Goal: Transaction & Acquisition: Purchase product/service

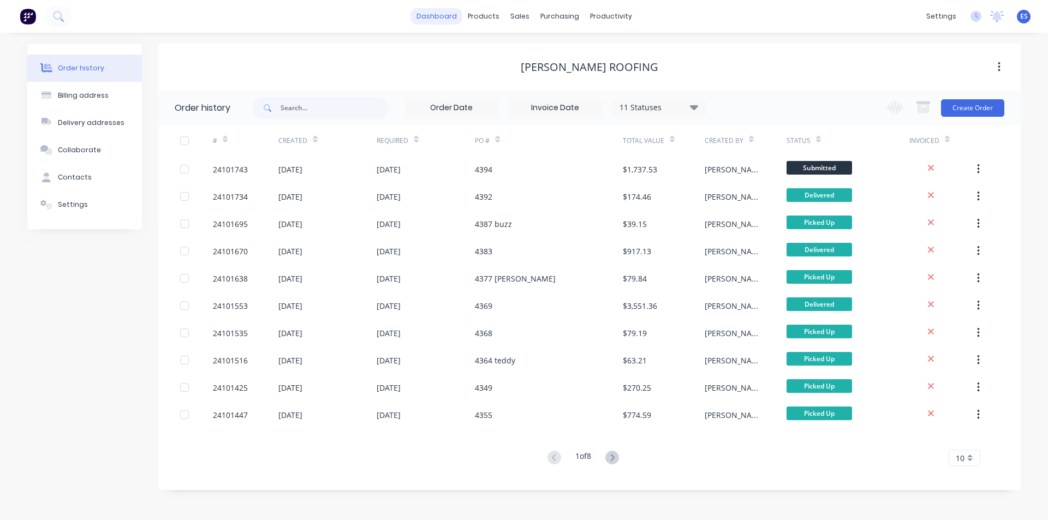
click at [451, 21] on link "dashboard" at bounding box center [436, 16] width 51 height 16
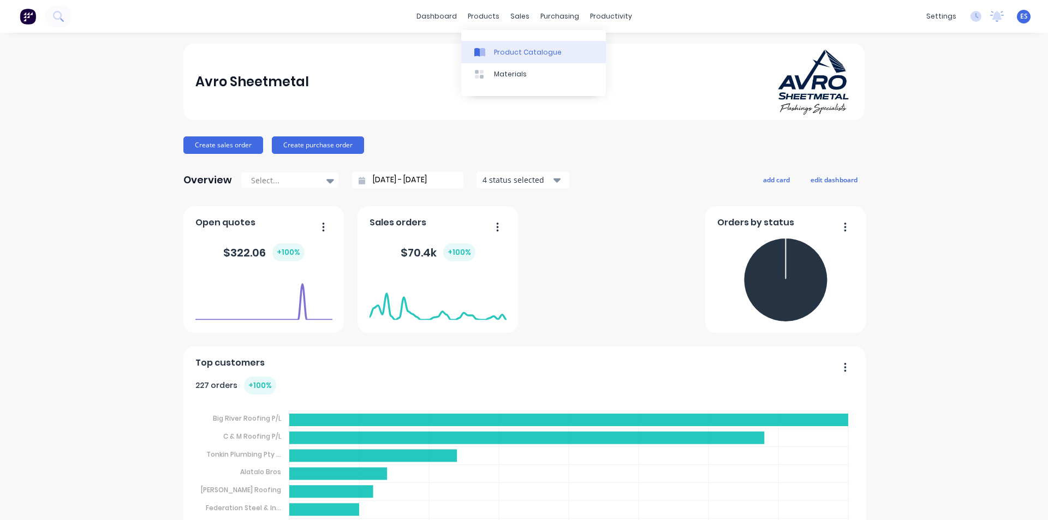
click at [490, 47] on div at bounding box center [482, 52] width 16 height 10
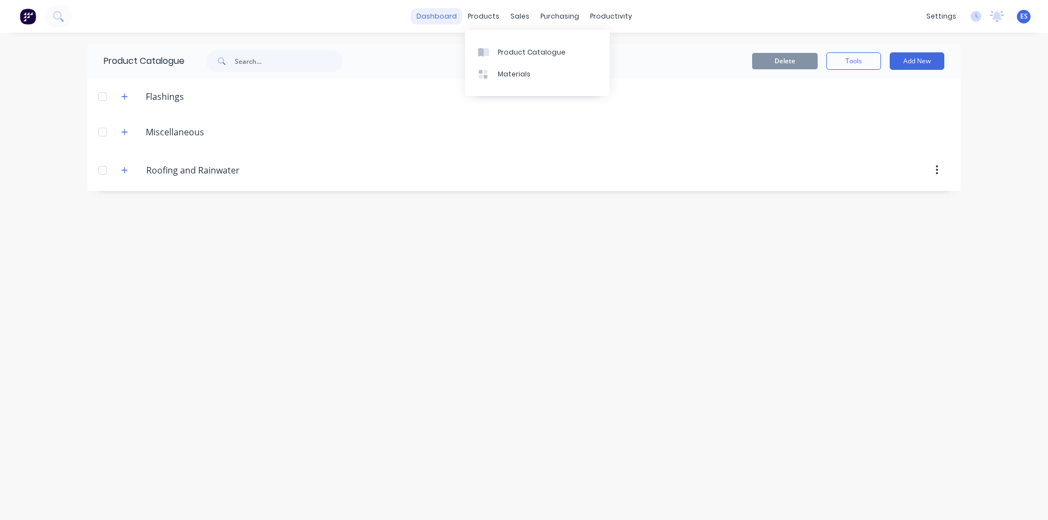
click at [449, 17] on link "dashboard" at bounding box center [436, 16] width 51 height 16
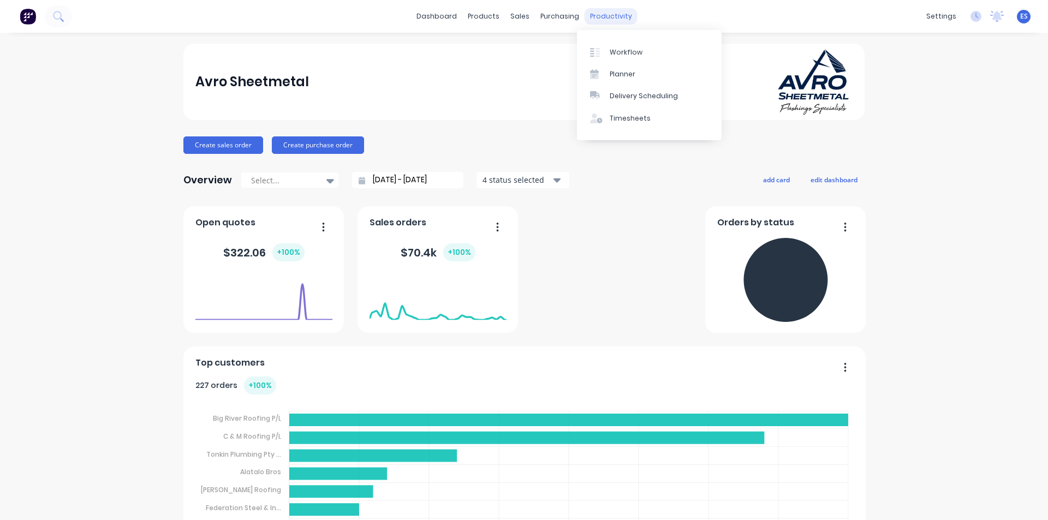
click at [585, 17] on div "productivity" at bounding box center [611, 16] width 53 height 16
click at [611, 19] on div "productivity" at bounding box center [611, 16] width 53 height 16
click at [619, 52] on div "Workflow" at bounding box center [626, 52] width 33 height 10
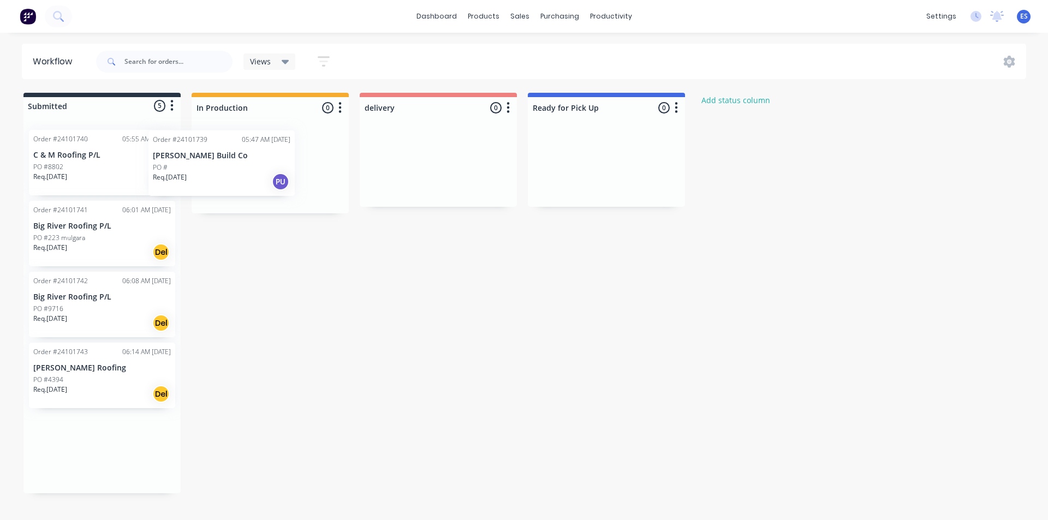
drag, startPoint x: 102, startPoint y: 175, endPoint x: 235, endPoint y: 175, distance: 132.6
click at [235, 175] on div "Submitted 5 Status colour #273444 hex #273444 Save Cancel Summaries Total order…" at bounding box center [506, 293] width 1029 height 401
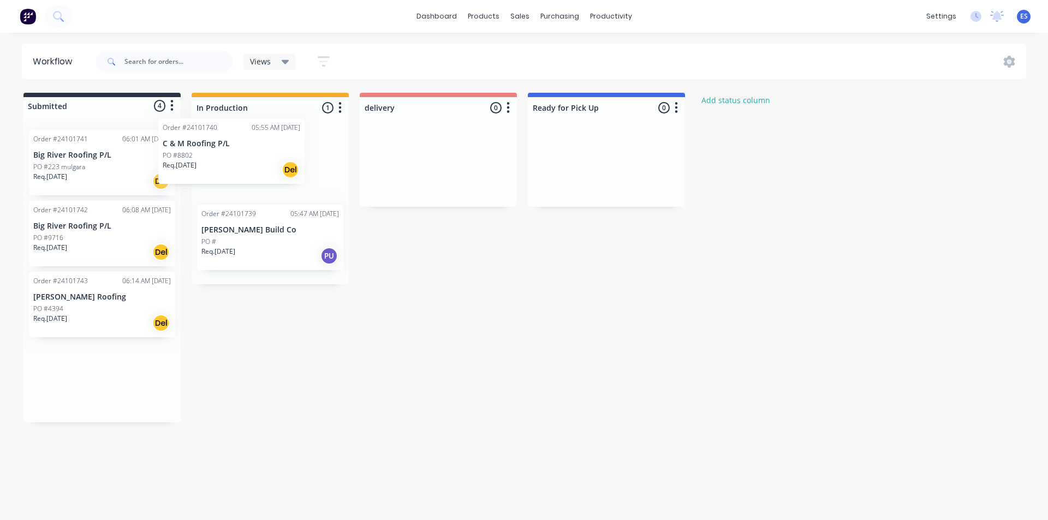
drag, startPoint x: 89, startPoint y: 171, endPoint x: 212, endPoint y: 173, distance: 122.8
click at [231, 159] on div "Submitted 4 Status colour #273444 hex #273444 Save Cancel Summaries Total order…" at bounding box center [506, 258] width 1029 height 330
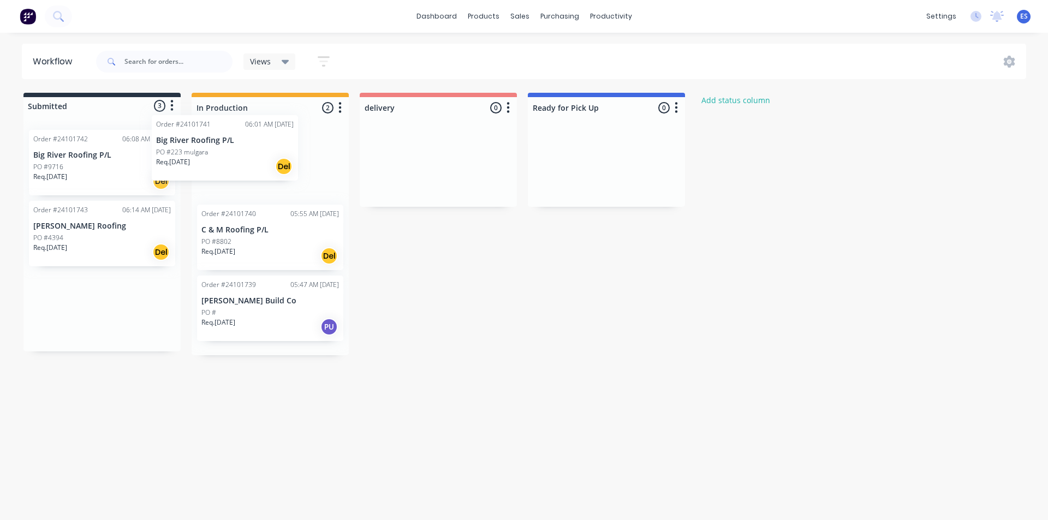
drag, startPoint x: 120, startPoint y: 171, endPoint x: 253, endPoint y: 154, distance: 134.8
click at [253, 154] on div "Submitted 3 Status colour #273444 hex #273444 Save Cancel Summaries Total order…" at bounding box center [506, 224] width 1029 height 263
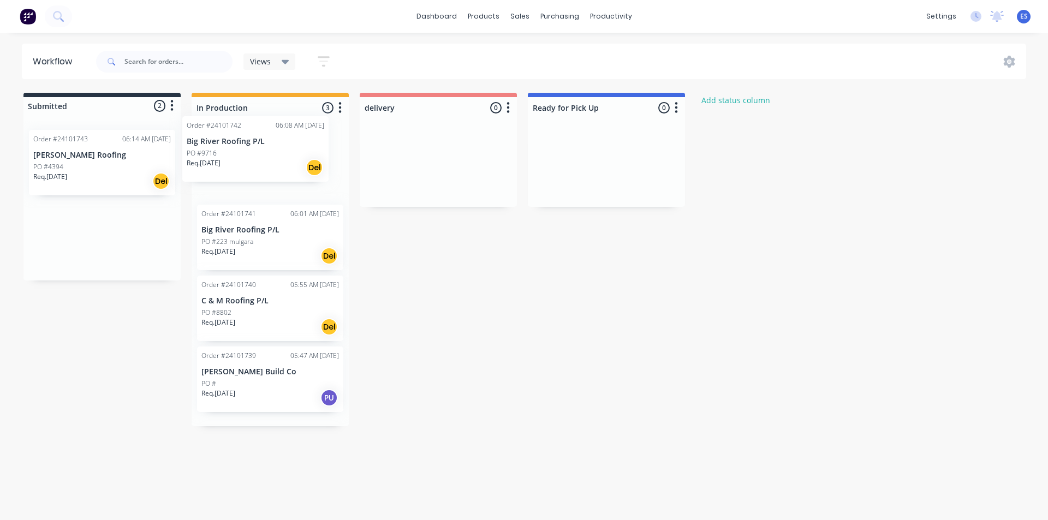
drag, startPoint x: 128, startPoint y: 164, endPoint x: 284, endPoint y: 150, distance: 156.8
click at [284, 150] on div "Submitted 2 Status colour #273444 hex #273444 Save Cancel Summaries Total order…" at bounding box center [506, 259] width 1029 height 333
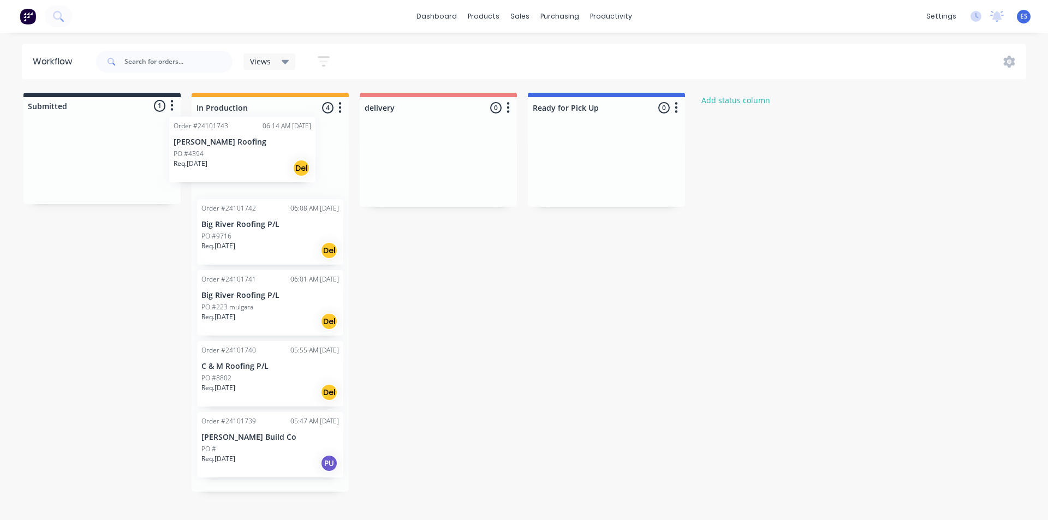
drag, startPoint x: 132, startPoint y: 168, endPoint x: 276, endPoint y: 153, distance: 144.8
click at [276, 153] on div "Submitted 1 Status colour #273444 hex #273444 Save Cancel Summaries Total order…" at bounding box center [506, 292] width 1029 height 399
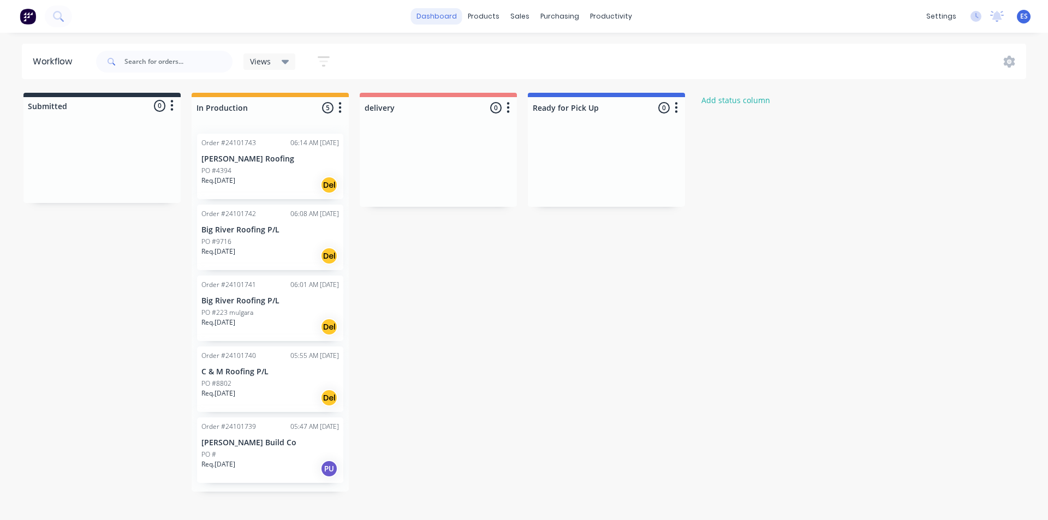
click at [440, 19] on link "dashboard" at bounding box center [436, 16] width 51 height 16
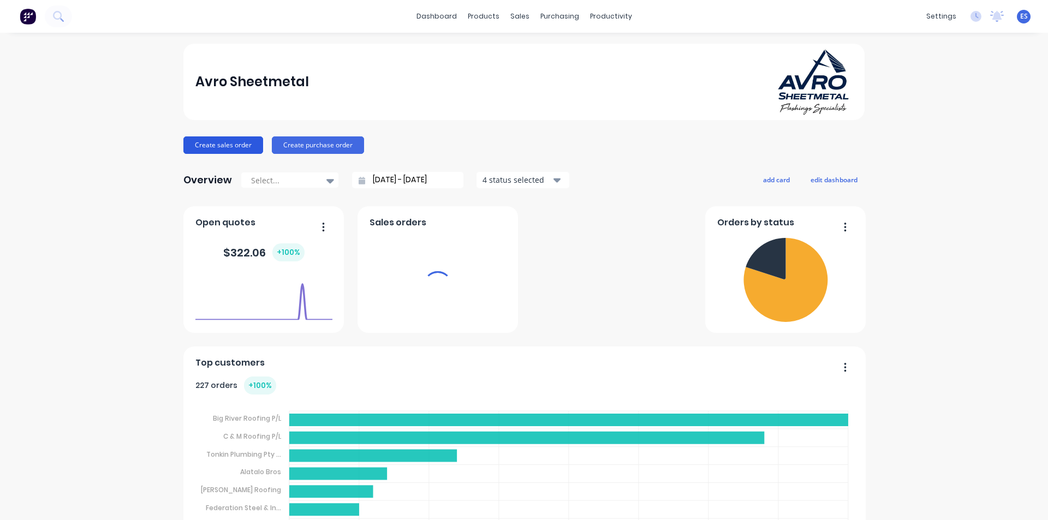
click at [243, 146] on button "Create sales order" at bounding box center [223, 144] width 80 height 17
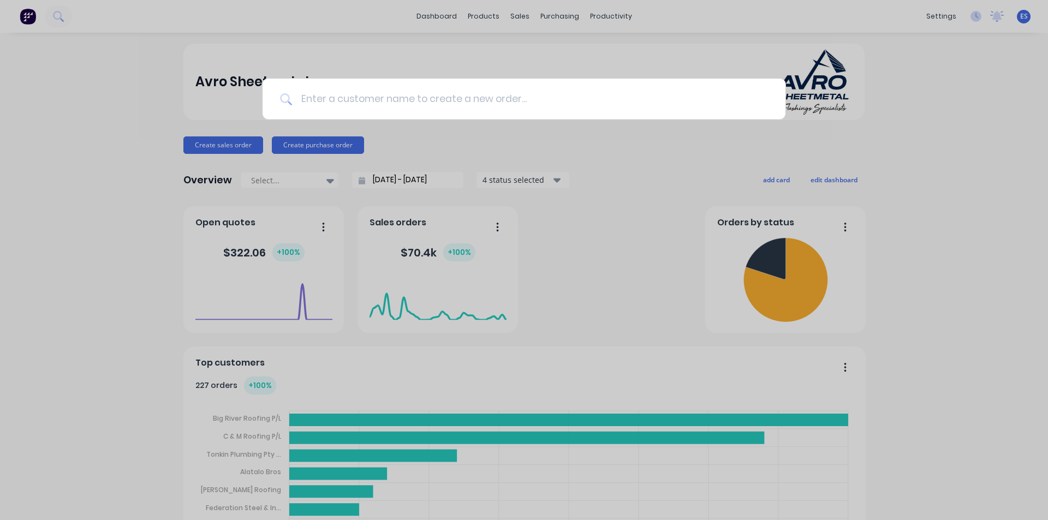
click at [478, 92] on input at bounding box center [530, 99] width 476 height 41
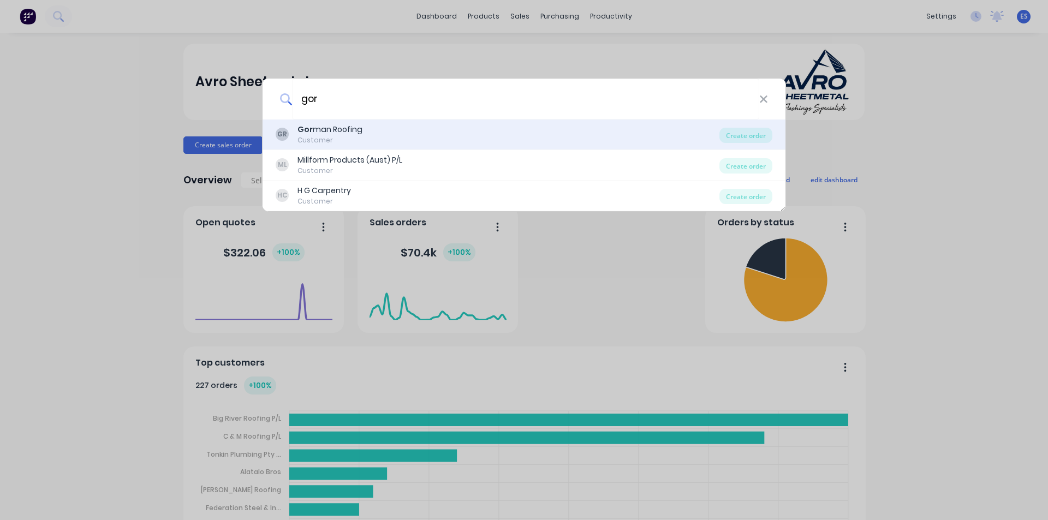
type input "gor"
click at [411, 140] on div "GR Gor man Roofing Customer" at bounding box center [498, 134] width 444 height 21
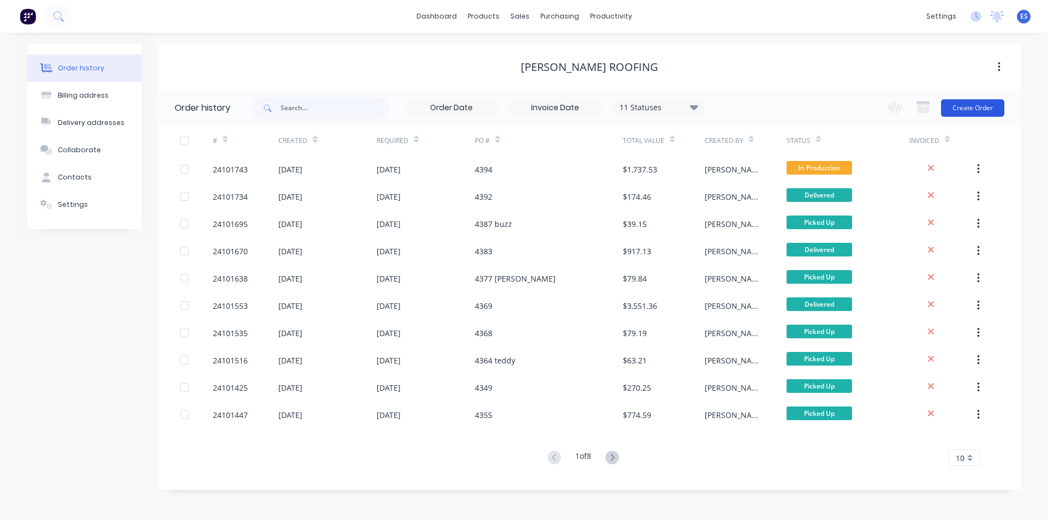
click at [977, 110] on button "Create Order" at bounding box center [972, 107] width 63 height 17
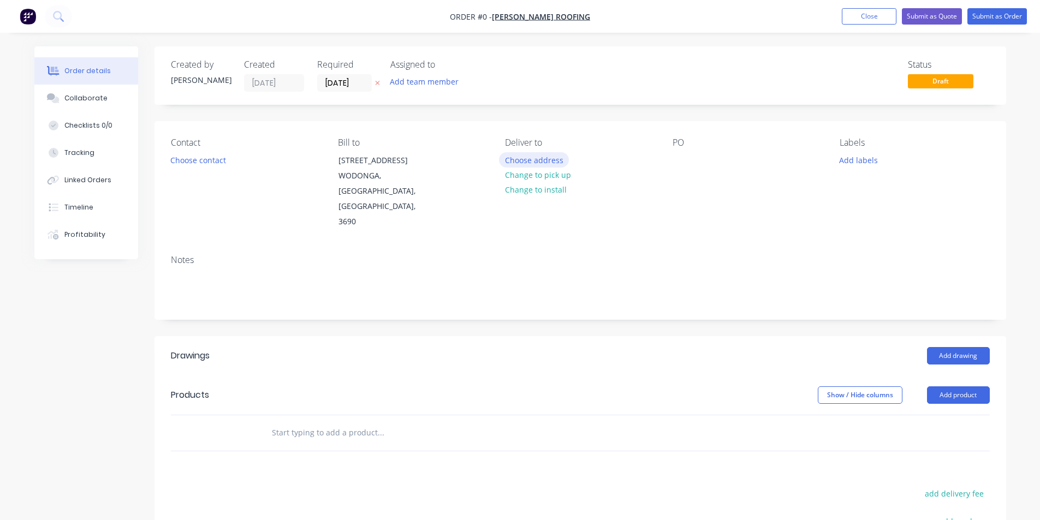
click at [534, 160] on button "Choose address" at bounding box center [534, 159] width 70 height 15
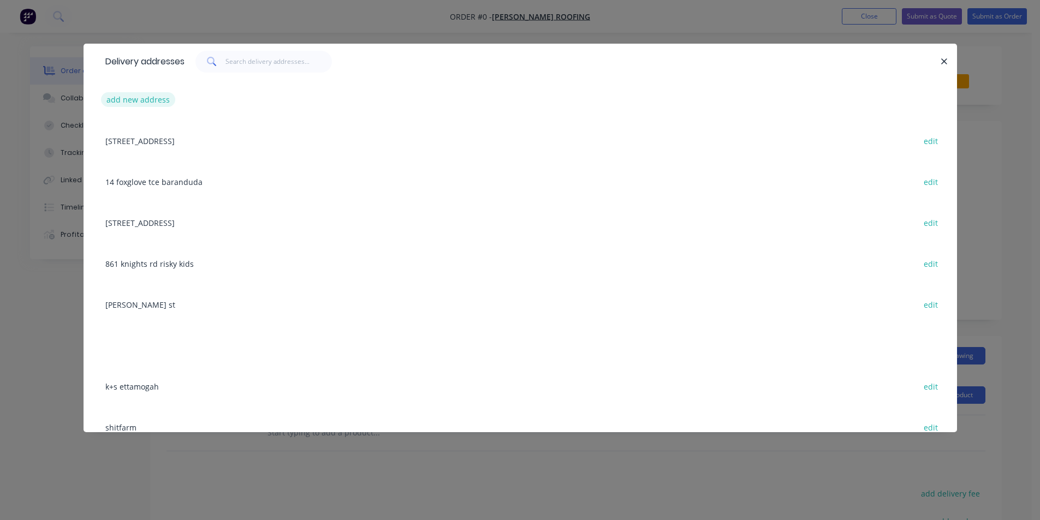
click at [133, 99] on button "add new address" at bounding box center [138, 99] width 75 height 15
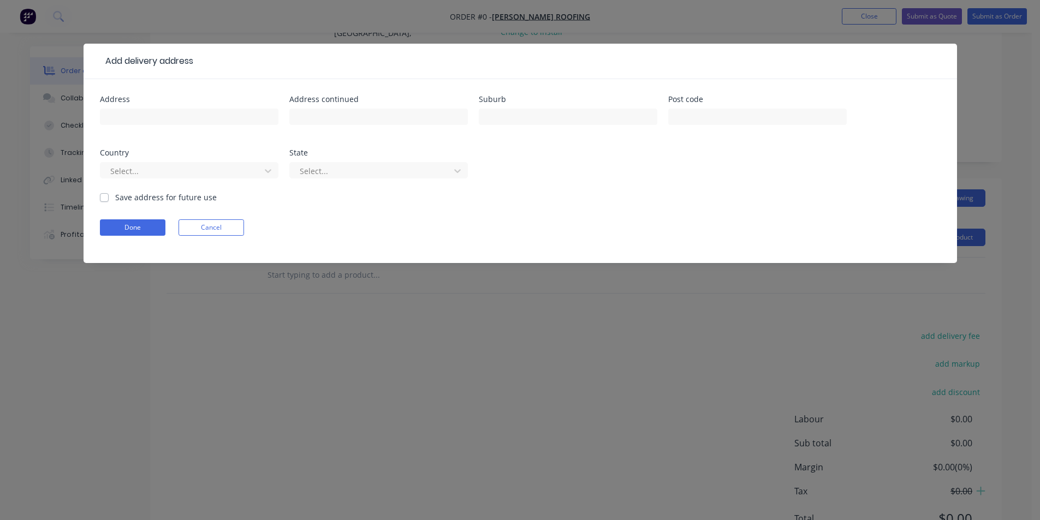
scroll to position [179, 0]
click at [359, 352] on div "Add delivery address Address Address continued Suburb Post code Country Select.…" at bounding box center [520, 260] width 1040 height 520
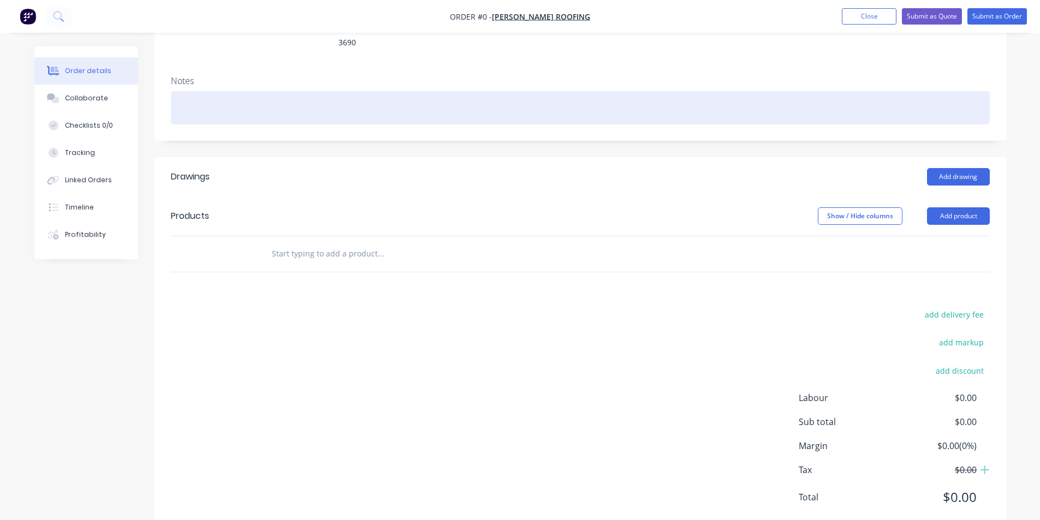
scroll to position [0, 0]
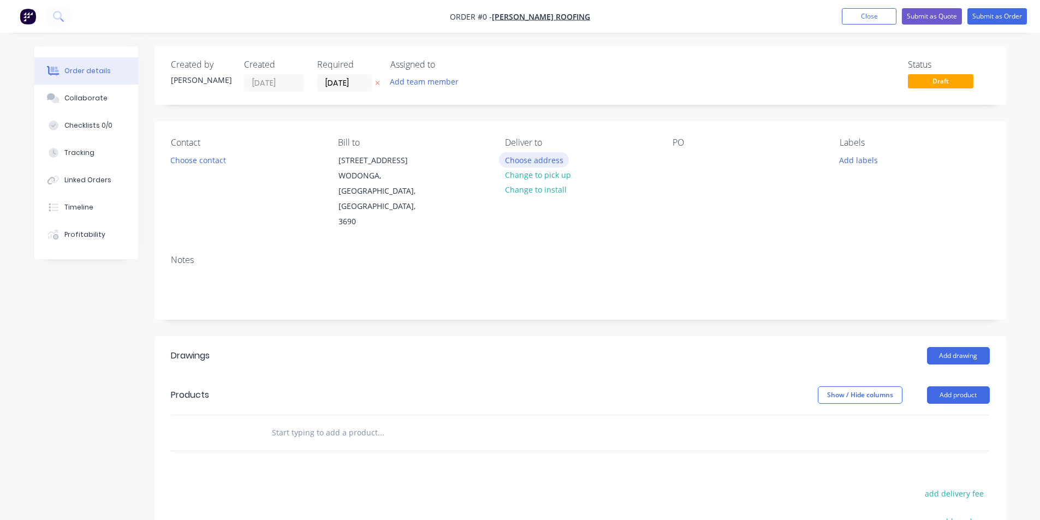
click at [518, 164] on button "Choose address" at bounding box center [534, 159] width 70 height 15
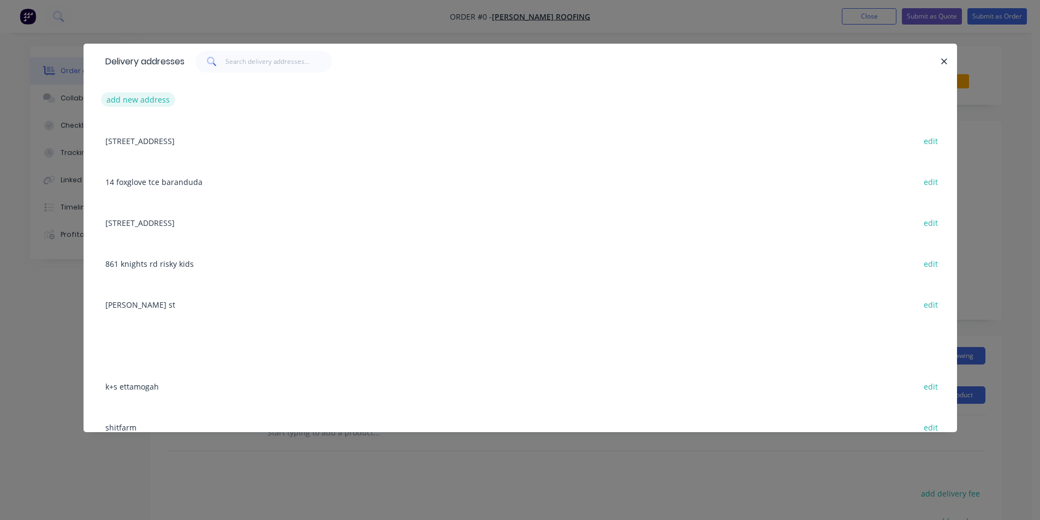
click at [138, 98] on button "add new address" at bounding box center [138, 99] width 75 height 15
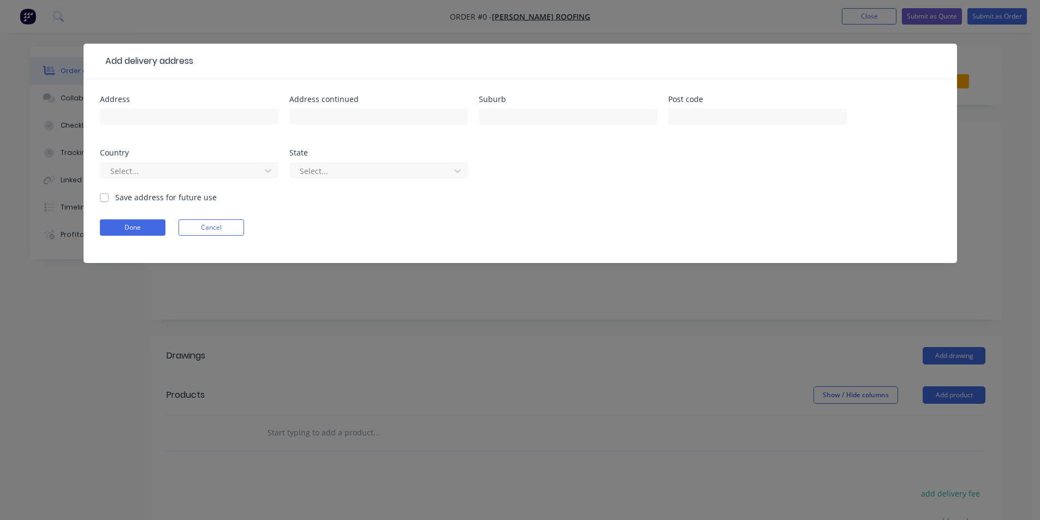
click at [156, 130] on div at bounding box center [189, 122] width 178 height 32
click at [158, 124] on input "text" at bounding box center [189, 117] width 178 height 16
type input "Diamond Dr"
click at [571, 120] on input "text" at bounding box center [568, 117] width 178 height 16
type input "thurgoona"
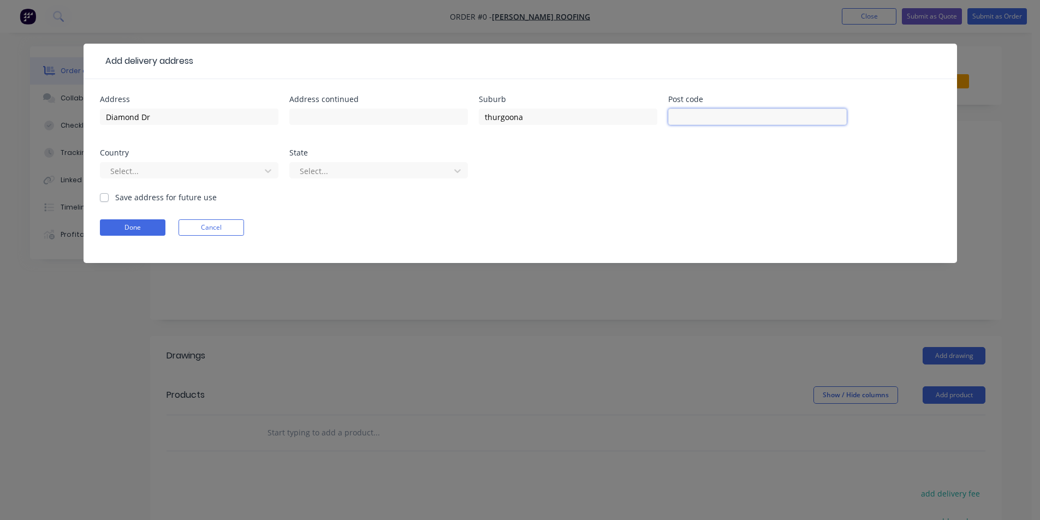
click at [687, 118] on input "text" at bounding box center [757, 117] width 178 height 16
click at [675, 153] on div "Address Diamond Dr Address continued Suburb thurgoona Post code Country Select.…" at bounding box center [520, 144] width 840 height 96
click at [259, 170] on div at bounding box center [268, 170] width 20 height 17
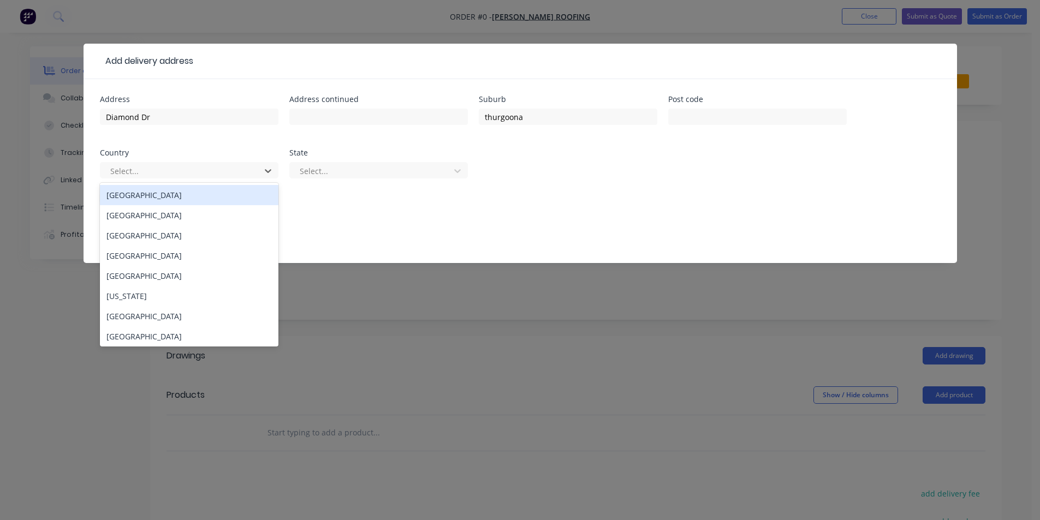
click at [172, 198] on div "[GEOGRAPHIC_DATA]" at bounding box center [189, 195] width 178 height 20
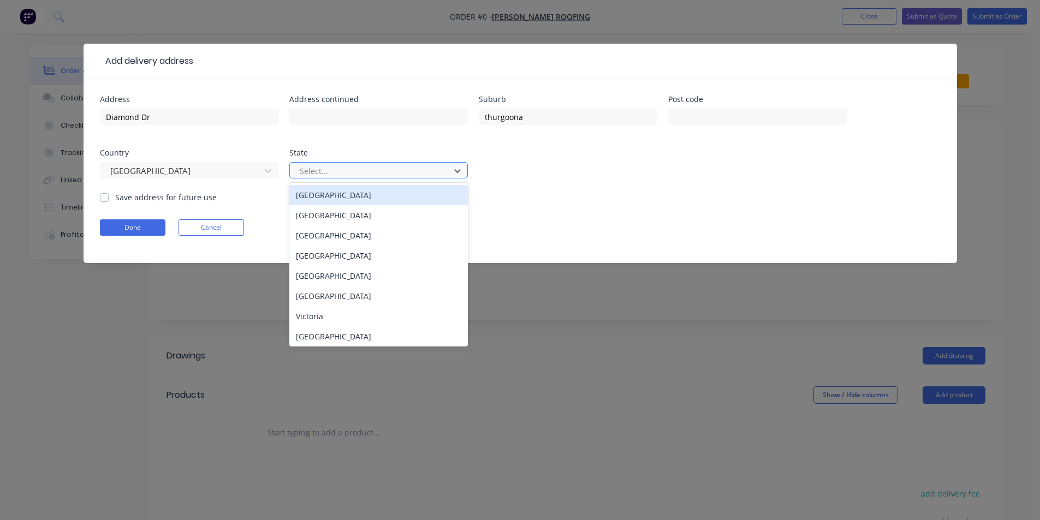
click at [339, 173] on div at bounding box center [372, 171] width 146 height 14
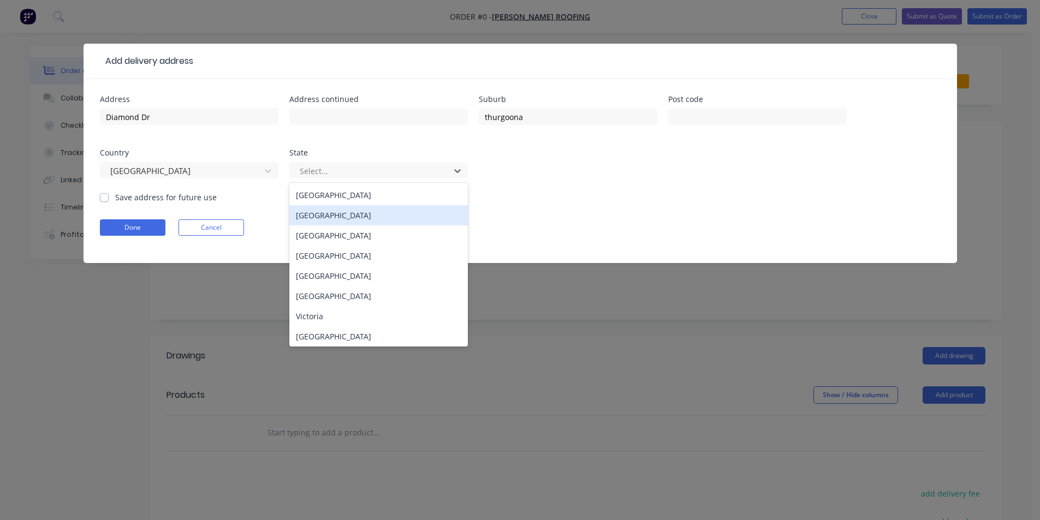
click at [337, 218] on div "[GEOGRAPHIC_DATA]" at bounding box center [378, 215] width 178 height 20
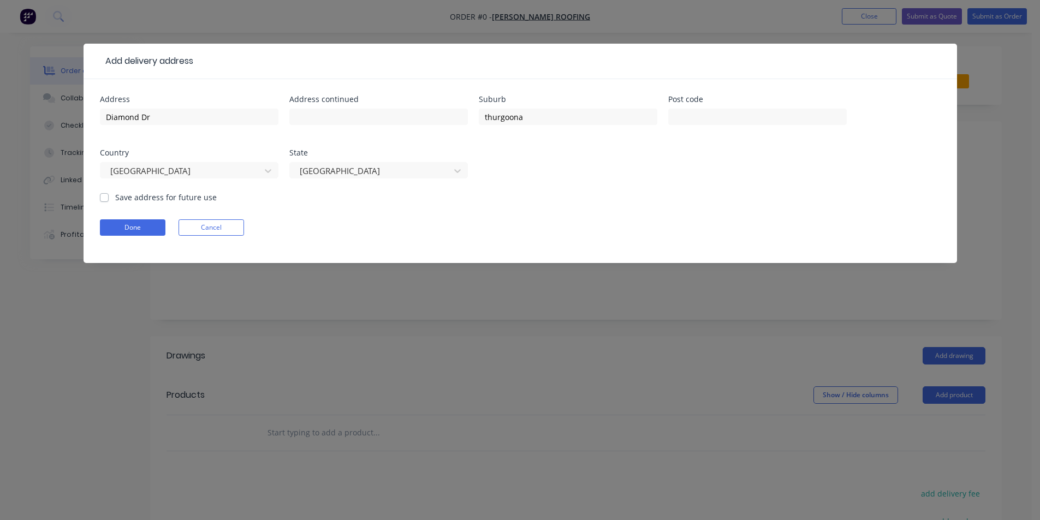
click at [109, 197] on div "Save address for future use" at bounding box center [158, 197] width 117 height 11
click at [115, 195] on label "Save address for future use" at bounding box center [166, 197] width 102 height 11
click at [102, 195] on input "Save address for future use" at bounding box center [104, 197] width 9 height 10
checkbox input "true"
click at [145, 227] on button "Done" at bounding box center [132, 227] width 65 height 16
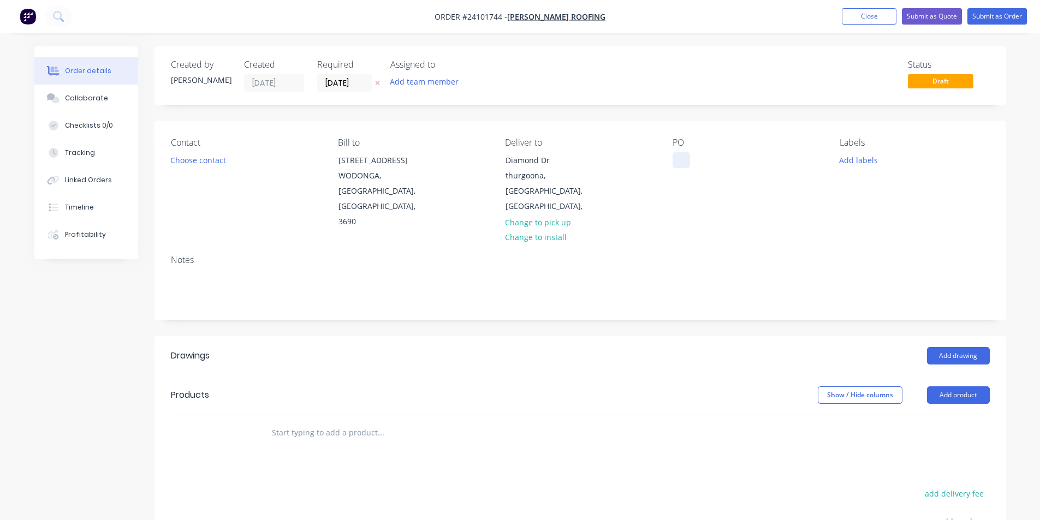
click at [682, 162] on div at bounding box center [680, 160] width 17 height 16
click at [941, 347] on button "Add drawing" at bounding box center [958, 355] width 63 height 17
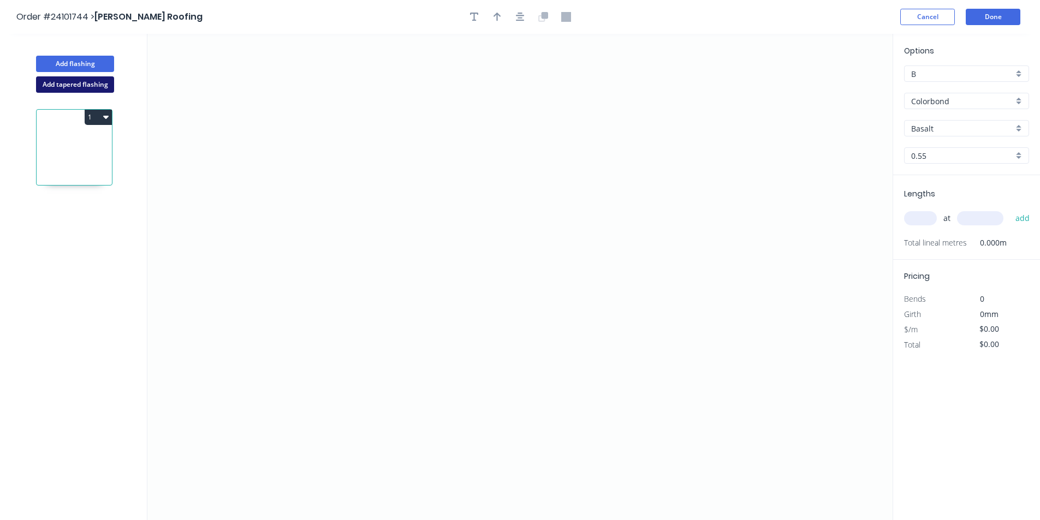
click at [84, 88] on button "Add tapered flashing" at bounding box center [75, 84] width 78 height 16
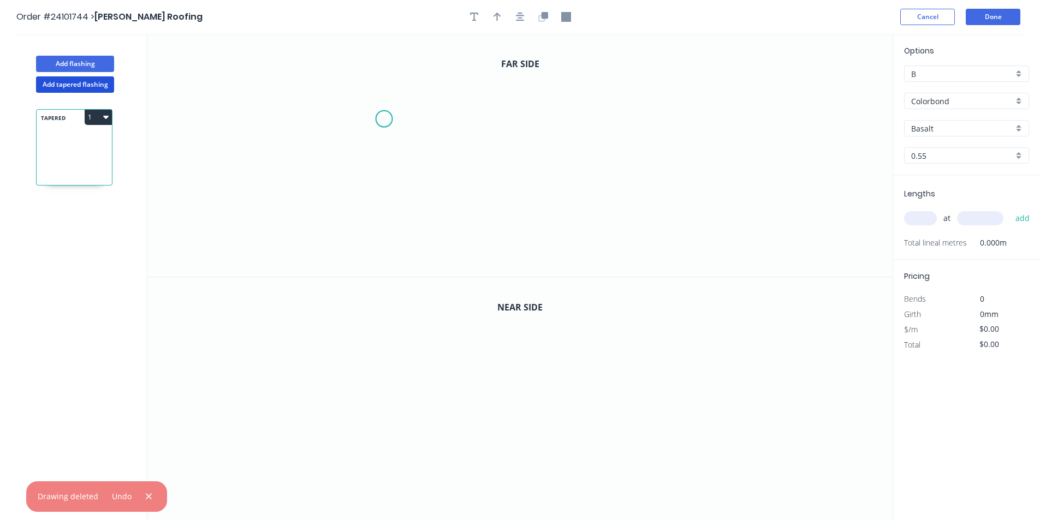
click at [384, 117] on icon "0" at bounding box center [519, 155] width 745 height 243
click at [380, 207] on icon "0" at bounding box center [519, 155] width 745 height 243
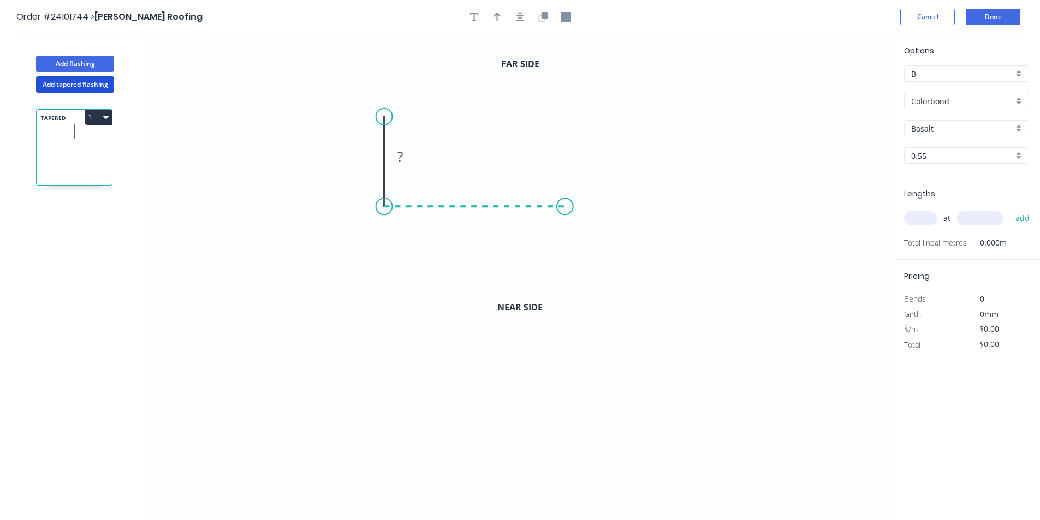
click at [565, 208] on icon "0 ?" at bounding box center [519, 155] width 745 height 243
click at [565, 106] on icon at bounding box center [565, 156] width 0 height 100
click at [564, 106] on circle at bounding box center [565, 106] width 16 height 16
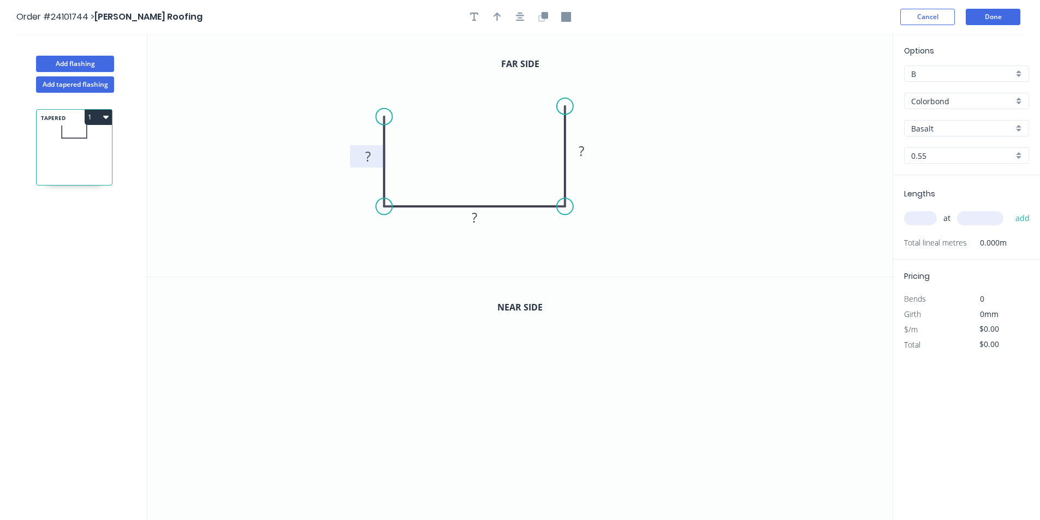
click at [368, 157] on tspan "?" at bounding box center [367, 156] width 5 height 18
click at [484, 220] on rect at bounding box center [474, 218] width 22 height 15
click at [587, 154] on rect at bounding box center [581, 152] width 22 height 15
click at [542, 19] on icon "button" at bounding box center [544, 15] width 7 height 7
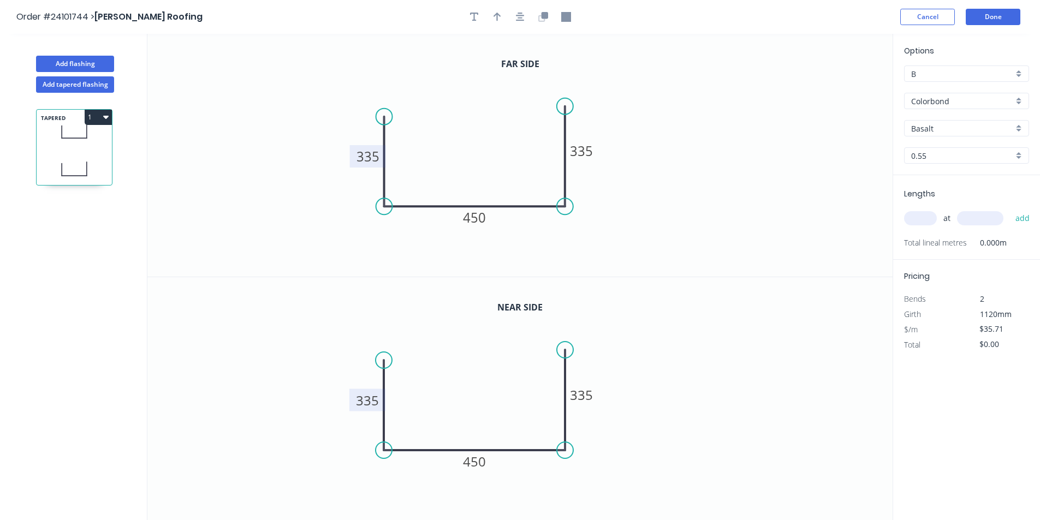
click at [366, 398] on tspan "335" at bounding box center [367, 400] width 23 height 18
type input "$39.40"
click at [592, 398] on tspan "335" at bounding box center [581, 395] width 23 height 18
click at [950, 104] on input "Colorbond" at bounding box center [962, 101] width 102 height 11
click at [943, 181] on div "Zincalume" at bounding box center [966, 179] width 124 height 19
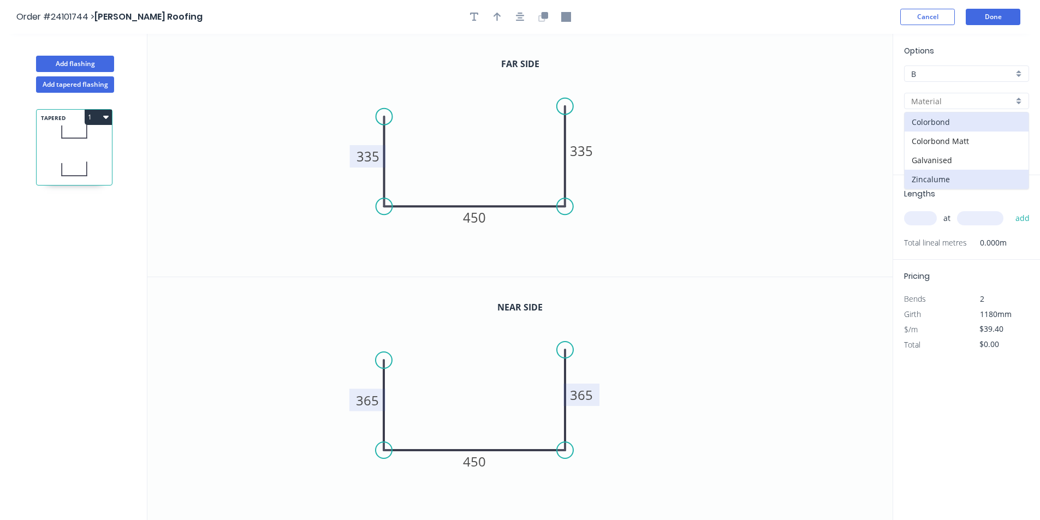
type input "Zincalume"
type input "$41.80"
click at [919, 211] on input "text" at bounding box center [920, 218] width 33 height 14
click at [972, 216] on input "text" at bounding box center [980, 218] width 46 height 14
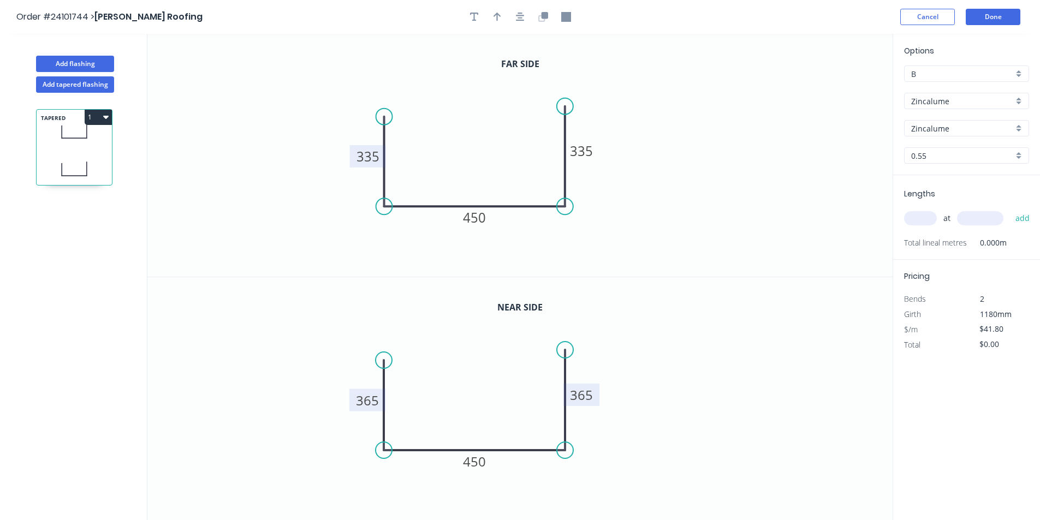
click at [926, 218] on input "text" at bounding box center [920, 218] width 33 height 14
type input "1"
click at [968, 216] on input "text" at bounding box center [980, 218] width 46 height 14
type input "3800"
click at [1010, 209] on button "add" at bounding box center [1023, 218] width 26 height 19
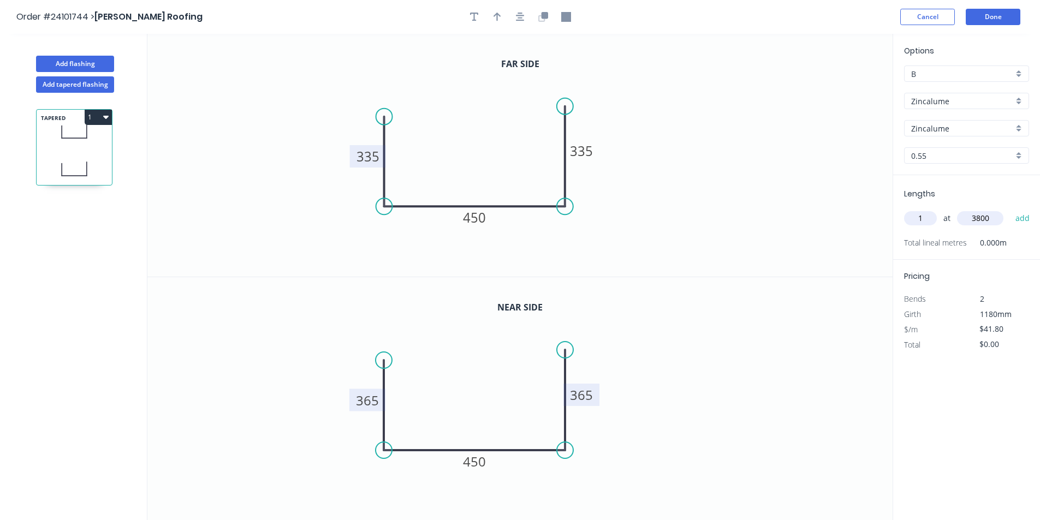
type input "$158.84"
type input "1"
click at [968, 216] on input "text" at bounding box center [980, 218] width 46 height 14
type input "3100"
click at [1010, 209] on button "add" at bounding box center [1023, 218] width 26 height 19
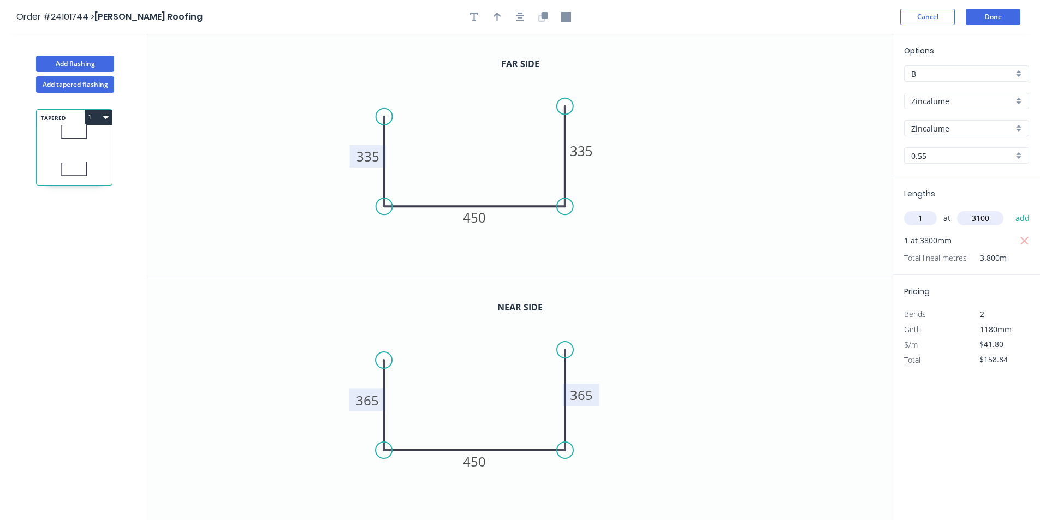
type input "$288.42"
type input "1"
click at [968, 216] on input "text" at bounding box center [980, 218] width 46 height 14
type input "4700"
click at [1010, 209] on button "add" at bounding box center [1023, 218] width 26 height 19
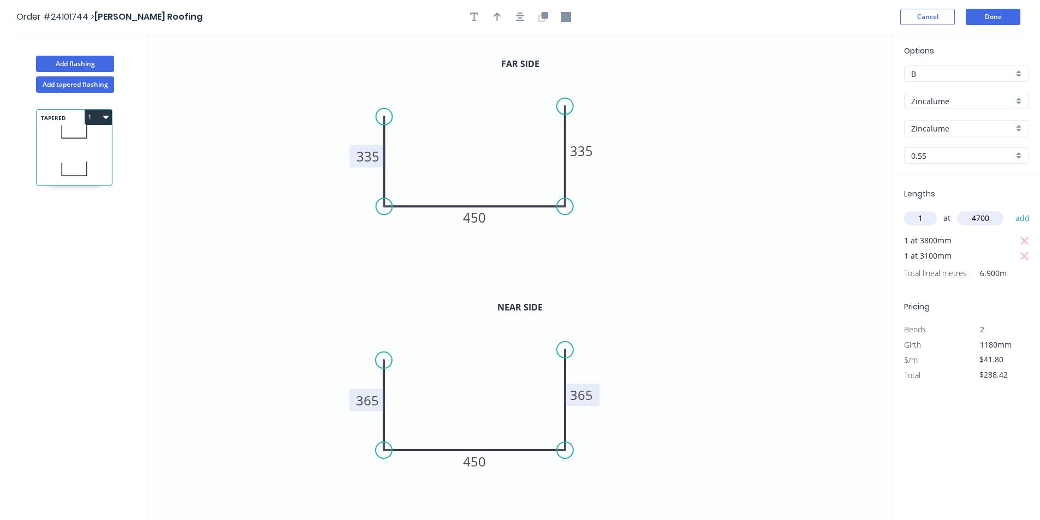
type input "$484.88"
type input "1"
click at [968, 216] on input "text" at bounding box center [980, 218] width 46 height 14
type input "4000"
click at [1010, 209] on button "add" at bounding box center [1023, 218] width 26 height 19
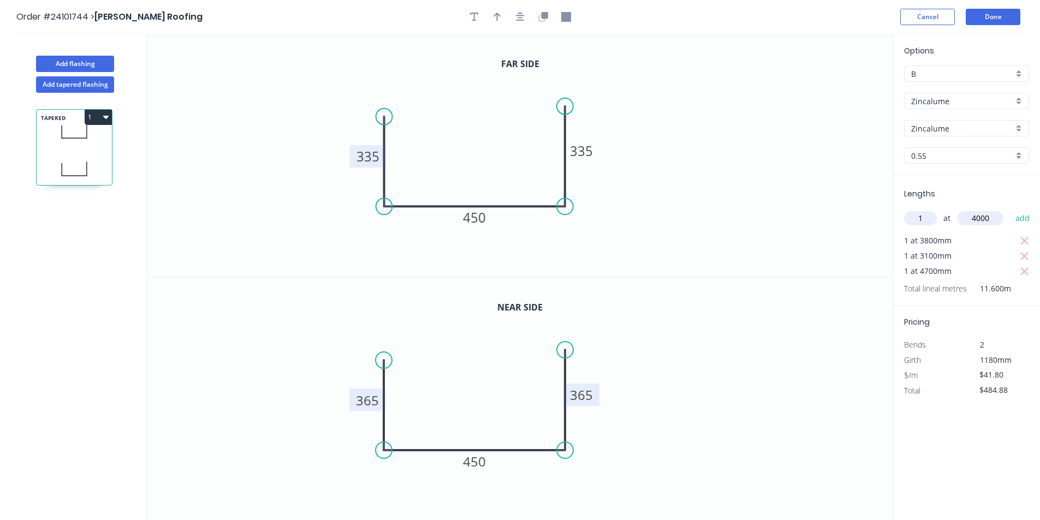
type input "$652.08"
click at [968, 216] on input "text" at bounding box center [980, 218] width 46 height 14
click at [931, 218] on input "text" at bounding box center [920, 218] width 33 height 14
click at [986, 223] on input "text" at bounding box center [980, 218] width 46 height 14
click at [932, 217] on input "text" at bounding box center [920, 218] width 33 height 14
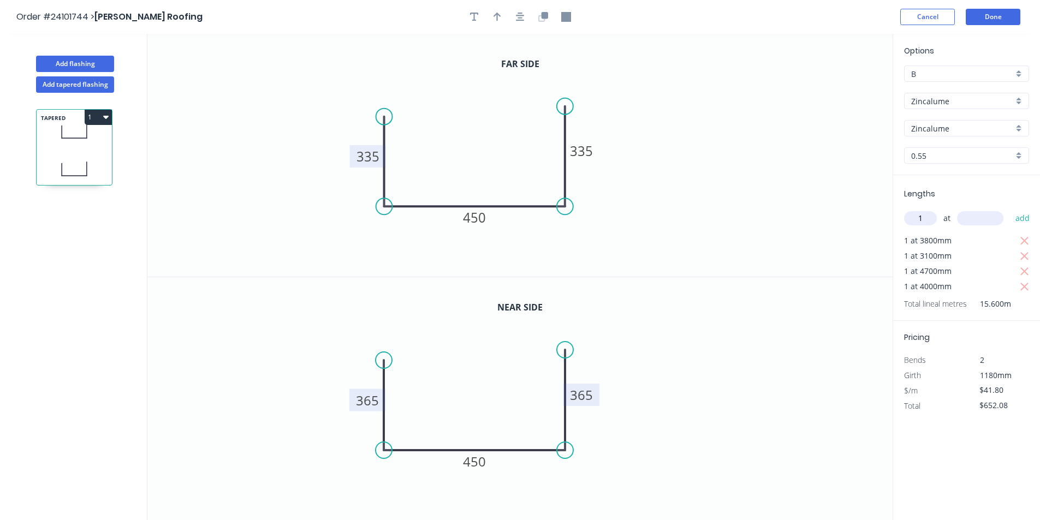
type input "1"
click at [970, 220] on input "text" at bounding box center [980, 218] width 46 height 14
type input "2700"
click at [1010, 209] on button "add" at bounding box center [1023, 218] width 26 height 19
click at [104, 117] on icon "button" at bounding box center [105, 117] width 5 height 3
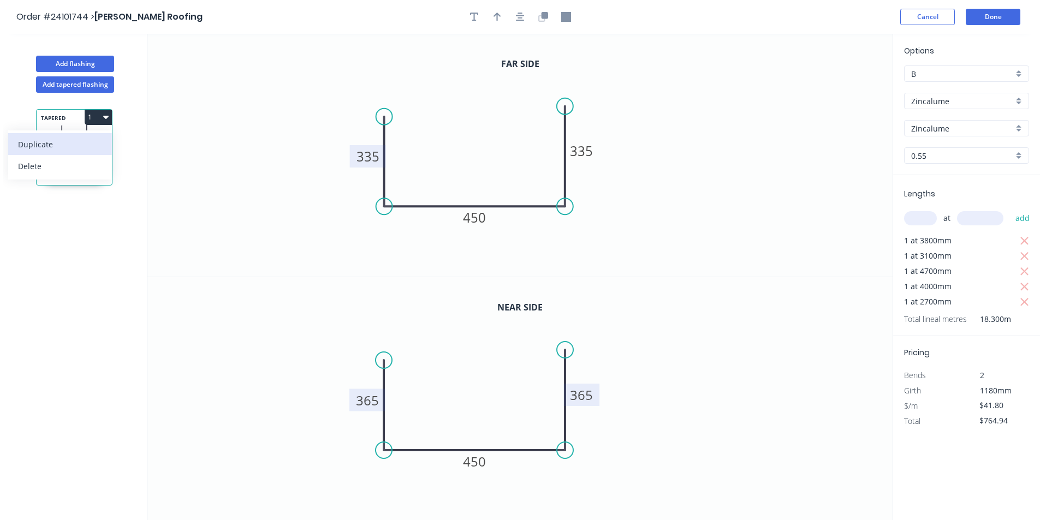
click at [69, 144] on div "Duplicate" at bounding box center [60, 144] width 84 height 16
type input "$0.00"
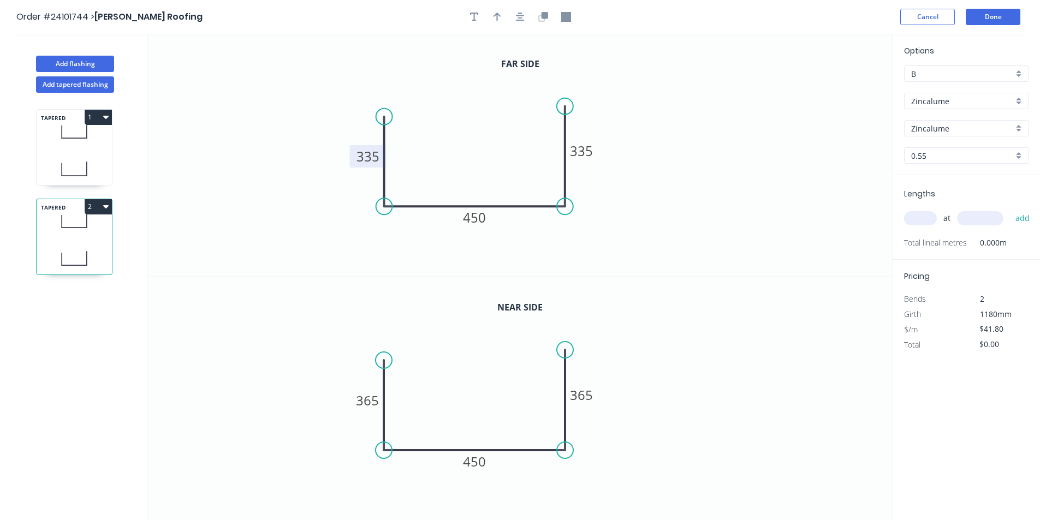
click at [374, 157] on tspan "335" at bounding box center [367, 156] width 23 height 18
click at [479, 223] on tspan "450" at bounding box center [474, 217] width 23 height 18
click at [578, 150] on tspan "335" at bounding box center [581, 151] width 23 height 18
click at [366, 392] on tspan "365" at bounding box center [367, 400] width 23 height 18
click at [482, 458] on tspan "450" at bounding box center [474, 461] width 23 height 18
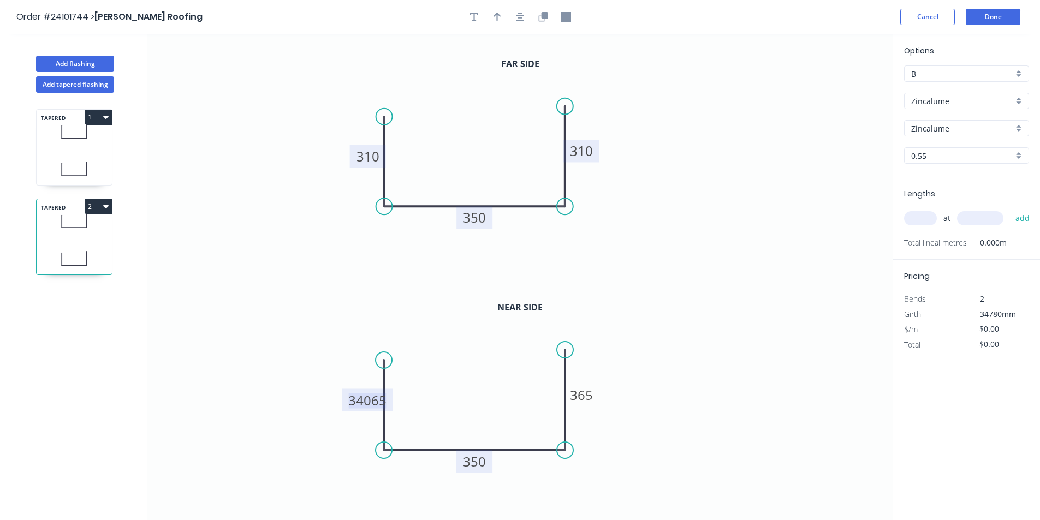
click at [370, 394] on tspan "34065" at bounding box center [367, 400] width 38 height 18
click at [594, 391] on rect at bounding box center [581, 395] width 36 height 22
type input "$41.80"
click at [586, 392] on tspan "365" at bounding box center [581, 395] width 23 height 18
click at [925, 212] on input "text" at bounding box center [920, 218] width 33 height 14
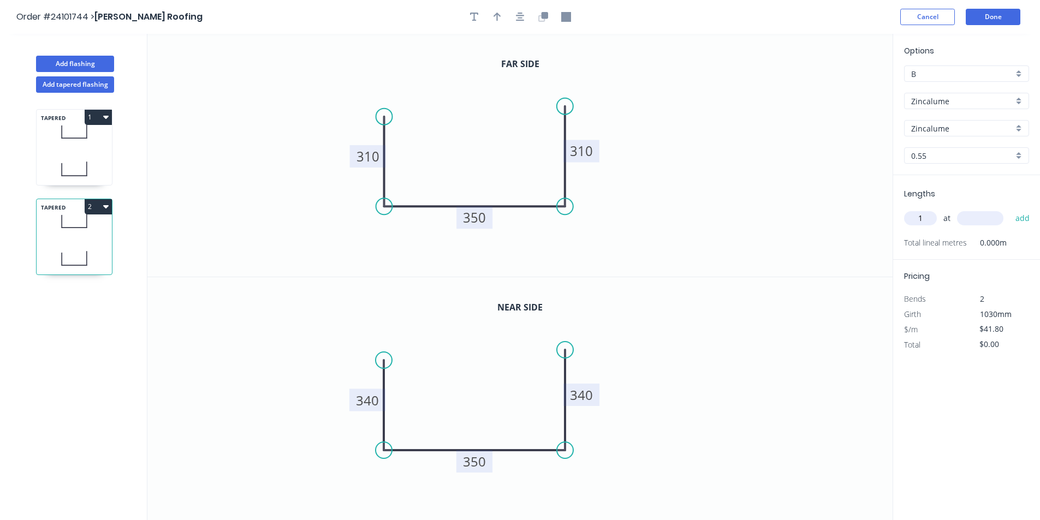
type input "1"
click at [969, 214] on input "text" at bounding box center [980, 218] width 46 height 14
type input "5500"
click at [1010, 209] on button "add" at bounding box center [1023, 218] width 26 height 19
type input "$229.90"
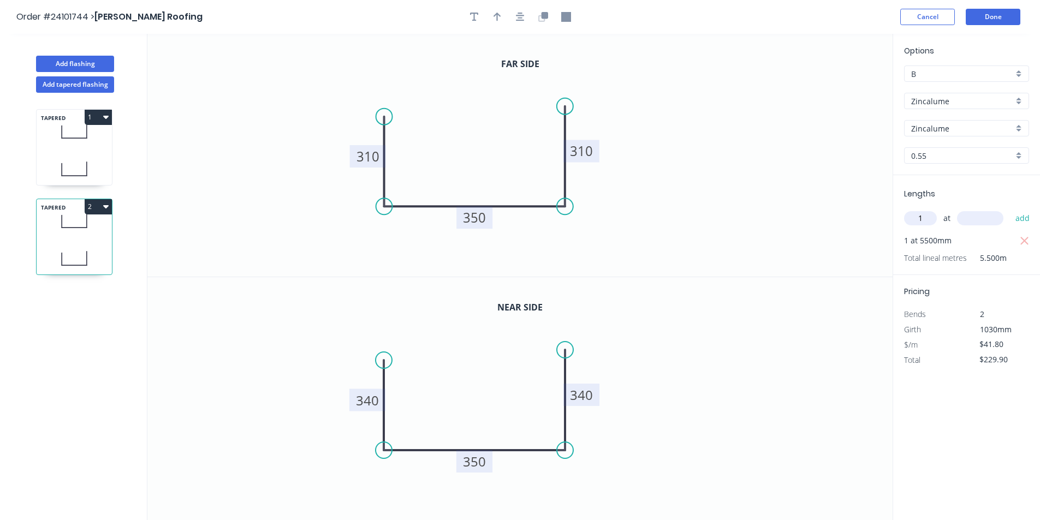
type input "1"
click at [969, 214] on input "text" at bounding box center [980, 218] width 46 height 14
type input "1400"
click at [1010, 209] on button "add" at bounding box center [1023, 218] width 26 height 19
click at [109, 208] on button "2" at bounding box center [98, 206] width 27 height 15
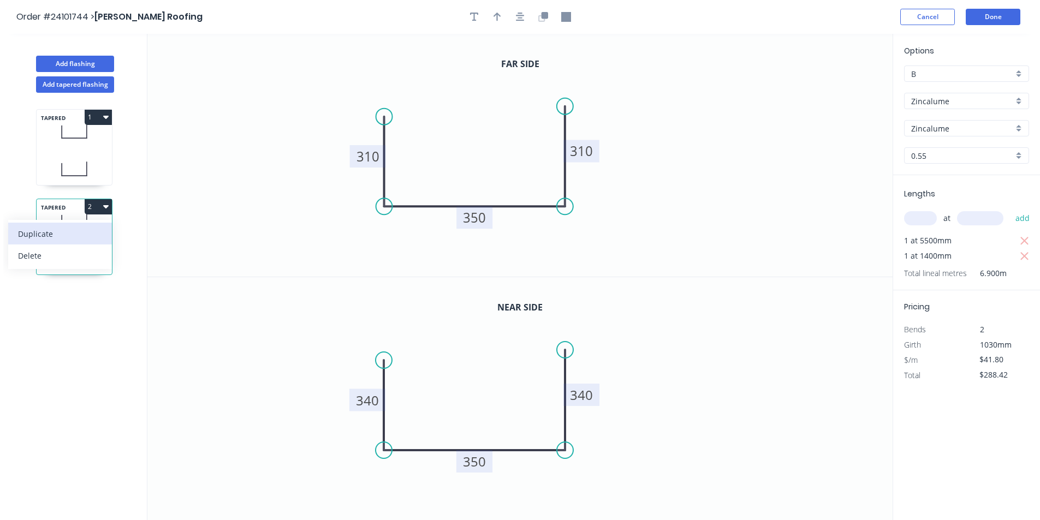
click at [73, 238] on div "Duplicate" at bounding box center [60, 234] width 84 height 16
type input "$0.00"
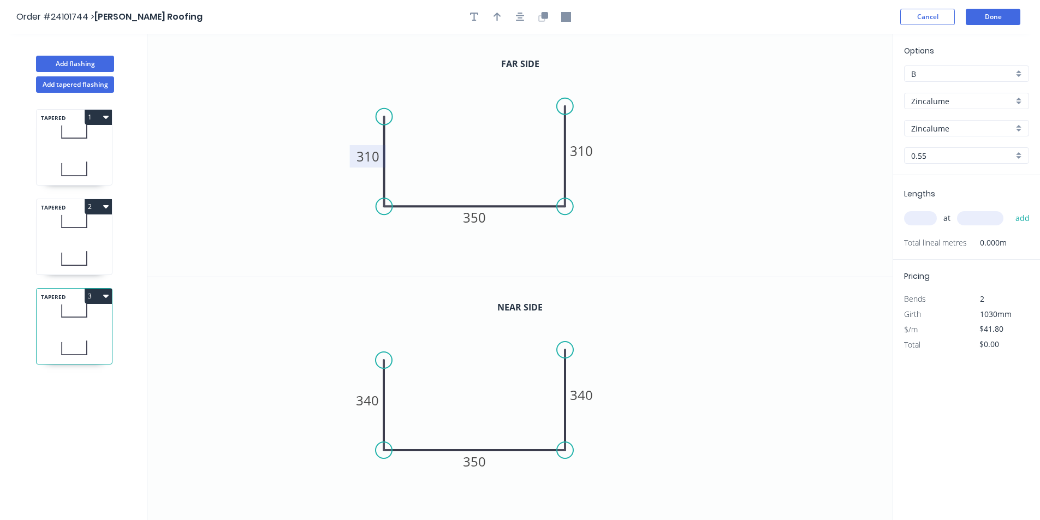
click at [373, 157] on tspan "310" at bounding box center [367, 156] width 23 height 18
click at [375, 408] on tspan "340" at bounding box center [367, 400] width 23 height 18
click at [587, 393] on tspan "340" at bounding box center [581, 395] width 23 height 18
click at [927, 220] on input "text" at bounding box center [920, 218] width 33 height 14
type input "$36.32"
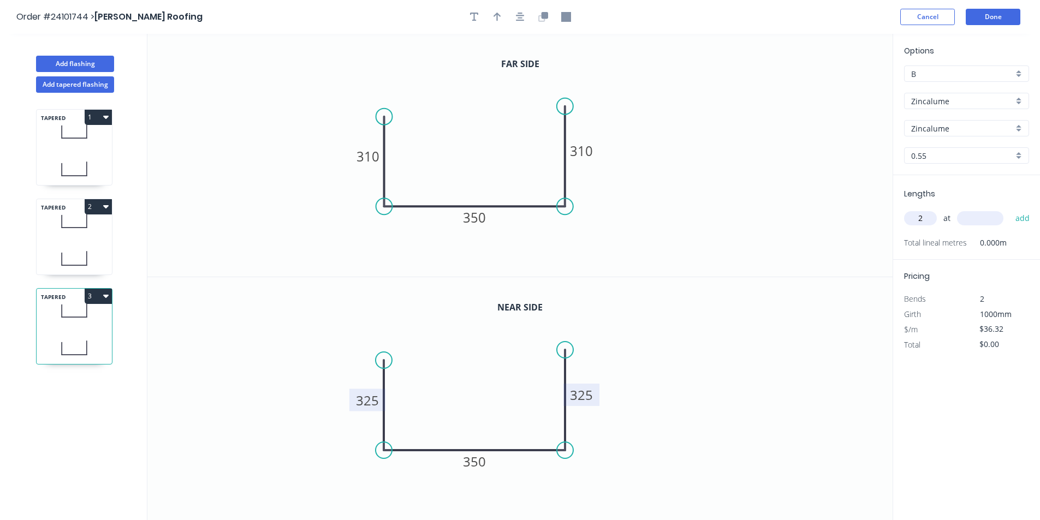
type input "2"
click at [971, 213] on input "text" at bounding box center [980, 218] width 46 height 14
type input "4400"
click at [1010, 209] on button "add" at bounding box center [1023, 218] width 26 height 19
click at [104, 295] on icon "button" at bounding box center [105, 296] width 5 height 3
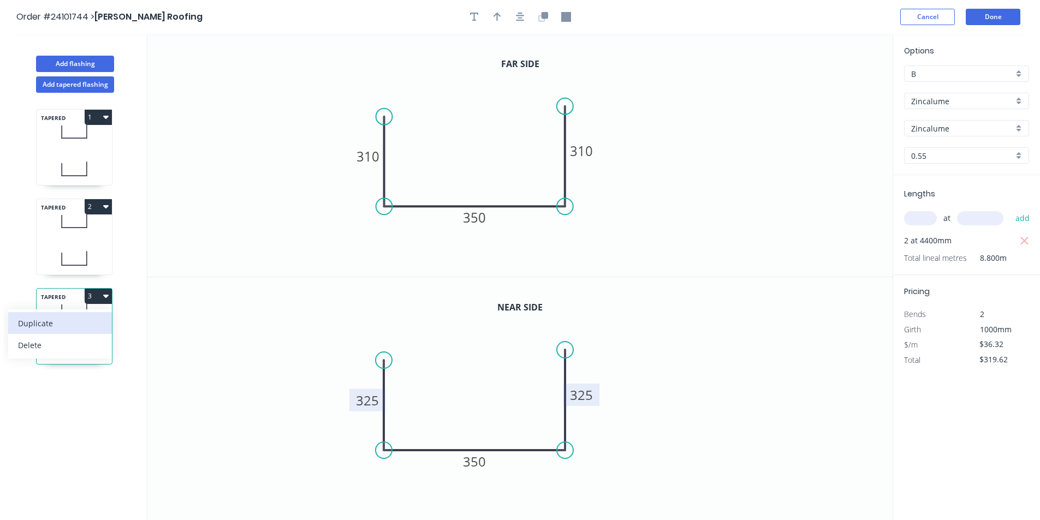
click at [60, 327] on div "Duplicate" at bounding box center [60, 323] width 84 height 16
type input "$0.00"
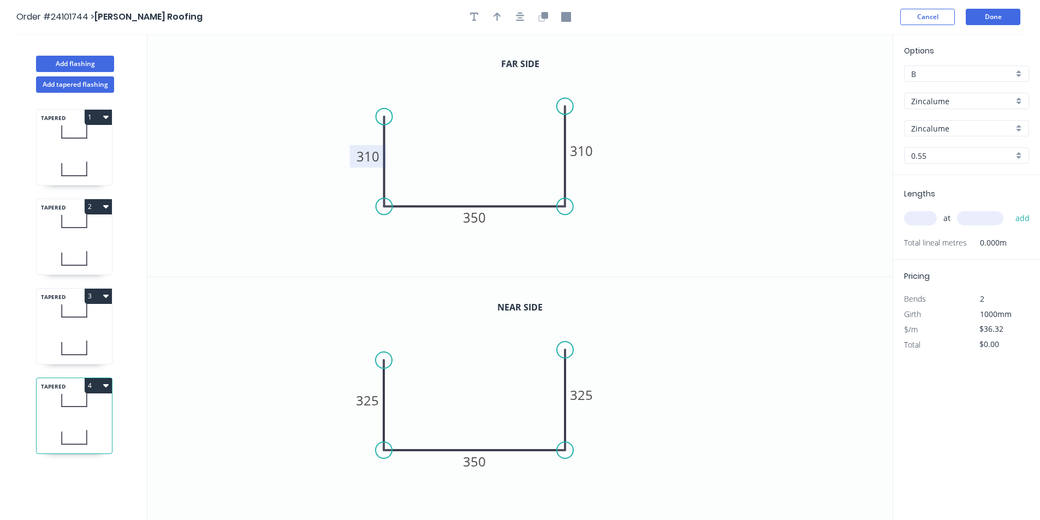
click at [369, 158] on tspan "310" at bounding box center [367, 156] width 23 height 18
click at [586, 151] on tspan "310" at bounding box center [581, 151] width 23 height 18
click at [357, 403] on tspan "325" at bounding box center [367, 400] width 23 height 18
click at [577, 393] on tspan "325" at bounding box center [581, 395] width 23 height 18
click at [667, 373] on icon "0 280 350 280" at bounding box center [519, 398] width 745 height 243
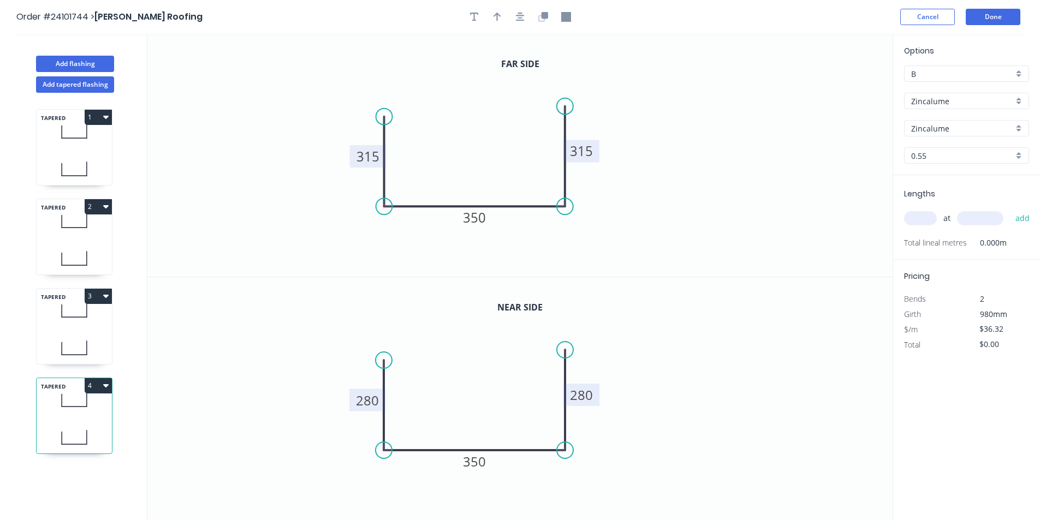
click at [935, 216] on input "text" at bounding box center [920, 218] width 33 height 14
type input "1"
click at [975, 212] on input "text" at bounding box center [980, 218] width 46 height 14
type input "7100"
click at [1010, 209] on button "add" at bounding box center [1023, 218] width 26 height 19
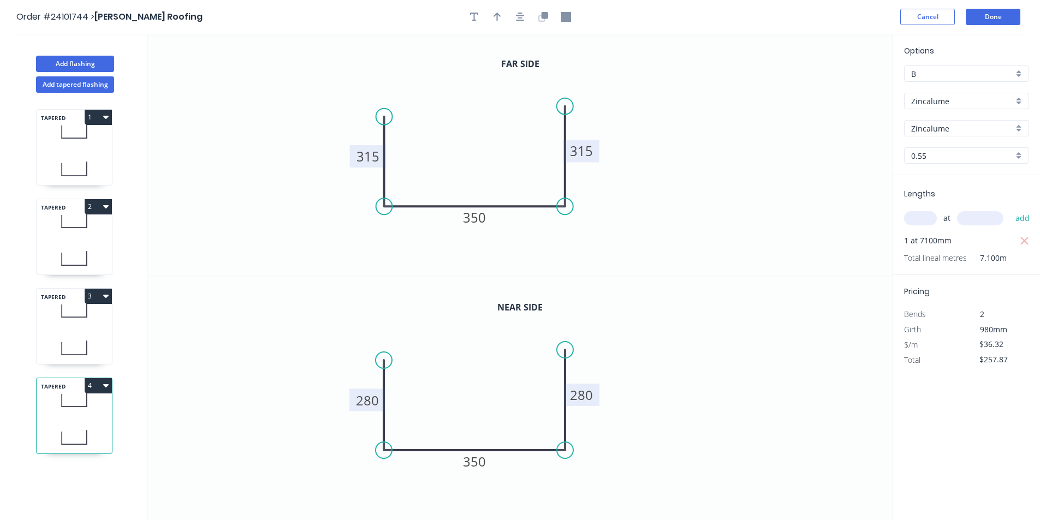
click at [109, 383] on button "4" at bounding box center [98, 385] width 27 height 15
click at [79, 413] on div "Duplicate" at bounding box center [60, 413] width 84 height 16
type input "$0.00"
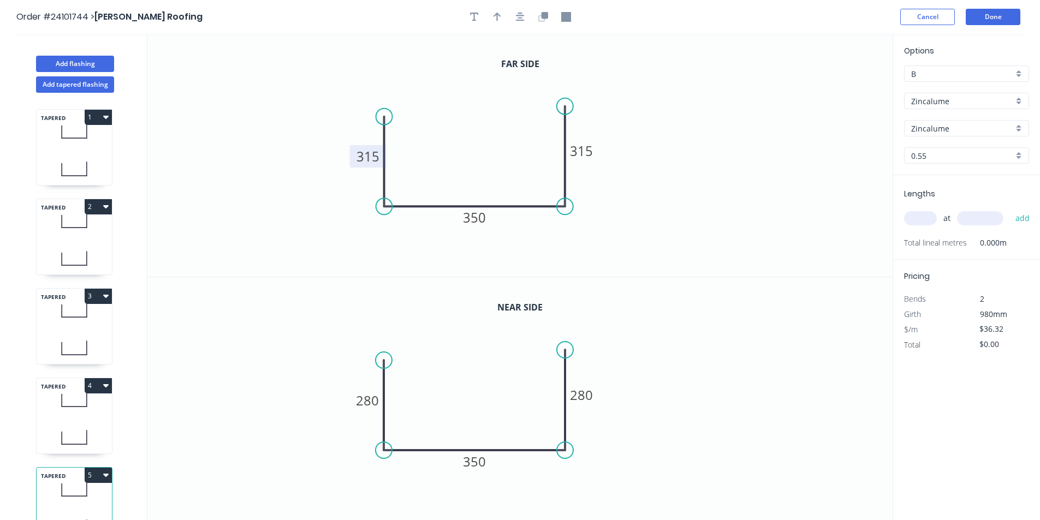
click at [375, 152] on tspan "315" at bounding box center [367, 156] width 23 height 18
click at [586, 147] on tspan "315" at bounding box center [581, 151] width 23 height 18
click at [363, 402] on tspan "280" at bounding box center [367, 400] width 23 height 18
click at [583, 396] on tspan "280" at bounding box center [581, 395] width 23 height 18
click at [922, 217] on input "text" at bounding box center [920, 218] width 33 height 14
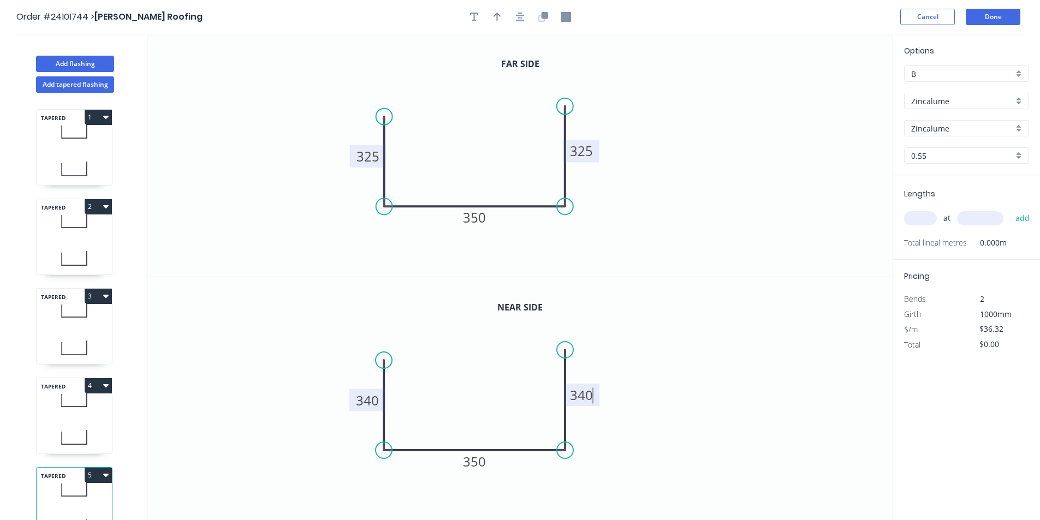
type input "$41.80"
type input "2"
click at [981, 223] on input "text" at bounding box center [980, 218] width 46 height 14
type input "4400"
click at [1010, 209] on button "add" at bounding box center [1023, 218] width 26 height 19
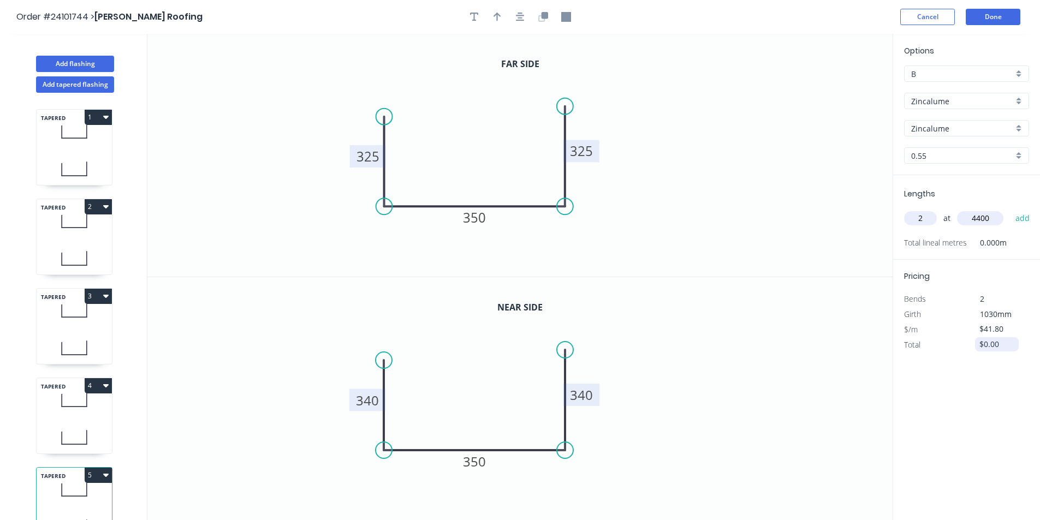
type input "$367.84"
click at [83, 64] on button "Add flashing" at bounding box center [75, 64] width 78 height 16
type input "$0.00"
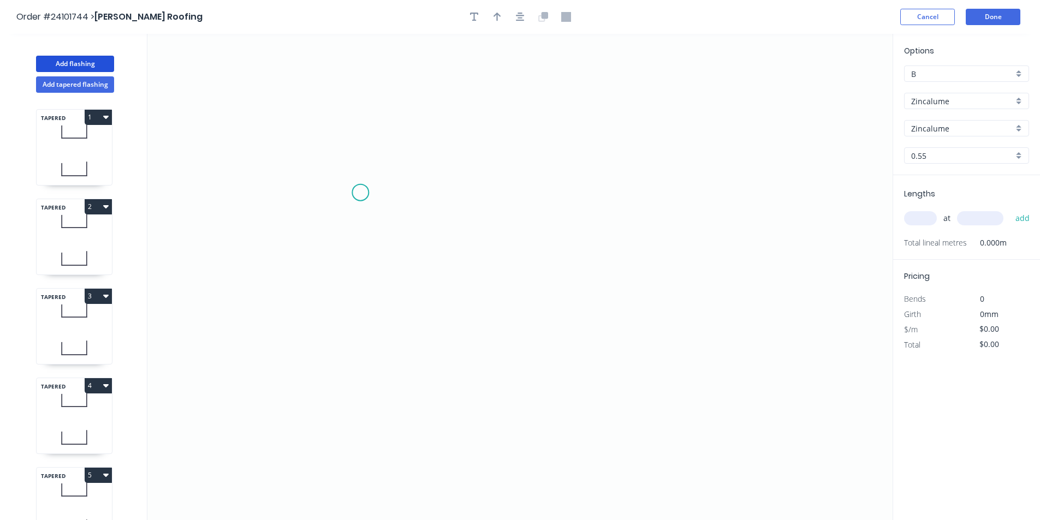
click at [360, 190] on icon "0" at bounding box center [519, 277] width 745 height 486
click at [357, 320] on icon "0" at bounding box center [519, 277] width 745 height 486
click at [548, 315] on icon "0 ?" at bounding box center [519, 277] width 745 height 486
click at [543, 186] on icon "0 ? ?" at bounding box center [519, 277] width 745 height 486
click at [543, 186] on circle at bounding box center [548, 186] width 16 height 16
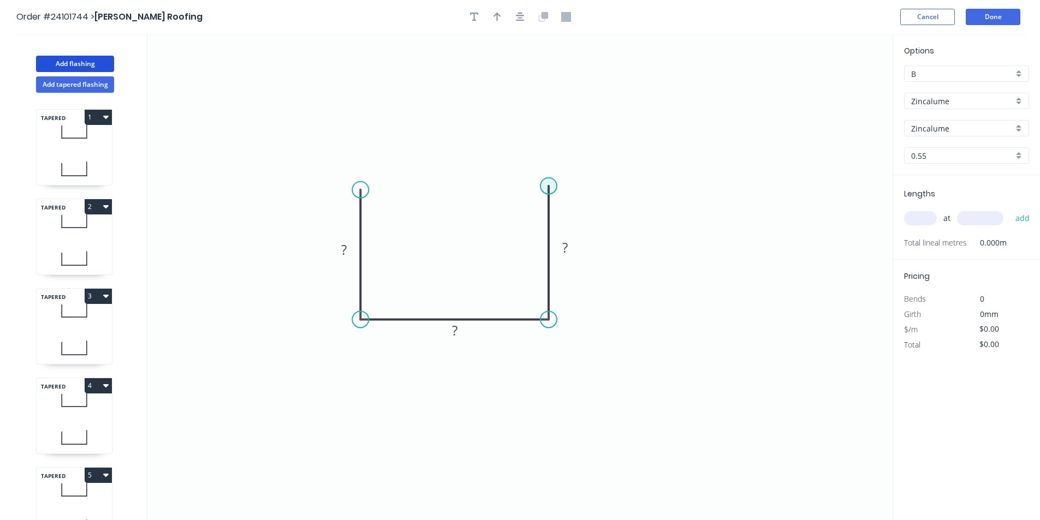
click at [543, 186] on circle at bounding box center [548, 186] width 16 height 16
click at [549, 187] on circle at bounding box center [548, 186] width 16 height 16
click at [342, 249] on tspan "?" at bounding box center [343, 250] width 5 height 18
click at [455, 326] on tspan "?" at bounding box center [454, 330] width 5 height 18
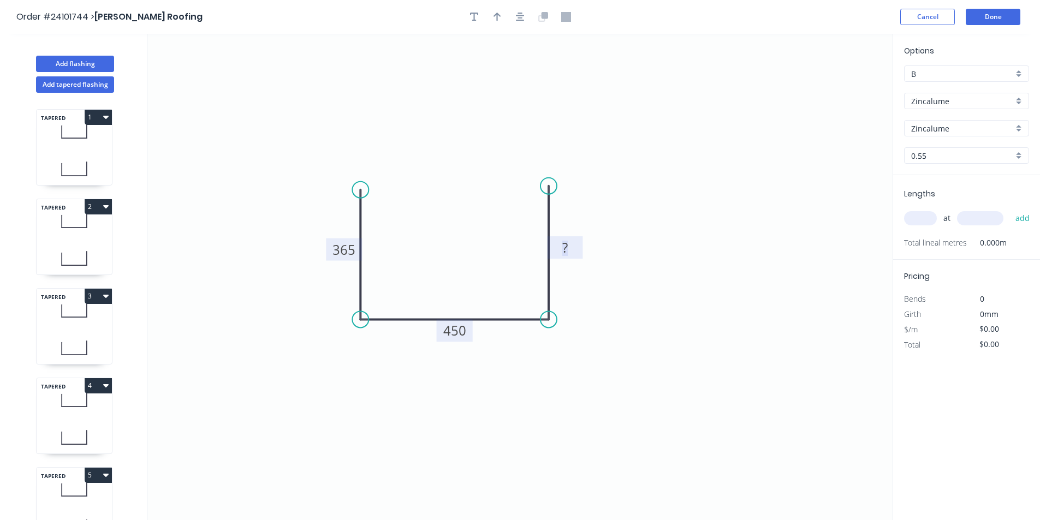
click at [574, 247] on rect at bounding box center [565, 248] width 22 height 15
click at [918, 218] on input "text" at bounding box center [920, 218] width 33 height 14
type input "$37.41"
type input "1"
click at [981, 208] on div "1 at add" at bounding box center [967, 218] width 127 height 29
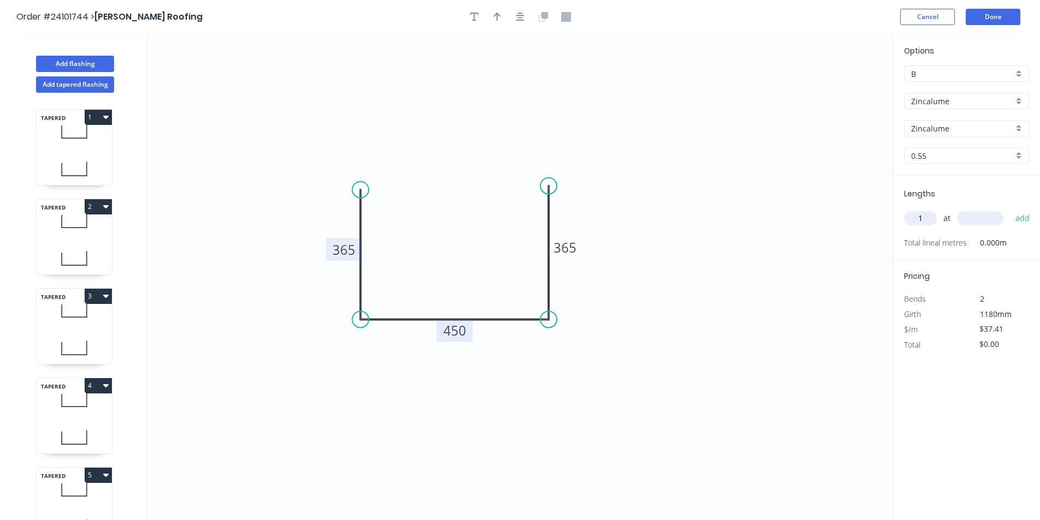
click at [981, 211] on input "text" at bounding box center [980, 218] width 46 height 14
type input "1200"
click at [1010, 209] on button "add" at bounding box center [1023, 218] width 26 height 19
type input "$44.89"
click at [982, 216] on input "text" at bounding box center [980, 218] width 46 height 14
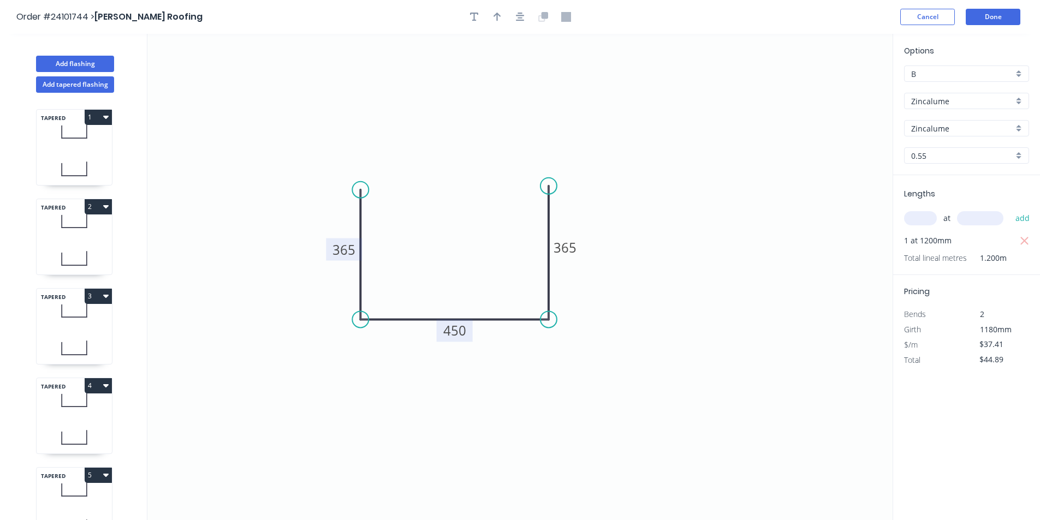
click at [925, 223] on input "text" at bounding box center [920, 218] width 33 height 14
type input "2"
click at [967, 218] on input "text" at bounding box center [980, 218] width 46 height 14
type input "3200"
click at [1010, 209] on button "add" at bounding box center [1023, 218] width 26 height 19
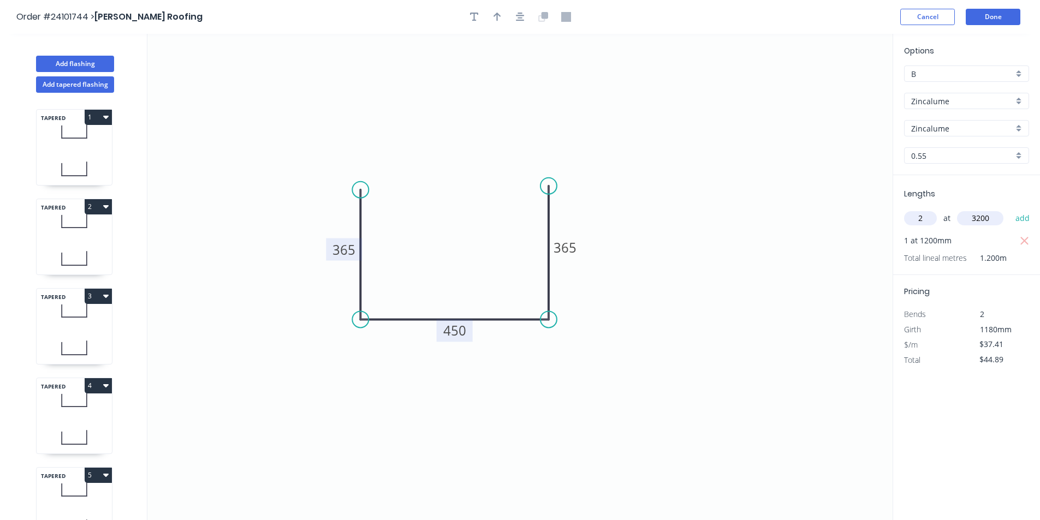
type input "$284.32"
click at [967, 218] on input "text" at bounding box center [980, 218] width 46 height 14
click at [918, 212] on input "text" at bounding box center [920, 218] width 33 height 14
type input "1"
click at [962, 217] on input "text" at bounding box center [980, 218] width 46 height 14
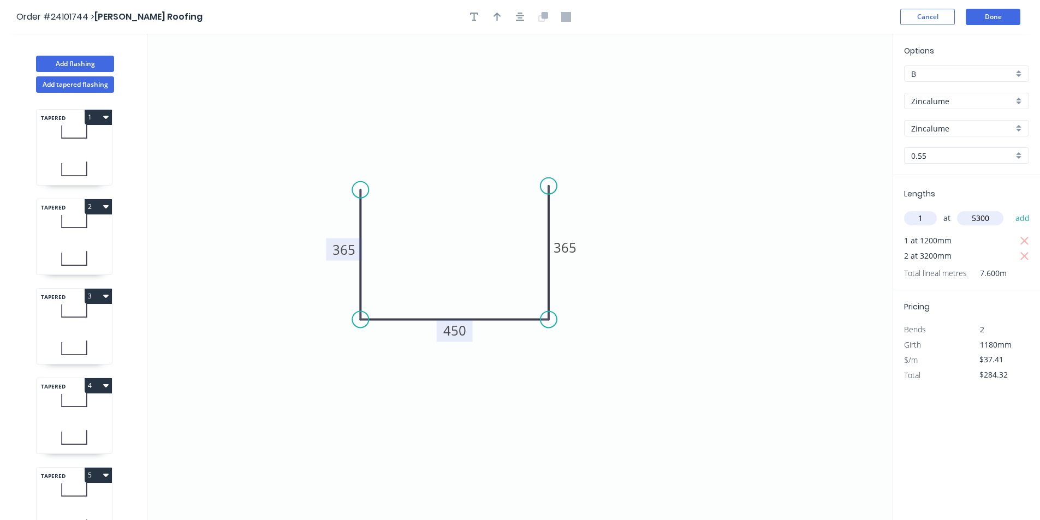
type input "5300"
click at [1010, 209] on button "add" at bounding box center [1023, 218] width 26 height 19
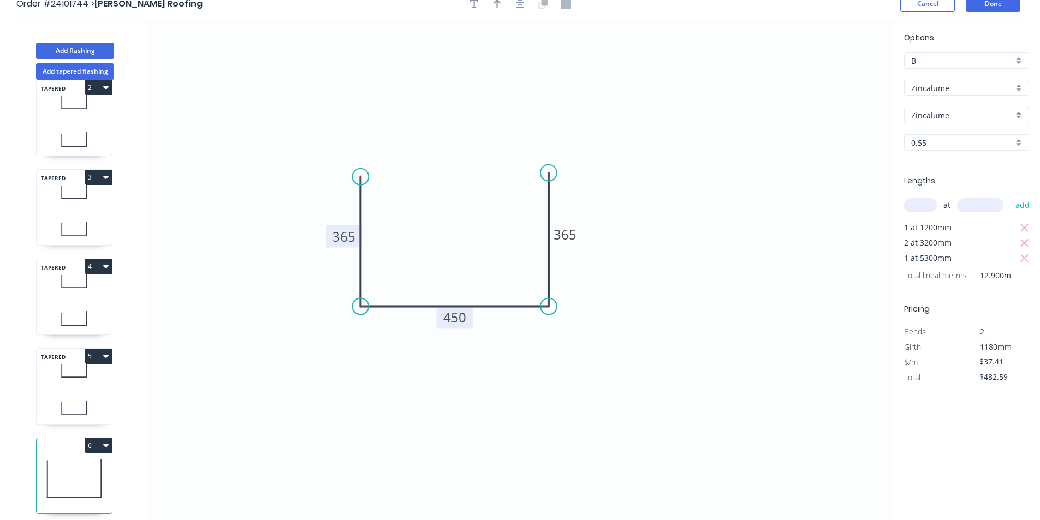
scroll to position [20, 0]
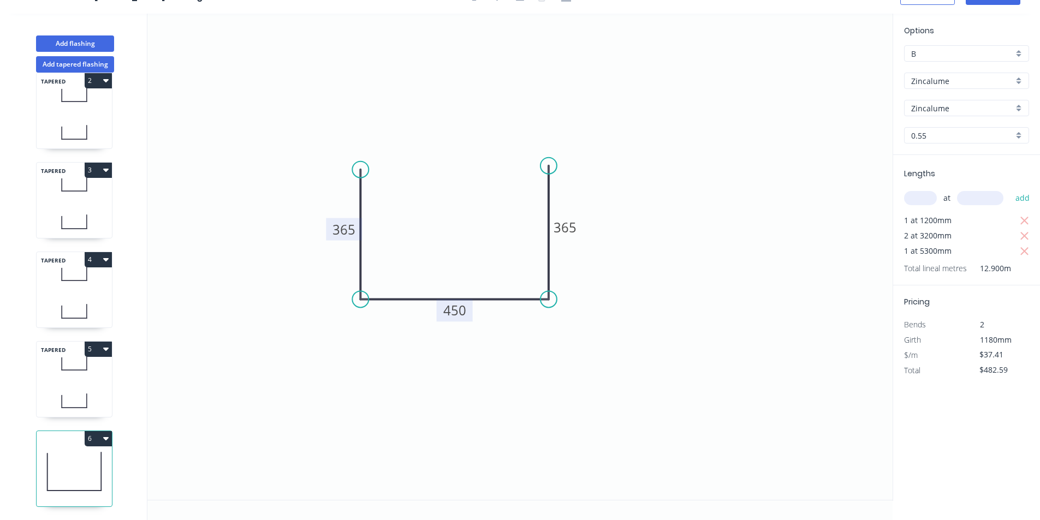
click at [105, 437] on icon "button" at bounding box center [105, 438] width 5 height 3
click at [39, 458] on div "Duplicate" at bounding box center [60, 466] width 84 height 16
type input "$0.00"
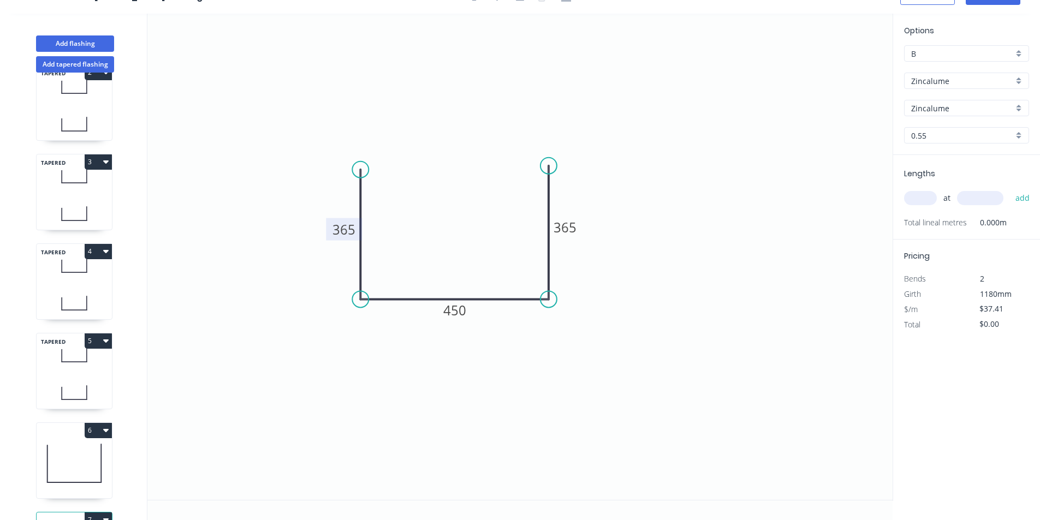
click at [351, 220] on rect at bounding box center [344, 229] width 36 height 22
click at [350, 229] on tspan "365" at bounding box center [343, 230] width 23 height 18
click at [462, 318] on tspan "450" at bounding box center [454, 310] width 23 height 18
click at [565, 223] on tspan "365" at bounding box center [564, 227] width 23 height 18
click at [914, 200] on input "text" at bounding box center [920, 198] width 33 height 14
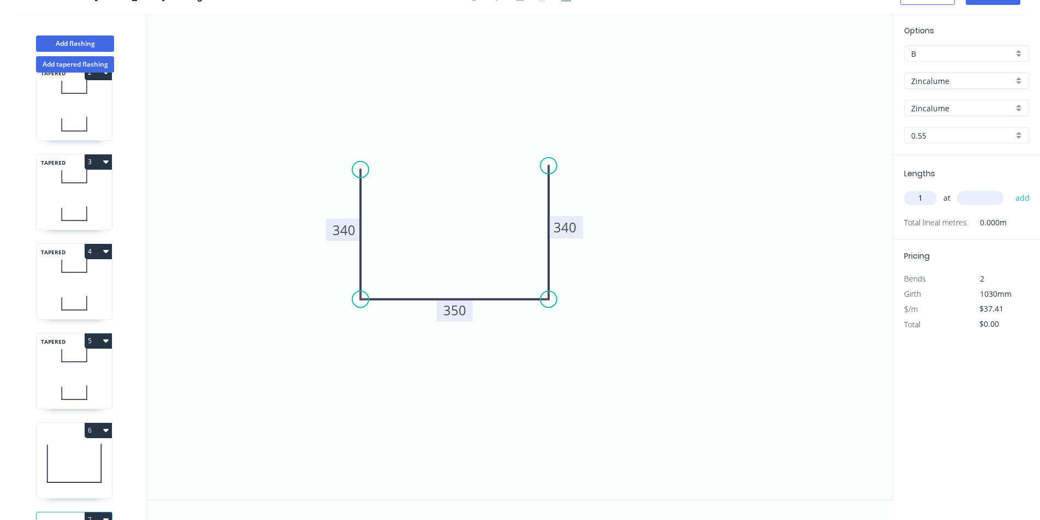
type input "1"
click at [980, 196] on input "text" at bounding box center [980, 198] width 46 height 14
type input "800"
click at [1010, 189] on button "add" at bounding box center [1023, 198] width 26 height 19
type input "$29.93"
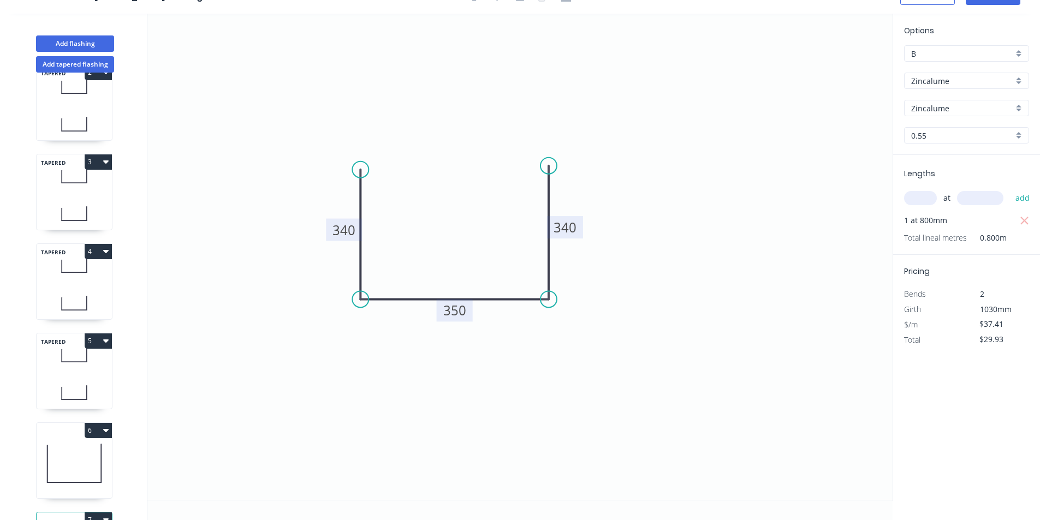
scroll to position [0, 0]
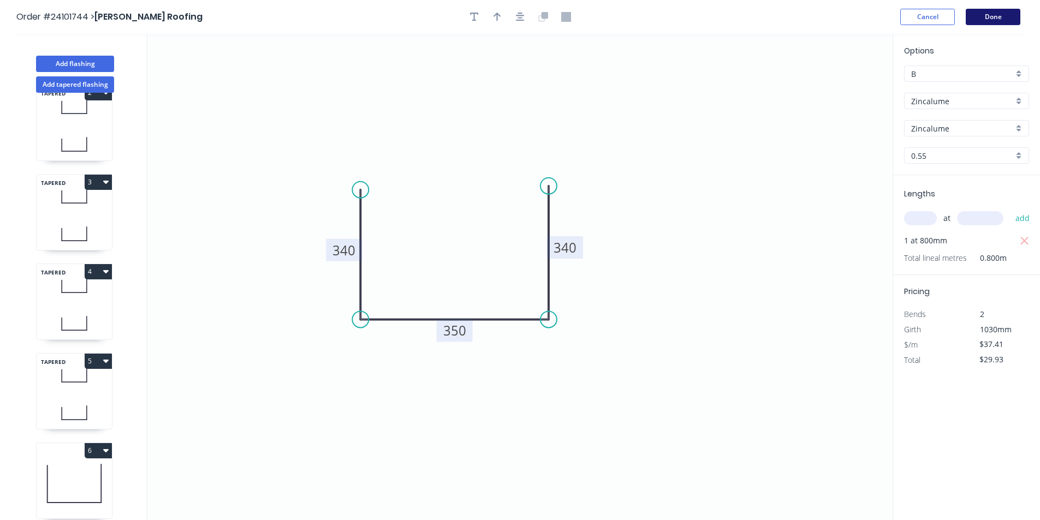
click at [993, 15] on button "Done" at bounding box center [992, 17] width 55 height 16
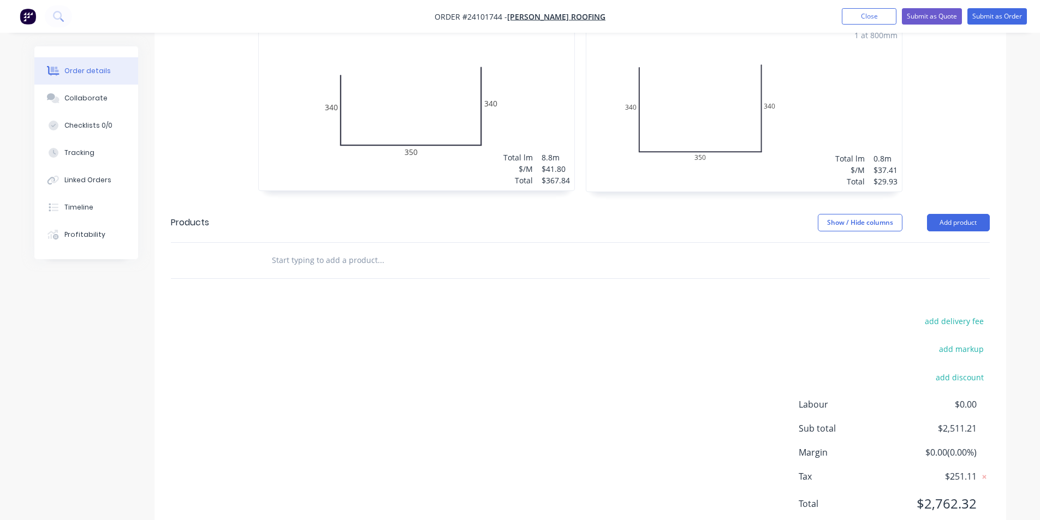
scroll to position [1343, 0]
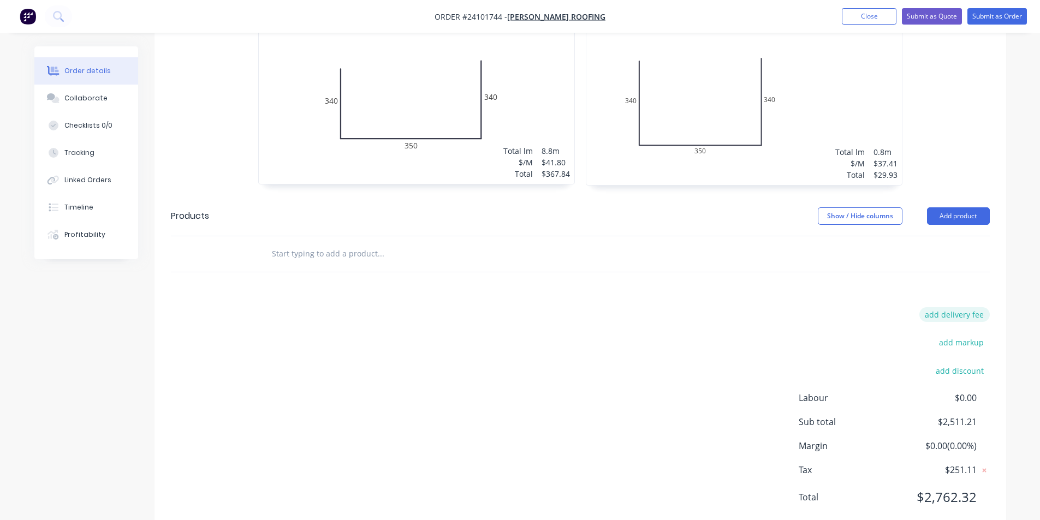
click at [939, 307] on button "add delivery fee" at bounding box center [954, 314] width 70 height 15
type input "60"
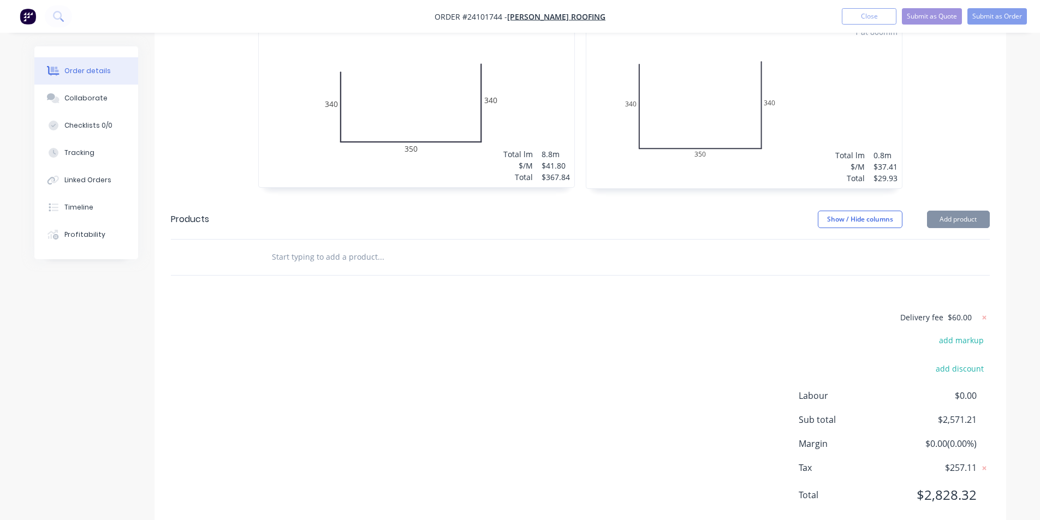
scroll to position [1337, 0]
click at [770, 314] on div "Delivery fee $60.00 add markup add discount Labour $0.00 Sub total $2,571.21 Ma…" at bounding box center [580, 415] width 819 height 205
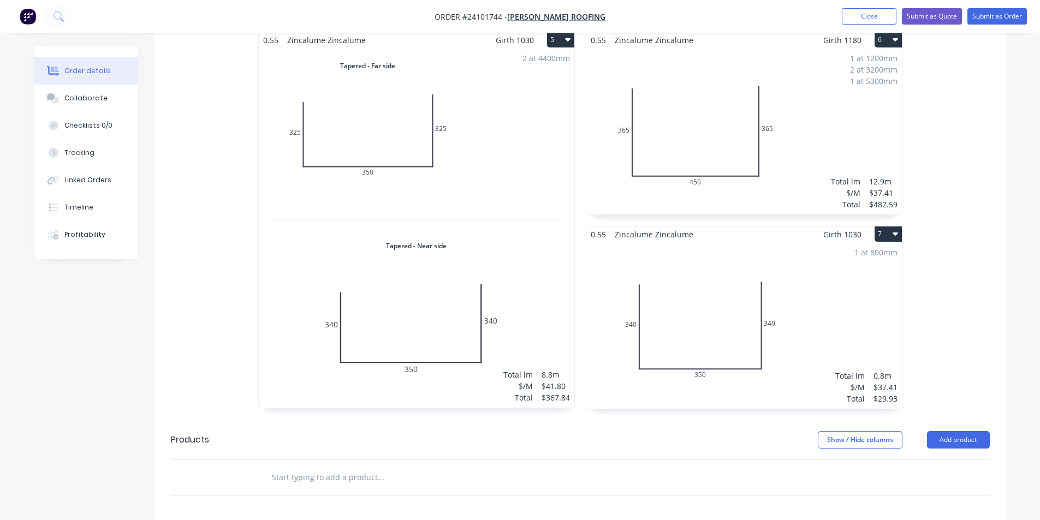
scroll to position [1173, 0]
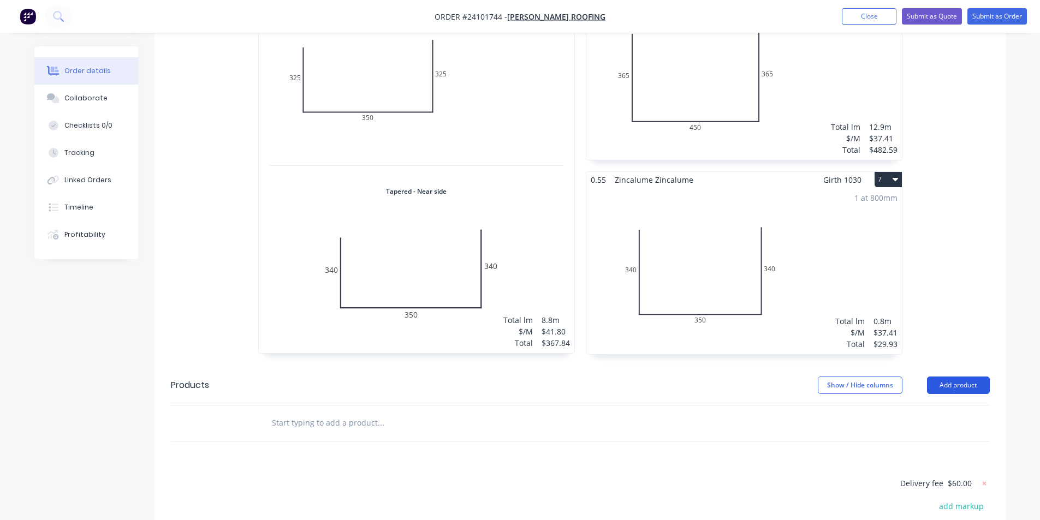
click at [961, 377] on button "Add product" at bounding box center [958, 385] width 63 height 17
click at [933, 405] on div "Product catalogue" at bounding box center [938, 413] width 84 height 16
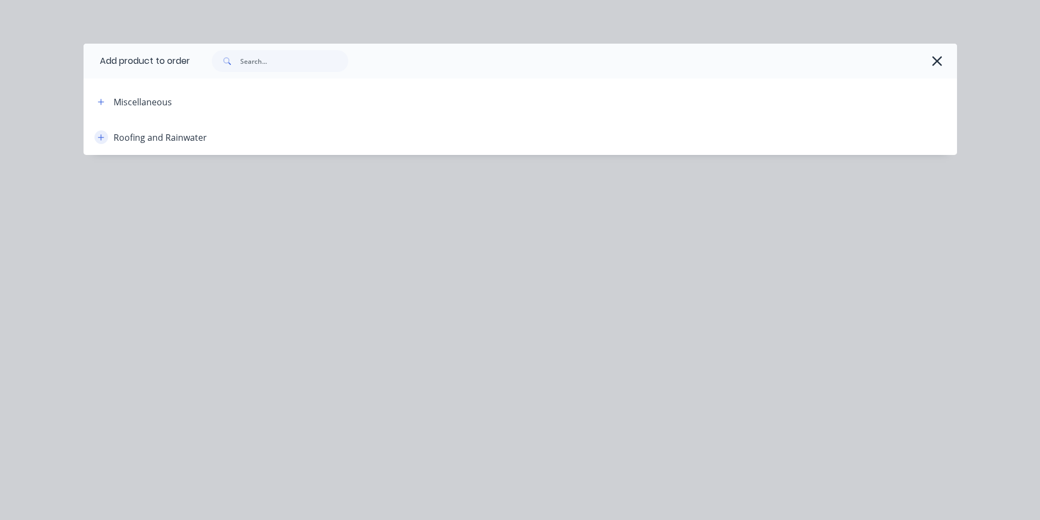
click at [102, 140] on icon "button" at bounding box center [101, 138] width 7 height 8
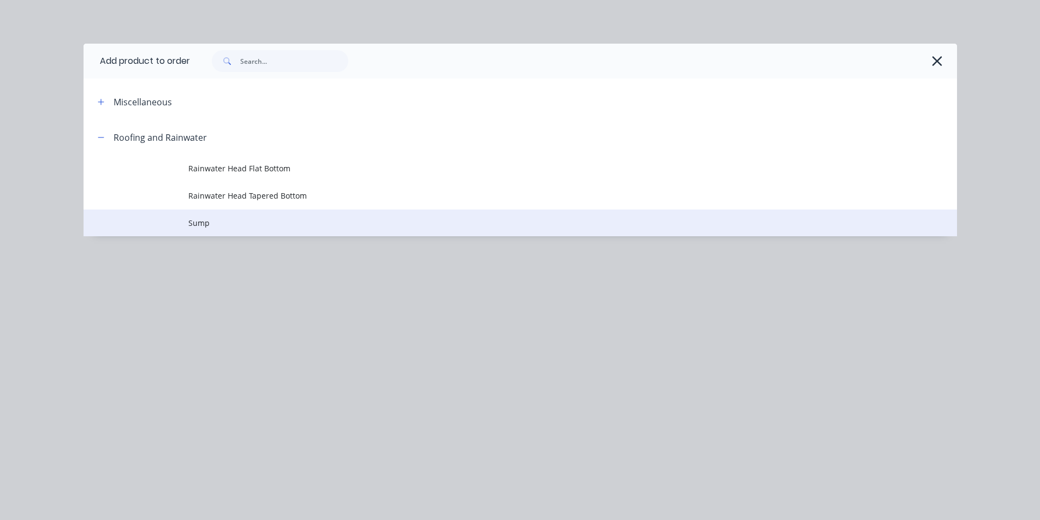
click at [178, 219] on td at bounding box center [136, 223] width 105 height 27
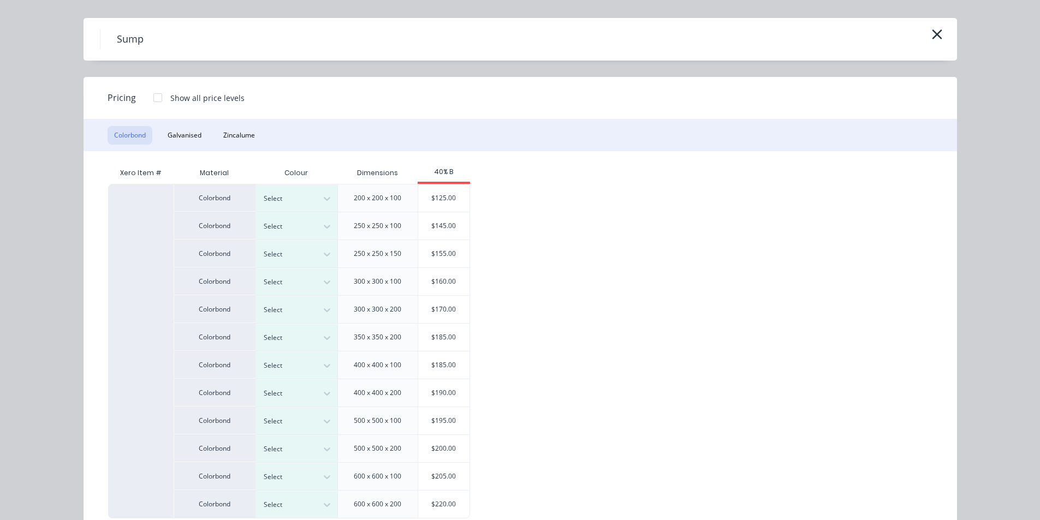
scroll to position [0, 0]
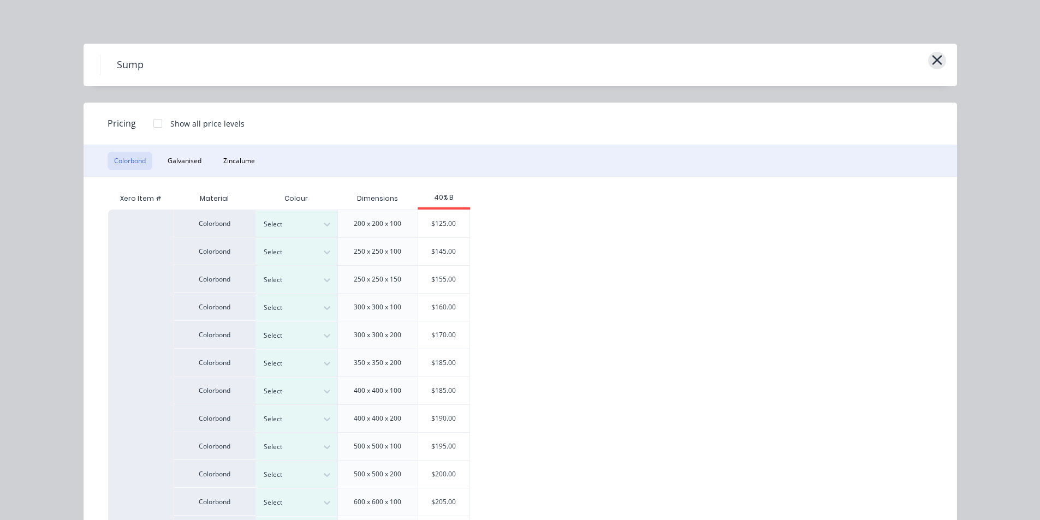
click at [931, 65] on icon "button" at bounding box center [936, 59] width 11 height 15
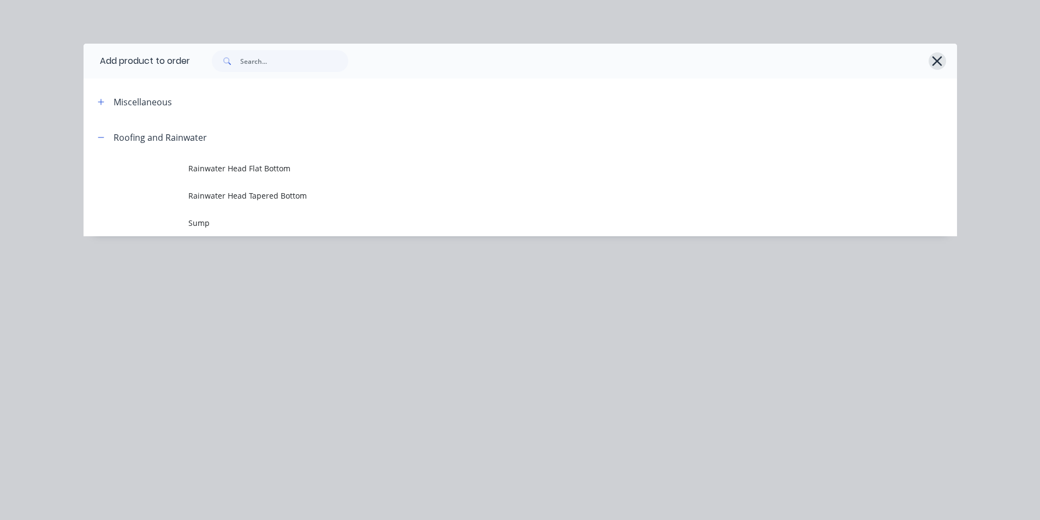
click at [942, 65] on icon "button" at bounding box center [936, 60] width 11 height 15
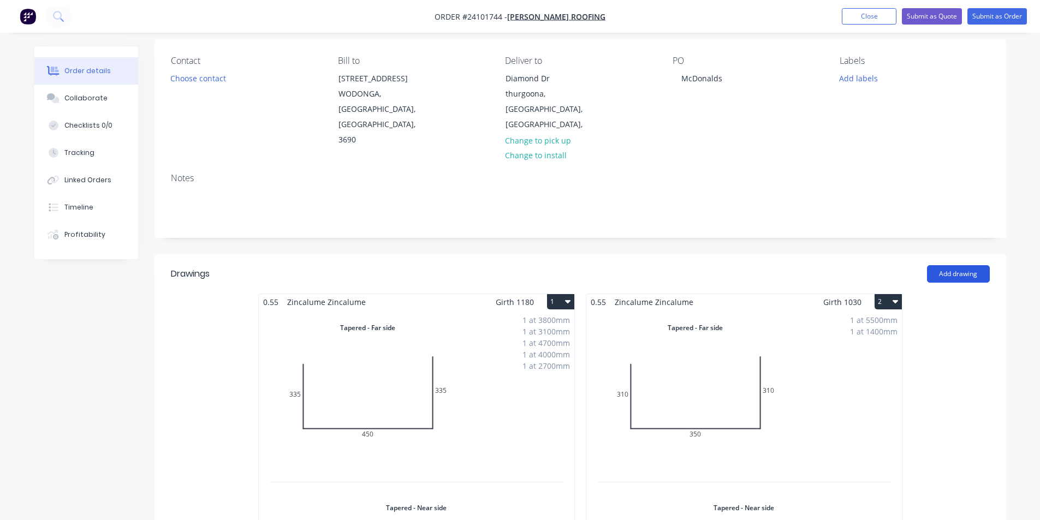
click at [958, 265] on button "Add drawing" at bounding box center [958, 273] width 63 height 17
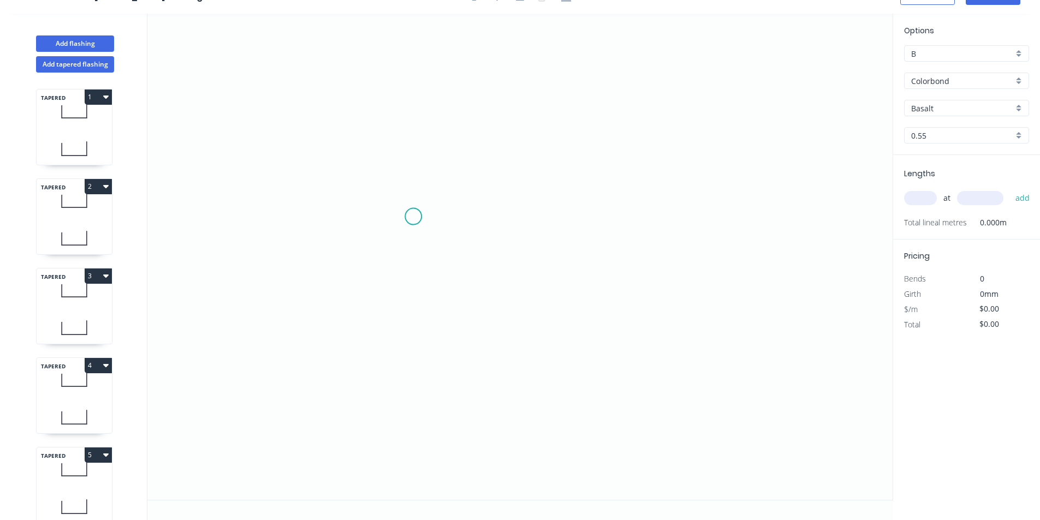
click at [413, 217] on icon "0" at bounding box center [519, 257] width 745 height 486
click at [381, 217] on icon "0" at bounding box center [519, 257] width 745 height 486
click at [377, 339] on icon "0 ?" at bounding box center [519, 257] width 745 height 486
click at [587, 337] on icon "0 ? ?" at bounding box center [519, 257] width 745 height 486
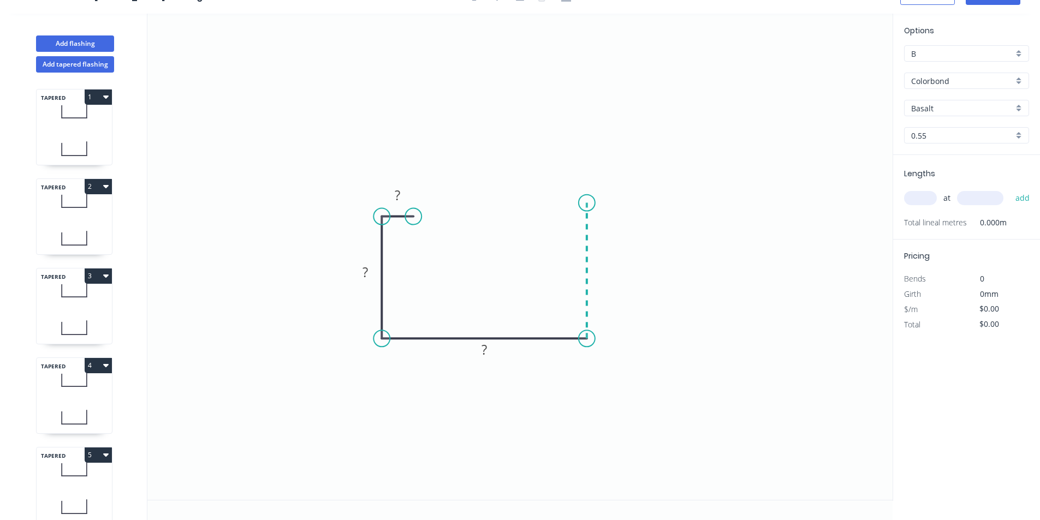
click at [581, 203] on icon "0 ? ? ?" at bounding box center [519, 257] width 745 height 486
click at [386, 215] on circle at bounding box center [381, 216] width 16 height 16
click at [586, 201] on circle at bounding box center [586, 203] width 16 height 16
click at [413, 176] on icon "0 ? ? ? ?" at bounding box center [519, 257] width 745 height 486
click at [413, 176] on circle at bounding box center [412, 176] width 16 height 16
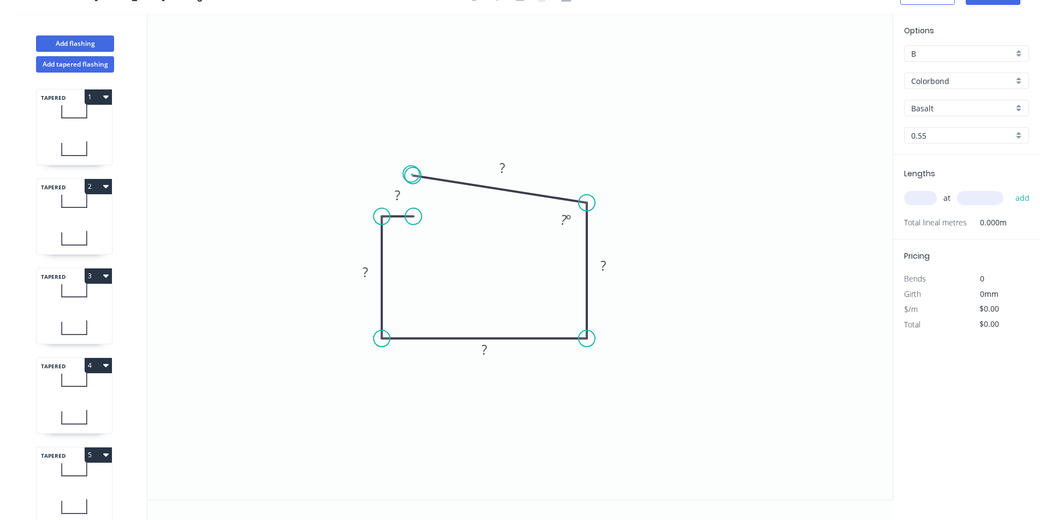
click at [411, 174] on circle at bounding box center [412, 176] width 16 height 16
click at [399, 194] on tspan "?" at bounding box center [397, 195] width 5 height 18
click at [364, 273] on tspan "?" at bounding box center [364, 272] width 5 height 18
click at [479, 350] on rect at bounding box center [484, 350] width 22 height 15
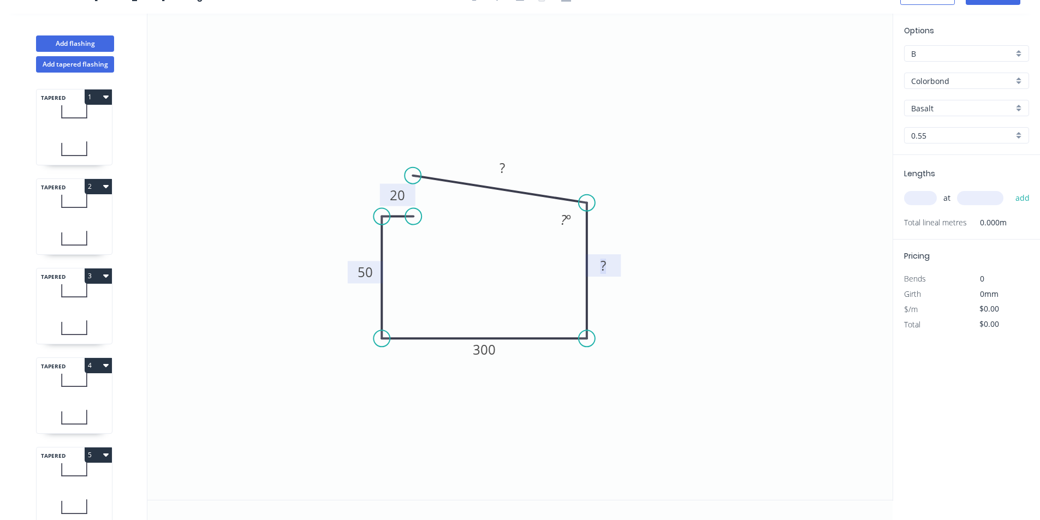
click at [604, 263] on tspan "?" at bounding box center [602, 266] width 5 height 18
click at [510, 173] on rect at bounding box center [502, 168] width 22 height 15
click at [643, 142] on icon "0 300 50 300 50 20 ? º" at bounding box center [519, 257] width 745 height 486
type input "$26.98"
click at [968, 85] on input "Colorbond" at bounding box center [962, 80] width 102 height 11
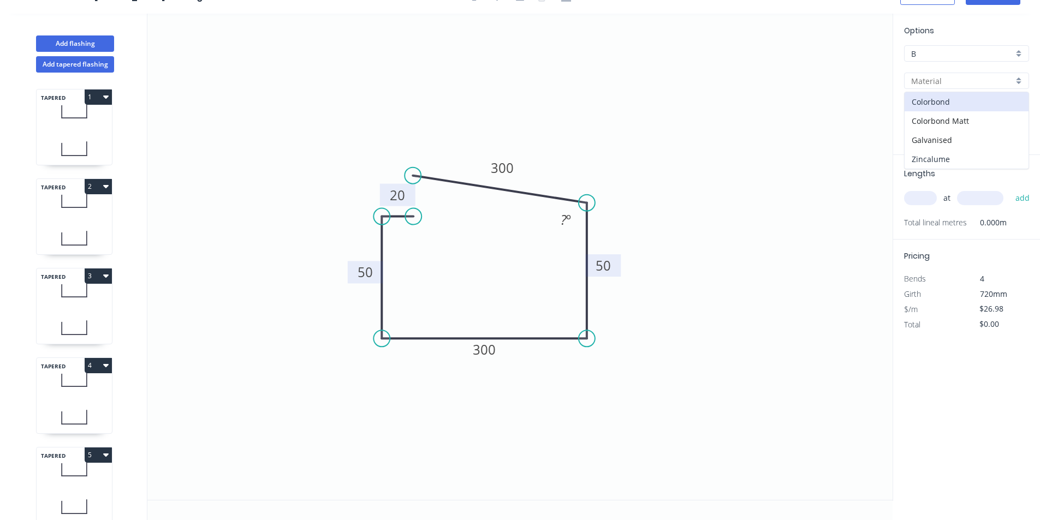
click at [929, 162] on div "Zincalume" at bounding box center [966, 159] width 124 height 19
type input "Zincalume"
type input "$28.71"
click at [931, 196] on input "text" at bounding box center [920, 198] width 33 height 14
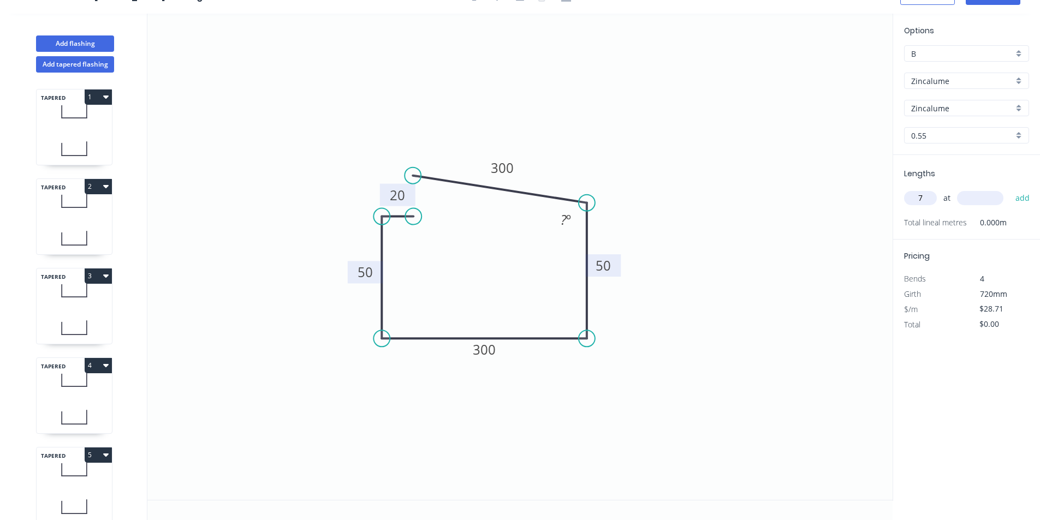
type input "7"
click at [994, 201] on input "text" at bounding box center [980, 198] width 46 height 14
type input "300"
click at [1010, 189] on button "add" at bounding box center [1023, 198] width 26 height 19
type input "$60.29"
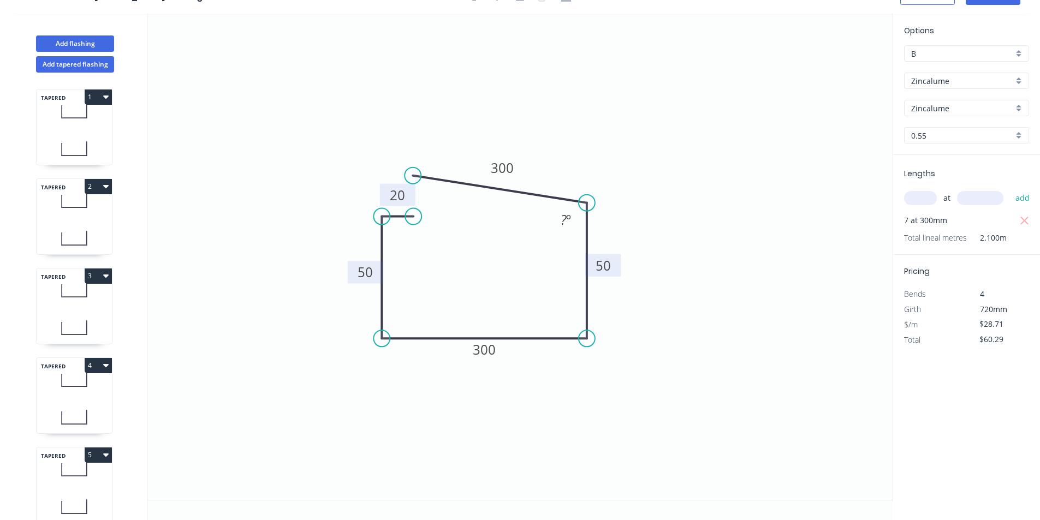
scroll to position [0, 0]
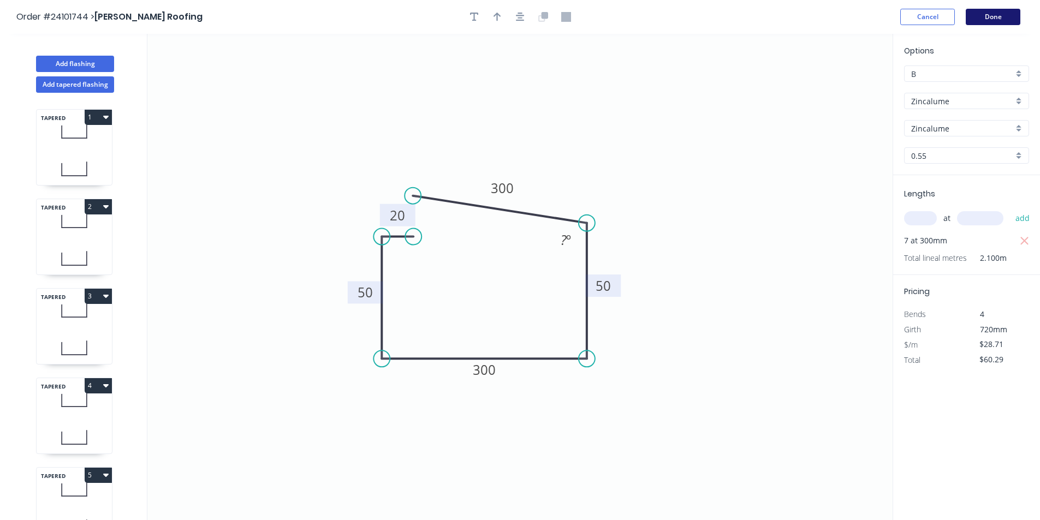
click at [991, 22] on button "Done" at bounding box center [992, 17] width 55 height 16
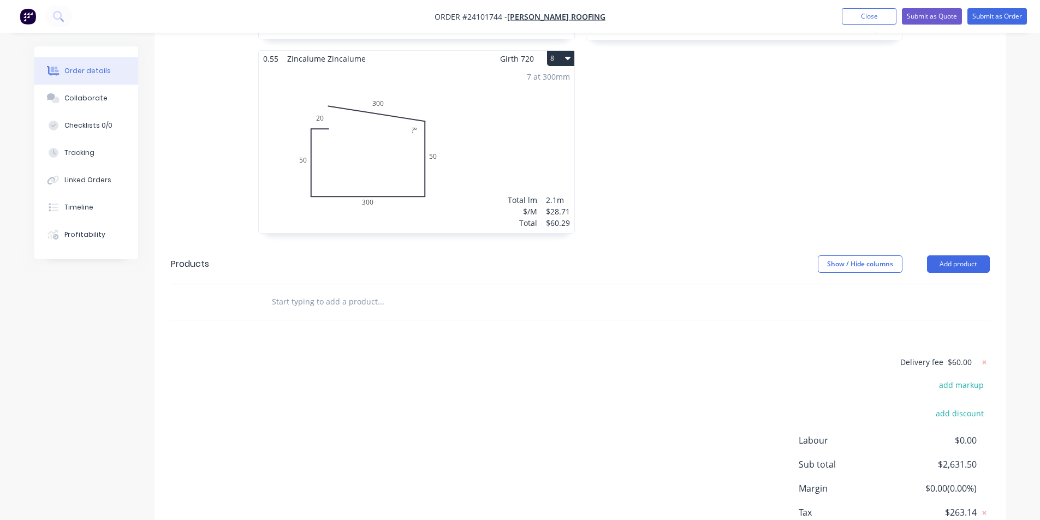
scroll to position [1530, 0]
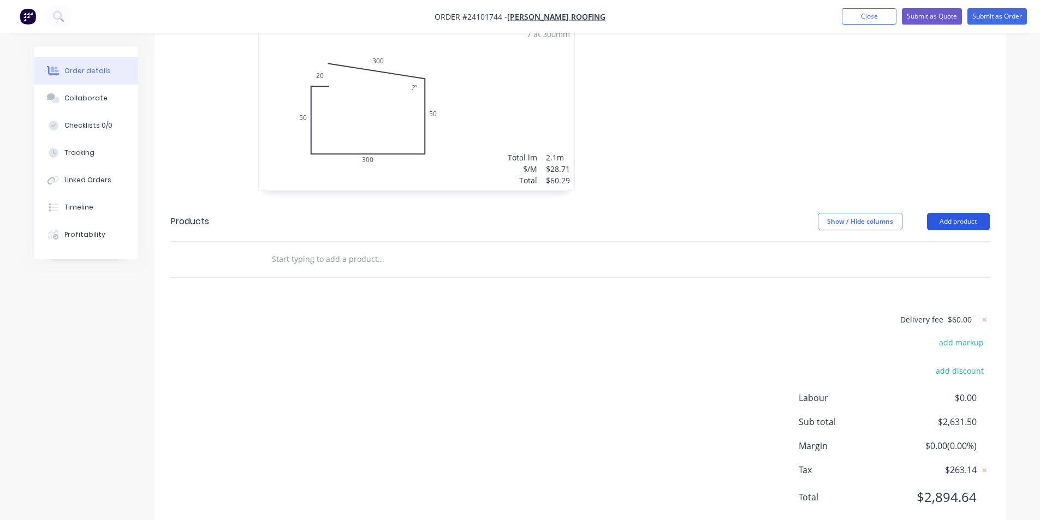
click at [947, 213] on button "Add product" at bounding box center [958, 221] width 63 height 17
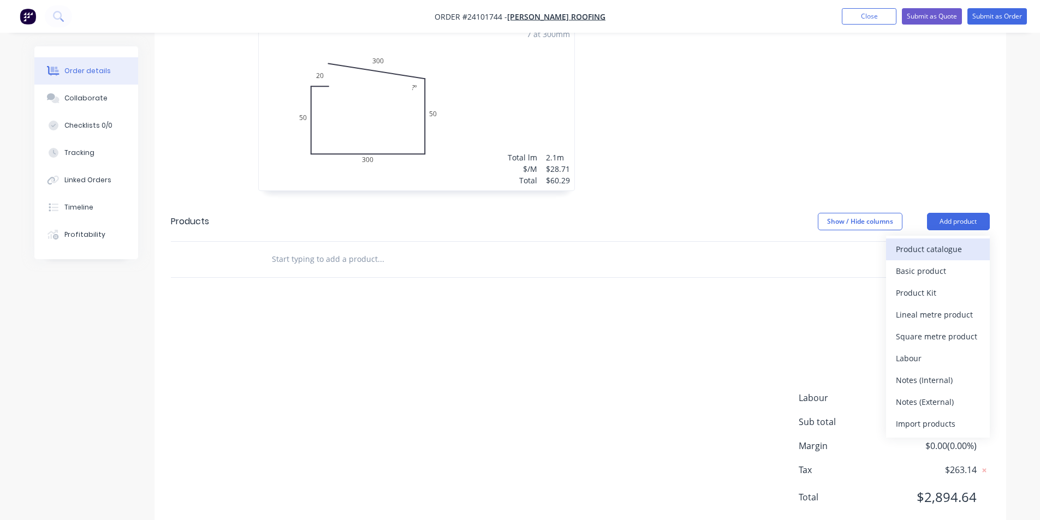
click at [921, 241] on div "Product catalogue" at bounding box center [938, 249] width 84 height 16
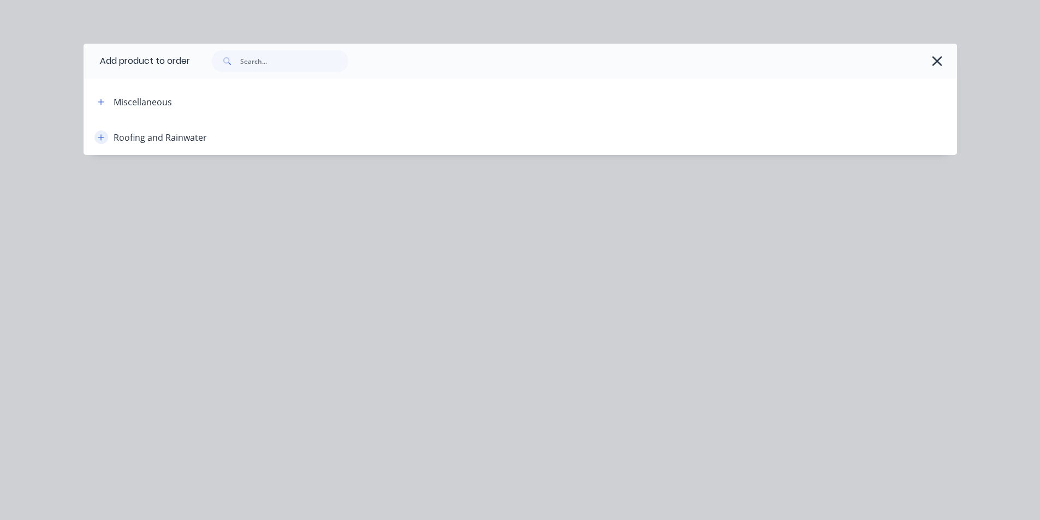
click at [108, 138] on button "button" at bounding box center [101, 137] width 14 height 14
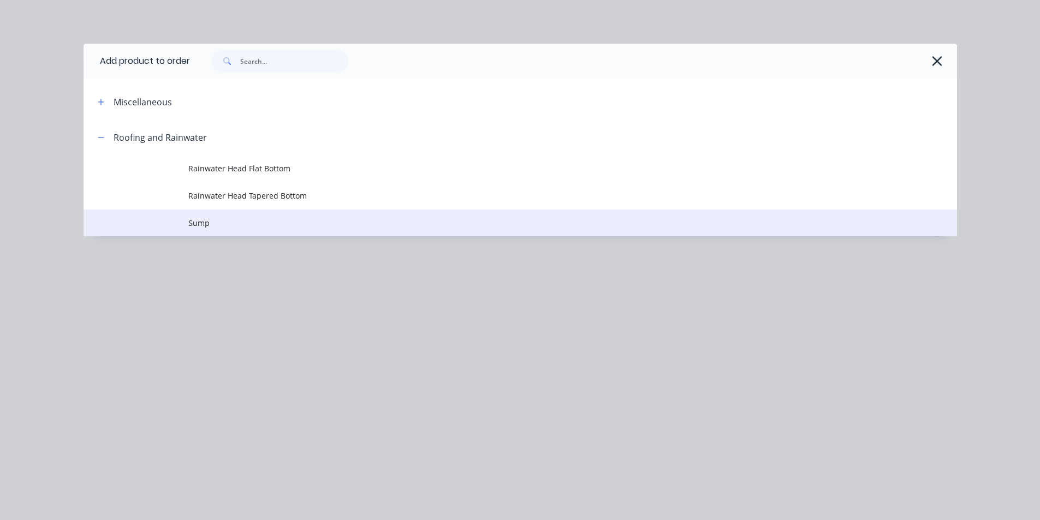
click at [159, 217] on td at bounding box center [136, 223] width 105 height 27
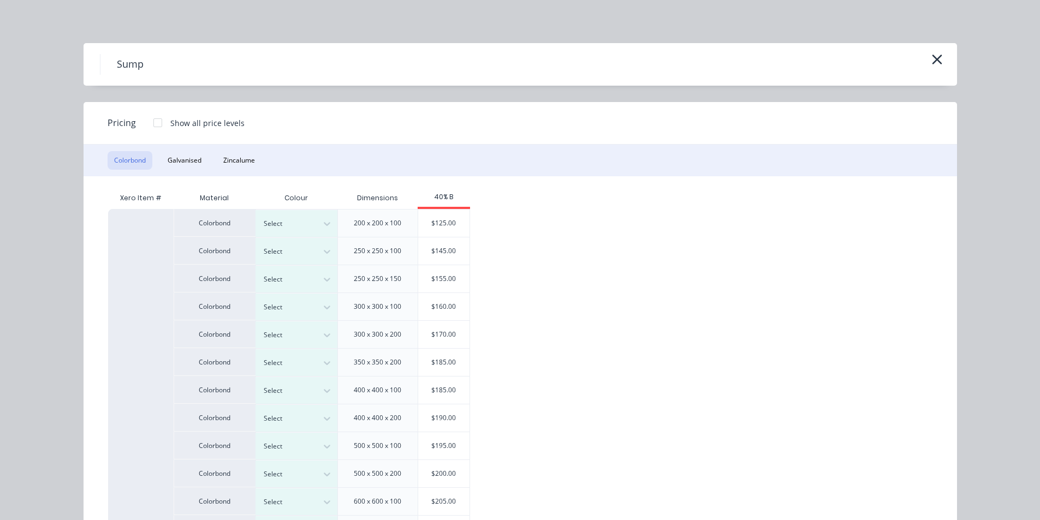
scroll to position [0, 0]
click at [932, 58] on icon "button" at bounding box center [937, 60] width 10 height 10
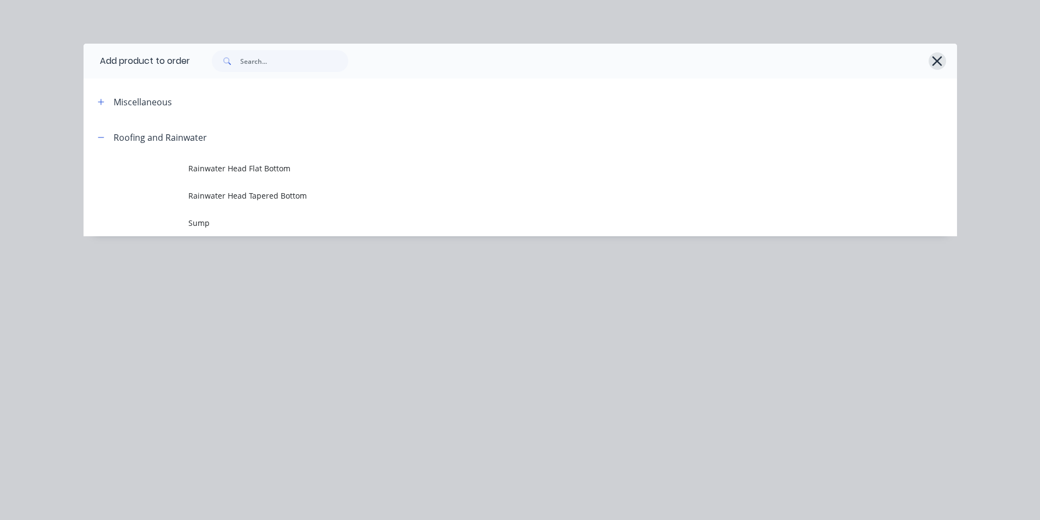
click at [940, 59] on icon "button" at bounding box center [936, 60] width 11 height 15
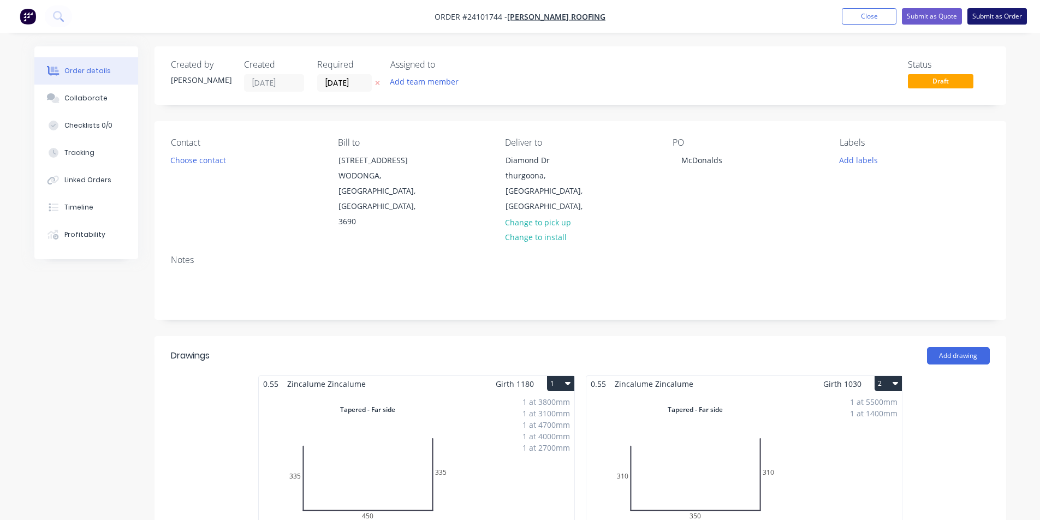
click at [988, 17] on button "Submit as Order" at bounding box center [996, 16] width 59 height 16
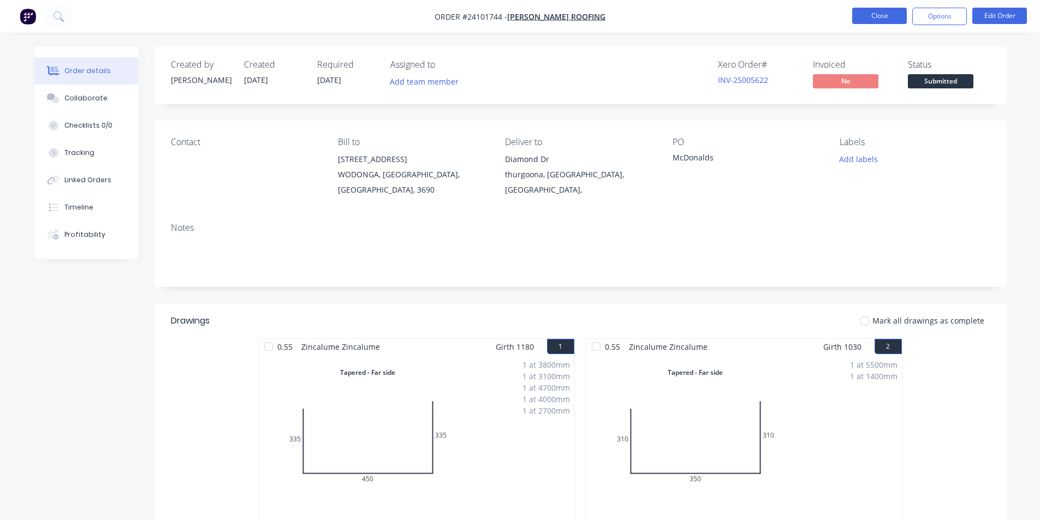
click at [882, 13] on button "Close" at bounding box center [879, 16] width 55 height 16
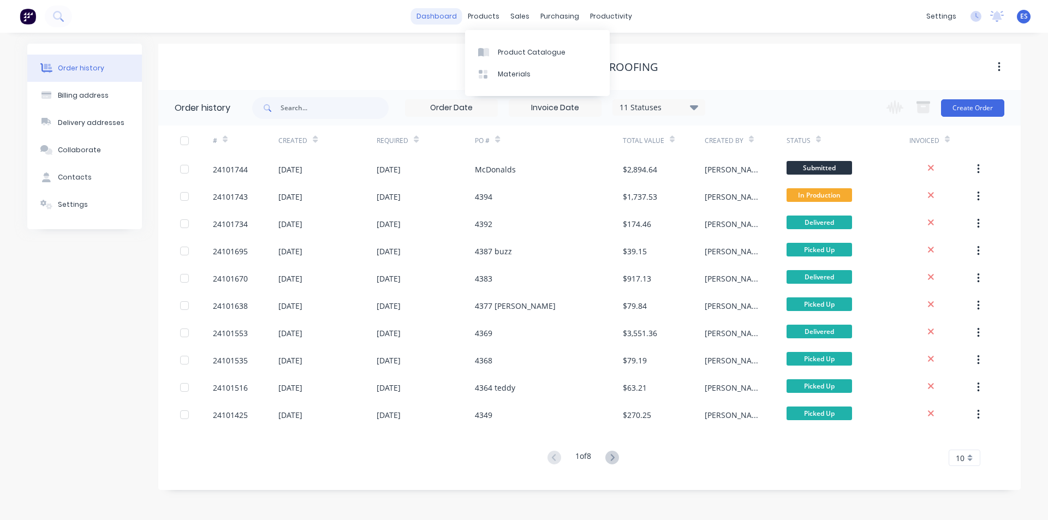
click at [450, 15] on link "dashboard" at bounding box center [436, 16] width 51 height 16
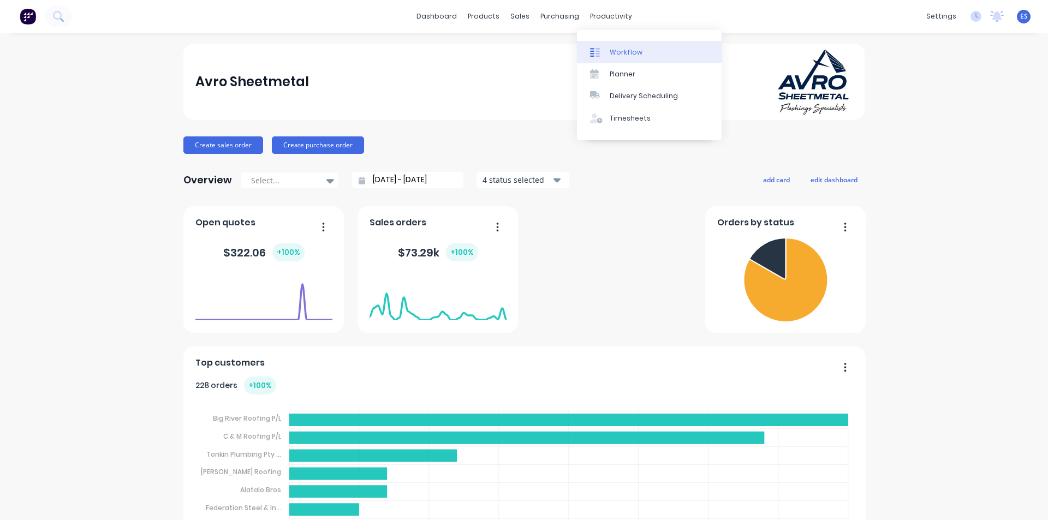
click at [603, 47] on div at bounding box center [598, 52] width 16 height 10
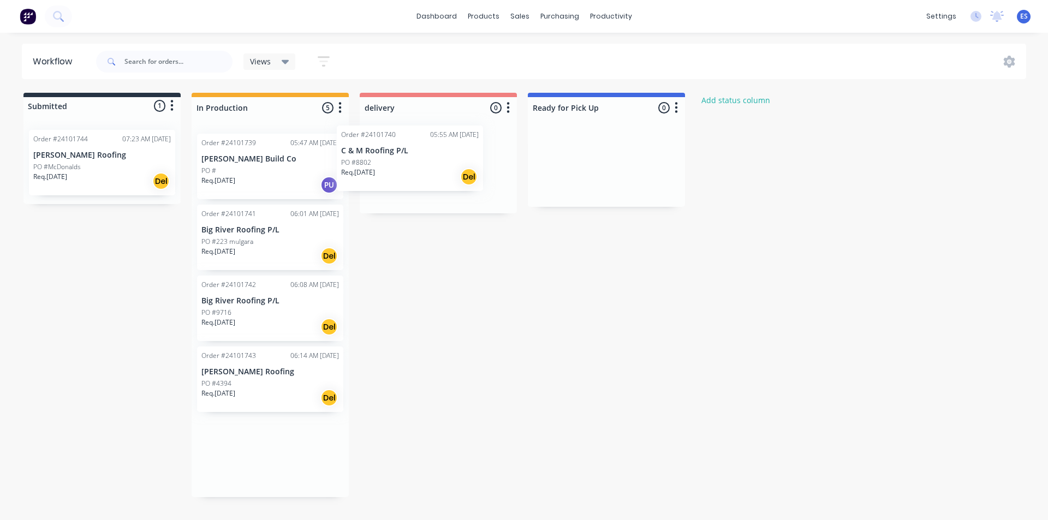
drag, startPoint x: 281, startPoint y: 248, endPoint x: 422, endPoint y: 166, distance: 163.5
click at [422, 166] on div "Submitted 1 Status colour #273444 hex #273444 Save Cancel Summaries Total order…" at bounding box center [506, 295] width 1029 height 404
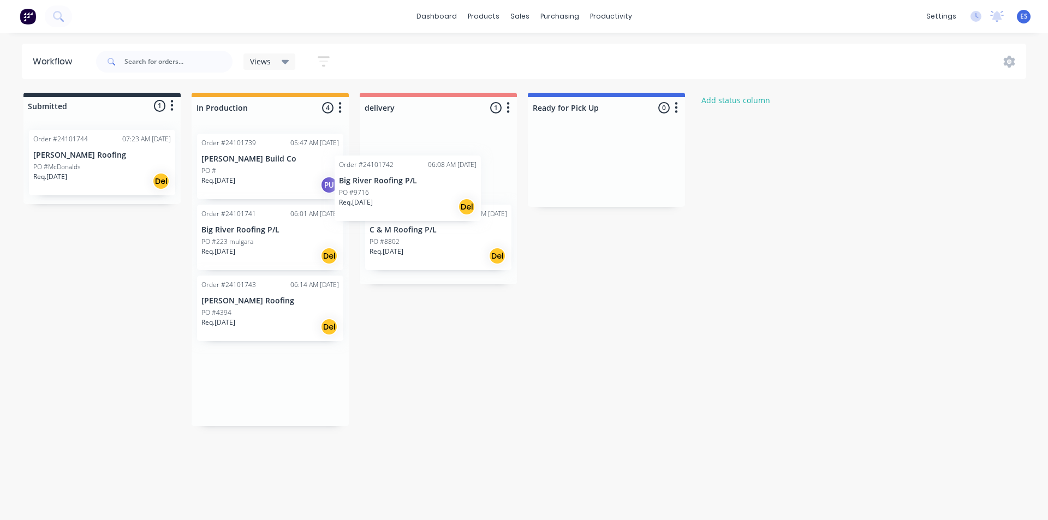
drag, startPoint x: 271, startPoint y: 325, endPoint x: 414, endPoint y: 196, distance: 192.5
click at [414, 196] on div "Submitted 1 Status colour #273444 hex #273444 Save Cancel Summaries Total order…" at bounding box center [506, 259] width 1029 height 333
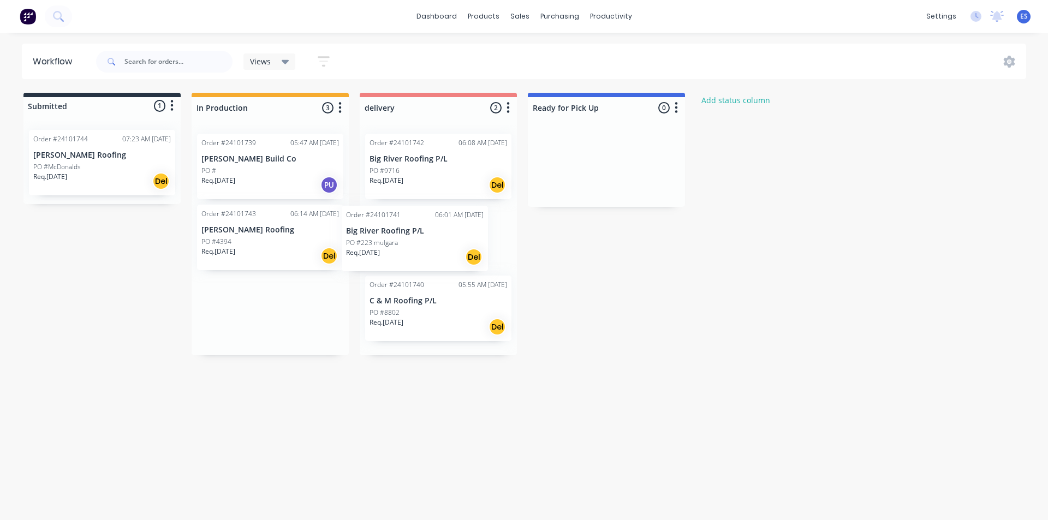
drag, startPoint x: 277, startPoint y: 253, endPoint x: 426, endPoint y: 254, distance: 149.5
click at [426, 254] on div "Submitted 1 Status colour #273444 hex #273444 Save Cancel Summaries Total order…" at bounding box center [506, 224] width 1029 height 263
click at [140, 318] on div "Submitted 1 Status colour #273444 hex #273444 Save Cancel Summaries Total order…" at bounding box center [506, 221] width 1029 height 257
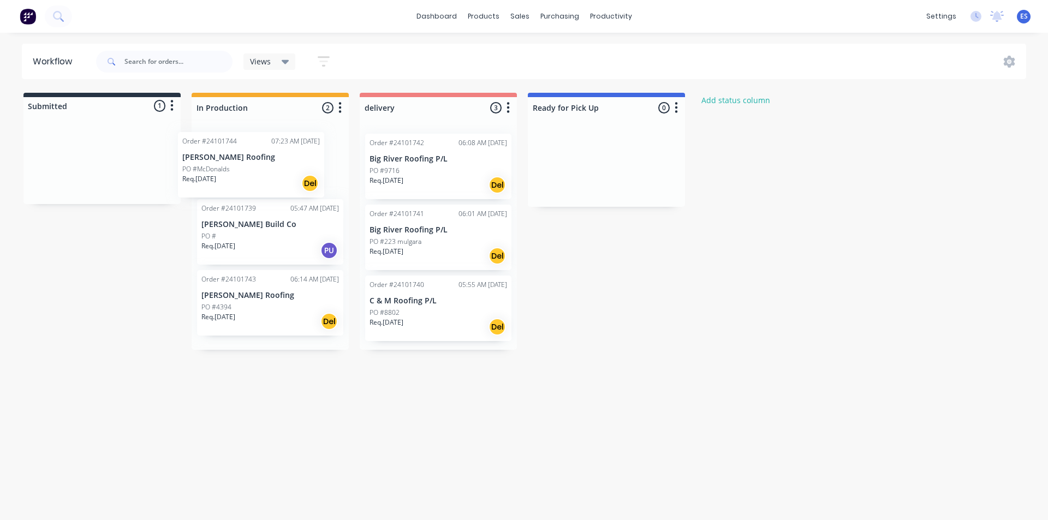
drag, startPoint x: 117, startPoint y: 171, endPoint x: 288, endPoint y: 183, distance: 171.8
click at [288, 183] on div "Submitted 1 Status colour #273444 hex #273444 Save Cancel Summaries Total order…" at bounding box center [506, 221] width 1029 height 257
click at [432, 16] on link "dashboard" at bounding box center [436, 16] width 51 height 16
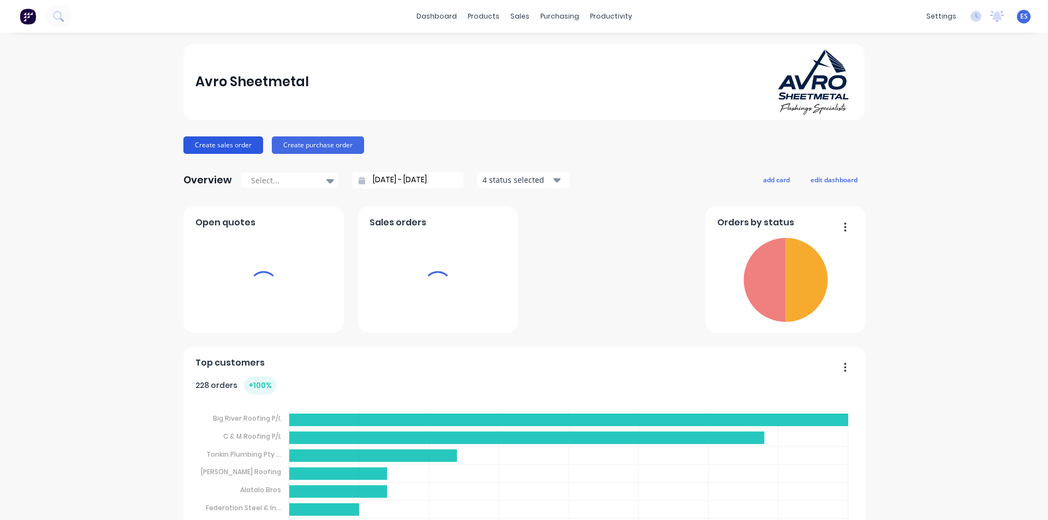
click at [201, 149] on button "Create sales order" at bounding box center [223, 144] width 80 height 17
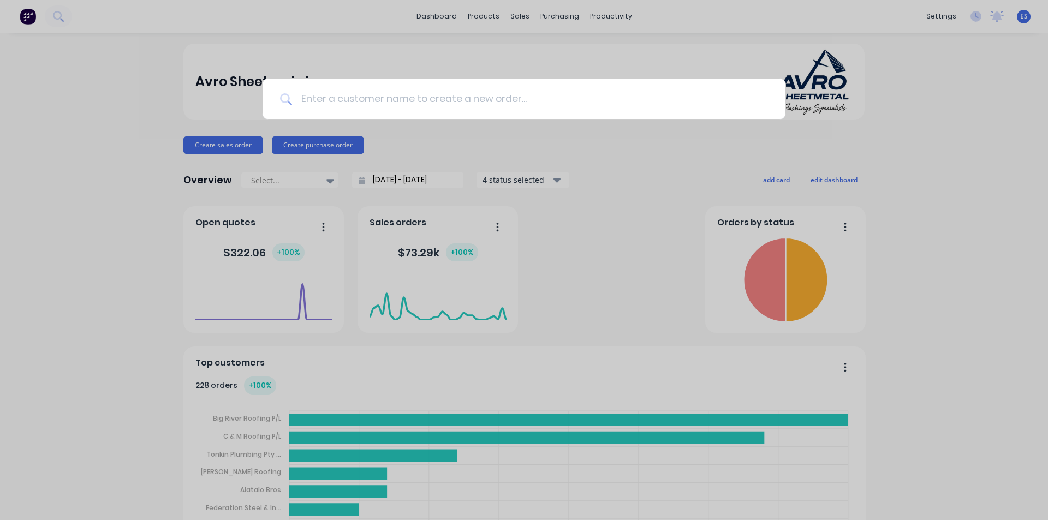
click at [439, 92] on input at bounding box center [530, 99] width 476 height 41
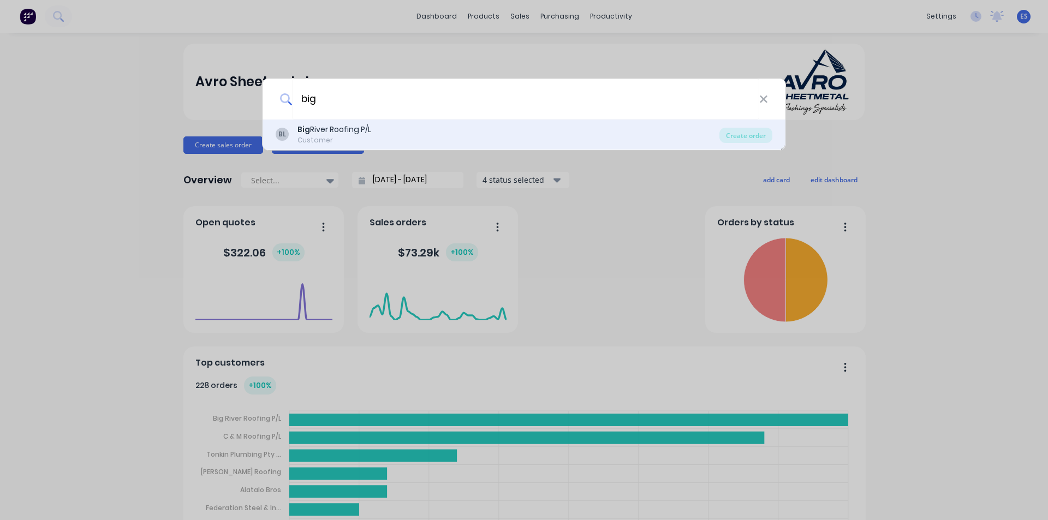
type input "big"
click at [396, 130] on div "BL Big River Roofing P/L Customer" at bounding box center [498, 134] width 444 height 21
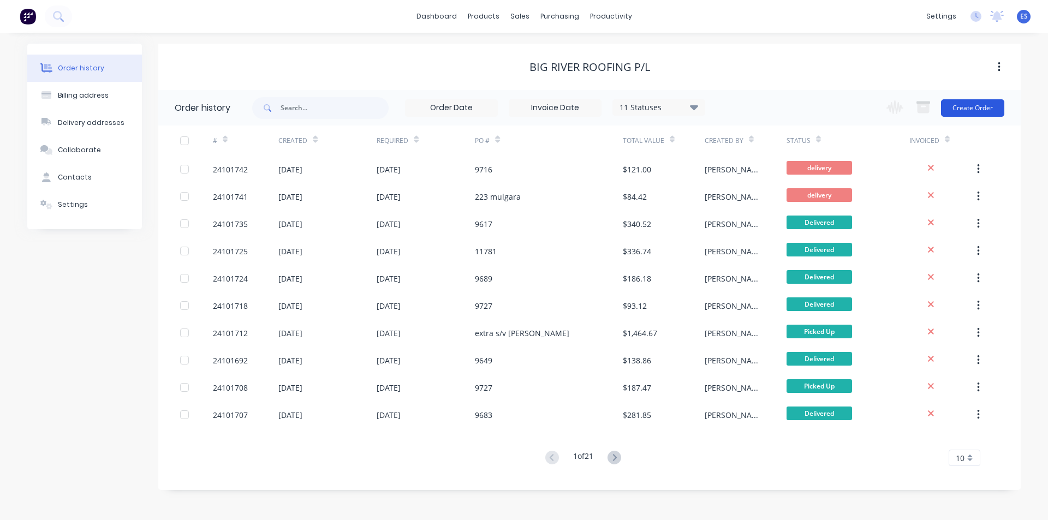
click at [967, 109] on button "Create Order" at bounding box center [972, 107] width 63 height 17
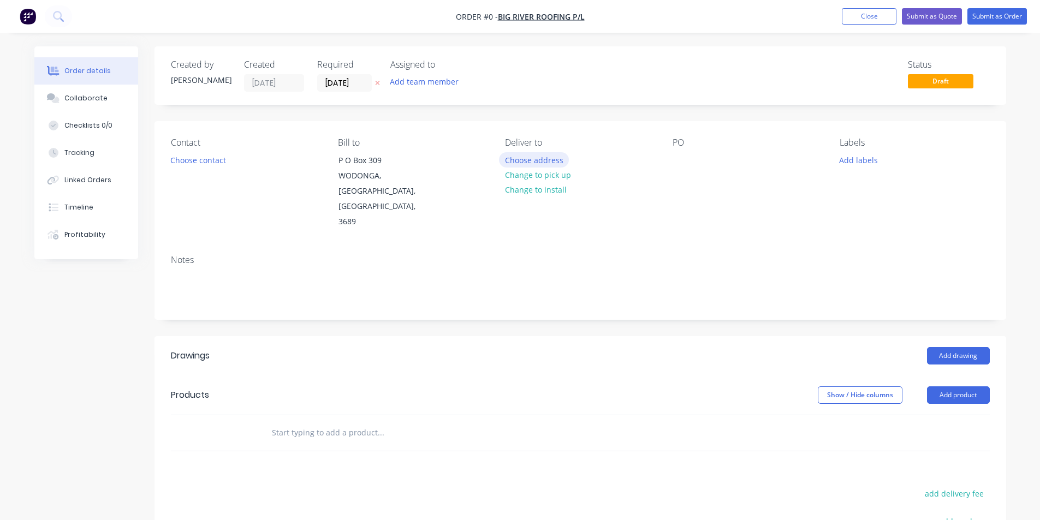
click at [545, 157] on button "Choose address" at bounding box center [534, 159] width 70 height 15
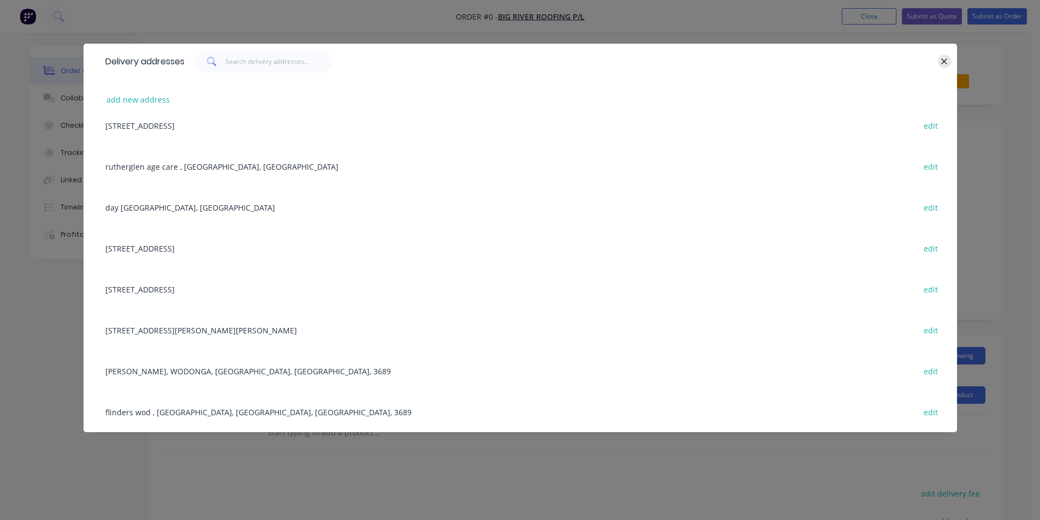
click at [948, 62] on button "button" at bounding box center [945, 62] width 14 height 14
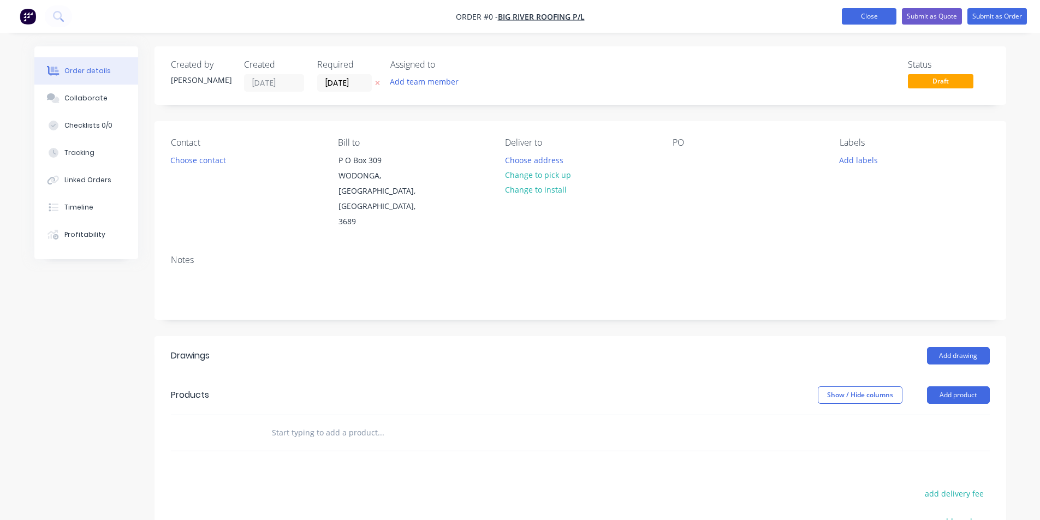
click at [884, 13] on button "Close" at bounding box center [869, 16] width 55 height 16
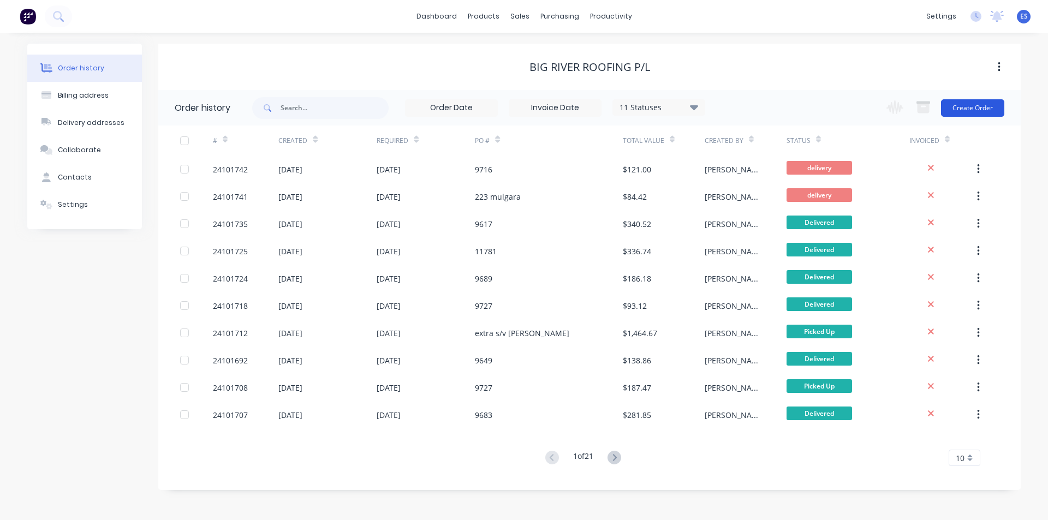
click at [959, 112] on button "Create Order" at bounding box center [972, 107] width 63 height 17
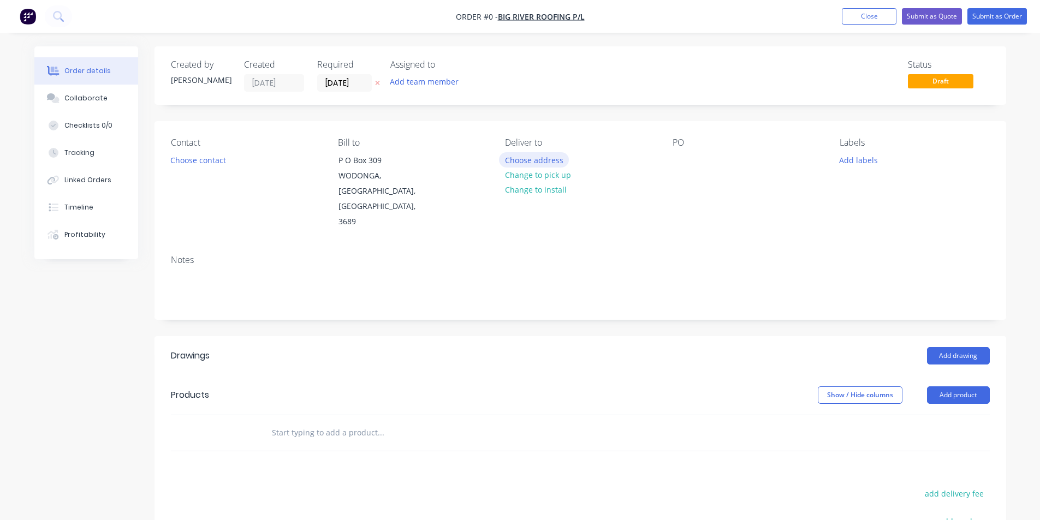
click at [520, 161] on button "Choose address" at bounding box center [534, 159] width 70 height 15
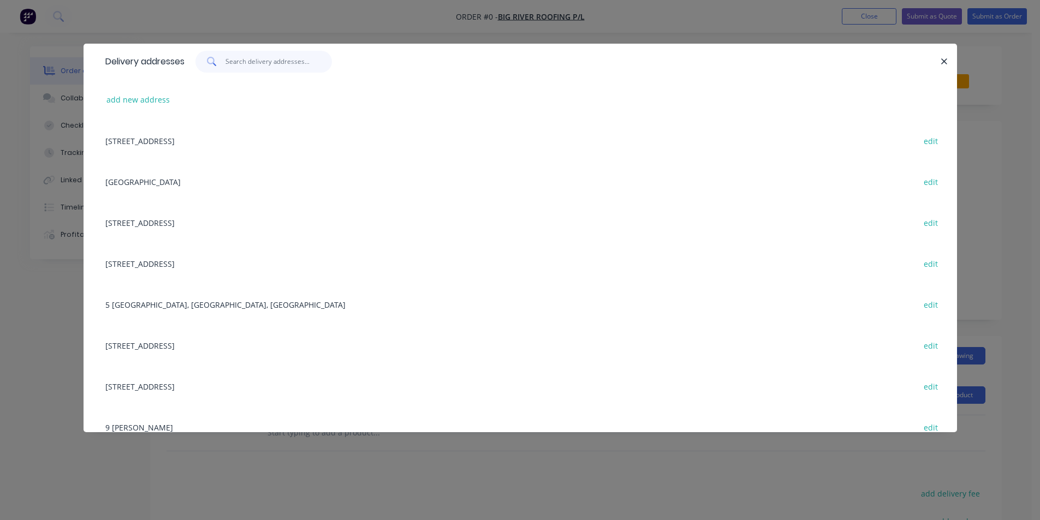
click at [271, 63] on input "text" at bounding box center [278, 62] width 106 height 22
type input "e"
click at [143, 180] on div "[GEOGRAPHIC_DATA] alb edit" at bounding box center [520, 181] width 840 height 41
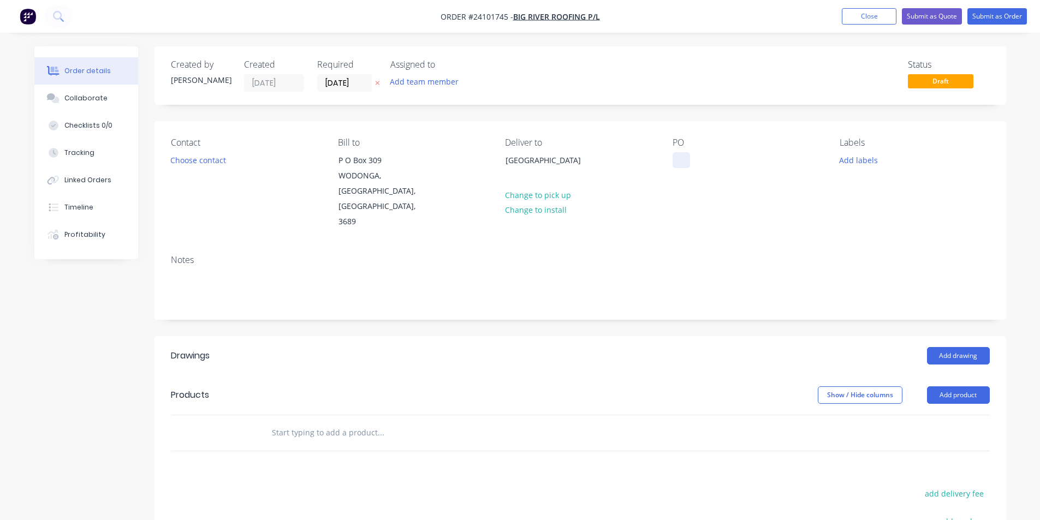
click at [672, 156] on div at bounding box center [680, 160] width 17 height 16
click at [778, 204] on div "Contact Choose contact [PERSON_NAME] to P O [GEOGRAPHIC_DATA] Deliver to [GEOGR…" at bounding box center [579, 183] width 851 height 125
click at [944, 347] on button "Add drawing" at bounding box center [958, 355] width 63 height 17
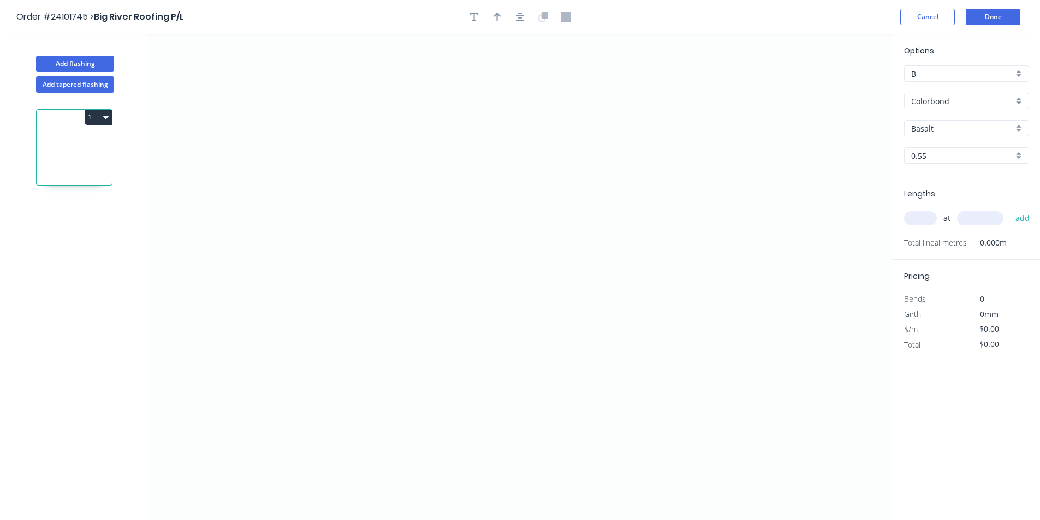
click at [959, 123] on input "Basalt" at bounding box center [962, 128] width 102 height 11
click at [955, 146] on div "Woodland Grey" at bounding box center [966, 149] width 124 height 19
type input "Woodland Grey"
click at [259, 138] on icon "0" at bounding box center [519, 277] width 745 height 486
click at [257, 183] on icon "0" at bounding box center [519, 277] width 745 height 486
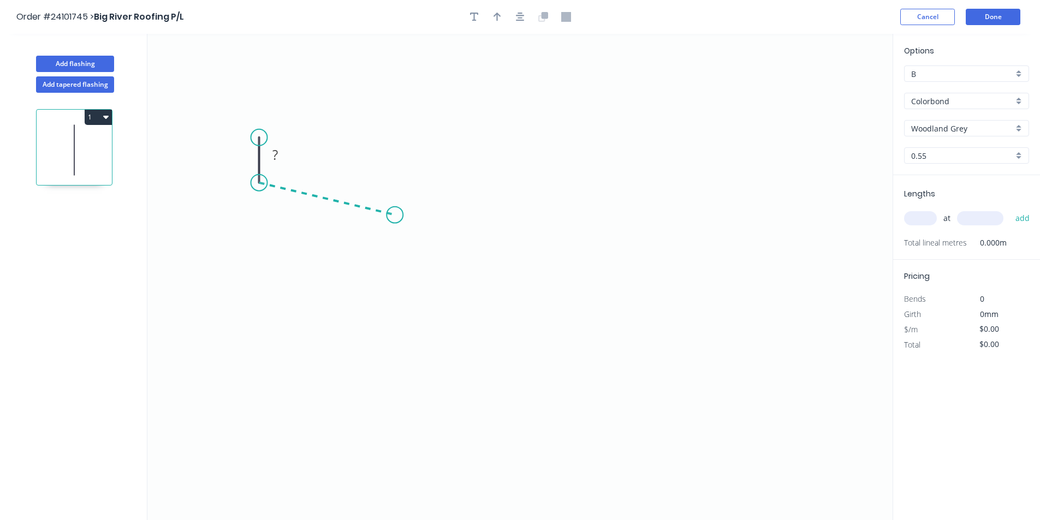
click at [395, 215] on icon "0 ?" at bounding box center [519, 277] width 745 height 486
click at [383, 316] on icon "0 ? ? ? º" at bounding box center [519, 277] width 745 height 486
click at [474, 315] on icon at bounding box center [428, 315] width 91 height 0
click at [474, 316] on circle at bounding box center [474, 315] width 16 height 16
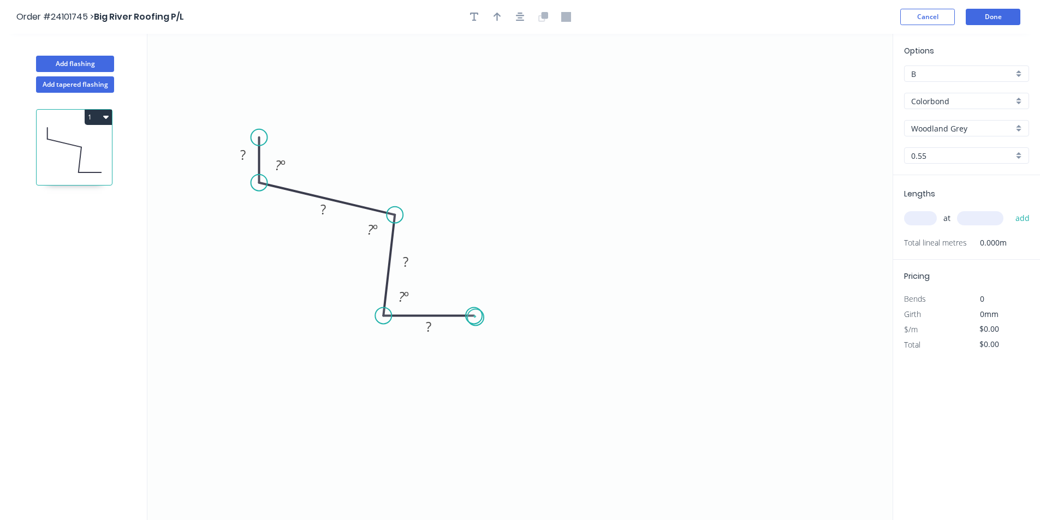
click at [474, 317] on circle at bounding box center [474, 315] width 16 height 16
drag, startPoint x: 395, startPoint y: 216, endPoint x: 397, endPoint y: 190, distance: 26.2
click at [397, 190] on circle at bounding box center [397, 183] width 16 height 16
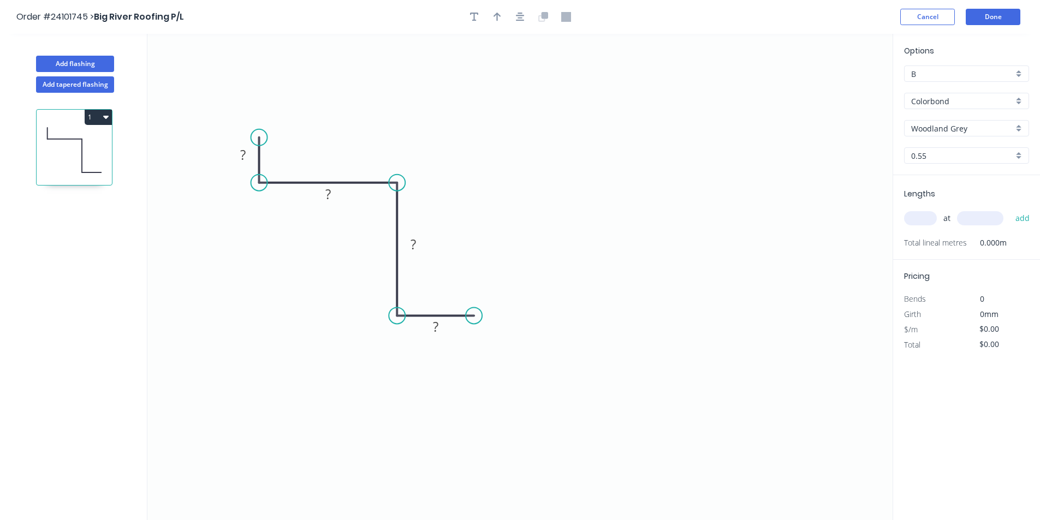
drag, startPoint x: 383, startPoint y: 312, endPoint x: 390, endPoint y: 312, distance: 6.6
click at [390, 312] on circle at bounding box center [397, 315] width 16 height 16
click at [249, 157] on rect at bounding box center [243, 155] width 22 height 15
click at [339, 193] on rect at bounding box center [327, 194] width 35 height 22
click at [333, 196] on rect at bounding box center [328, 194] width 22 height 15
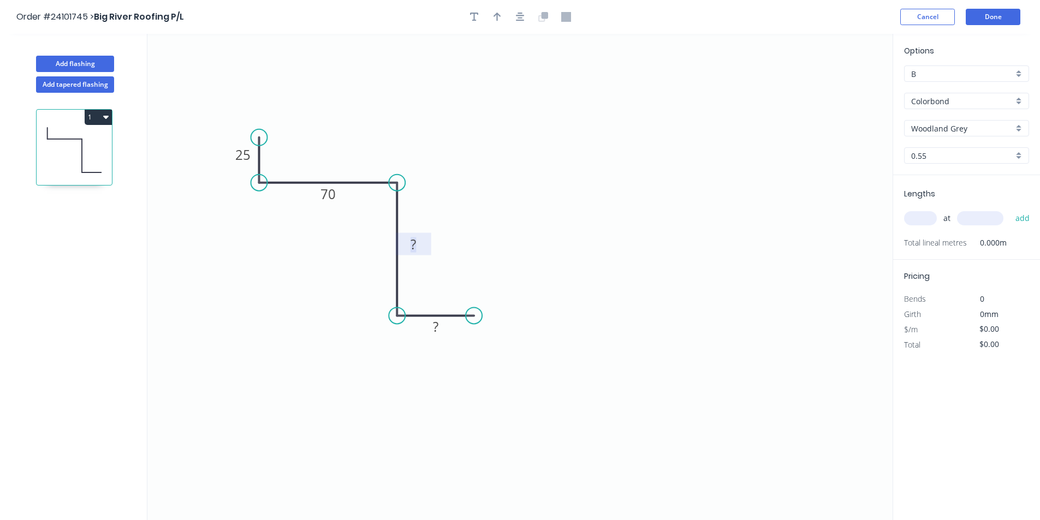
click at [413, 247] on tspan "?" at bounding box center [412, 244] width 5 height 18
click at [440, 327] on rect at bounding box center [436, 327] width 22 height 15
click at [928, 219] on input "text" at bounding box center [920, 218] width 33 height 14
type input "$10.08"
type input "1"
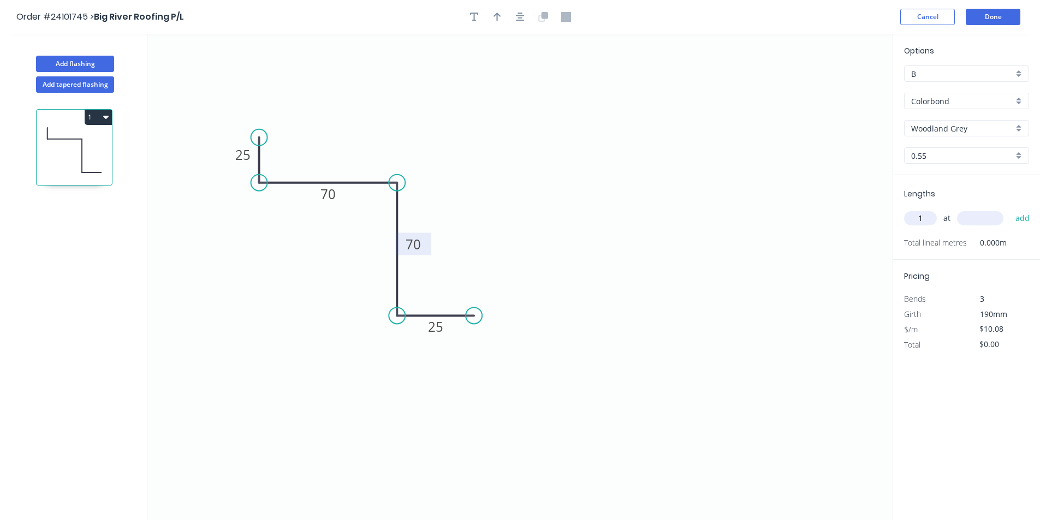
click at [975, 221] on input "text" at bounding box center [980, 218] width 46 height 14
type input "500"
click at [1010, 209] on button "add" at bounding box center [1023, 218] width 26 height 19
type input "$5.04"
click at [72, 61] on button "Add flashing" at bounding box center [75, 64] width 78 height 16
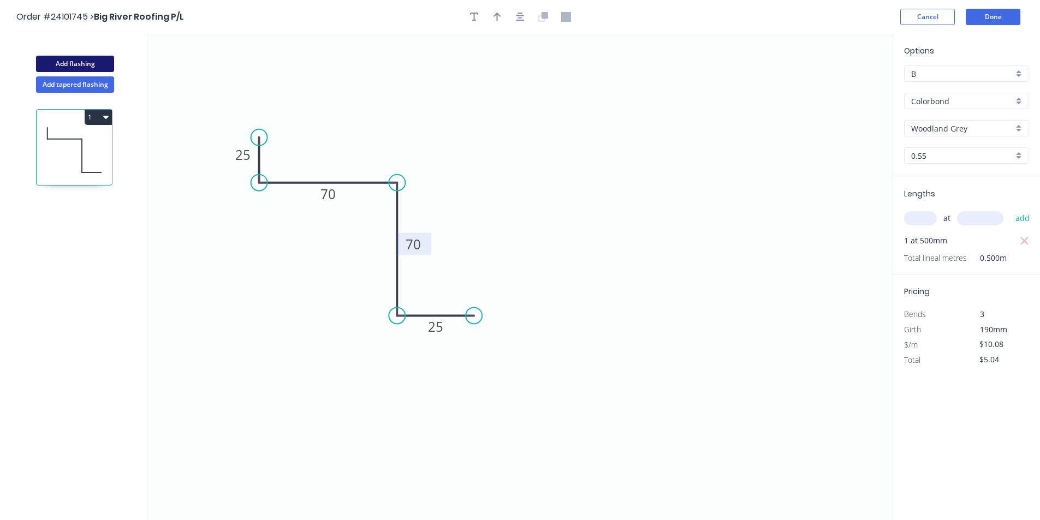
type input "$0.00"
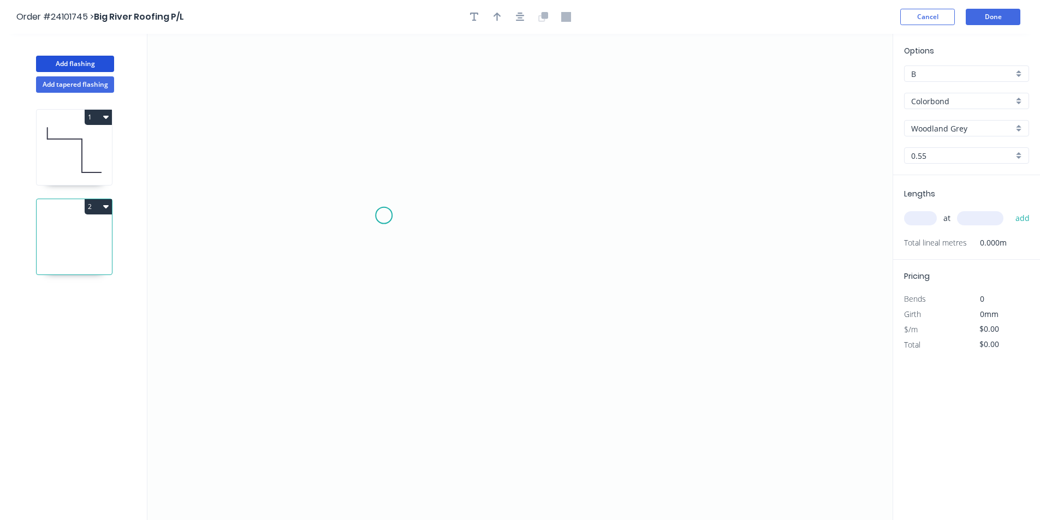
click at [384, 211] on icon "0" at bounding box center [519, 277] width 745 height 486
click at [384, 211] on icon at bounding box center [384, 211] width 0 height 0
click at [430, 310] on icon "0 ?" at bounding box center [519, 277] width 745 height 486
click at [427, 306] on circle at bounding box center [429, 309] width 16 height 16
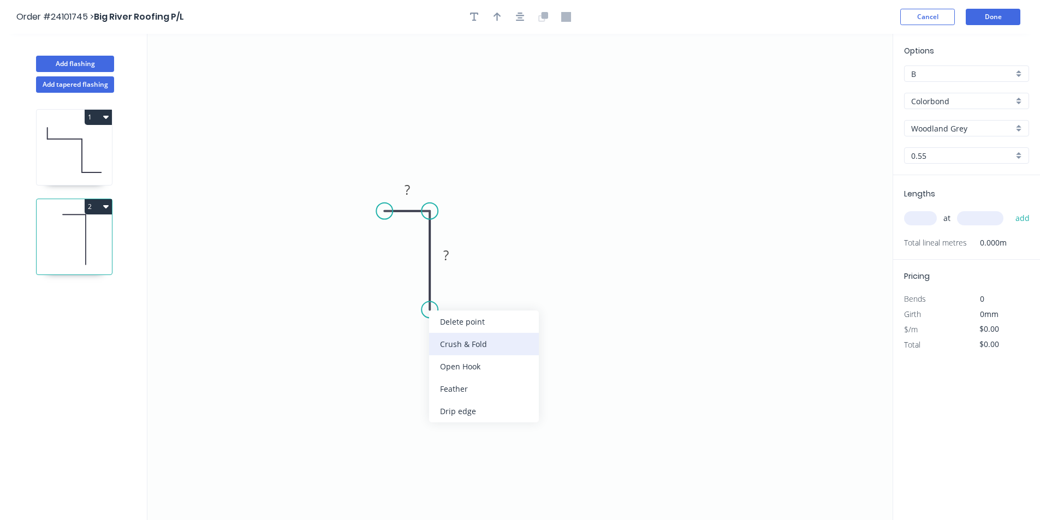
click at [436, 338] on div "Crush & Fold" at bounding box center [484, 344] width 110 height 22
click at [437, 343] on div "Flip bend" at bounding box center [485, 344] width 110 height 22
click at [414, 192] on rect at bounding box center [407, 190] width 22 height 15
click at [461, 262] on rect at bounding box center [445, 255] width 35 height 22
click at [452, 258] on rect at bounding box center [446, 255] width 22 height 15
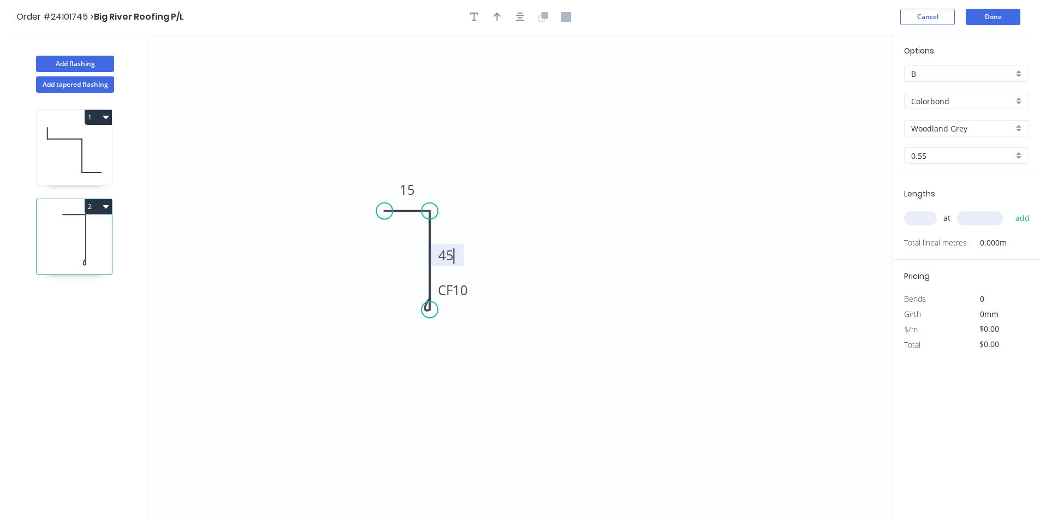
click at [933, 220] on input "text" at bounding box center [920, 218] width 33 height 14
type input "$6.47"
type input "2"
click at [971, 213] on input "text" at bounding box center [980, 218] width 46 height 14
type input "4000"
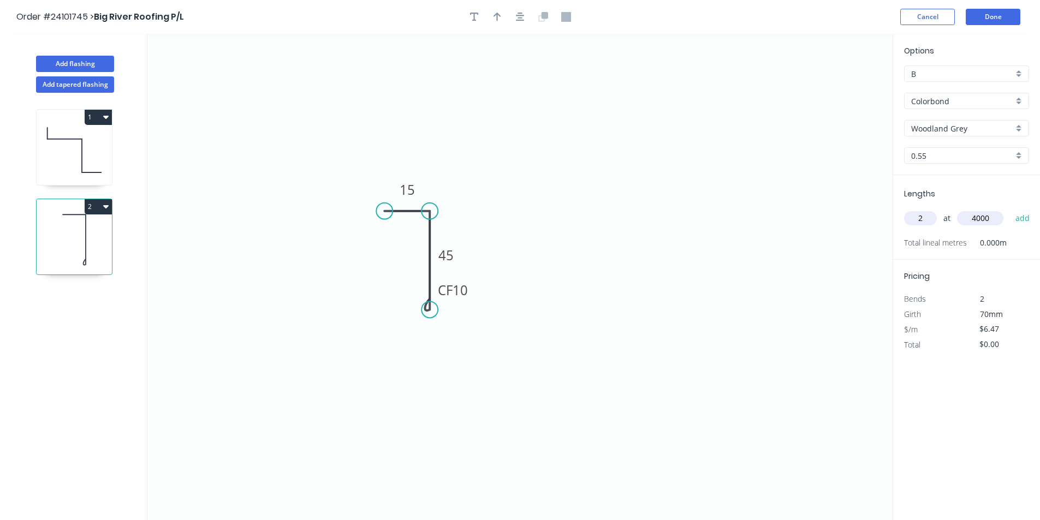
click at [1010, 209] on button "add" at bounding box center [1023, 218] width 26 height 19
type input "$51.76"
click at [46, 65] on button "Add flashing" at bounding box center [75, 64] width 78 height 16
type input "$0.00"
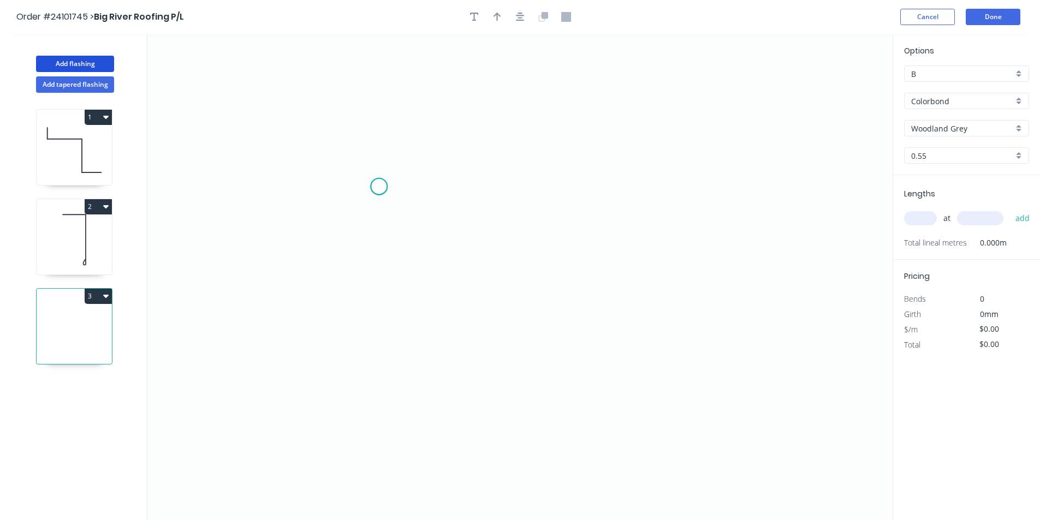
click at [379, 187] on icon "0" at bounding box center [519, 277] width 745 height 486
click at [366, 251] on icon "0" at bounding box center [519, 277] width 745 height 486
click at [511, 284] on icon "0 ?" at bounding box center [519, 277] width 745 height 486
click at [500, 358] on icon "0 ? ? ? º" at bounding box center [519, 277] width 745 height 486
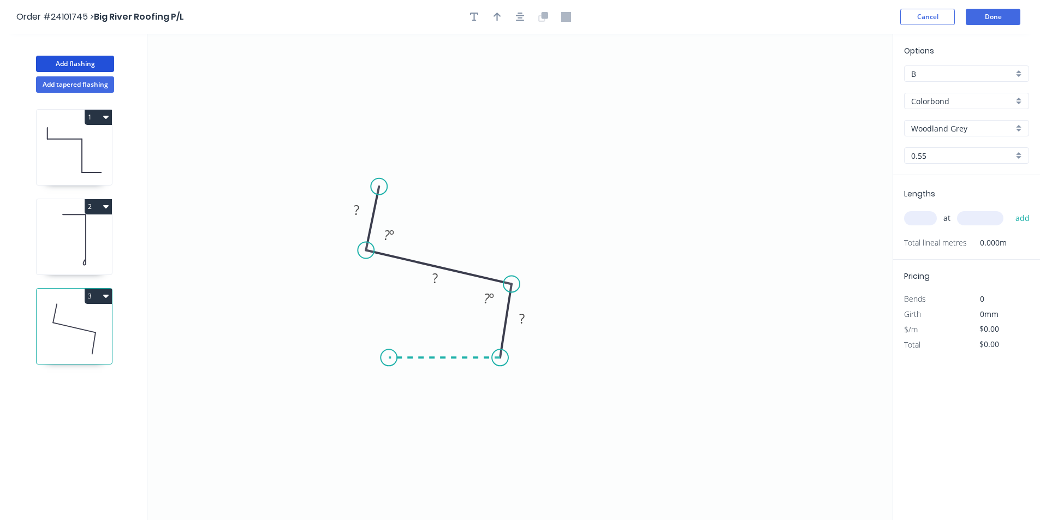
click at [389, 350] on icon "0 ? ? ? ? º ? º" at bounding box center [519, 277] width 745 height 486
click at [389, 350] on circle at bounding box center [388, 357] width 16 height 16
click at [388, 357] on circle at bounding box center [388, 357] width 16 height 16
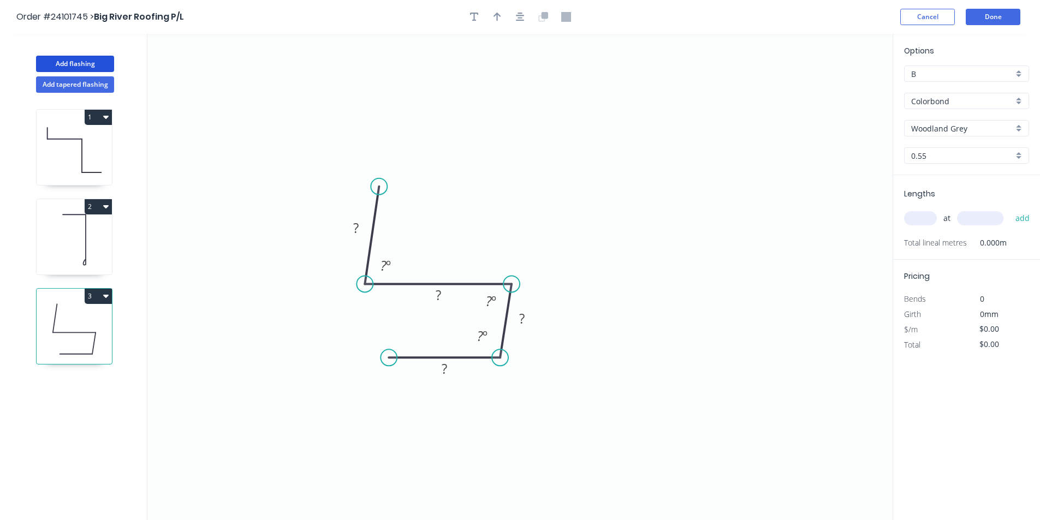
drag, startPoint x: 368, startPoint y: 247, endPoint x: 365, endPoint y: 279, distance: 31.8
click at [365, 279] on circle at bounding box center [364, 284] width 16 height 16
drag, startPoint x: 501, startPoint y: 357, endPoint x: 507, endPoint y: 356, distance: 6.1
click at [507, 356] on circle at bounding box center [511, 357] width 16 height 16
drag, startPoint x: 379, startPoint y: 186, endPoint x: 363, endPoint y: 232, distance: 49.0
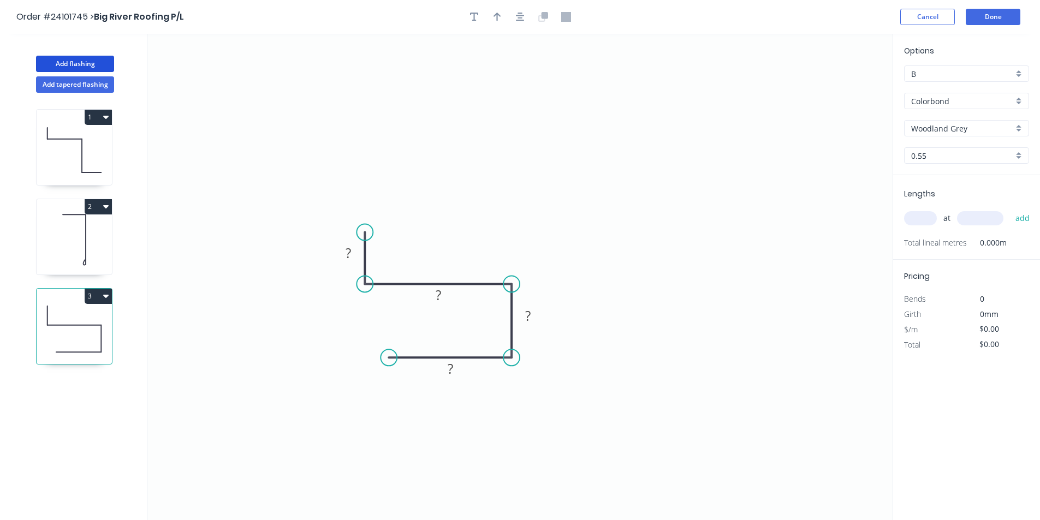
click at [363, 232] on circle at bounding box center [364, 232] width 16 height 16
click at [347, 255] on tspan "?" at bounding box center [347, 253] width 5 height 18
click at [447, 299] on rect at bounding box center [438, 295] width 22 height 15
click at [524, 317] on rect at bounding box center [528, 316] width 22 height 15
click at [448, 368] on tspan "?" at bounding box center [450, 369] width 5 height 18
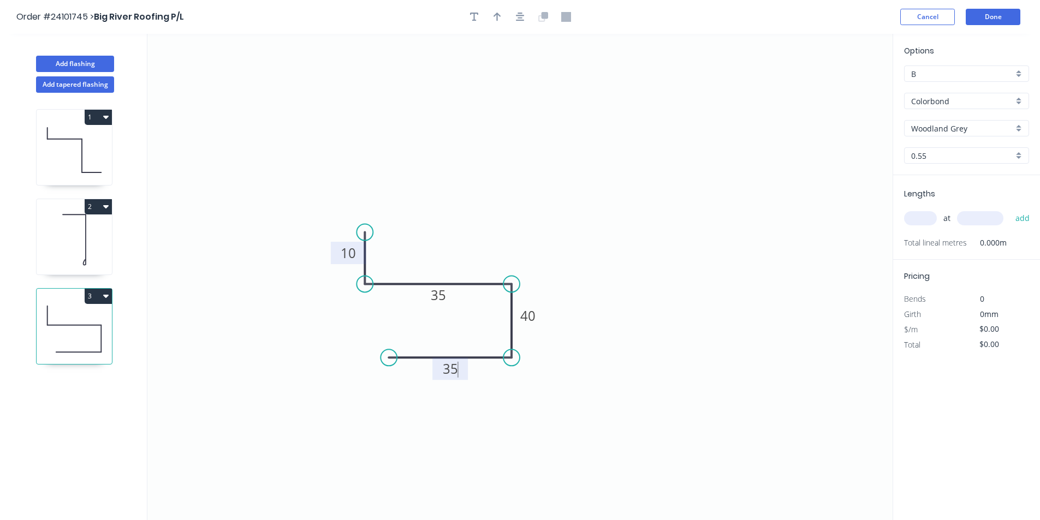
click at [928, 219] on input "text" at bounding box center [920, 218] width 33 height 14
type input "$8.75"
type input "1"
click at [972, 224] on input "text" at bounding box center [980, 218] width 46 height 14
type input "2000"
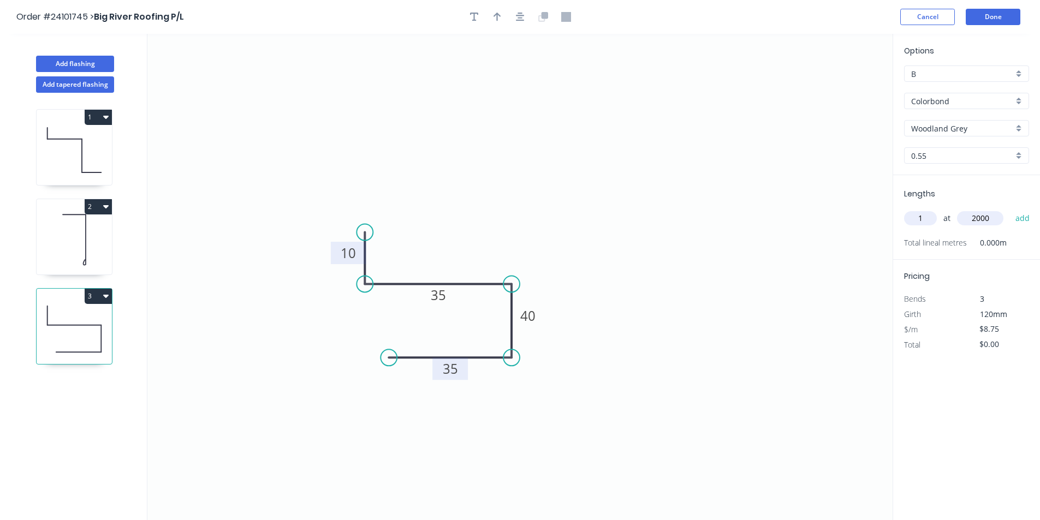
click at [1010, 209] on button "add" at bounding box center [1023, 218] width 26 height 19
type input "$17.50"
click at [108, 120] on icon "button" at bounding box center [105, 116] width 5 height 9
click at [78, 150] on div "Duplicate" at bounding box center [60, 144] width 84 height 16
type input "$10.08"
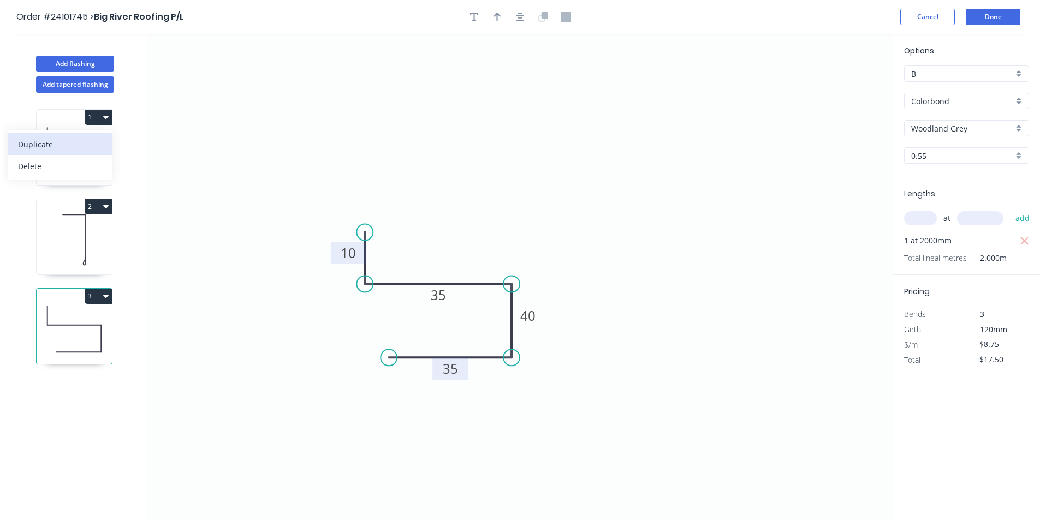
type input "$0.00"
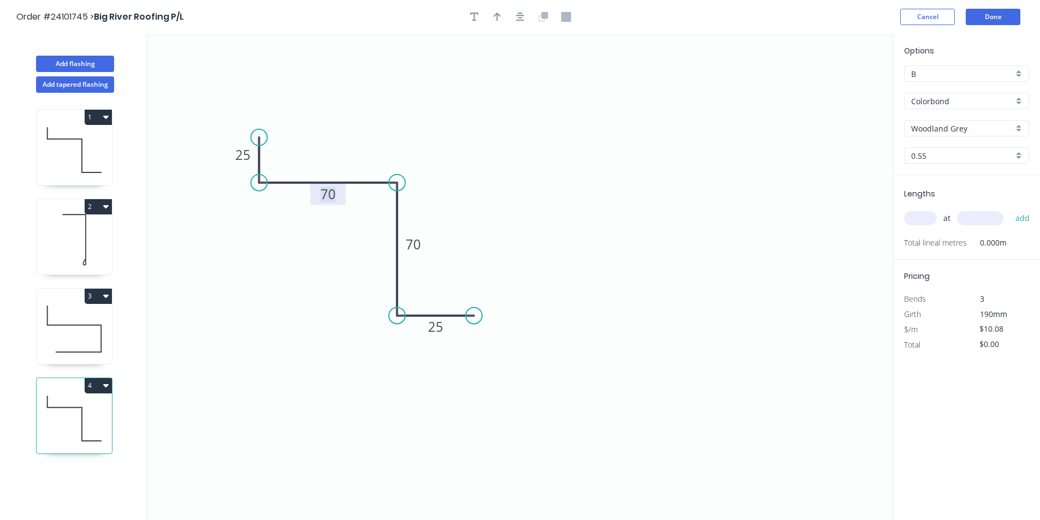
click at [330, 193] on tspan "70" at bounding box center [327, 194] width 15 height 18
click at [419, 243] on tspan "70" at bounding box center [412, 244] width 15 height 18
click at [915, 216] on input "text" at bounding box center [920, 218] width 33 height 14
type input "$14.06"
type input "1"
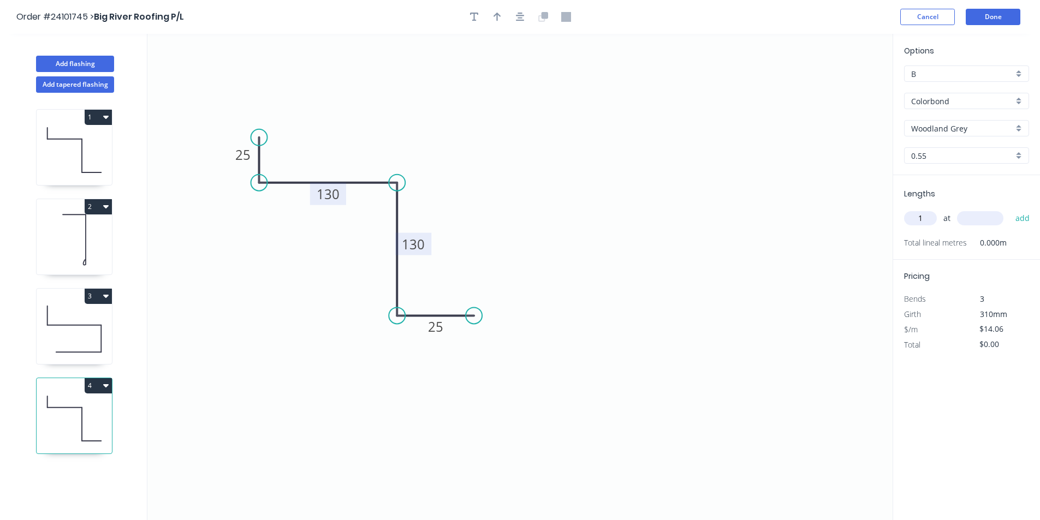
click at [959, 216] on input "text" at bounding box center [980, 218] width 46 height 14
type input "500"
click at [1010, 209] on button "add" at bounding box center [1023, 218] width 26 height 19
type input "$7.03"
click at [110, 68] on button "Add flashing" at bounding box center [75, 64] width 78 height 16
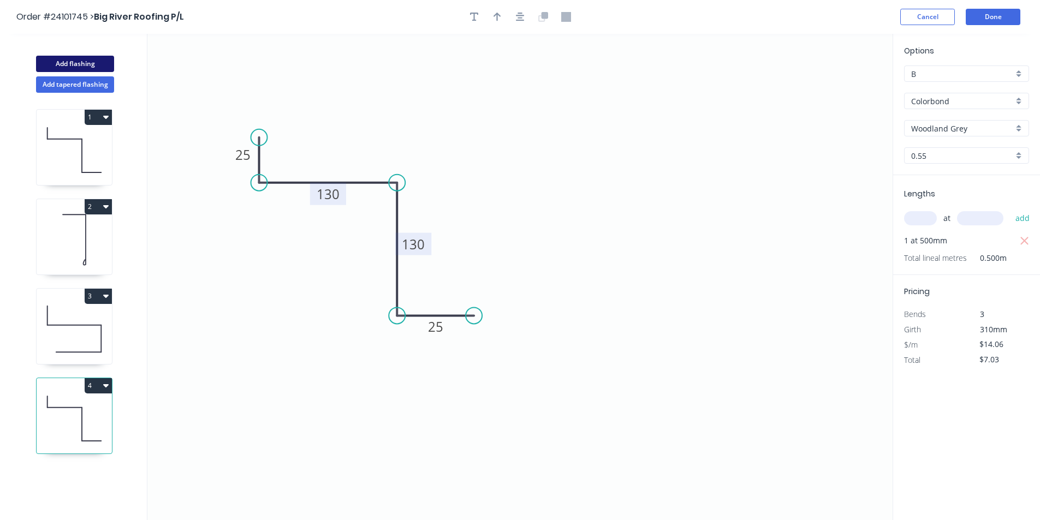
type input "$0.00"
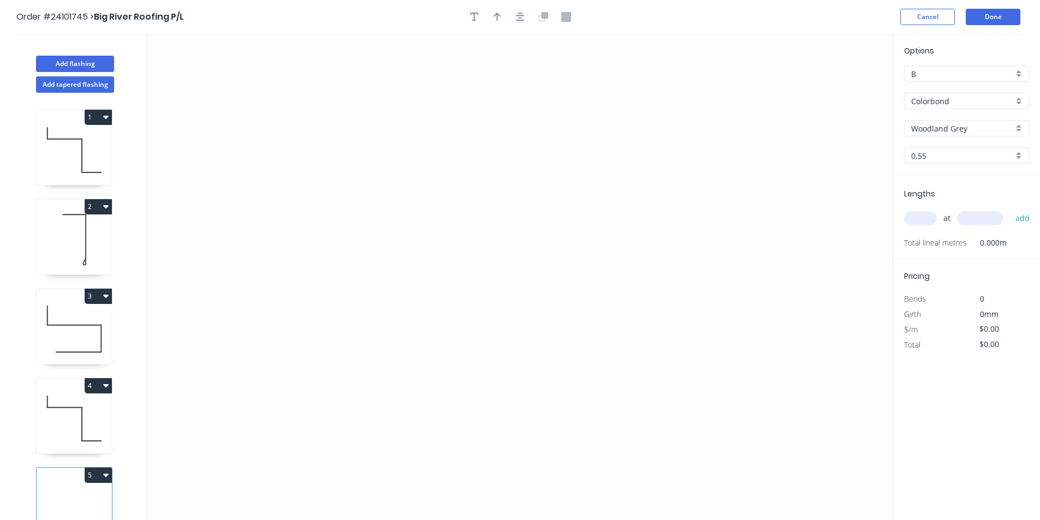
click at [999, 130] on input "Woodland Grey" at bounding box center [962, 128] width 102 height 11
click at [982, 151] on div "Dover White" at bounding box center [966, 149] width 124 height 19
type input "Dover White"
click at [445, 211] on icon "0" at bounding box center [519, 277] width 745 height 486
drag, startPoint x: 486, startPoint y: 219, endPoint x: 482, endPoint y: 237, distance: 18.3
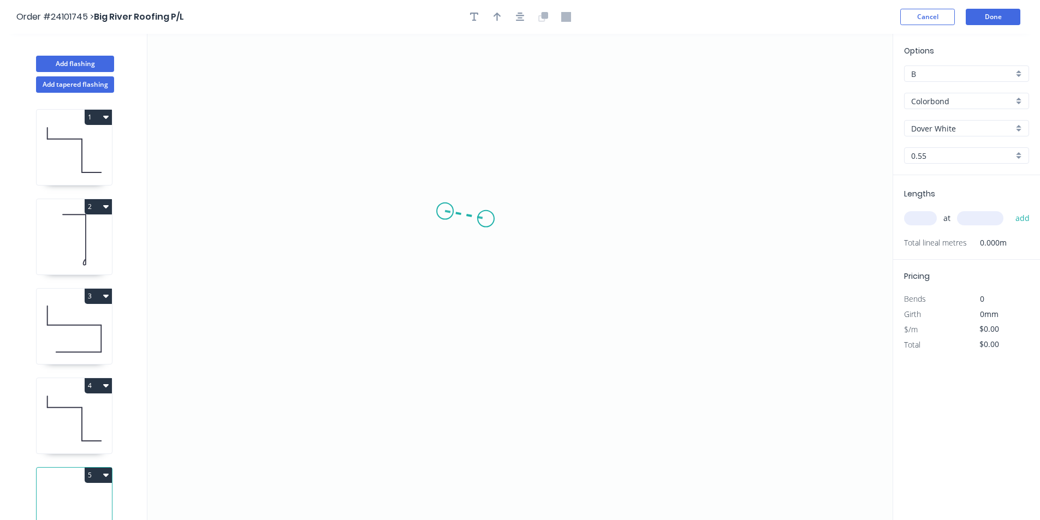
click at [486, 219] on icon "0" at bounding box center [519, 277] width 745 height 486
click at [475, 302] on icon "0 ?" at bounding box center [519, 277] width 745 height 486
click at [444, 305] on icon "0 ? ? ? º" at bounding box center [519, 277] width 745 height 486
click at [445, 304] on circle at bounding box center [444, 304] width 16 height 16
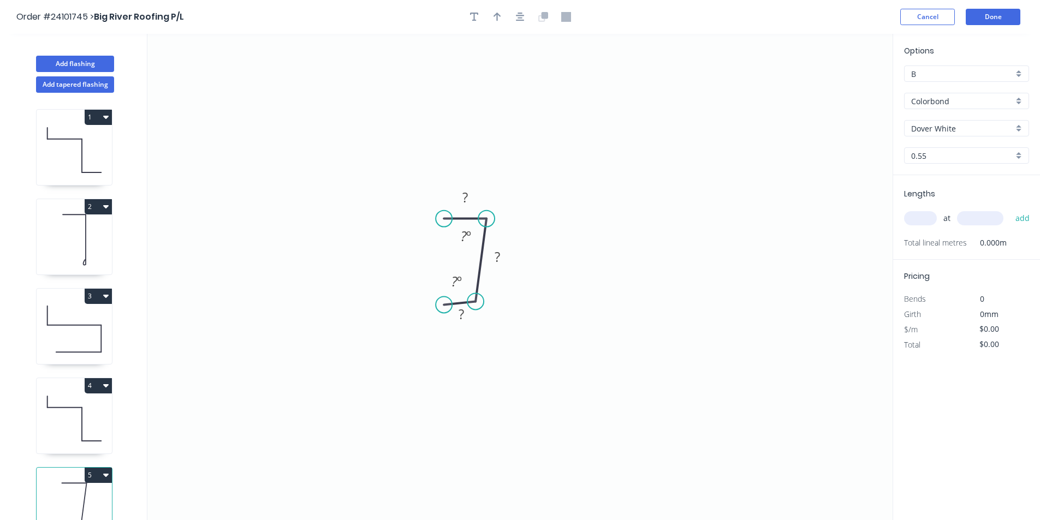
drag, startPoint x: 447, startPoint y: 210, endPoint x: 444, endPoint y: 218, distance: 9.3
click at [444, 218] on circle at bounding box center [444, 219] width 16 height 16
click at [444, 297] on circle at bounding box center [444, 297] width 16 height 16
click at [444, 302] on circle at bounding box center [444, 301] width 16 height 16
drag, startPoint x: 473, startPoint y: 299, endPoint x: 484, endPoint y: 303, distance: 12.0
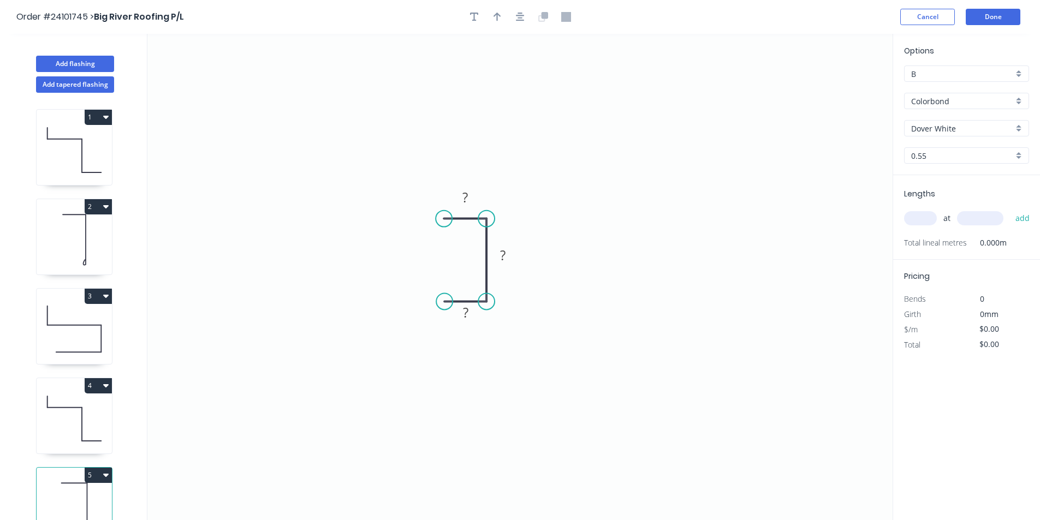
click at [484, 303] on circle at bounding box center [486, 301] width 16 height 16
click at [462, 198] on tspan "?" at bounding box center [464, 197] width 5 height 18
click at [505, 258] on tspan "?" at bounding box center [502, 255] width 5 height 18
click at [466, 310] on tspan "?" at bounding box center [465, 312] width 5 height 18
click at [917, 220] on input "text" at bounding box center [920, 218] width 33 height 14
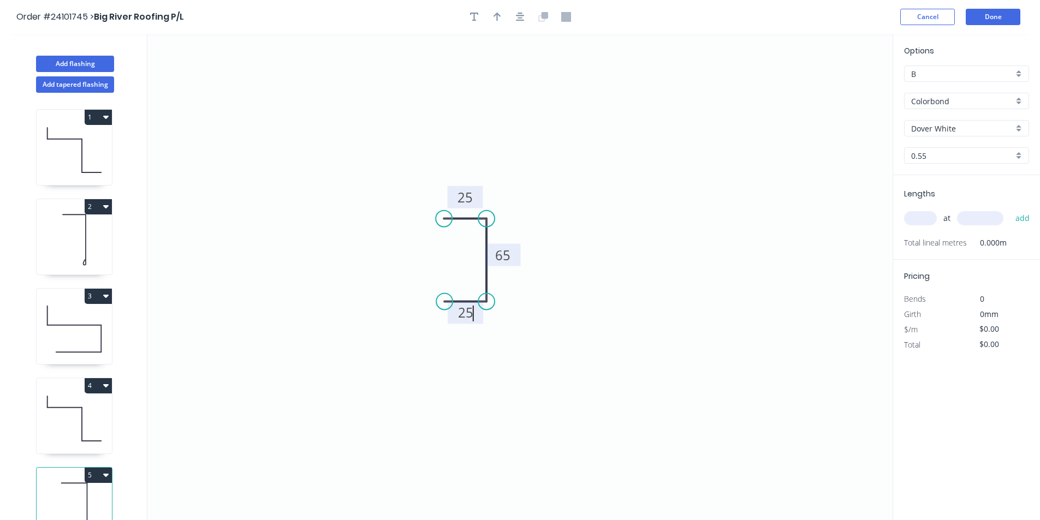
type input "$7.80"
type input "1"
click at [979, 223] on input "text" at bounding box center [980, 218] width 46 height 14
type input "2000"
click at [1010, 209] on button "add" at bounding box center [1023, 218] width 26 height 19
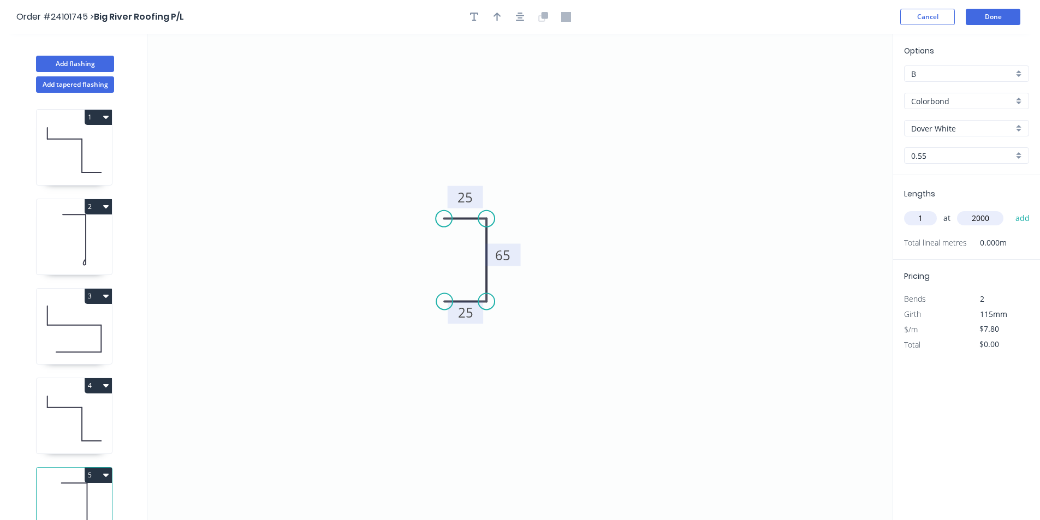
type input "$15.60"
click at [81, 67] on button "Add flashing" at bounding box center [75, 64] width 78 height 16
type input "$0.00"
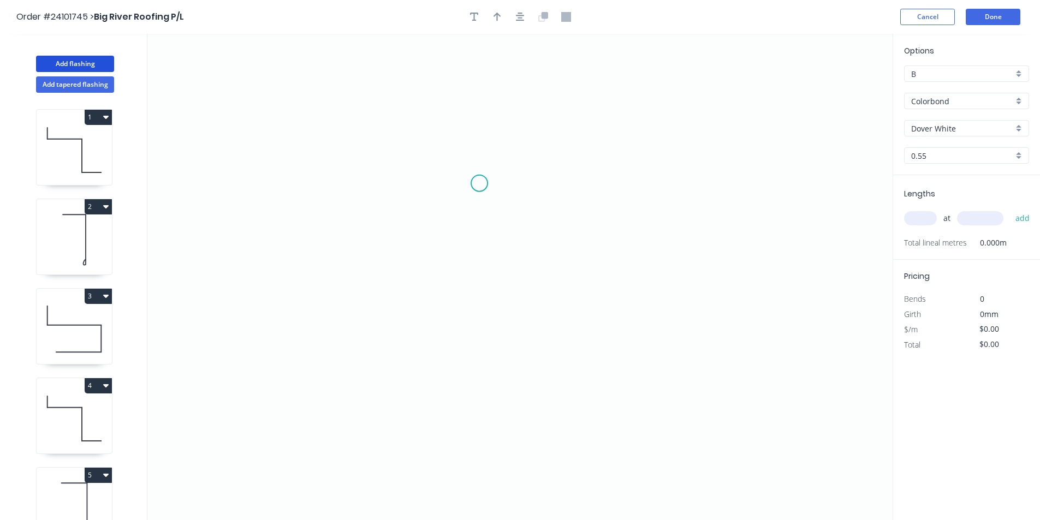
click at [479, 183] on icon "0" at bounding box center [519, 277] width 745 height 486
click at [523, 186] on icon "0" at bounding box center [519, 277] width 745 height 486
click at [518, 300] on icon "0 ?" at bounding box center [519, 277] width 745 height 486
click at [480, 297] on icon "0 ? ?" at bounding box center [519, 277] width 745 height 486
click at [482, 339] on icon "0 ? ? ?" at bounding box center [519, 277] width 745 height 486
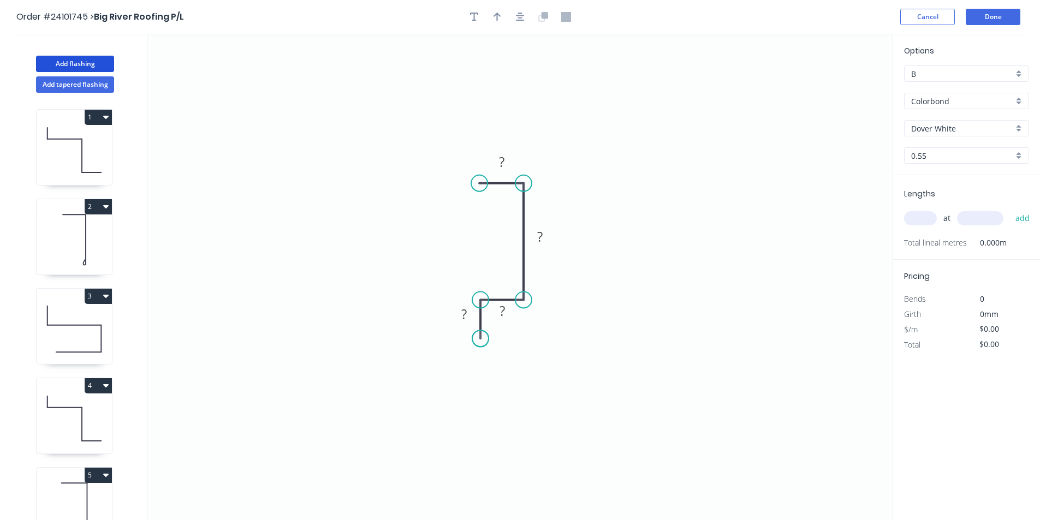
click at [482, 339] on circle at bounding box center [480, 338] width 16 height 16
click at [521, 371] on div "Crush & Fold" at bounding box center [535, 376] width 110 height 22
click at [508, 375] on div "Flip bend" at bounding box center [539, 371] width 110 height 22
click at [473, 314] on rect at bounding box center [464, 314] width 22 height 15
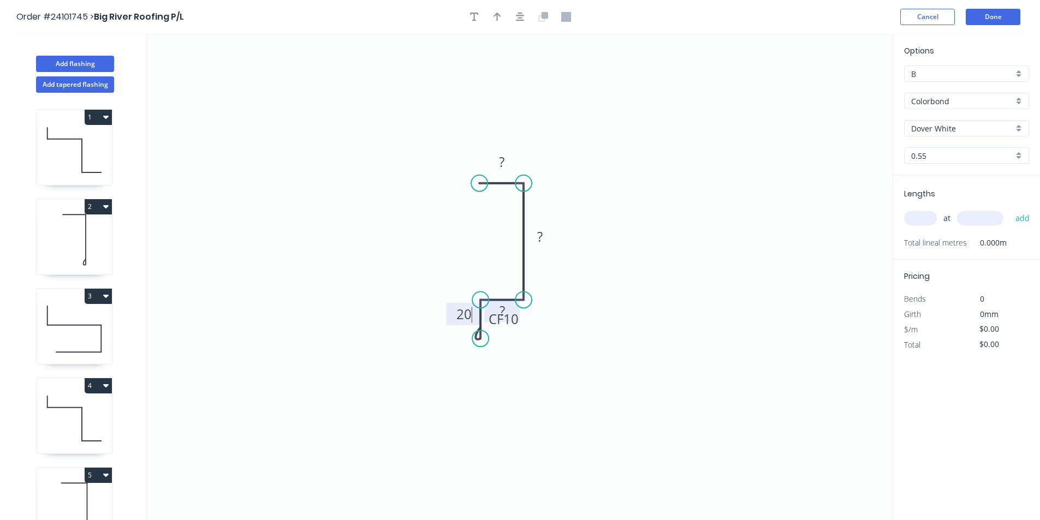
click at [506, 303] on rect at bounding box center [501, 311] width 35 height 22
drag, startPoint x: 481, startPoint y: 337, endPoint x: 486, endPoint y: 346, distance: 10.0
click at [480, 359] on circle at bounding box center [480, 356] width 16 height 16
click at [499, 315] on tspan "?" at bounding box center [501, 311] width 5 height 18
click at [541, 238] on tspan "?" at bounding box center [539, 237] width 5 height 18
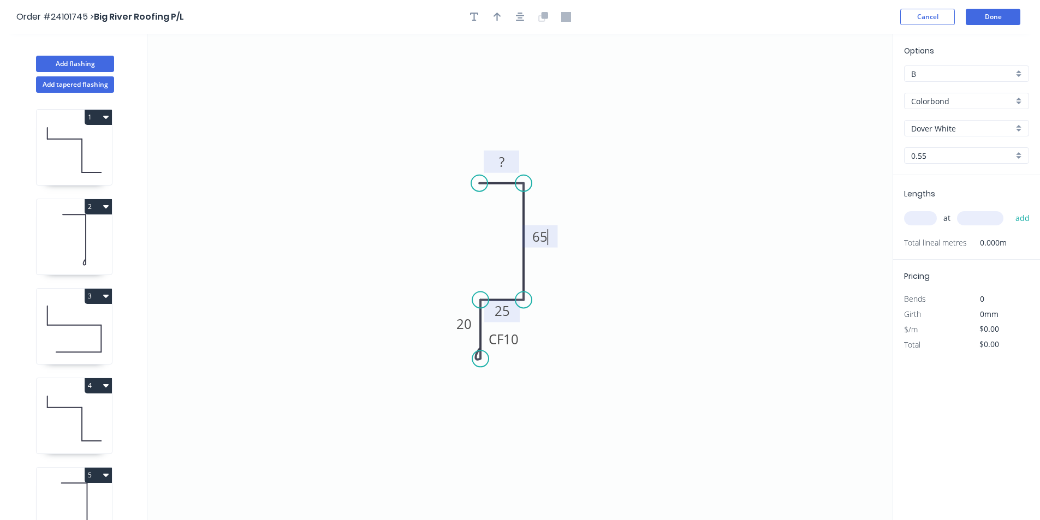
click at [506, 162] on rect at bounding box center [502, 162] width 22 height 15
click at [915, 218] on input "text" at bounding box center [920, 218] width 33 height 14
type input "$9.70"
type input "1"
click at [966, 219] on input "text" at bounding box center [980, 218] width 46 height 14
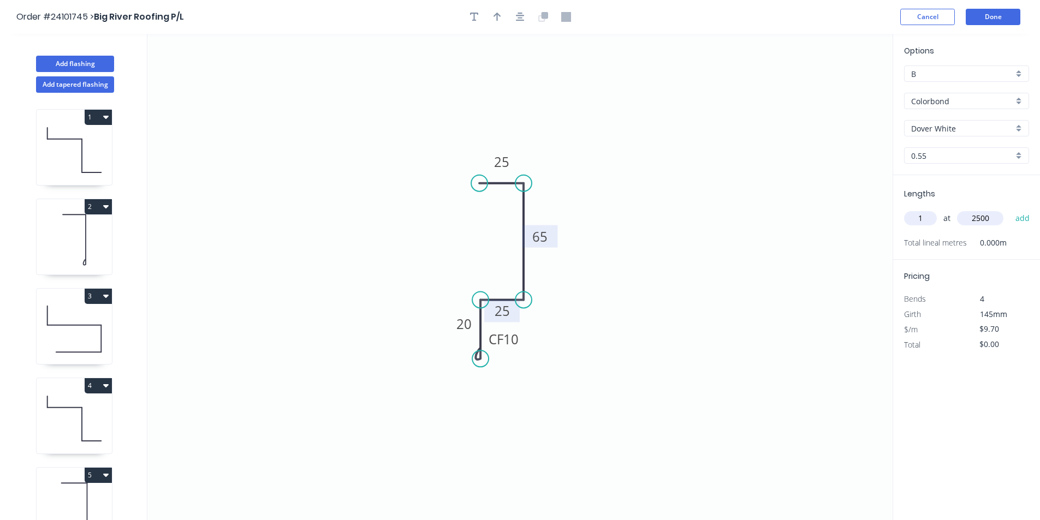
type input "2500"
click at [1010, 209] on button "add" at bounding box center [1023, 218] width 26 height 19
type input "$24.25"
click at [96, 61] on button "Add flashing" at bounding box center [75, 64] width 78 height 16
type input "$0.00"
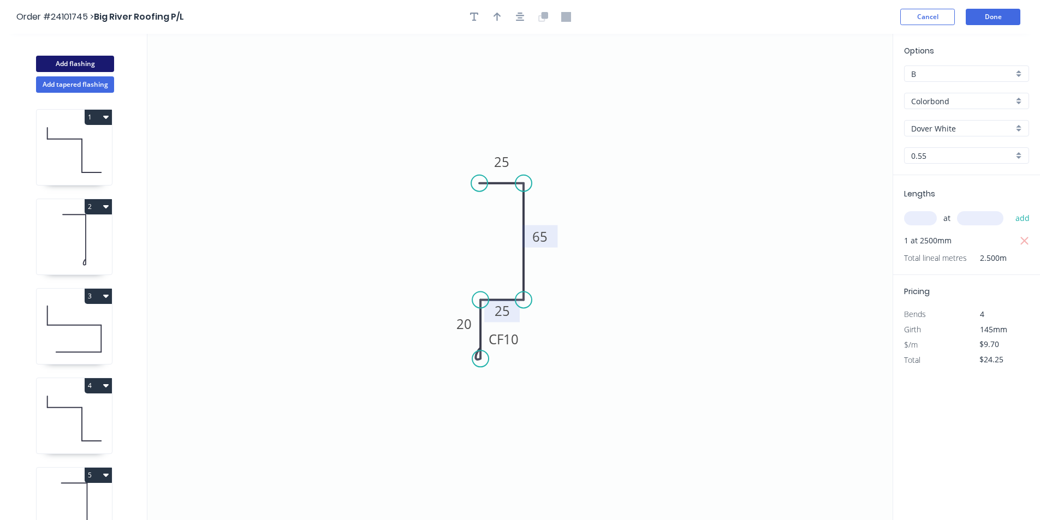
type input "$0.00"
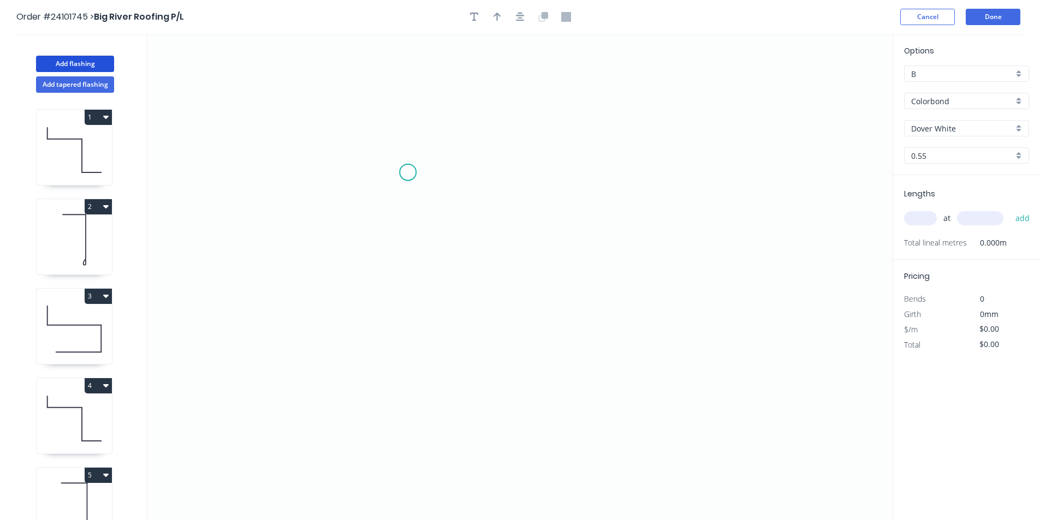
click at [408, 172] on icon "0" at bounding box center [519, 277] width 745 height 486
click at [453, 181] on icon at bounding box center [430, 176] width 45 height 9
drag, startPoint x: 453, startPoint y: 181, endPoint x: 440, endPoint y: 320, distance: 139.8
click at [440, 320] on icon "0 ?" at bounding box center [519, 277] width 745 height 486
drag, startPoint x: 454, startPoint y: 180, endPoint x: 443, endPoint y: 320, distance: 140.7
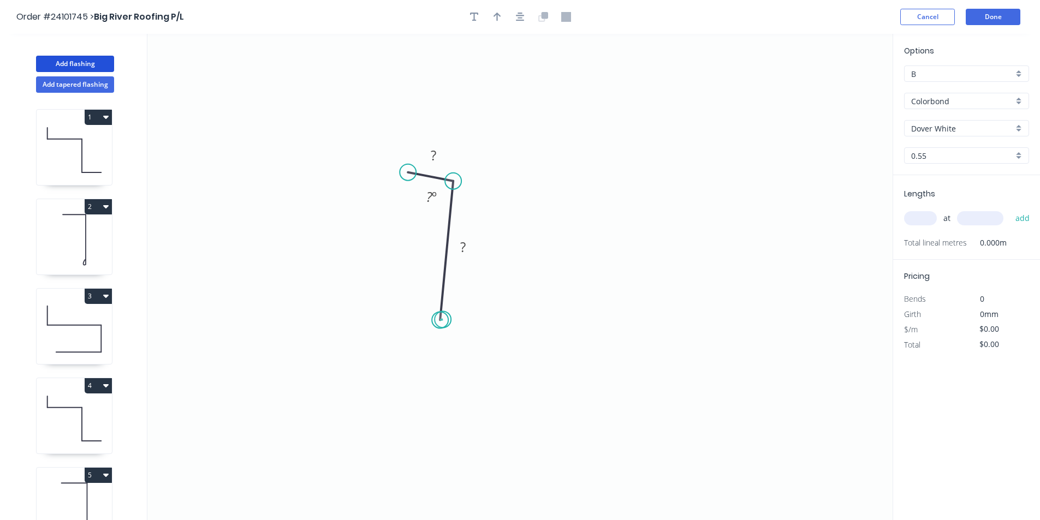
click at [443, 320] on icon "0 ? ? ? º" at bounding box center [519, 277] width 745 height 486
click at [440, 320] on circle at bounding box center [440, 320] width 16 height 16
drag, startPoint x: 449, startPoint y: 180, endPoint x: 452, endPoint y: 171, distance: 9.8
click at [452, 171] on icon "0 ? ?" at bounding box center [519, 277] width 745 height 486
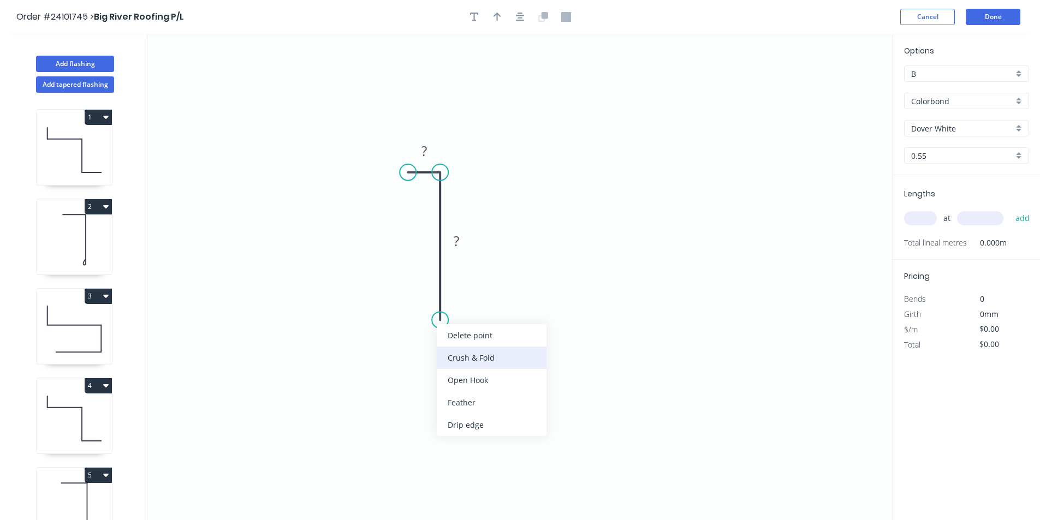
click at [456, 355] on div "Crush & Fold" at bounding box center [492, 358] width 110 height 22
click at [453, 352] on div "Flip bend" at bounding box center [495, 352] width 110 height 22
click at [426, 158] on tspan "?" at bounding box center [423, 151] width 5 height 18
click at [463, 243] on rect at bounding box center [456, 241] width 22 height 15
click at [922, 217] on input "text" at bounding box center [920, 218] width 33 height 14
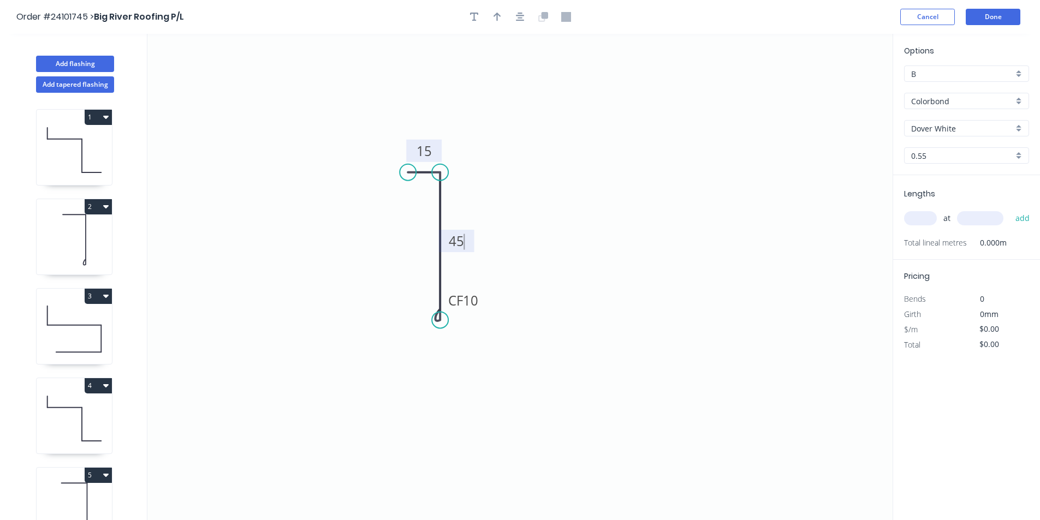
type input "$6.47"
type input "1"
click at [971, 220] on input "text" at bounding box center [980, 218] width 46 height 14
type input "1500"
click at [1010, 209] on button "add" at bounding box center [1023, 218] width 26 height 19
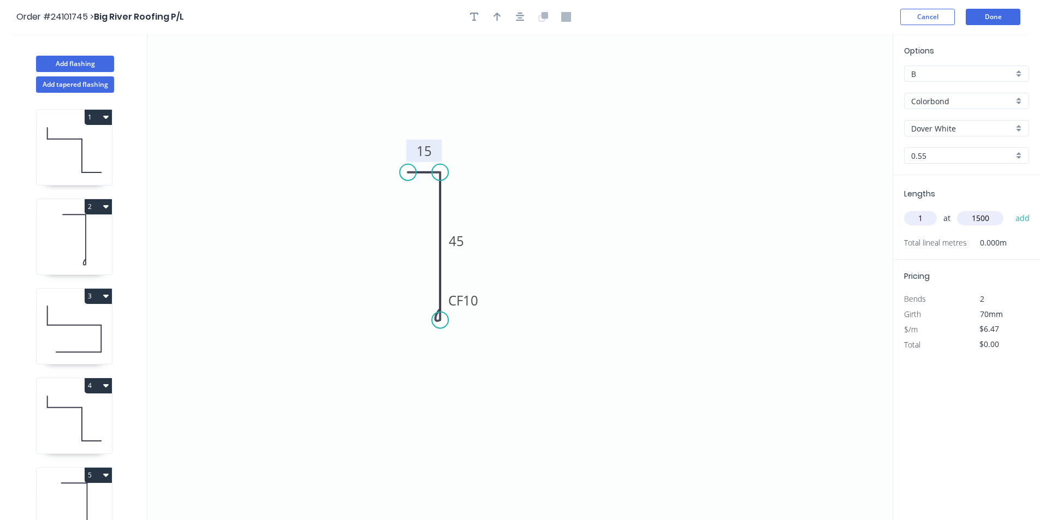
type input "$9.71"
click at [1011, 19] on button "Done" at bounding box center [992, 17] width 55 height 16
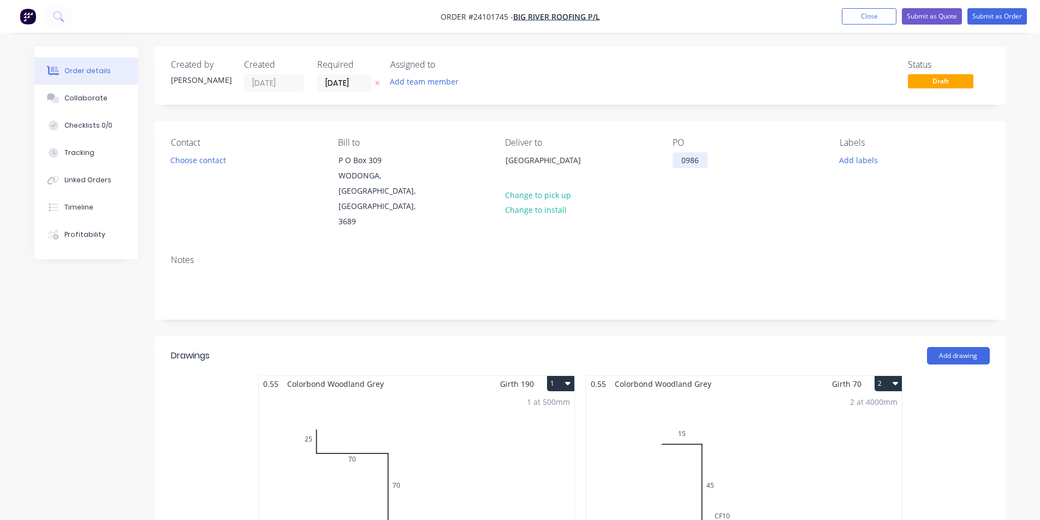
click at [693, 153] on div "0986" at bounding box center [689, 160] width 35 height 16
click at [713, 184] on div "PO [PERSON_NAME]" at bounding box center [747, 184] width 150 height 92
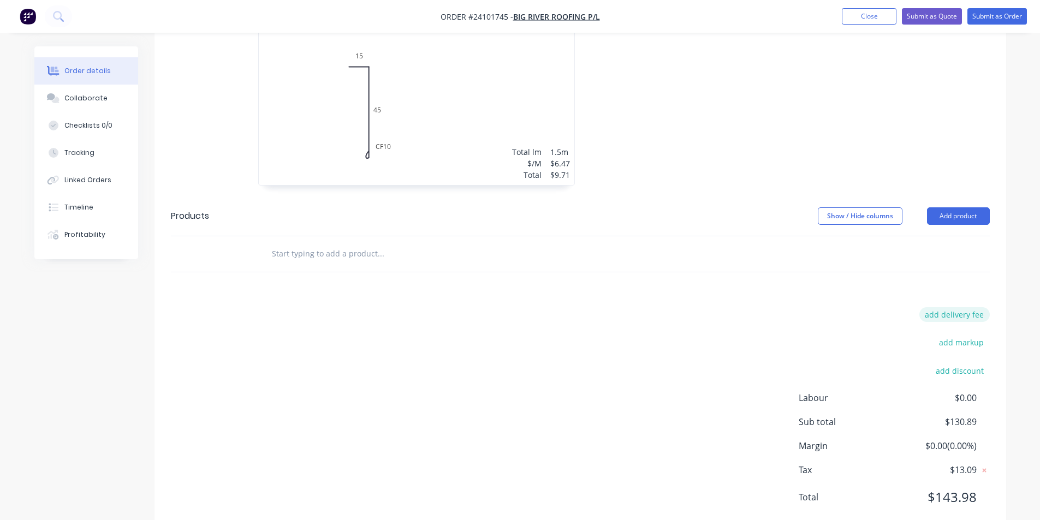
click at [967, 307] on button "add delivery fee" at bounding box center [954, 314] width 70 height 15
type input "50"
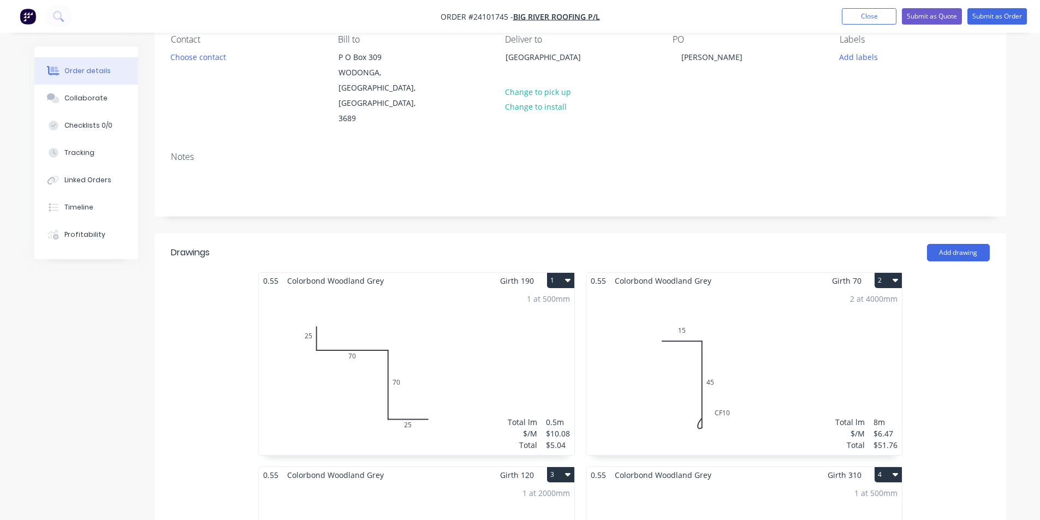
scroll to position [0, 0]
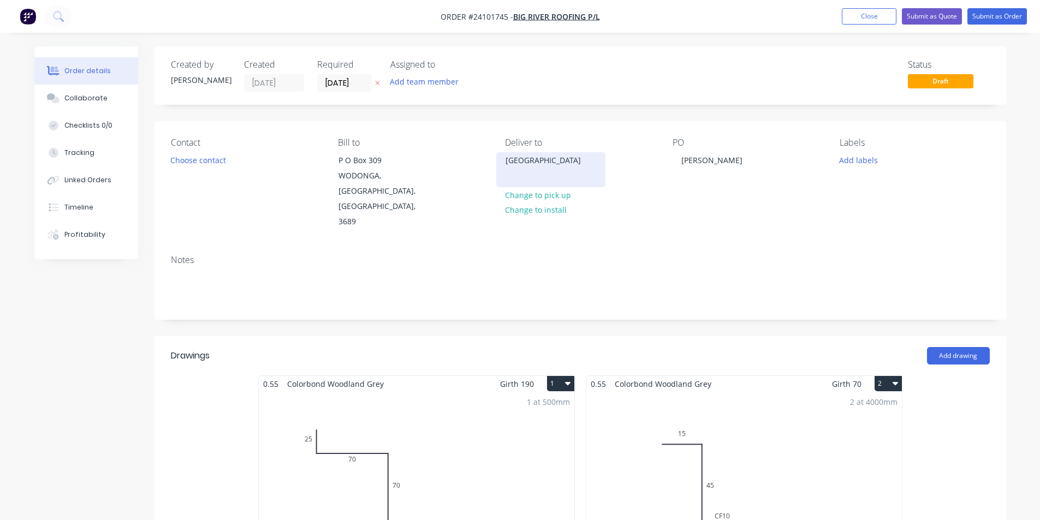
click at [586, 159] on div "[GEOGRAPHIC_DATA]" at bounding box center [550, 160] width 91 height 15
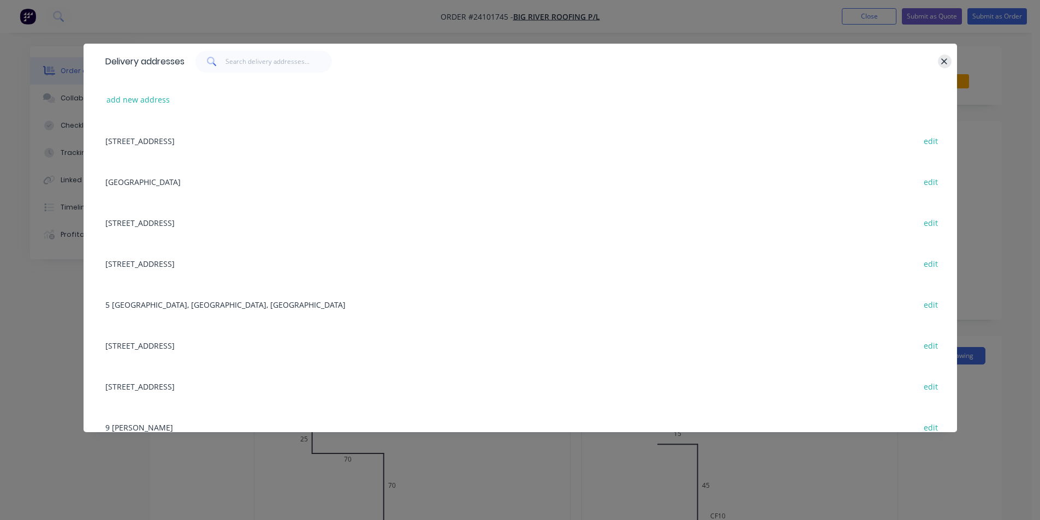
click at [940, 59] on button "button" at bounding box center [945, 62] width 14 height 14
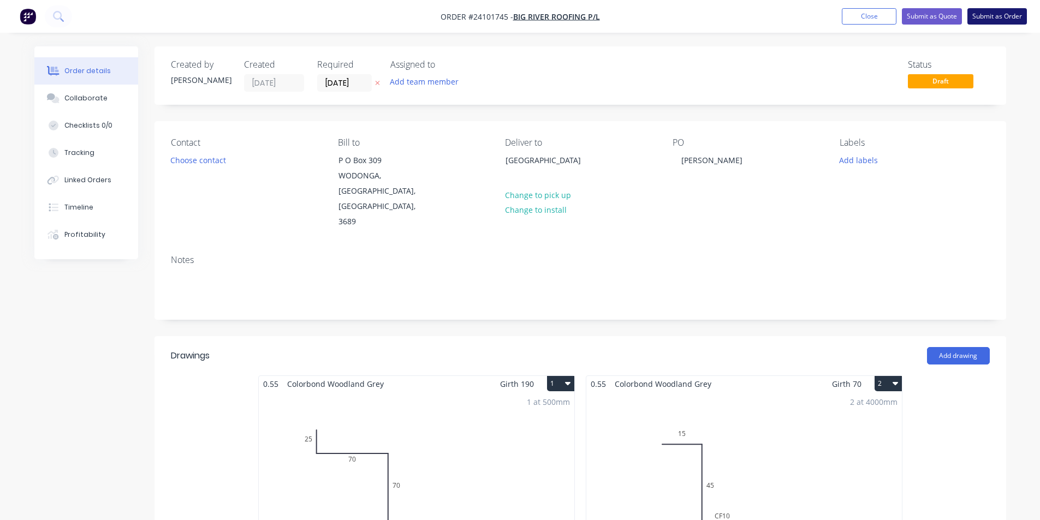
click at [982, 19] on button "Submit as Order" at bounding box center [996, 16] width 59 height 16
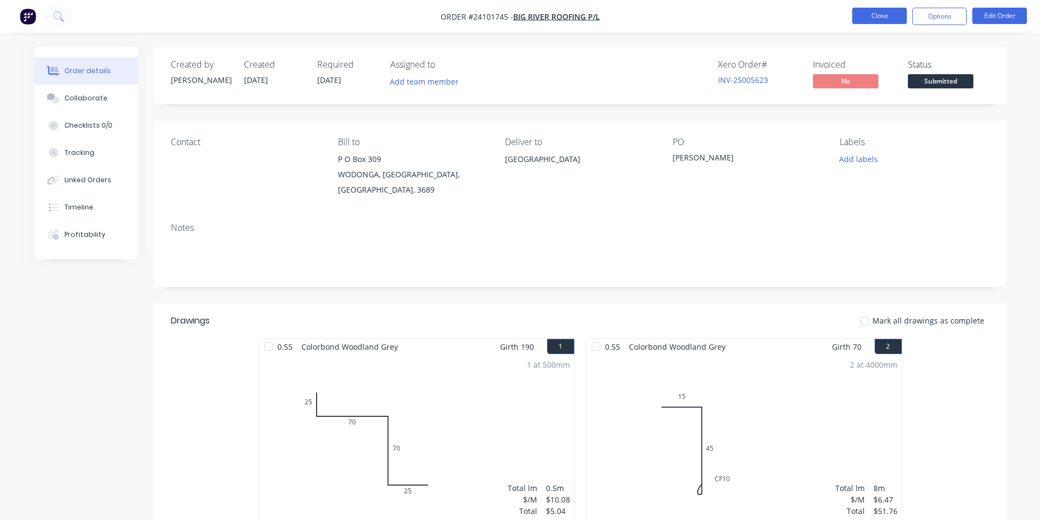
click at [873, 21] on button "Close" at bounding box center [879, 16] width 55 height 16
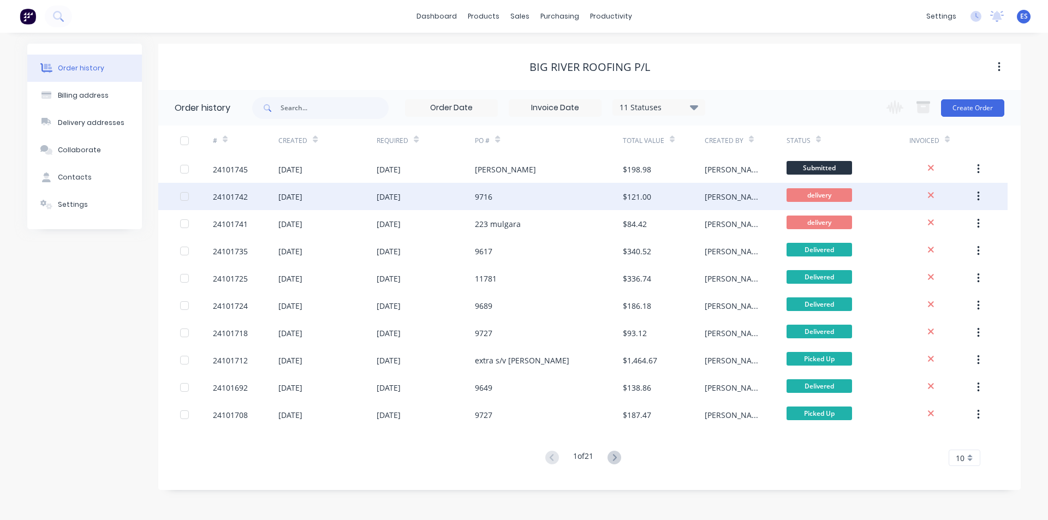
click at [520, 192] on div "9716" at bounding box center [548, 196] width 147 height 27
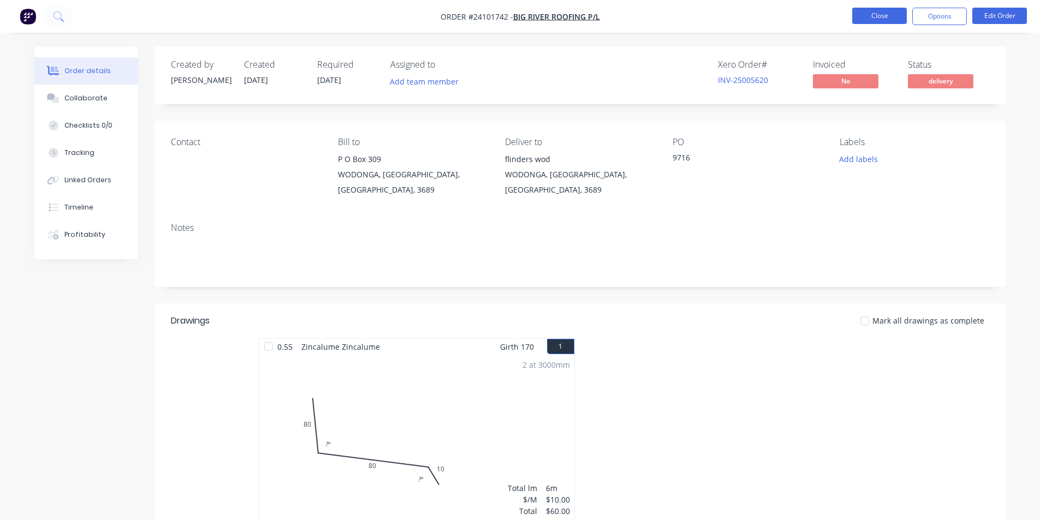
click at [885, 19] on button "Close" at bounding box center [879, 16] width 55 height 16
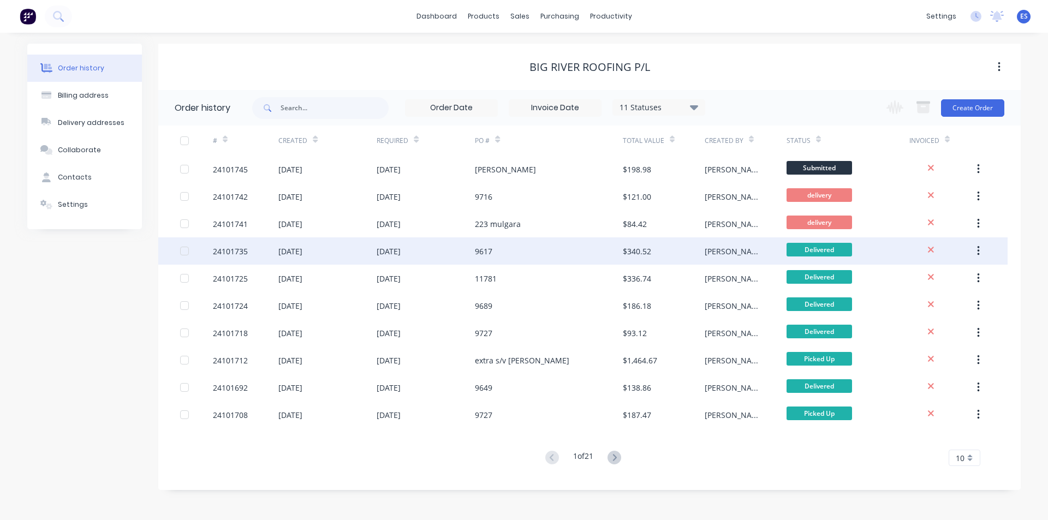
click at [518, 252] on div "9617" at bounding box center [548, 250] width 147 height 27
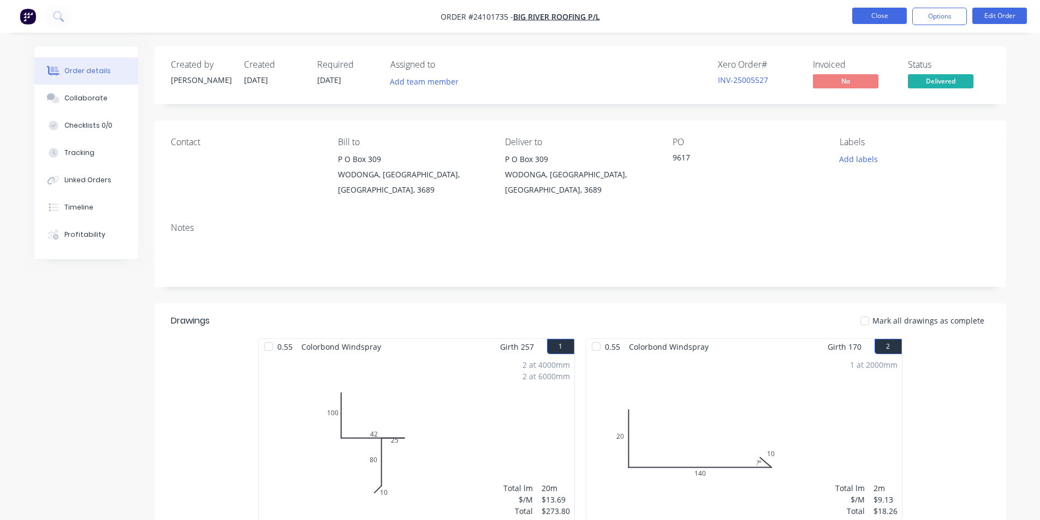
click at [892, 18] on button "Close" at bounding box center [879, 16] width 55 height 16
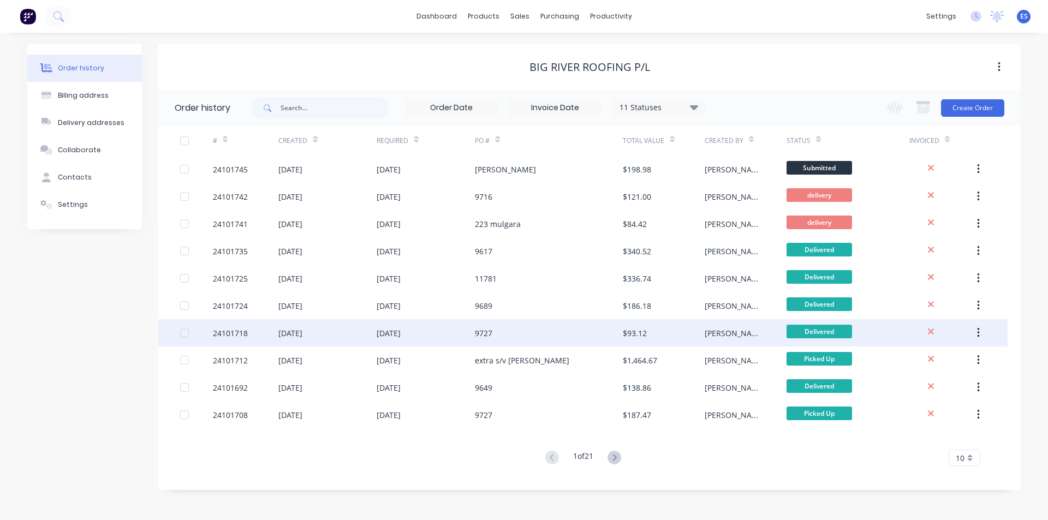
click at [499, 327] on div "9727" at bounding box center [548, 332] width 147 height 27
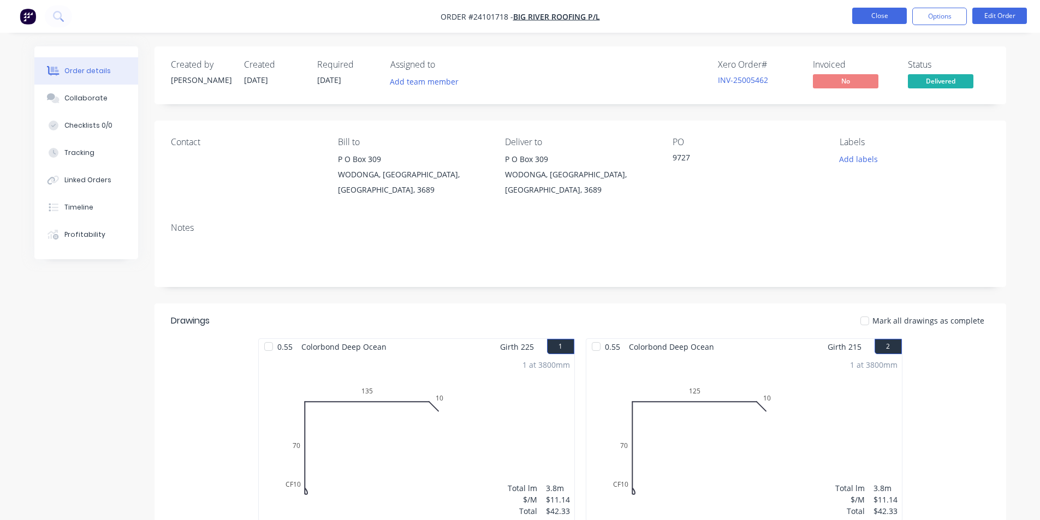
click at [880, 15] on button "Close" at bounding box center [879, 16] width 55 height 16
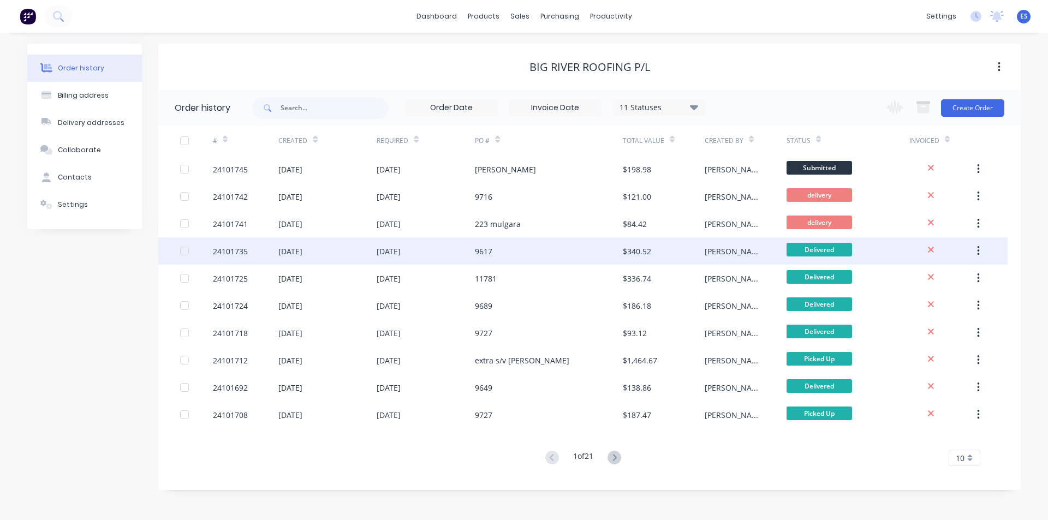
click at [543, 252] on div "9617" at bounding box center [548, 250] width 147 height 27
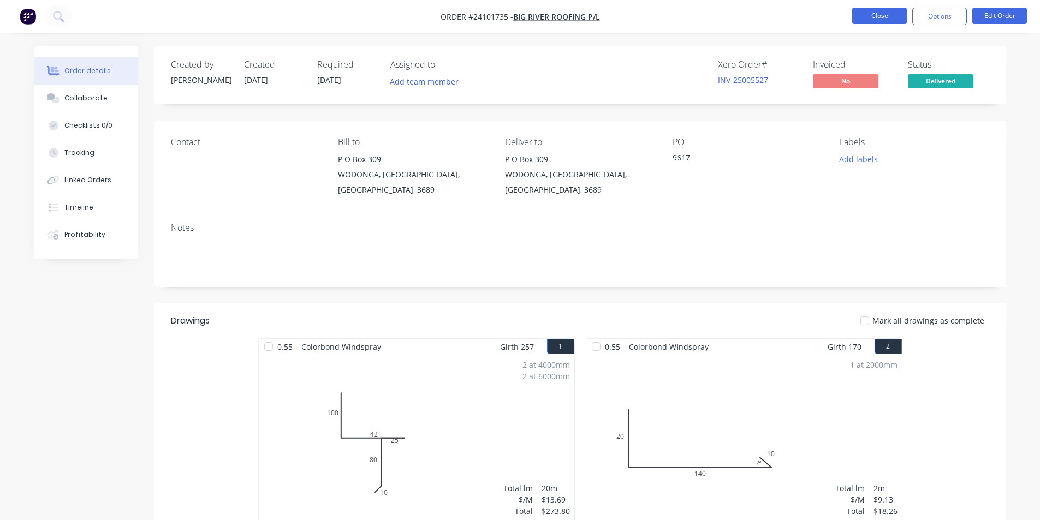
click at [870, 21] on button "Close" at bounding box center [879, 16] width 55 height 16
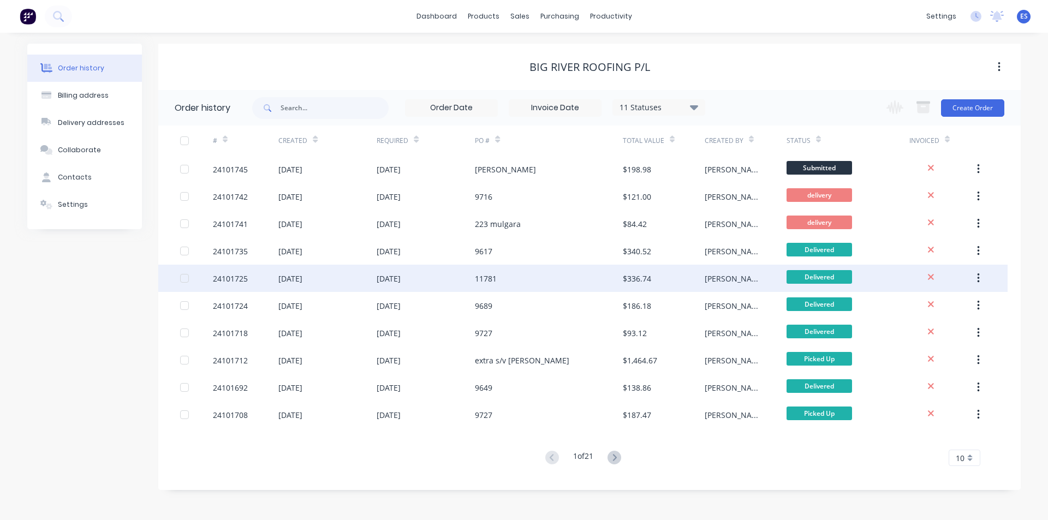
click at [509, 281] on div "11781" at bounding box center [548, 278] width 147 height 27
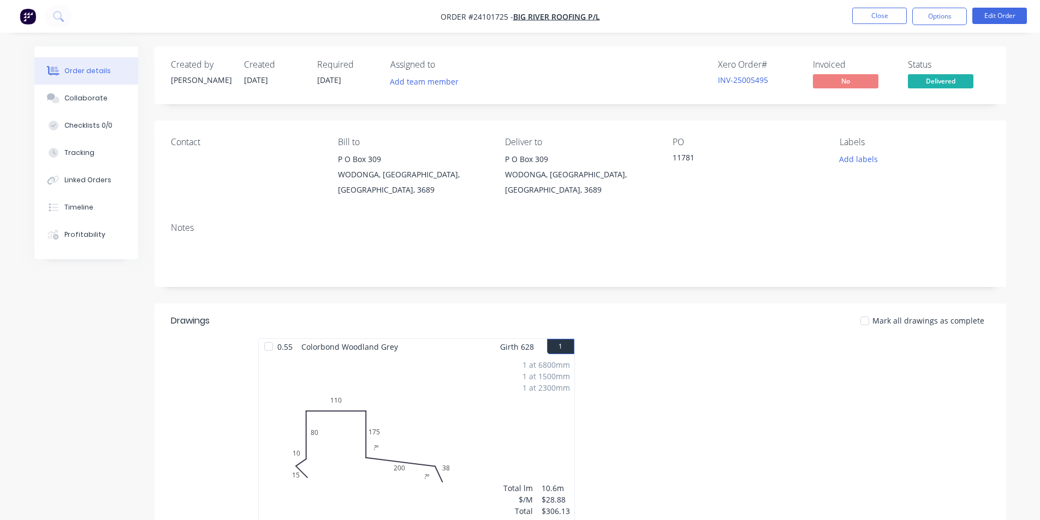
click at [889, 16] on button "Close" at bounding box center [879, 16] width 55 height 16
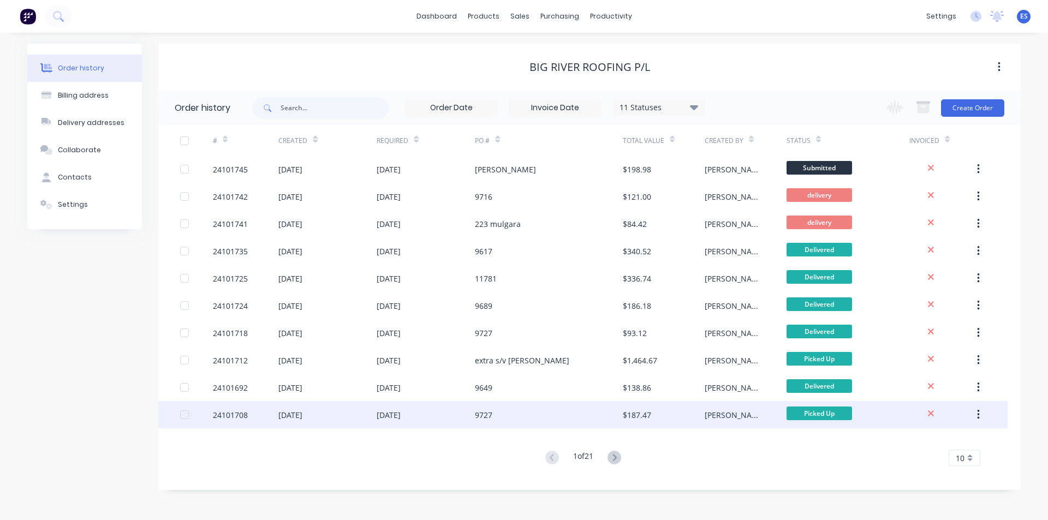
click at [521, 405] on div "9727" at bounding box center [548, 414] width 147 height 27
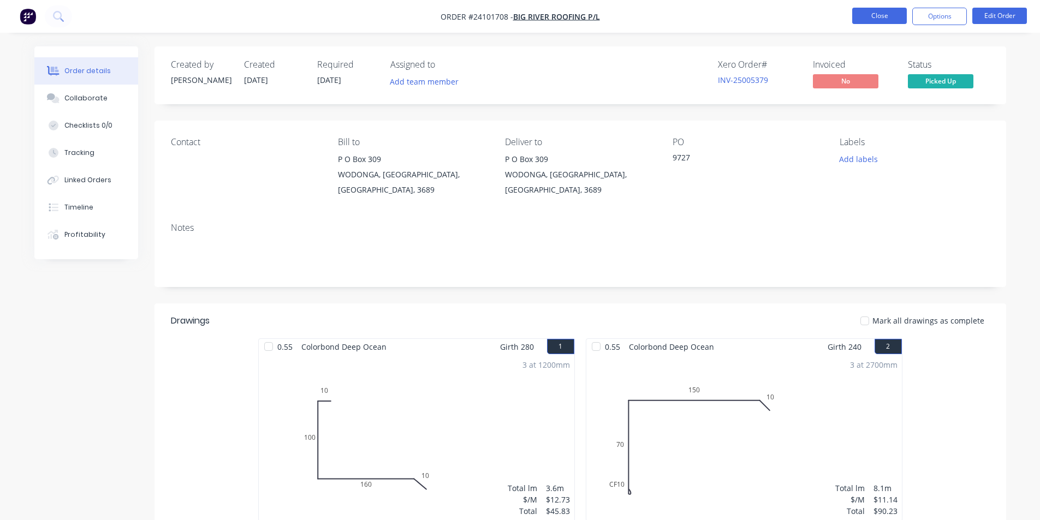
click at [868, 15] on button "Close" at bounding box center [879, 16] width 55 height 16
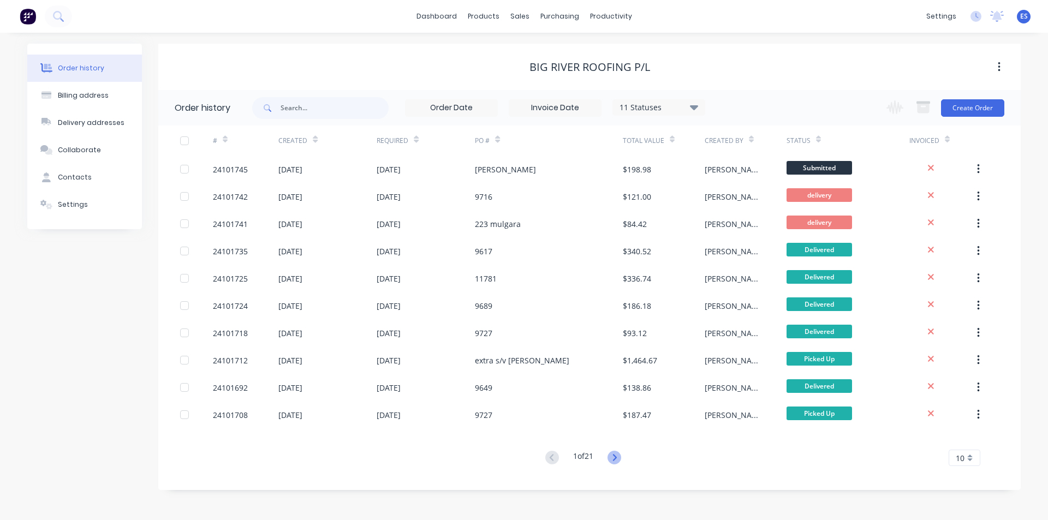
click at [615, 462] on icon at bounding box center [614, 458] width 14 height 14
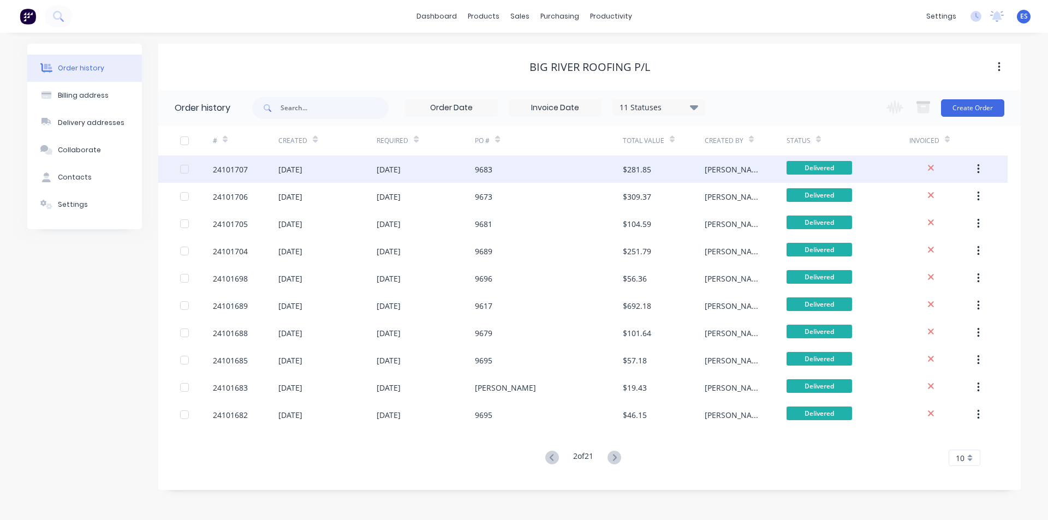
click at [505, 168] on div "9683" at bounding box center [548, 169] width 147 height 27
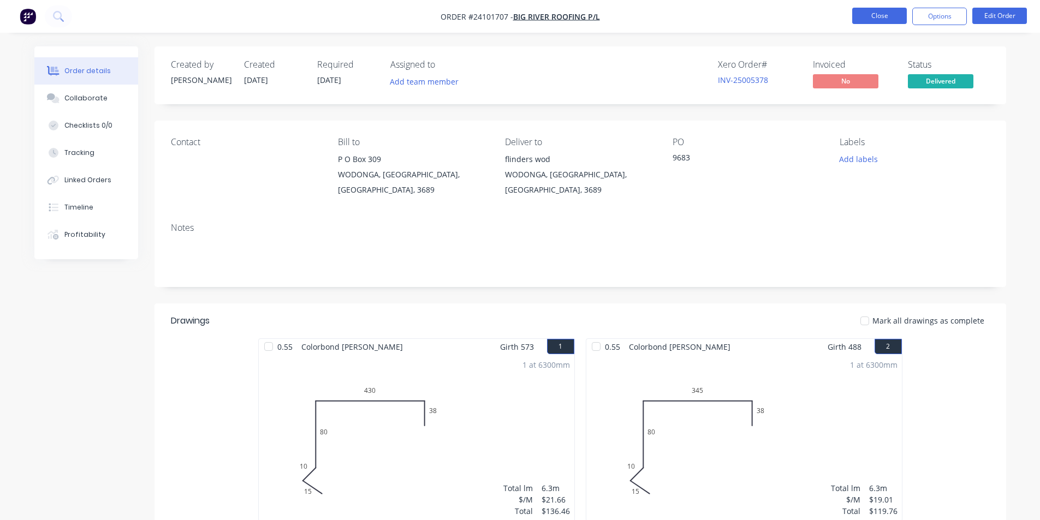
click at [880, 13] on button "Close" at bounding box center [879, 16] width 55 height 16
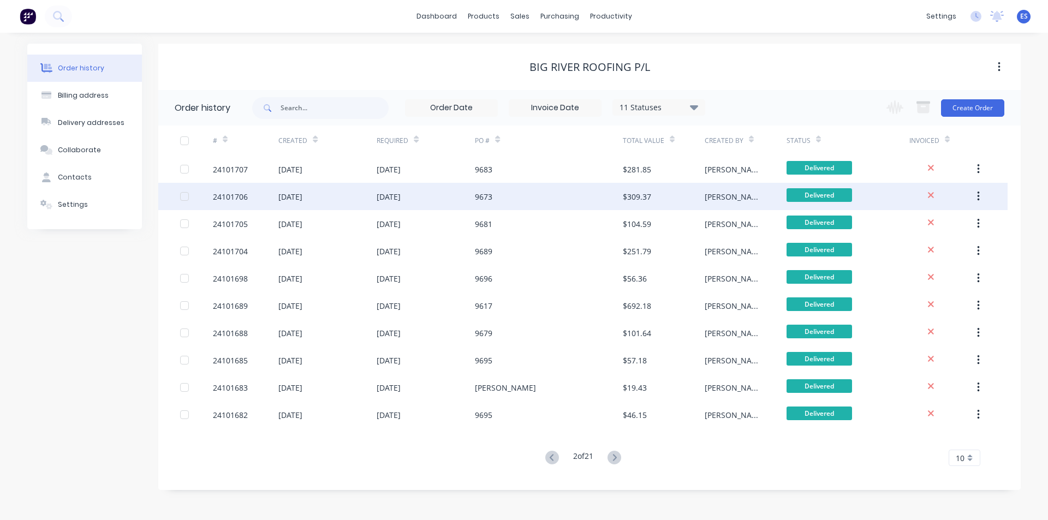
click at [496, 203] on div "9673" at bounding box center [548, 196] width 147 height 27
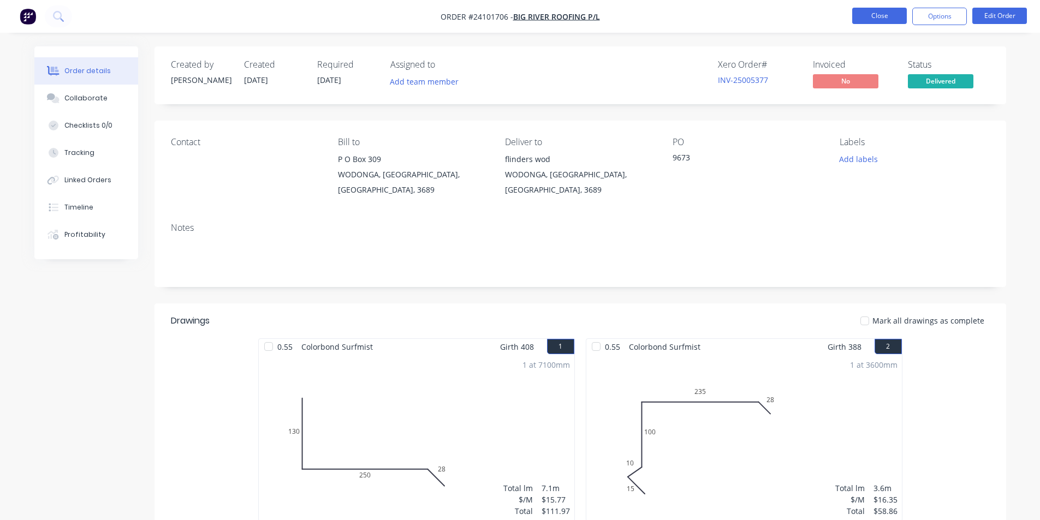
click at [875, 17] on button "Close" at bounding box center [879, 16] width 55 height 16
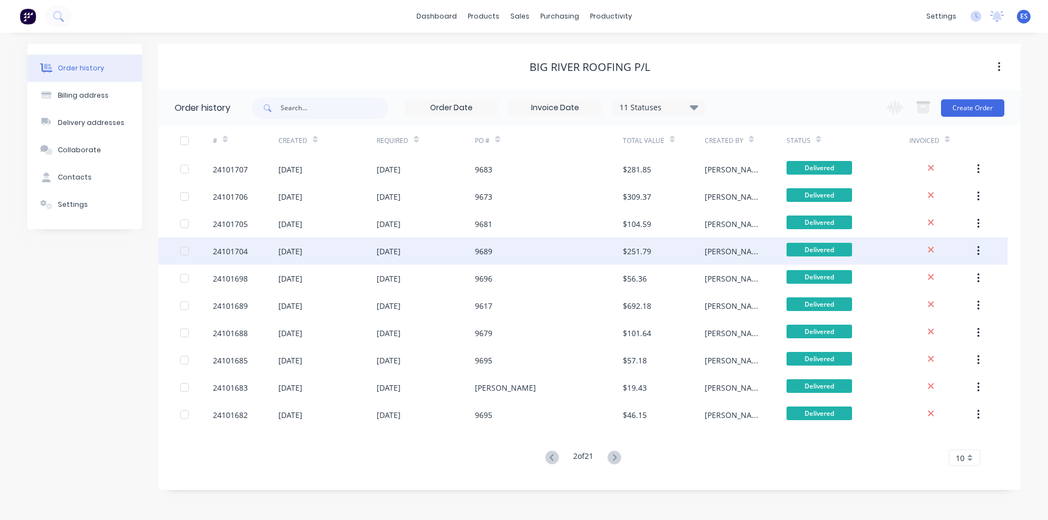
click at [521, 244] on div "9689" at bounding box center [548, 250] width 147 height 27
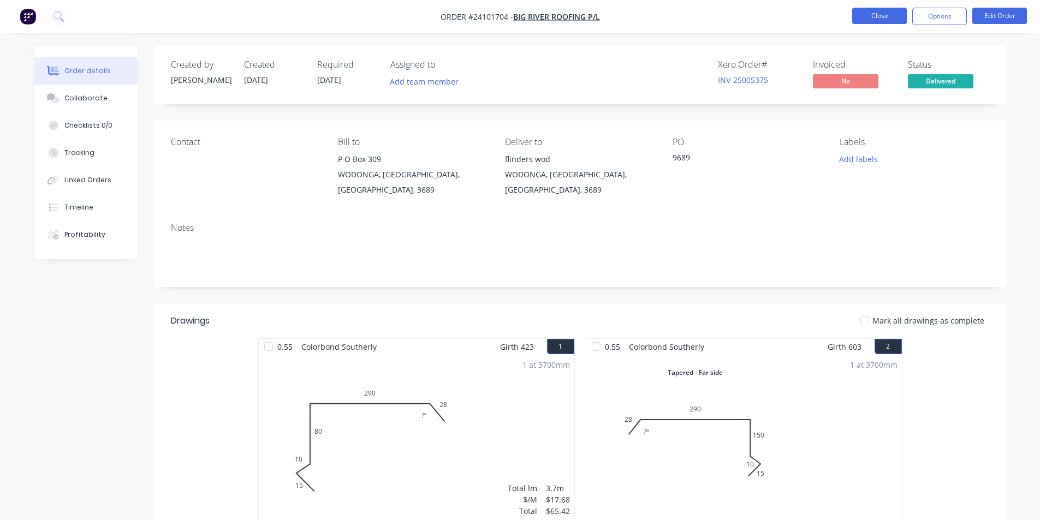
click at [881, 20] on button "Close" at bounding box center [879, 16] width 55 height 16
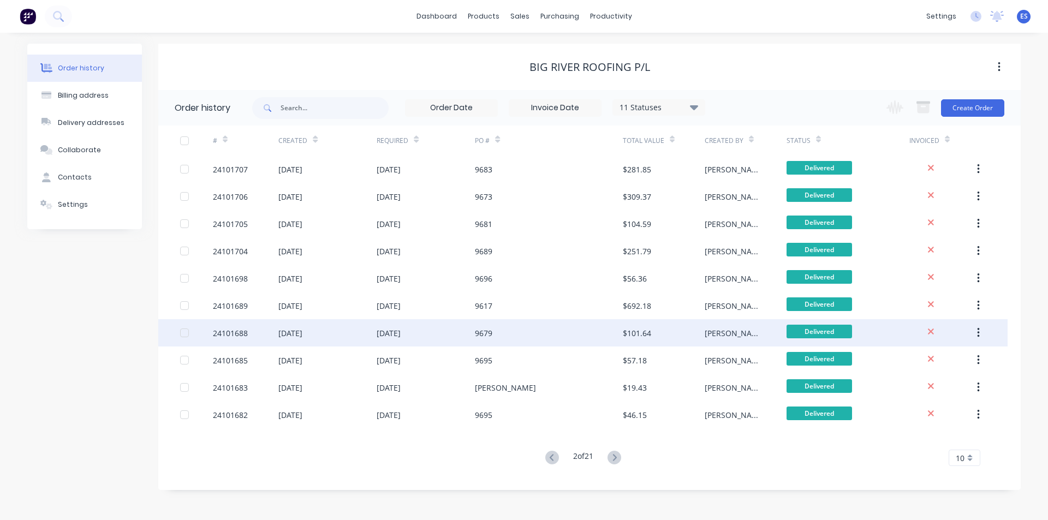
click at [467, 330] on div "[DATE]" at bounding box center [426, 332] width 98 height 27
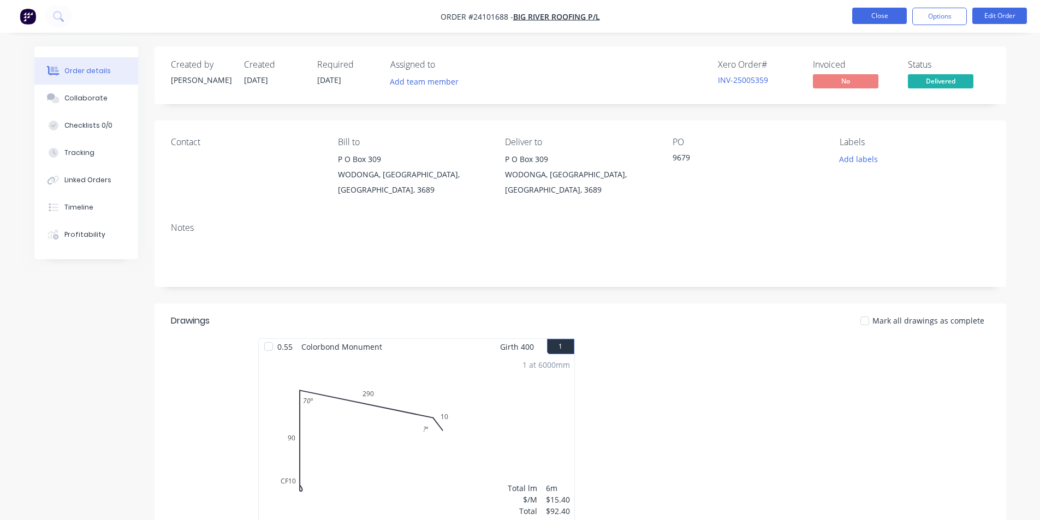
click at [861, 18] on button "Close" at bounding box center [879, 16] width 55 height 16
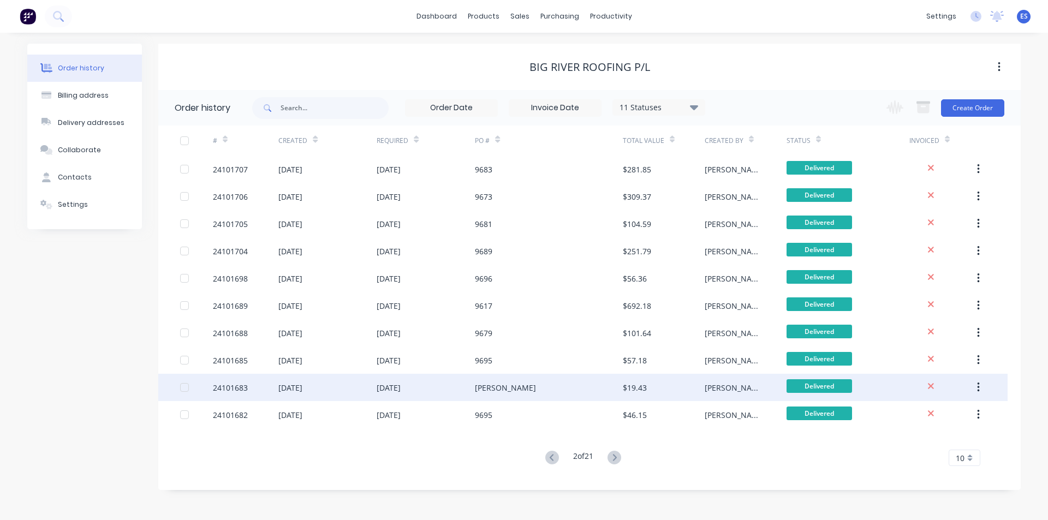
click at [520, 383] on div "[PERSON_NAME]" at bounding box center [548, 387] width 147 height 27
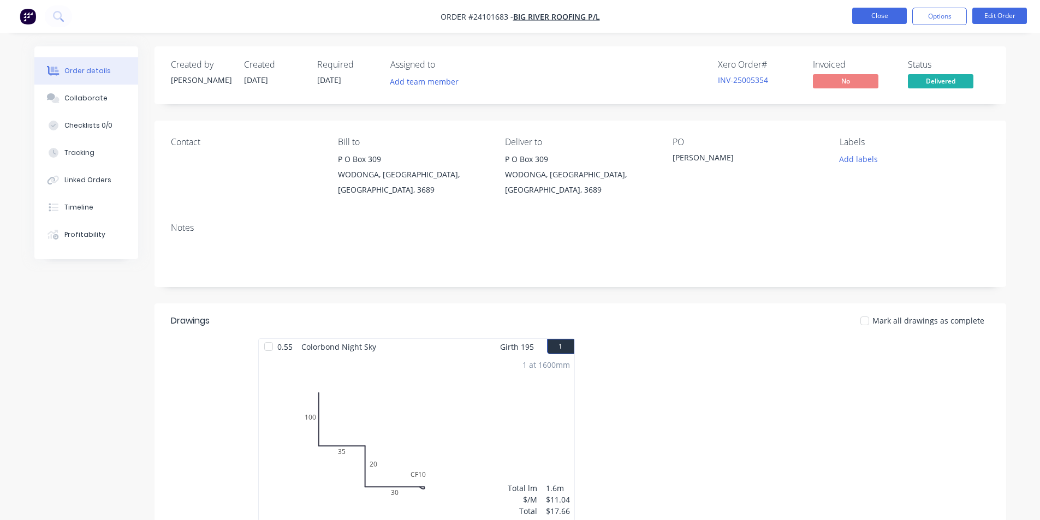
click at [863, 15] on button "Close" at bounding box center [879, 16] width 55 height 16
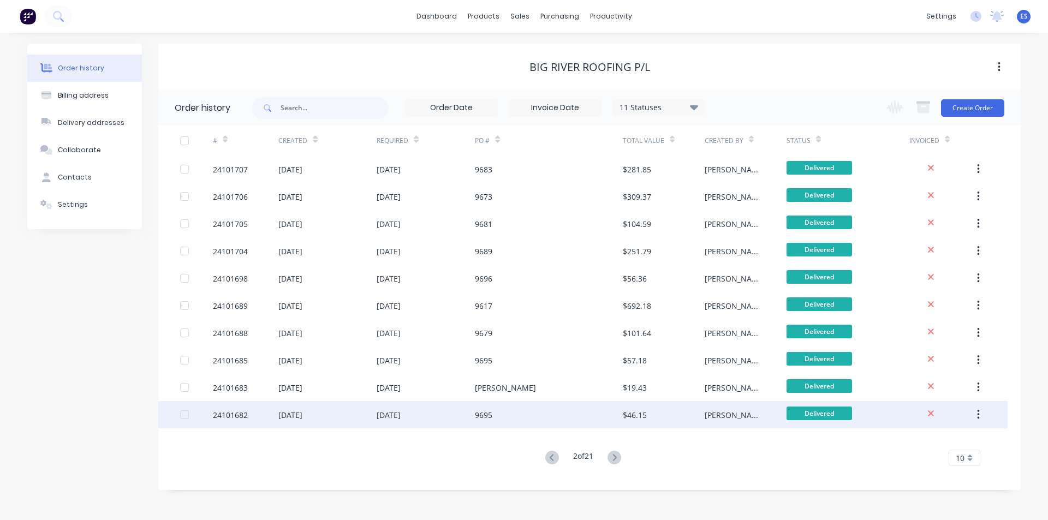
click at [525, 427] on div "9695" at bounding box center [548, 414] width 147 height 27
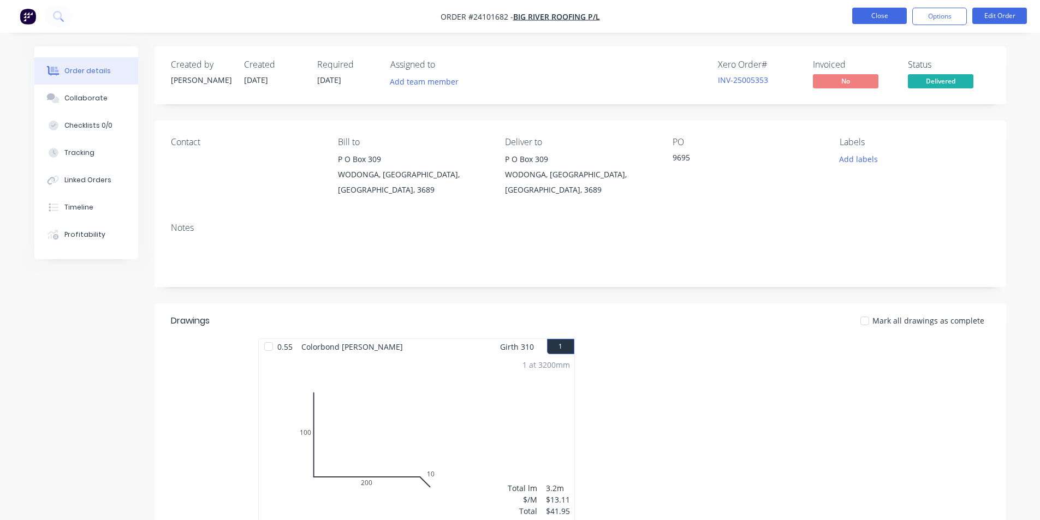
click at [868, 17] on button "Close" at bounding box center [879, 16] width 55 height 16
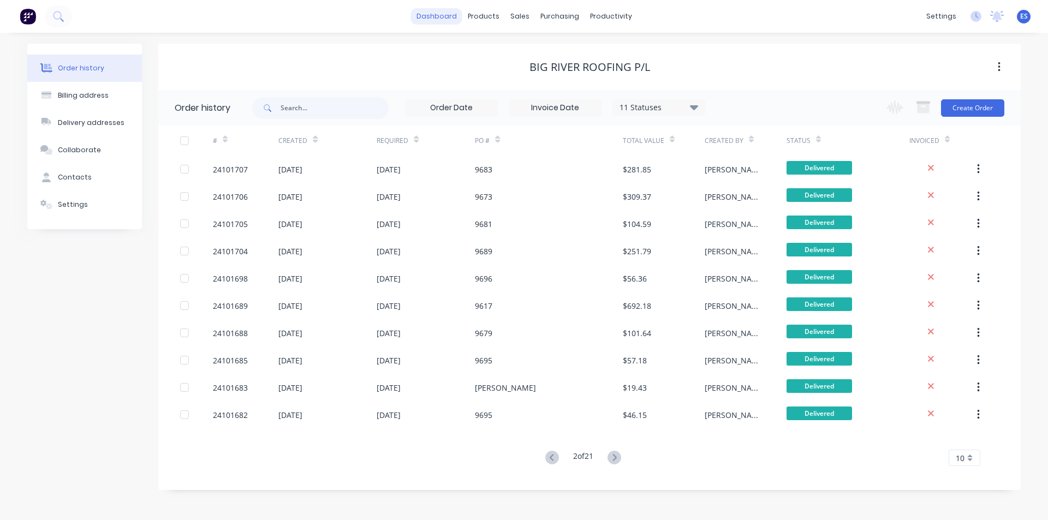
click at [443, 20] on link "dashboard" at bounding box center [436, 16] width 51 height 16
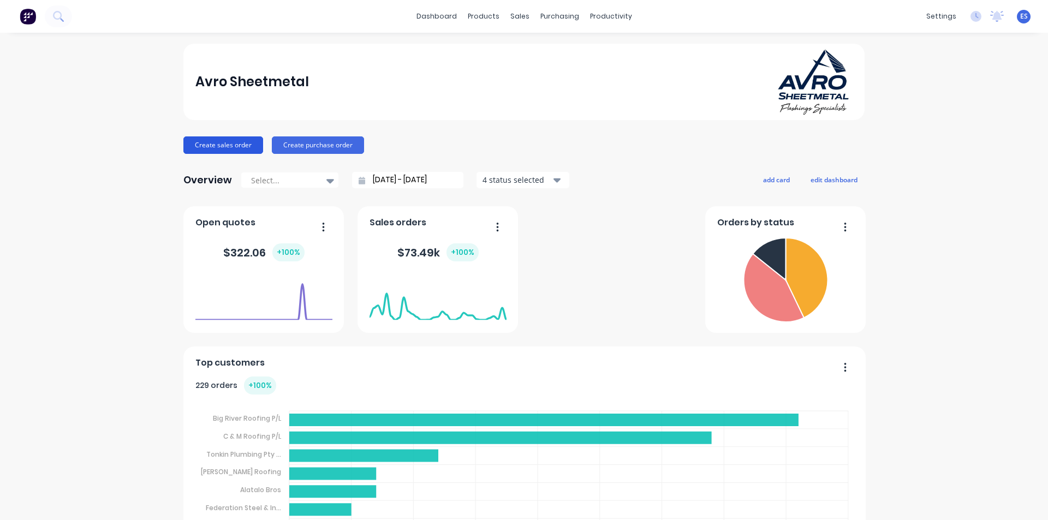
click at [220, 141] on button "Create sales order" at bounding box center [223, 144] width 80 height 17
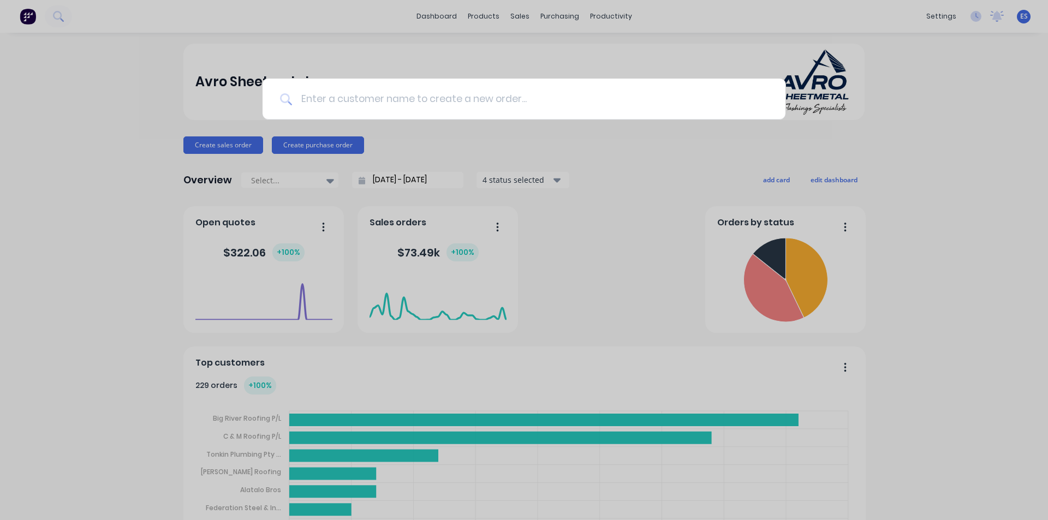
click at [424, 103] on input at bounding box center [530, 99] width 476 height 41
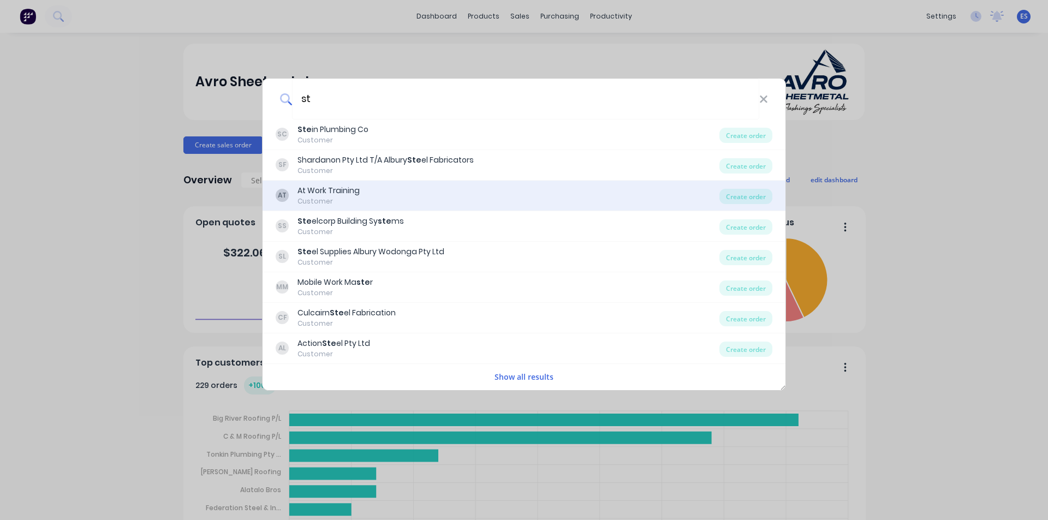
type input "s"
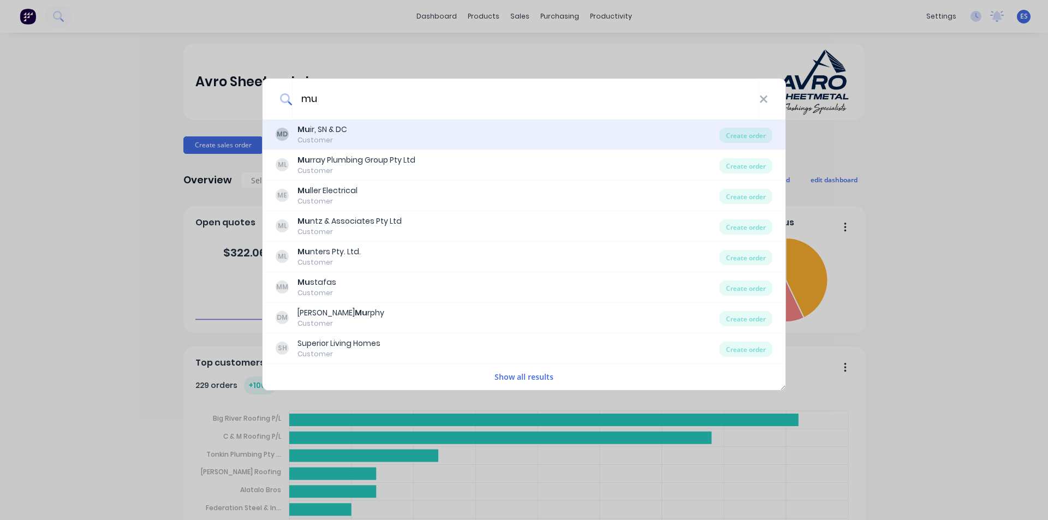
type input "mu"
click at [386, 133] on div "MD Mu ir, SN & DC Customer" at bounding box center [498, 134] width 444 height 21
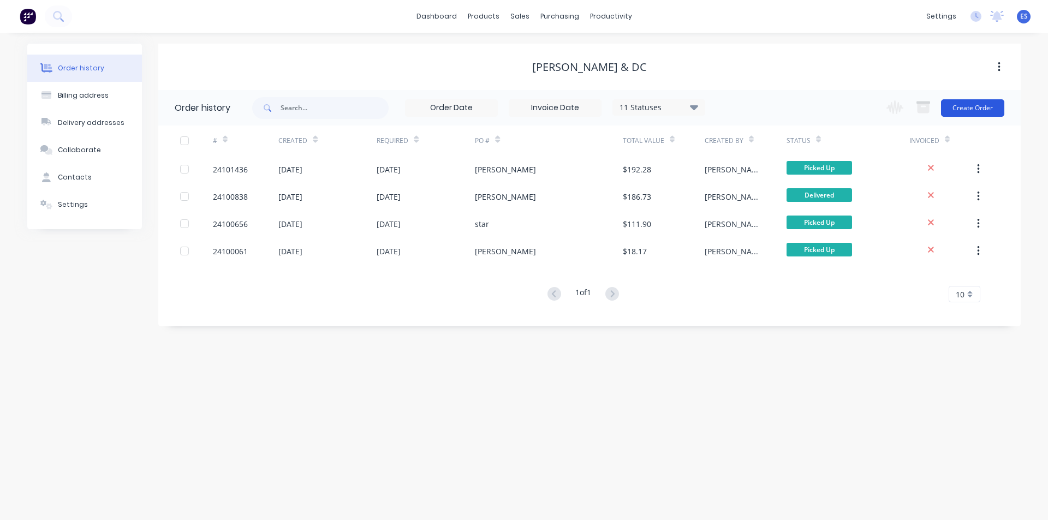
click at [977, 111] on button "Create Order" at bounding box center [972, 107] width 63 height 17
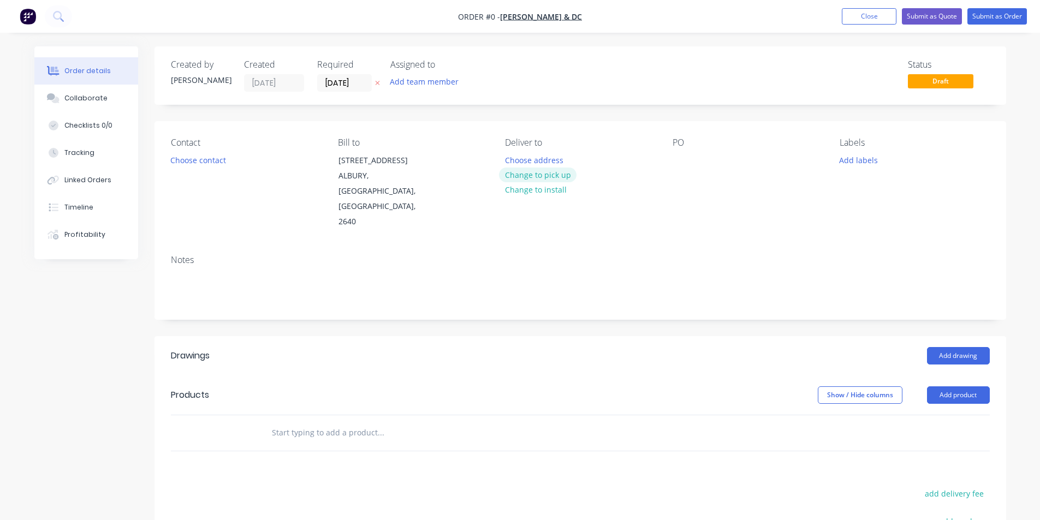
click at [548, 172] on button "Change to pick up" at bounding box center [537, 175] width 77 height 15
click at [679, 155] on div at bounding box center [680, 160] width 17 height 16
click at [947, 347] on button "Add drawing" at bounding box center [958, 355] width 63 height 17
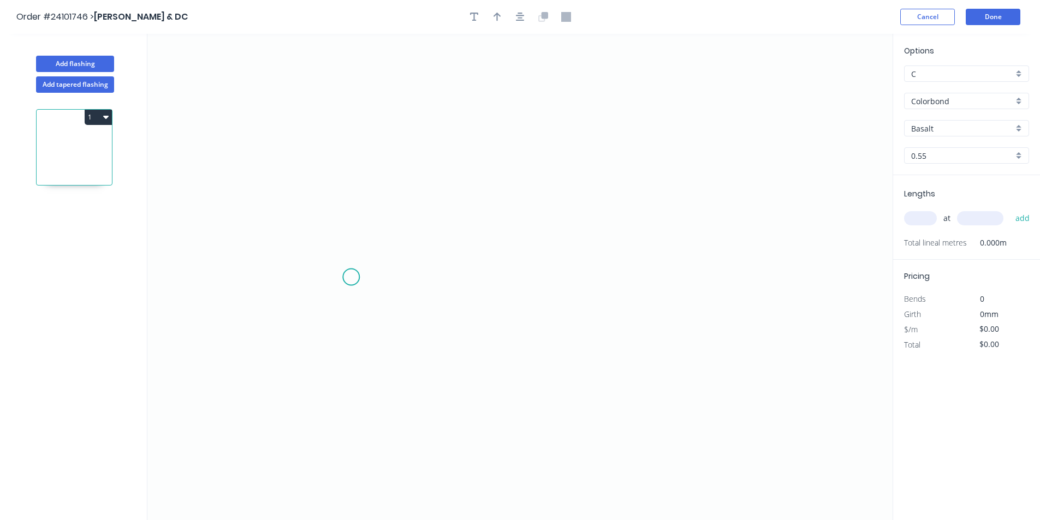
click at [349, 277] on icon "0" at bounding box center [519, 277] width 745 height 486
click at [347, 202] on icon "0" at bounding box center [519, 277] width 745 height 486
click at [425, 204] on icon "0 ?" at bounding box center [519, 277] width 745 height 486
click at [425, 204] on circle at bounding box center [425, 202] width 16 height 16
click at [332, 232] on tspan "?" at bounding box center [332, 234] width 5 height 18
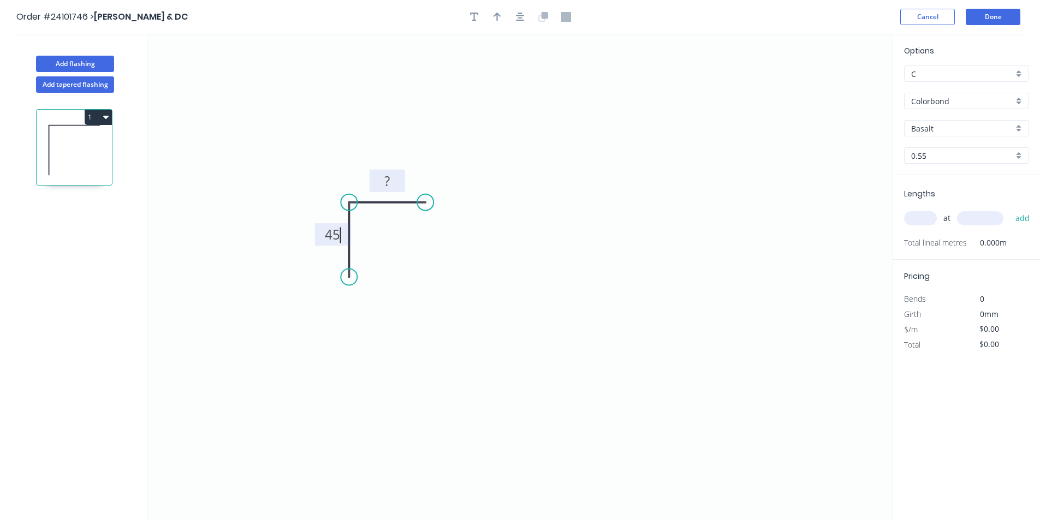
click at [401, 187] on rect at bounding box center [386, 181] width 35 height 22
click at [389, 181] on tspan "?" at bounding box center [386, 181] width 5 height 18
click at [952, 132] on input "Basalt" at bounding box center [962, 128] width 102 height 11
type input "$7.52"
click at [943, 148] on div "Wallaby" at bounding box center [966, 149] width 124 height 19
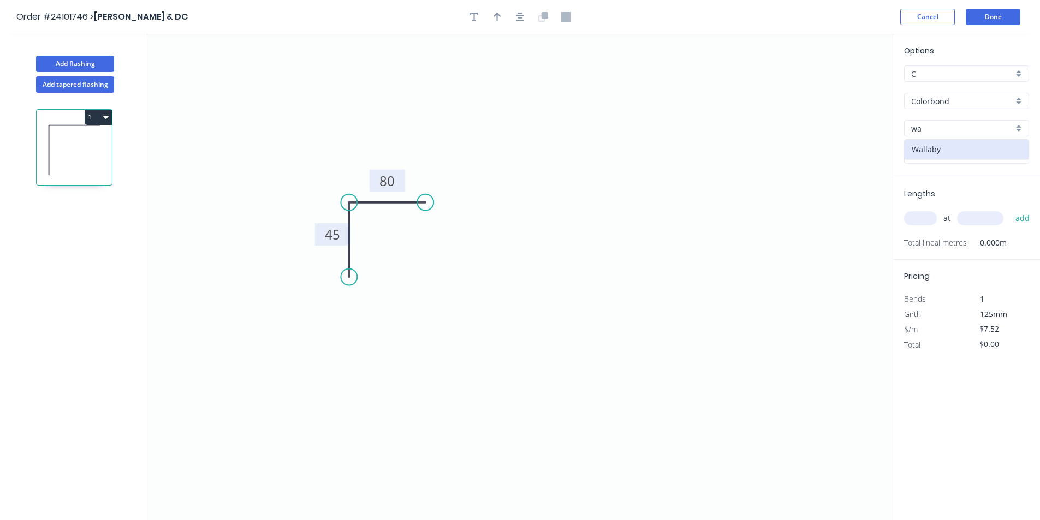
type input "Wallaby"
click at [921, 219] on input "text" at bounding box center [920, 218] width 33 height 14
type input "1"
click at [993, 220] on input "text" at bounding box center [980, 218] width 46 height 14
type input "1100"
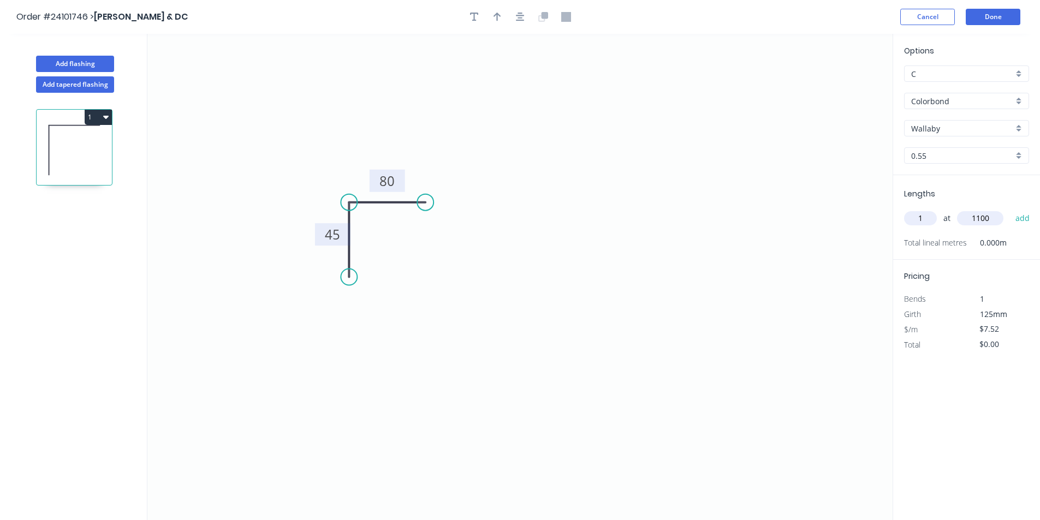
click at [1010, 209] on button "add" at bounding box center [1023, 218] width 26 height 19
type input "$8.27"
click at [90, 63] on button "Add flashing" at bounding box center [75, 64] width 78 height 16
type input "$0.00"
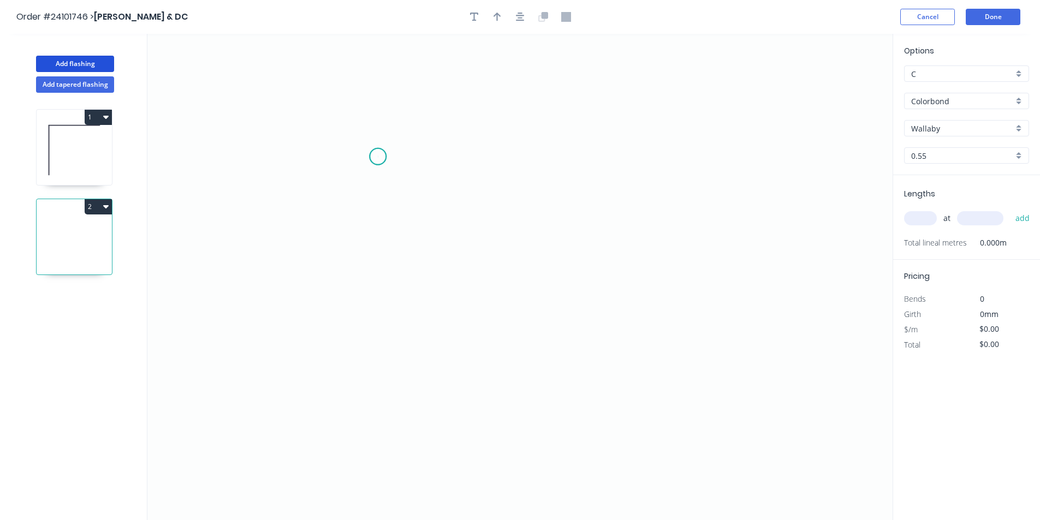
click at [378, 157] on icon "0" at bounding box center [519, 277] width 745 height 486
click at [378, 242] on icon "0" at bounding box center [519, 277] width 745 height 486
click at [475, 244] on icon "0 ?" at bounding box center [519, 277] width 745 height 486
click at [473, 312] on icon "0 ? ?" at bounding box center [519, 277] width 745 height 486
click at [383, 312] on icon "0 ? ? ?" at bounding box center [519, 277] width 745 height 486
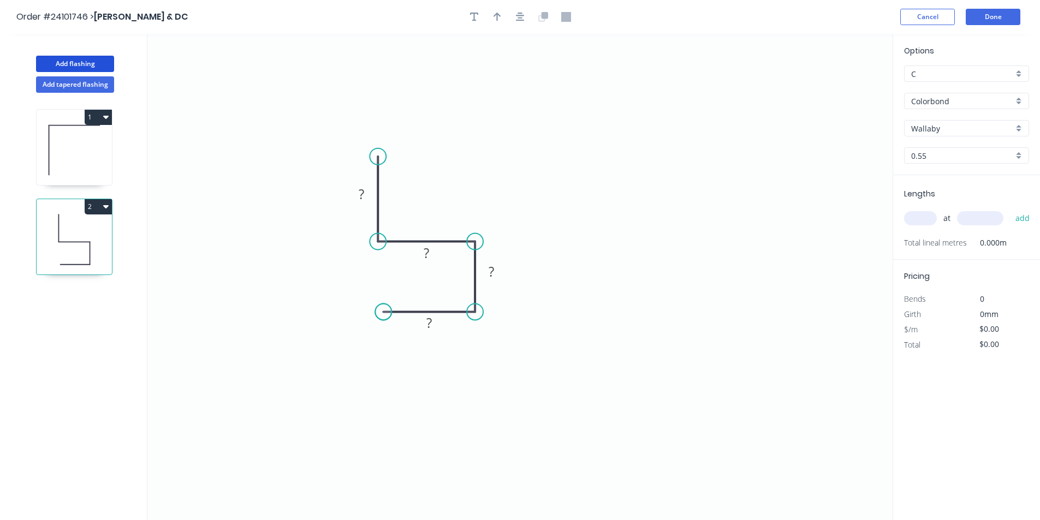
click at [383, 312] on circle at bounding box center [383, 311] width 16 height 16
click at [363, 194] on tspan "?" at bounding box center [361, 194] width 5 height 18
click at [422, 255] on rect at bounding box center [426, 253] width 22 height 15
click at [496, 265] on rect at bounding box center [491, 271] width 35 height 22
click at [493, 268] on tspan "?" at bounding box center [490, 272] width 5 height 18
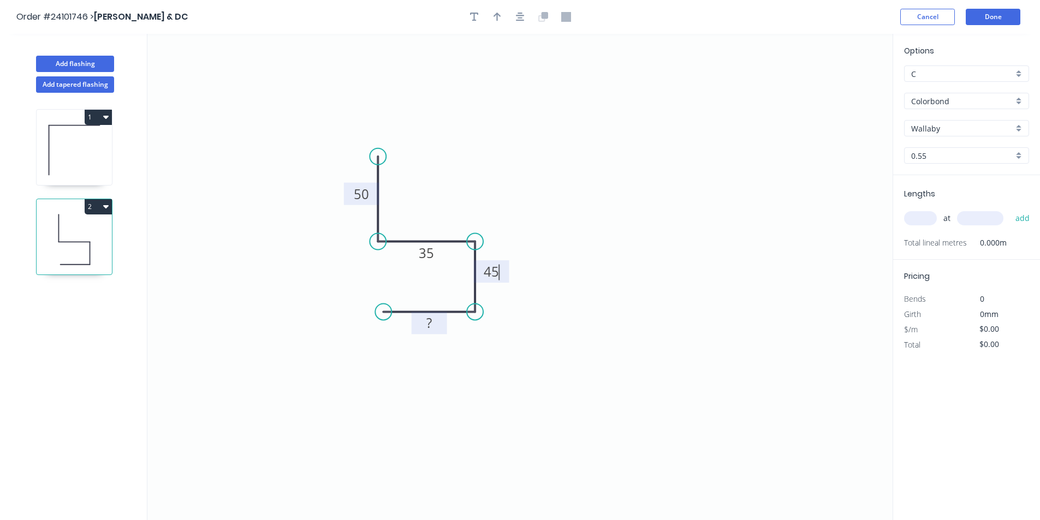
click at [431, 324] on tspan "?" at bounding box center [428, 323] width 5 height 18
click at [919, 218] on input "text" at bounding box center [920, 218] width 33 height 14
type input "$11.09"
type input "1"
click at [1005, 220] on div "1 at add" at bounding box center [967, 218] width 127 height 19
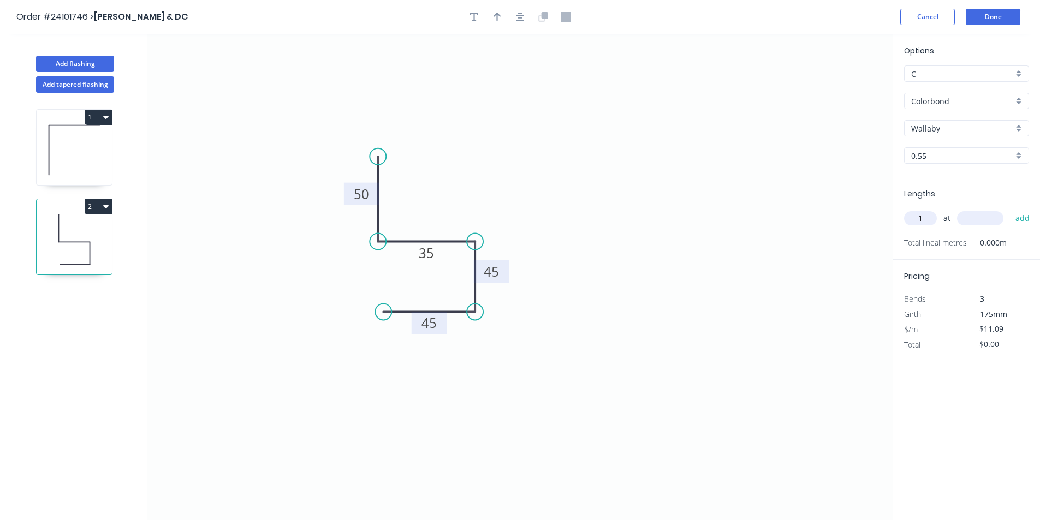
click at [994, 217] on input "text" at bounding box center [980, 218] width 46 height 14
type input "3600"
click at [1010, 209] on button "add" at bounding box center [1023, 218] width 26 height 19
type input "$39.92"
click at [104, 65] on button "Add flashing" at bounding box center [75, 64] width 78 height 16
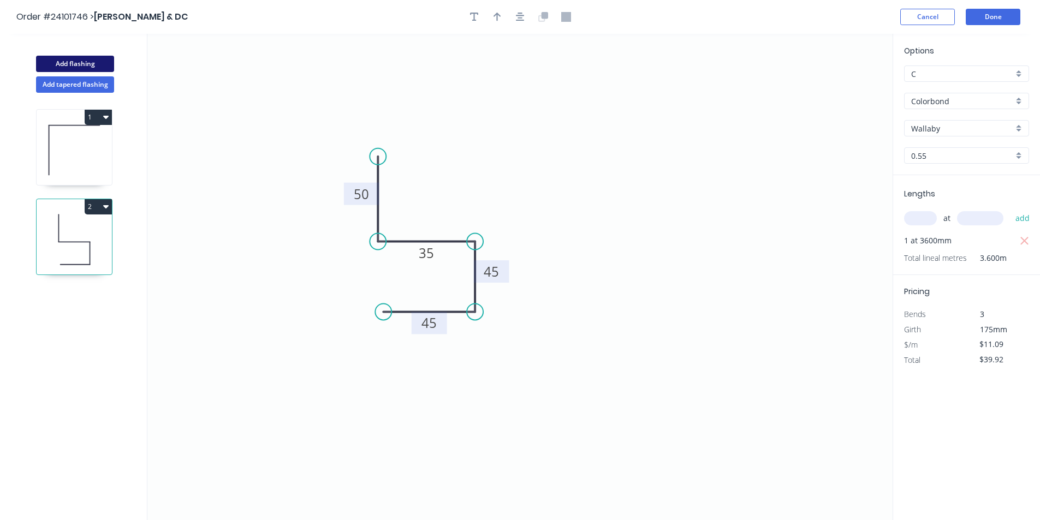
type input "$0.00"
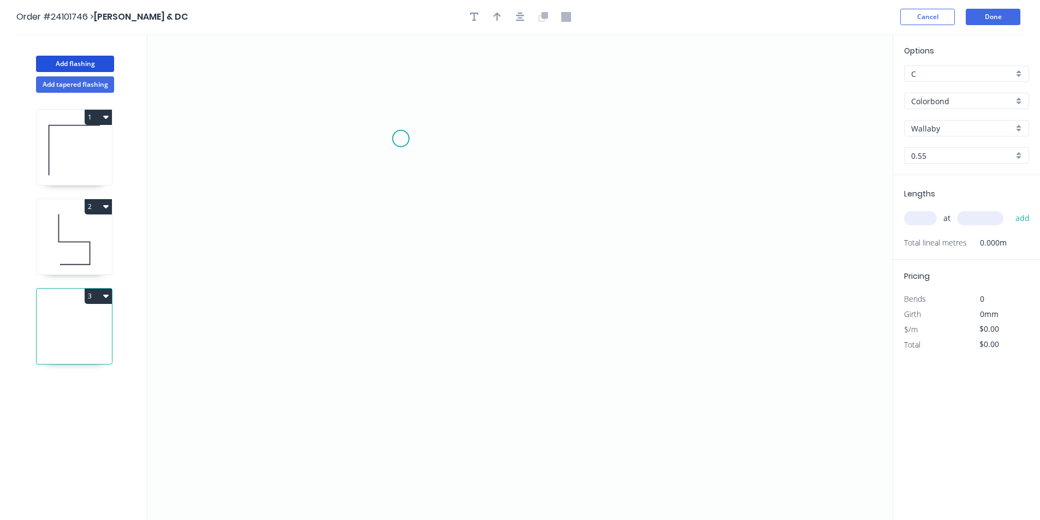
click at [401, 139] on icon "0" at bounding box center [519, 277] width 745 height 486
click at [400, 207] on icon "0" at bounding box center [519, 277] width 745 height 486
click at [491, 208] on icon "0 ?" at bounding box center [519, 277] width 745 height 486
click at [517, 217] on icon "0 ? ?" at bounding box center [519, 277] width 745 height 486
click at [519, 216] on circle at bounding box center [517, 217] width 16 height 16
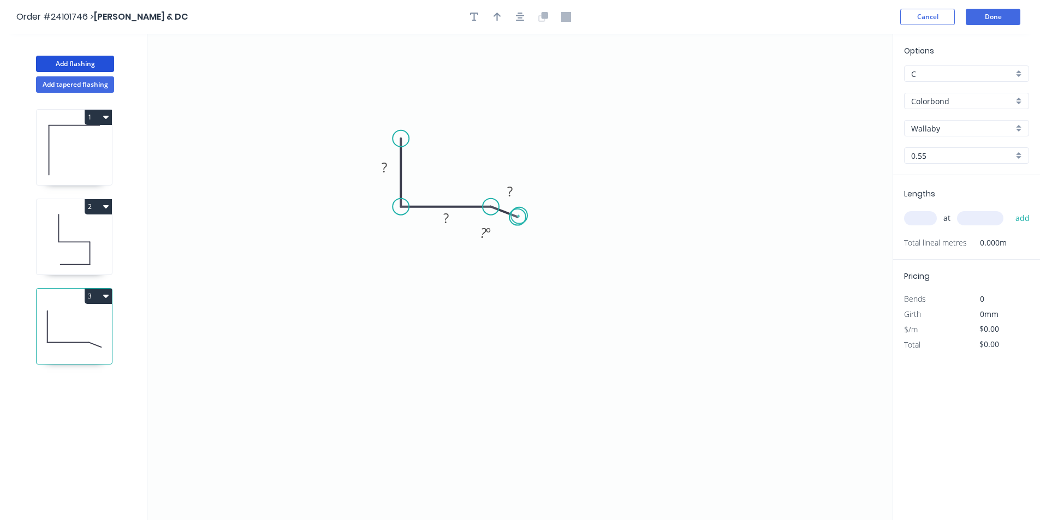
click at [519, 216] on circle at bounding box center [517, 217] width 16 height 16
click at [389, 168] on rect at bounding box center [384, 167] width 22 height 15
click at [444, 216] on tspan "?" at bounding box center [445, 218] width 5 height 18
click at [506, 195] on rect at bounding box center [510, 191] width 22 height 15
click at [563, 195] on icon "0 20 55 10 ? º" at bounding box center [519, 277] width 745 height 486
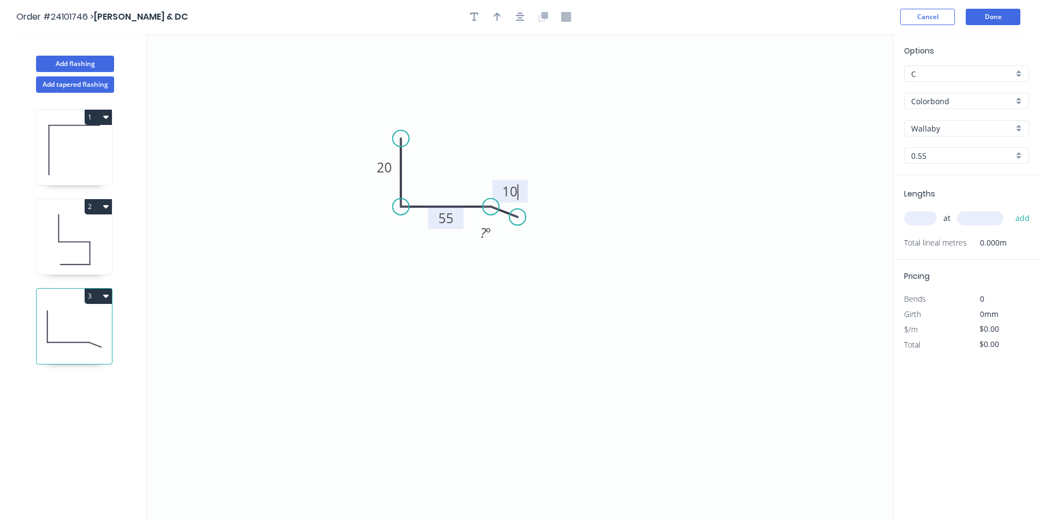
type input "$7.12"
click at [928, 221] on input "text" at bounding box center [920, 218] width 33 height 14
type input "1"
click at [981, 218] on input "text" at bounding box center [980, 218] width 46 height 14
type input "500"
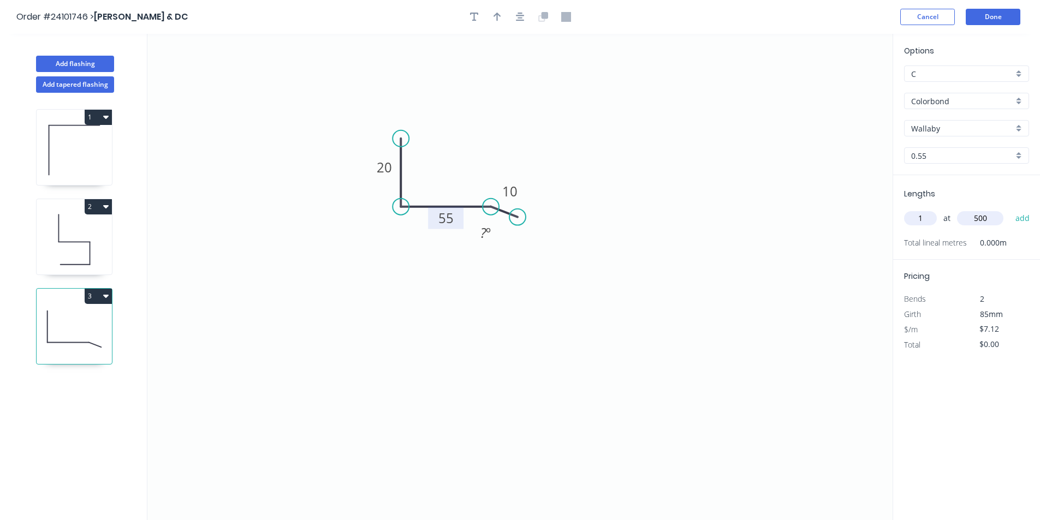
click at [1010, 209] on button "add" at bounding box center [1023, 218] width 26 height 19
type input "$3.56"
click at [84, 62] on button "Add flashing" at bounding box center [75, 64] width 78 height 16
type input "$0.00"
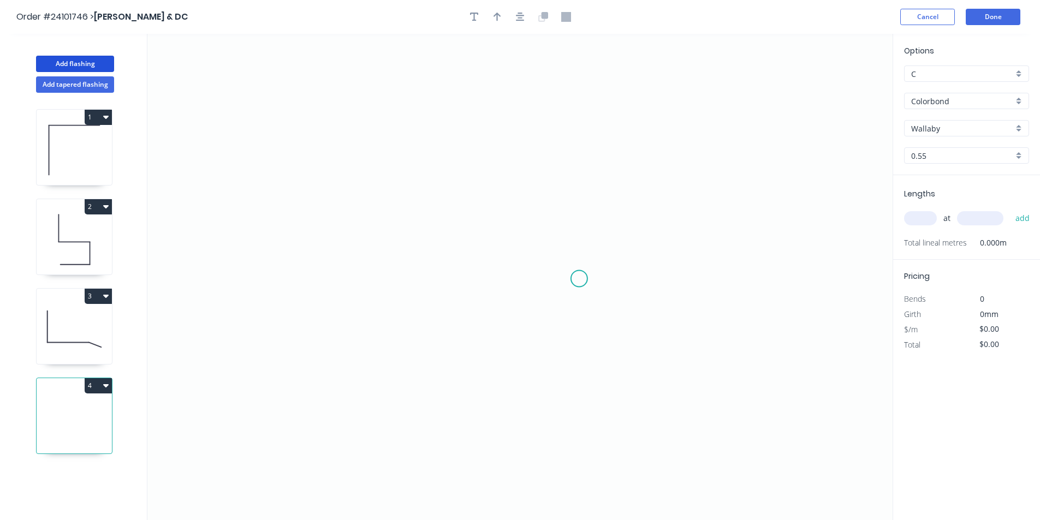
click at [588, 279] on icon "0" at bounding box center [519, 277] width 745 height 486
click at [575, 264] on icon "0" at bounding box center [519, 277] width 745 height 486
click at [452, 258] on icon "0 ?" at bounding box center [519, 277] width 745 height 486
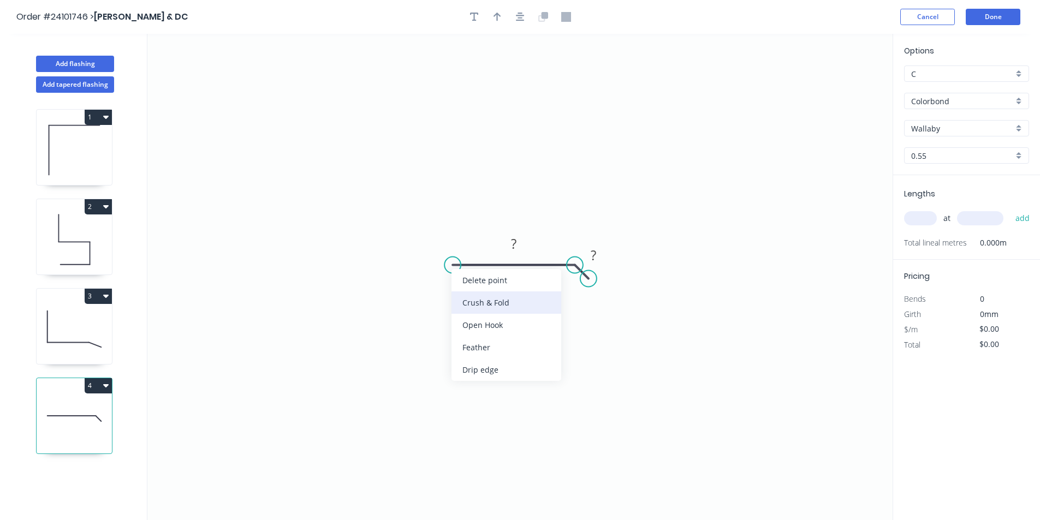
click at [465, 297] on div "Crush & Fold" at bounding box center [506, 302] width 110 height 22
click at [518, 251] on rect at bounding box center [514, 244] width 22 height 15
click at [594, 255] on tspan "?" at bounding box center [593, 255] width 5 height 18
click at [624, 295] on icon "0 CF 10 60 10" at bounding box center [519, 277] width 745 height 486
type input "$7.12"
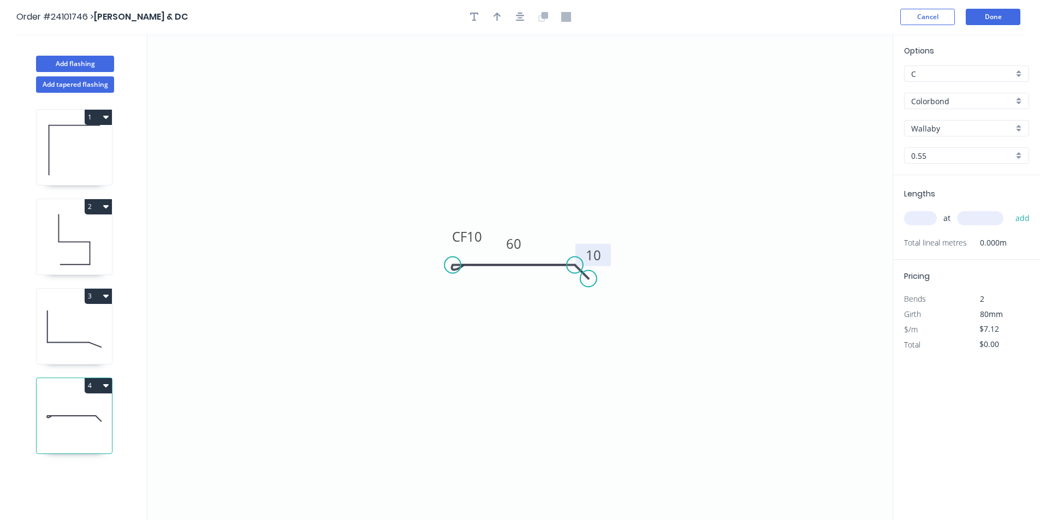
click at [926, 219] on input "text" at bounding box center [920, 218] width 33 height 14
type input "1"
click at [967, 220] on input "text" at bounding box center [980, 218] width 46 height 14
type input "700"
click at [1010, 209] on button "add" at bounding box center [1023, 218] width 26 height 19
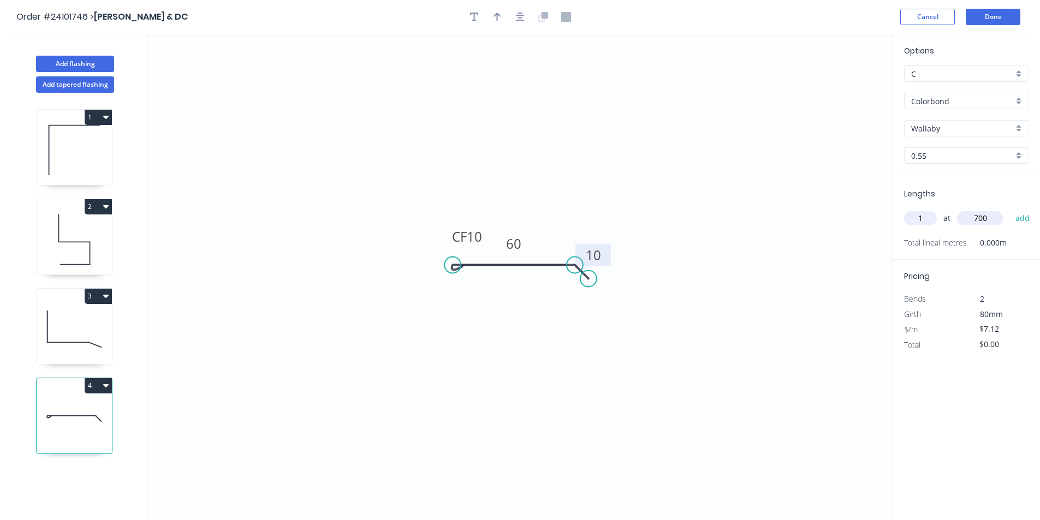
type input "$4.98"
click at [77, 69] on button "Add flashing" at bounding box center [75, 64] width 78 height 16
type input "$0.00"
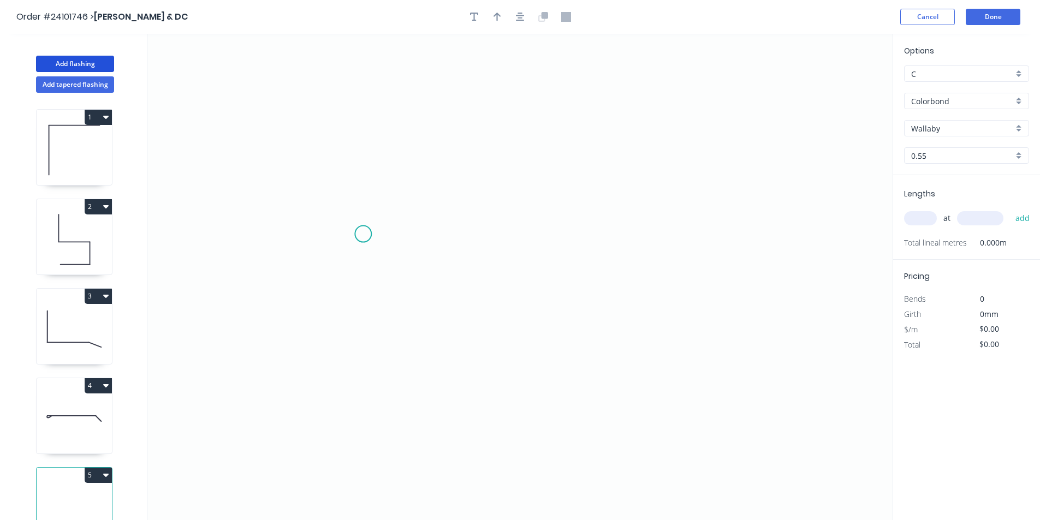
click at [363, 234] on icon "0" at bounding box center [519, 277] width 745 height 486
click at [474, 243] on icon "0" at bounding box center [519, 277] width 745 height 486
click at [496, 213] on icon "0 ?" at bounding box center [519, 277] width 745 height 486
click at [496, 213] on circle at bounding box center [496, 212] width 16 height 16
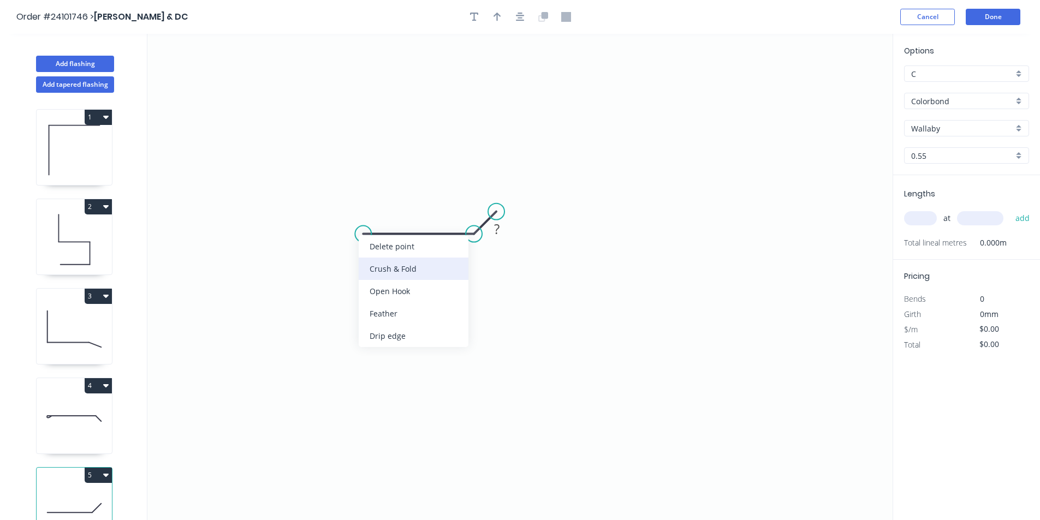
click at [375, 265] on div "Crush & Fold" at bounding box center [414, 269] width 110 height 22
click at [378, 267] on div "Flip bend" at bounding box center [423, 269] width 110 height 22
click at [411, 249] on rect at bounding box center [419, 245] width 22 height 15
click at [494, 232] on tspan "?" at bounding box center [496, 229] width 5 height 18
click at [583, 295] on icon "0 CF 10 40 10" at bounding box center [519, 277] width 745 height 486
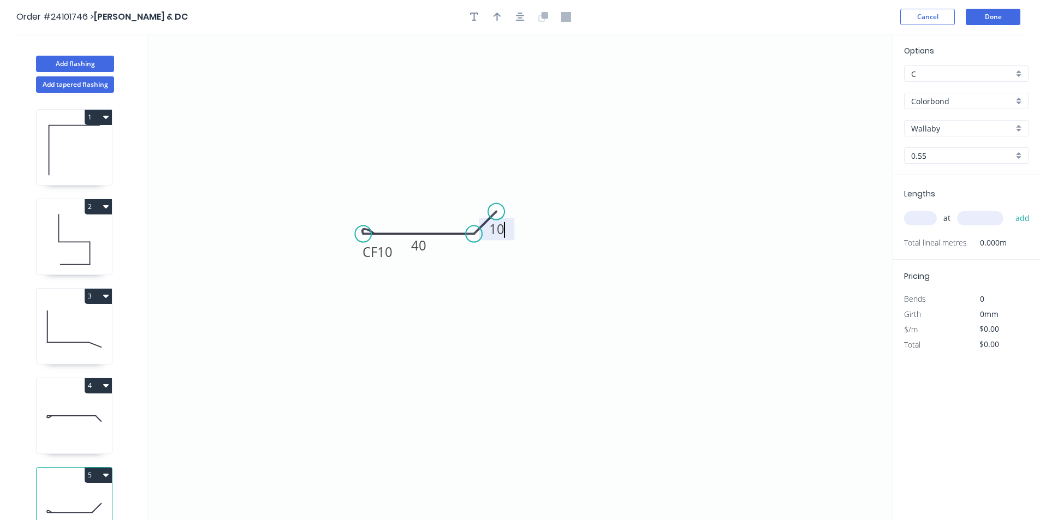
type input "$7.12"
click at [922, 220] on input "text" at bounding box center [920, 218] width 33 height 14
type input "4"
click at [964, 220] on input "text" at bounding box center [980, 218] width 46 height 14
type input "2200"
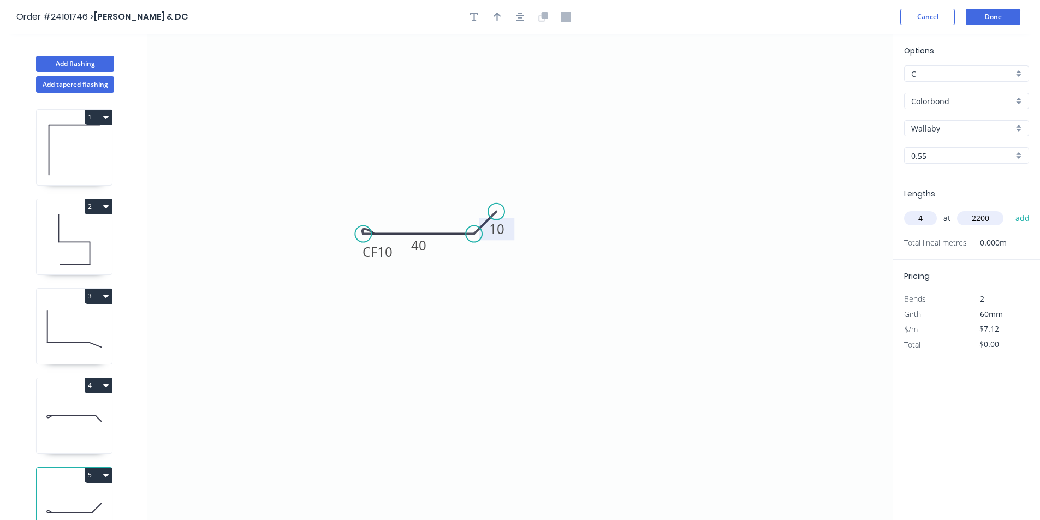
click at [1010, 209] on button "add" at bounding box center [1023, 218] width 26 height 19
type input "$62.66"
click at [96, 61] on button "Add flashing" at bounding box center [75, 64] width 78 height 16
click at [478, 245] on icon "0" at bounding box center [519, 277] width 745 height 486
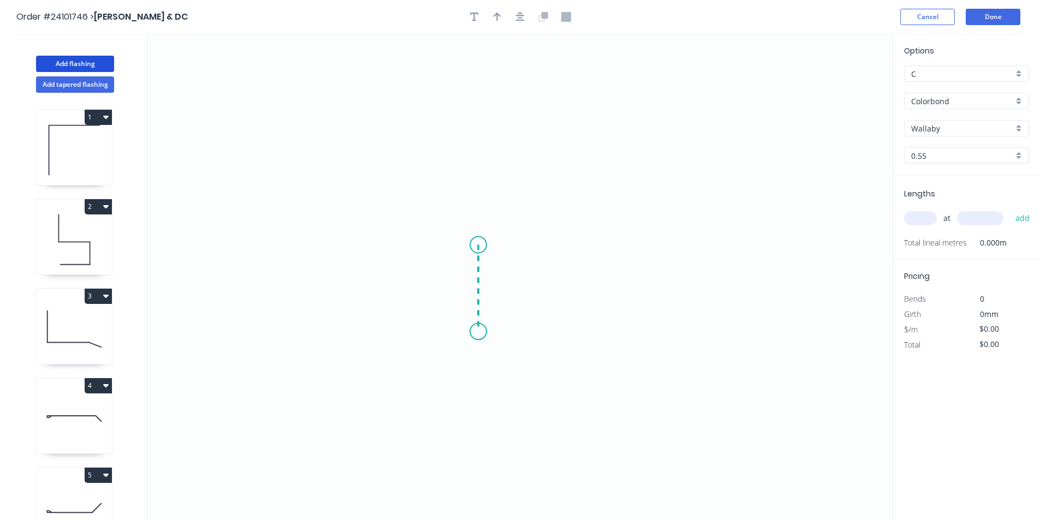
click at [469, 333] on icon "0" at bounding box center [519, 277] width 745 height 486
click at [481, 354] on icon "0 ?" at bounding box center [519, 277] width 745 height 486
click at [482, 355] on circle at bounding box center [481, 353] width 16 height 16
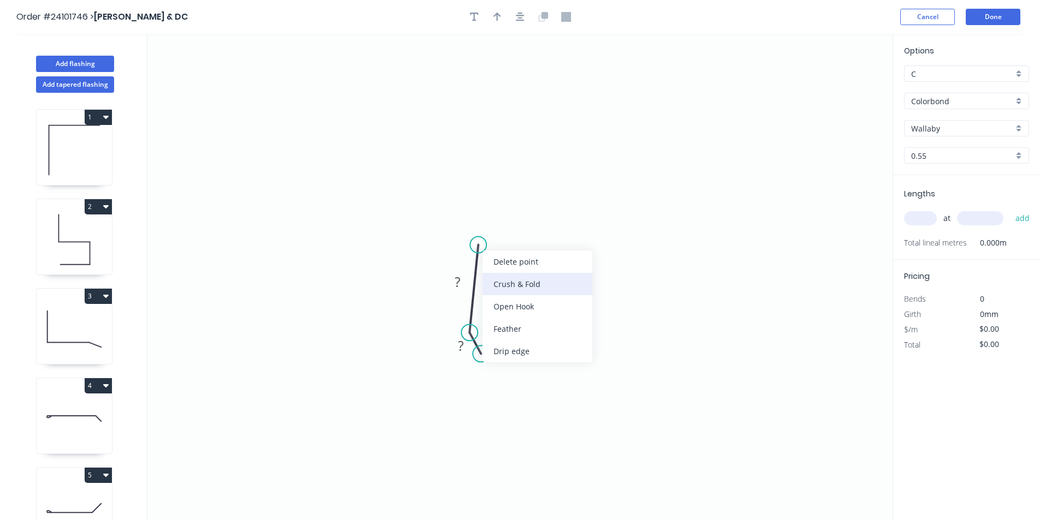
click at [504, 284] on div "Crush & Fold" at bounding box center [537, 284] width 110 height 22
click at [494, 287] on div "Flip bend" at bounding box center [529, 284] width 110 height 22
click at [463, 283] on rect at bounding box center [457, 282] width 22 height 15
click at [459, 351] on tspan "?" at bounding box center [460, 346] width 5 height 18
click at [926, 225] on input "text" at bounding box center [920, 218] width 33 height 14
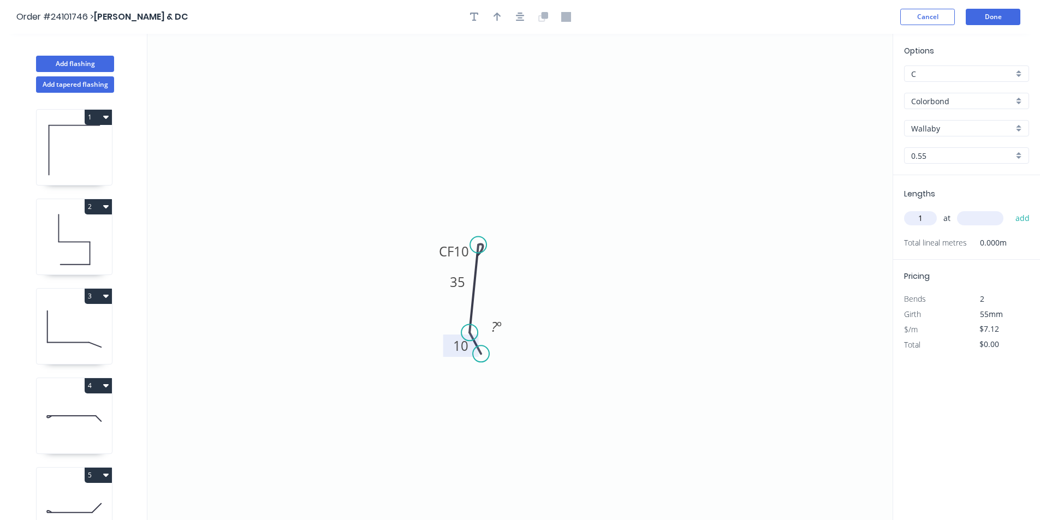
click at [972, 217] on input "text" at bounding box center [980, 218] width 46 height 14
click at [1010, 209] on button "add" at bounding box center [1023, 218] width 26 height 19
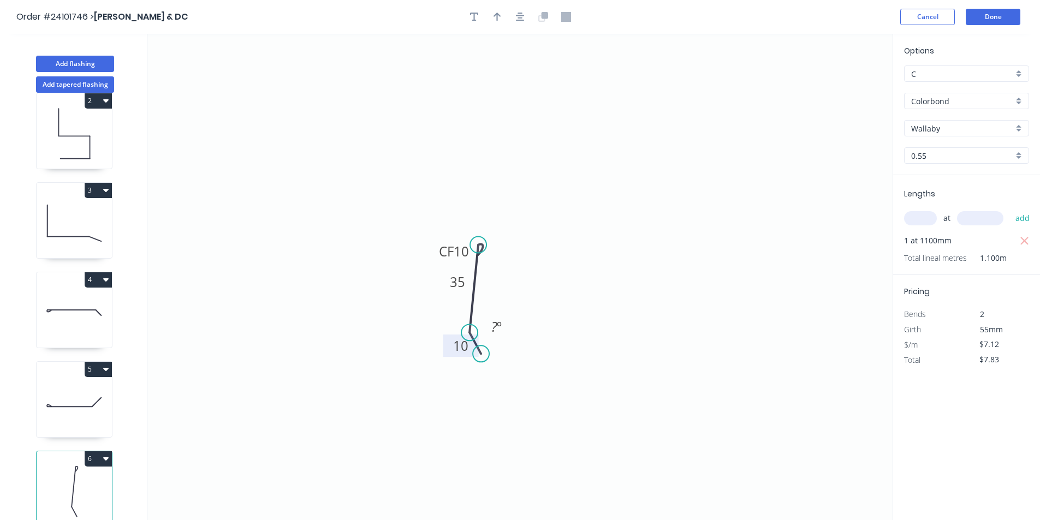
scroll to position [114, 0]
drag, startPoint x: 100, startPoint y: 455, endPoint x: 87, endPoint y: 450, distance: 14.0
click at [87, 451] on button "6" at bounding box center [98, 458] width 27 height 15
click at [69, 478] on div "Duplicate" at bounding box center [60, 486] width 84 height 16
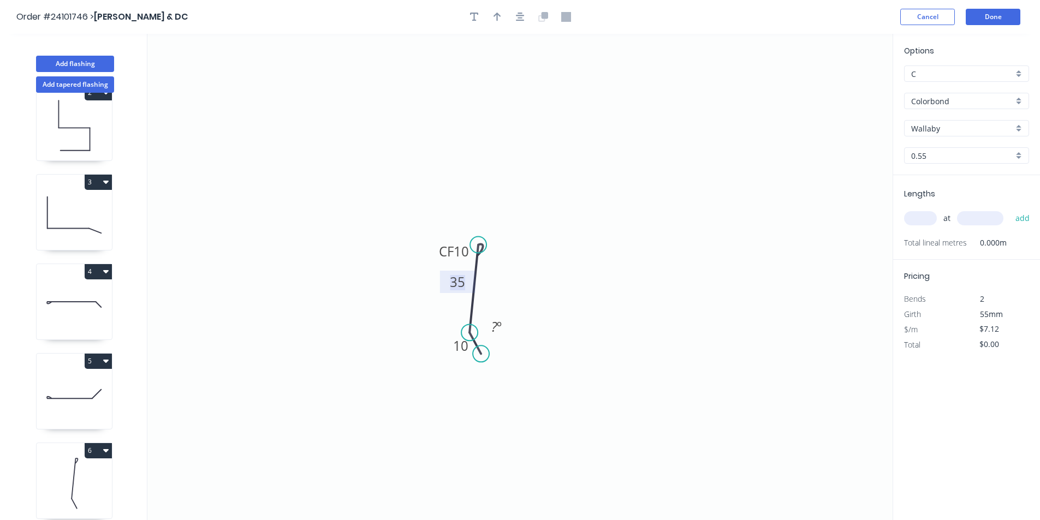
click at [461, 287] on tspan "35" at bounding box center [457, 282] width 15 height 18
click at [601, 320] on icon "0 CF 10 25 10 ? º" at bounding box center [519, 277] width 745 height 486
click at [925, 222] on input "text" at bounding box center [920, 218] width 33 height 14
click at [968, 216] on input "text" at bounding box center [980, 218] width 46 height 14
click at [1010, 209] on button "add" at bounding box center [1023, 218] width 26 height 19
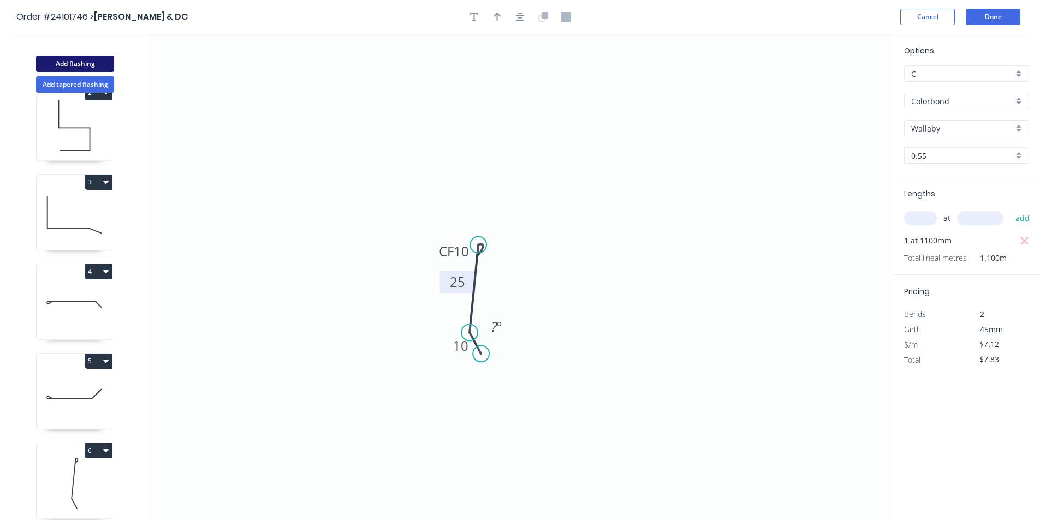
click at [91, 65] on button "Add flashing" at bounding box center [75, 64] width 78 height 16
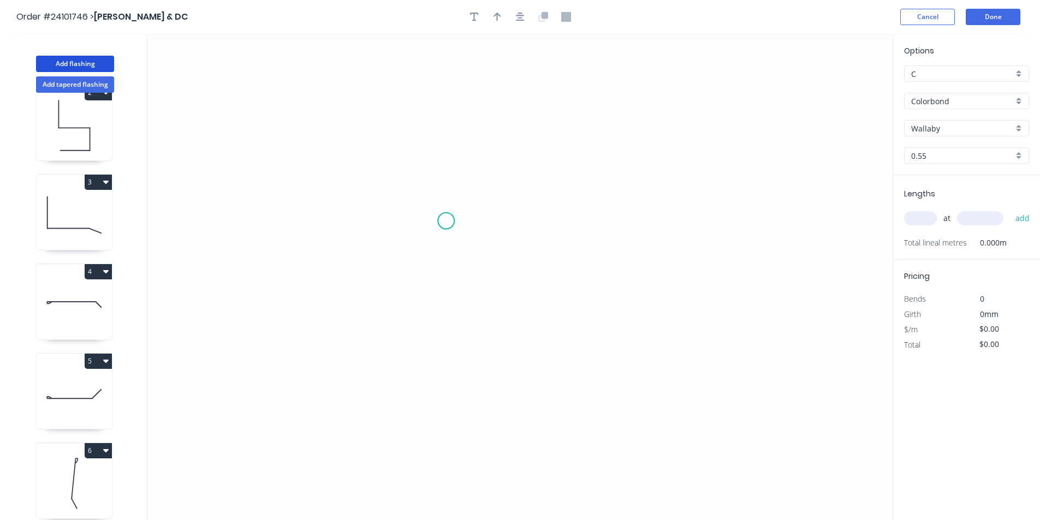
click at [446, 221] on icon "0" at bounding box center [519, 277] width 745 height 486
click at [450, 302] on icon "0" at bounding box center [519, 277] width 745 height 486
click at [539, 301] on icon "0 ?" at bounding box center [519, 277] width 745 height 486
click at [542, 242] on icon "0 ? ?" at bounding box center [519, 277] width 745 height 486
click at [540, 245] on circle at bounding box center [539, 242] width 16 height 16
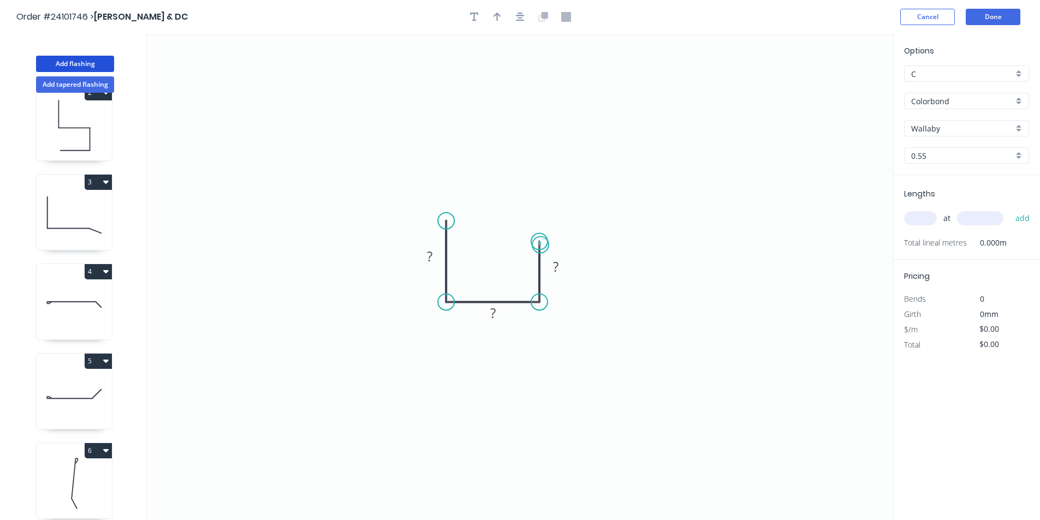
click at [540, 245] on circle at bounding box center [539, 242] width 16 height 16
click at [432, 257] on tspan "?" at bounding box center [429, 256] width 5 height 18
click at [491, 316] on tspan "?" at bounding box center [492, 313] width 5 height 18
click at [552, 269] on rect at bounding box center [556, 267] width 22 height 15
click at [601, 291] on icon "0 55 185 50" at bounding box center [519, 277] width 745 height 486
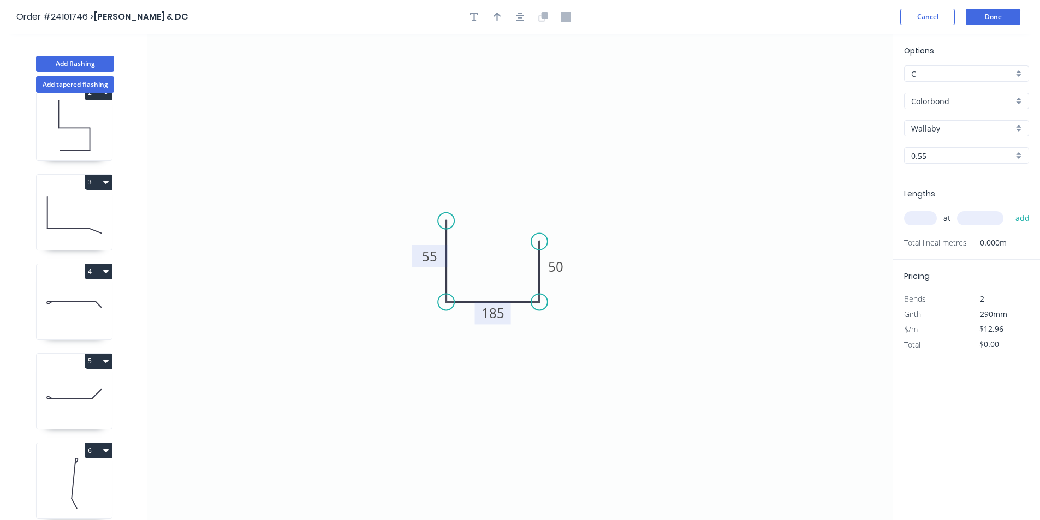
click at [431, 259] on tspan "55" at bounding box center [429, 256] width 15 height 18
click at [928, 217] on input "text" at bounding box center [920, 218] width 33 height 14
click at [975, 223] on input "text" at bounding box center [980, 218] width 46 height 14
click at [1010, 209] on button "add" at bounding box center [1023, 218] width 26 height 19
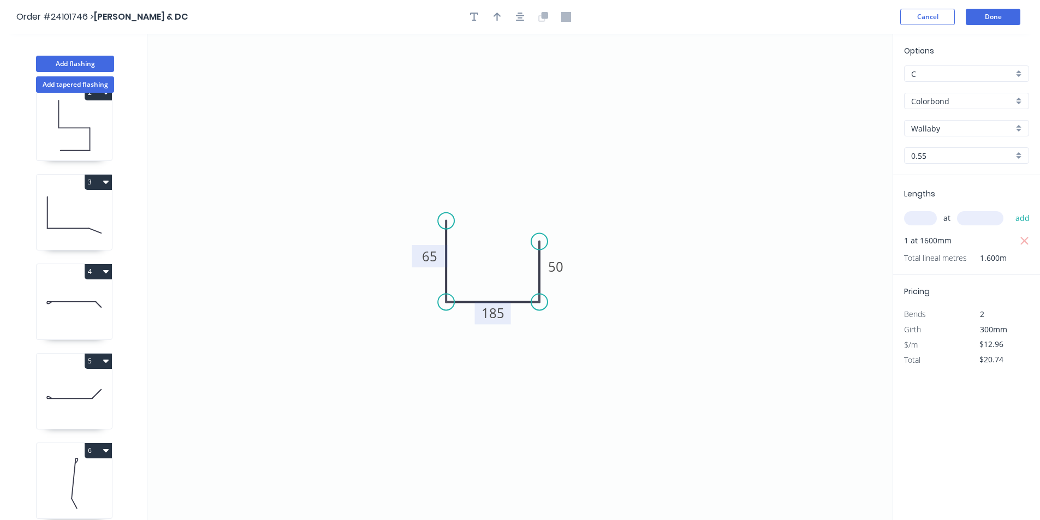
click at [426, 257] on tspan "65" at bounding box center [429, 256] width 15 height 18
click at [428, 255] on tspan "65" at bounding box center [429, 256] width 15 height 18
click at [803, 335] on icon "0 55 185 50" at bounding box center [519, 277] width 745 height 486
click at [428, 255] on tspan "55" at bounding box center [429, 256] width 15 height 18
click at [520, 361] on icon "0 65 185 50" at bounding box center [519, 277] width 745 height 486
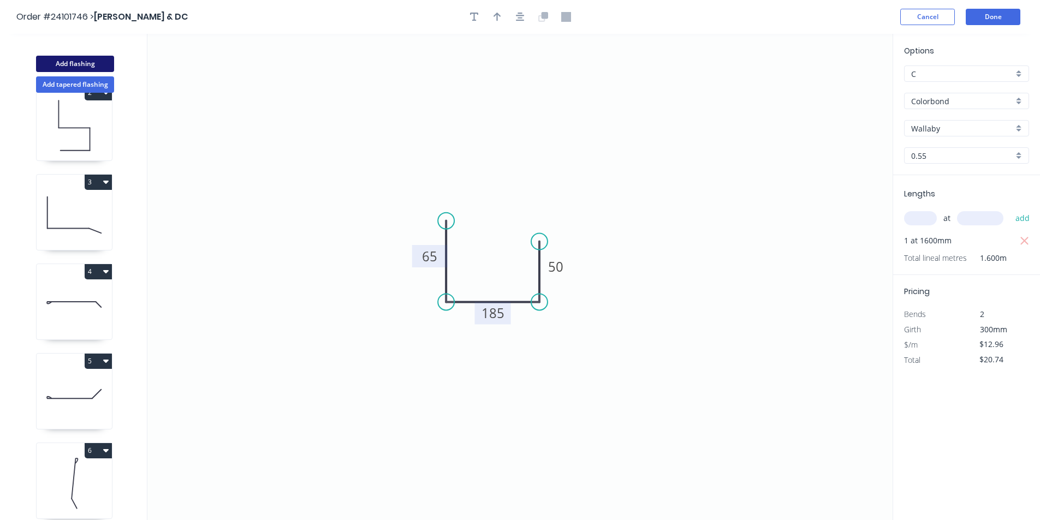
click at [94, 63] on button "Add flashing" at bounding box center [75, 64] width 78 height 16
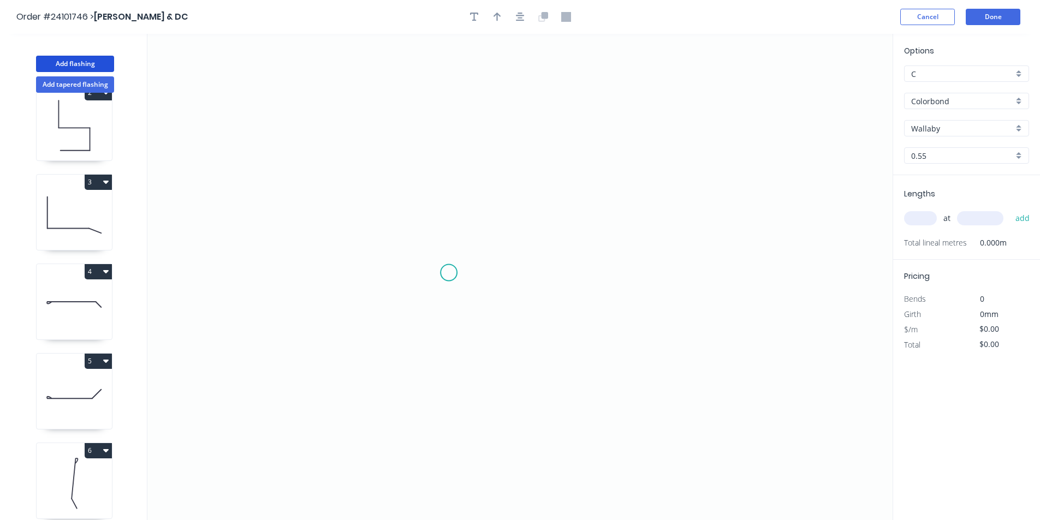
click at [449, 273] on icon "0" at bounding box center [519, 277] width 745 height 486
click at [430, 287] on icon "0" at bounding box center [519, 277] width 745 height 486
click at [353, 287] on icon "0 ?" at bounding box center [519, 277] width 745 height 486
click at [356, 377] on icon "0 ? ? ? º" at bounding box center [519, 277] width 745 height 486
click at [356, 377] on circle at bounding box center [353, 376] width 16 height 16
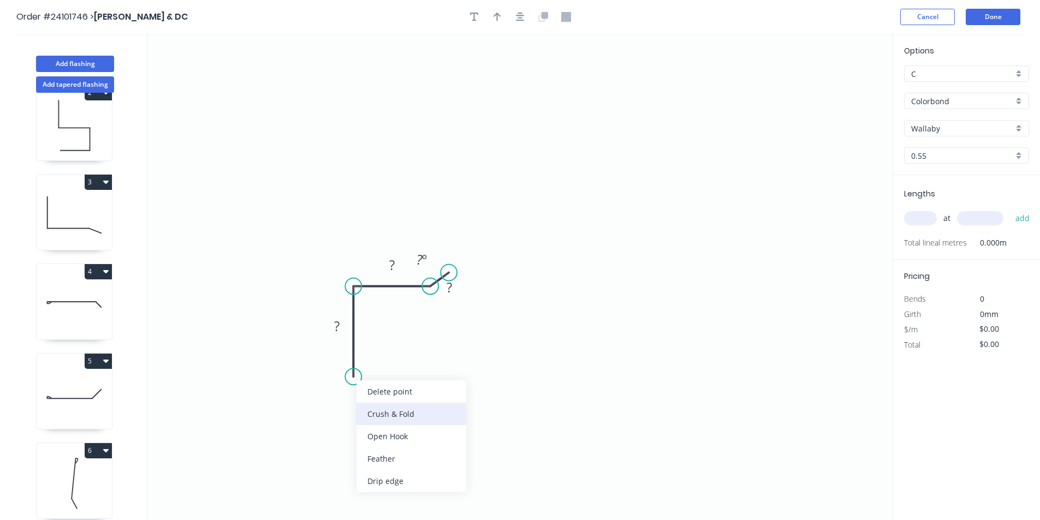
click at [393, 411] on div "Crush & Fold" at bounding box center [411, 414] width 110 height 22
click at [375, 400] on div "Flip bend" at bounding box center [409, 406] width 110 height 22
click at [344, 327] on rect at bounding box center [337, 326] width 22 height 15
click at [387, 267] on rect at bounding box center [392, 265] width 22 height 15
click at [449, 287] on tspan "?" at bounding box center [448, 287] width 5 height 18
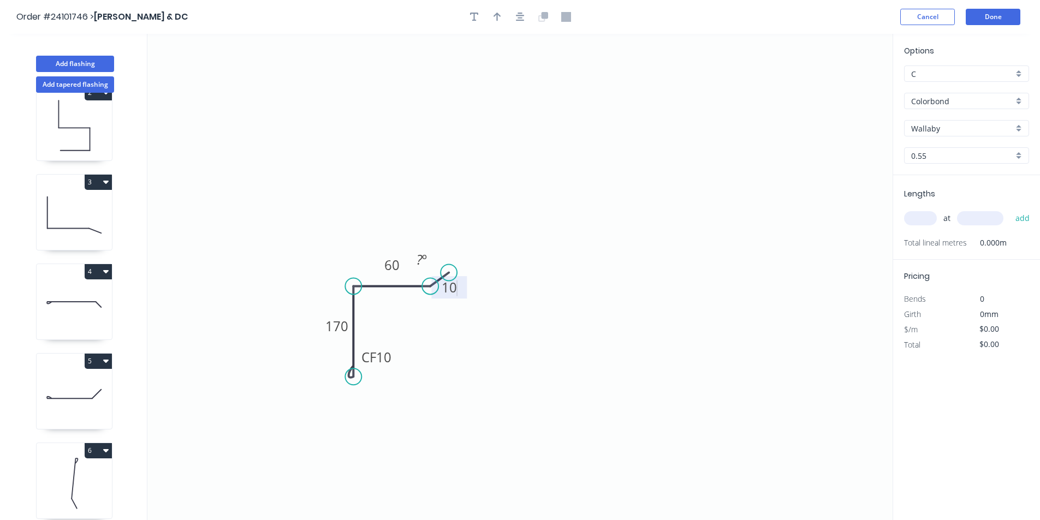
drag, startPoint x: 928, startPoint y: 214, endPoint x: 929, endPoint y: 226, distance: 12.6
click at [929, 214] on input "text" at bounding box center [920, 218] width 33 height 14
click at [977, 219] on input "text" at bounding box center [980, 218] width 46 height 14
click at [1010, 209] on button "add" at bounding box center [1023, 218] width 26 height 19
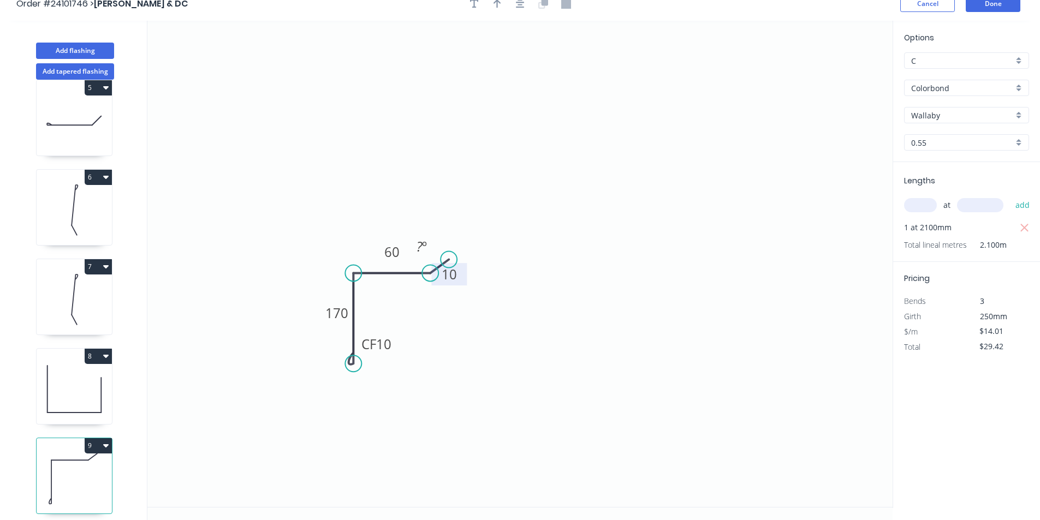
scroll to position [20, 0]
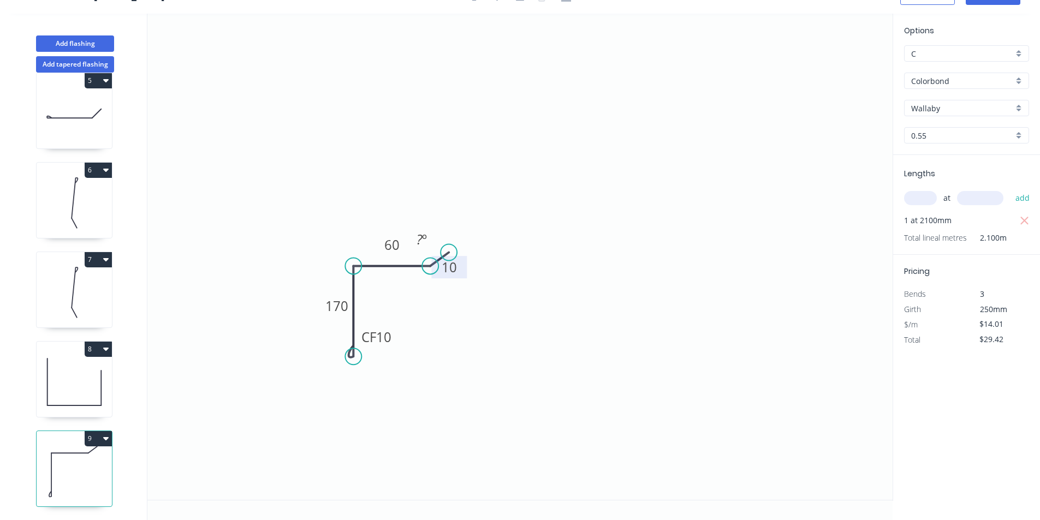
click at [99, 342] on button "8" at bounding box center [98, 349] width 27 height 15
click at [89, 373] on div "Duplicate" at bounding box center [60, 376] width 84 height 16
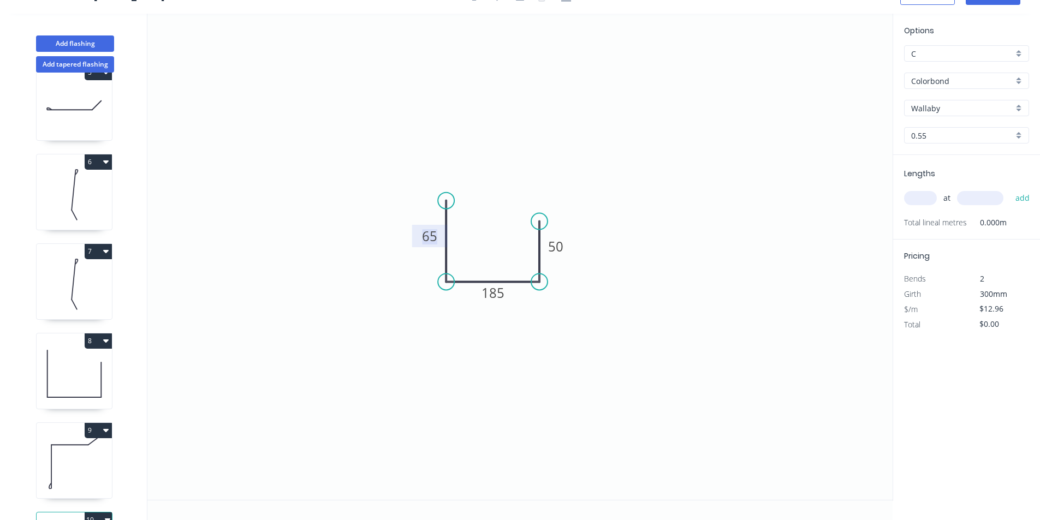
click at [423, 244] on tspan "65" at bounding box center [429, 236] width 15 height 18
click at [497, 293] on tspan "185" at bounding box center [492, 293] width 23 height 18
click at [564, 252] on rect at bounding box center [556, 247] width 22 height 15
click at [651, 306] on icon "0 15 70 80" at bounding box center [519, 257] width 745 height 486
click at [934, 200] on input "text" at bounding box center [920, 198] width 33 height 14
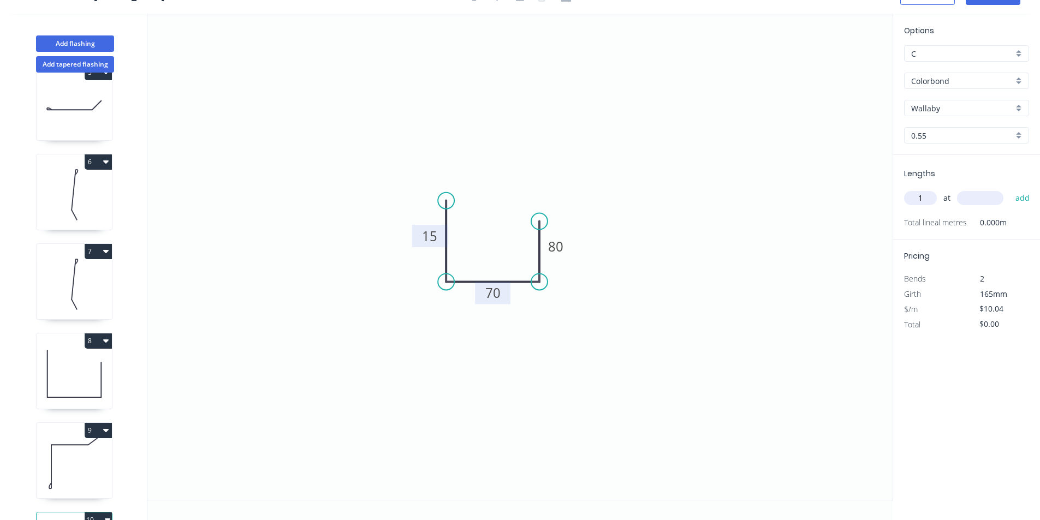
click at [988, 196] on input "text" at bounding box center [980, 198] width 46 height 14
click at [1010, 189] on button "add" at bounding box center [1023, 198] width 26 height 19
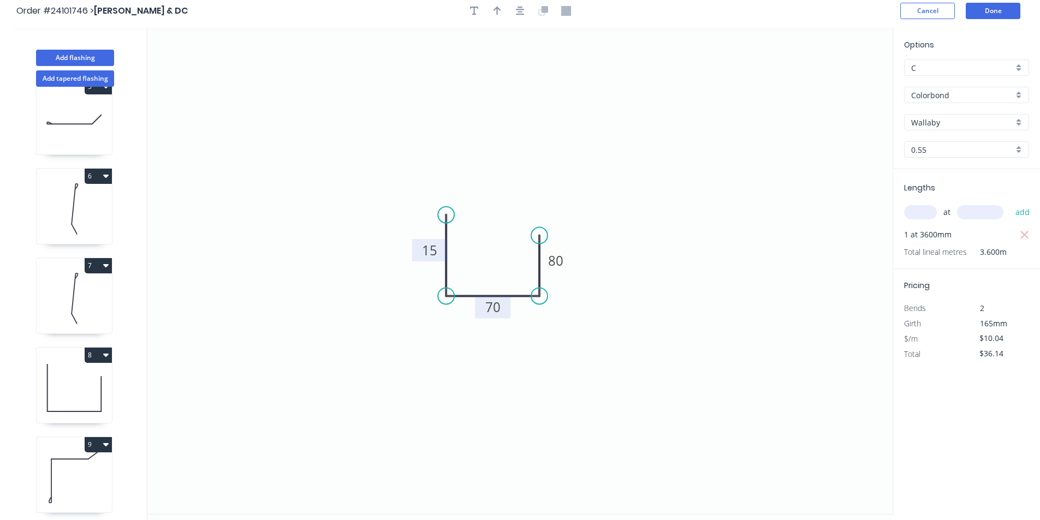
scroll to position [0, 0]
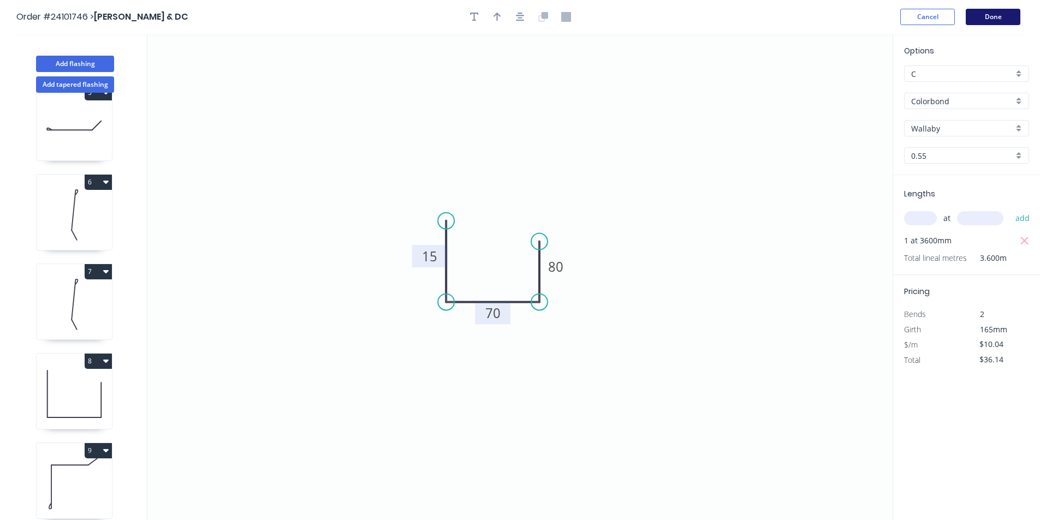
click at [1000, 10] on button "Done" at bounding box center [992, 17] width 55 height 16
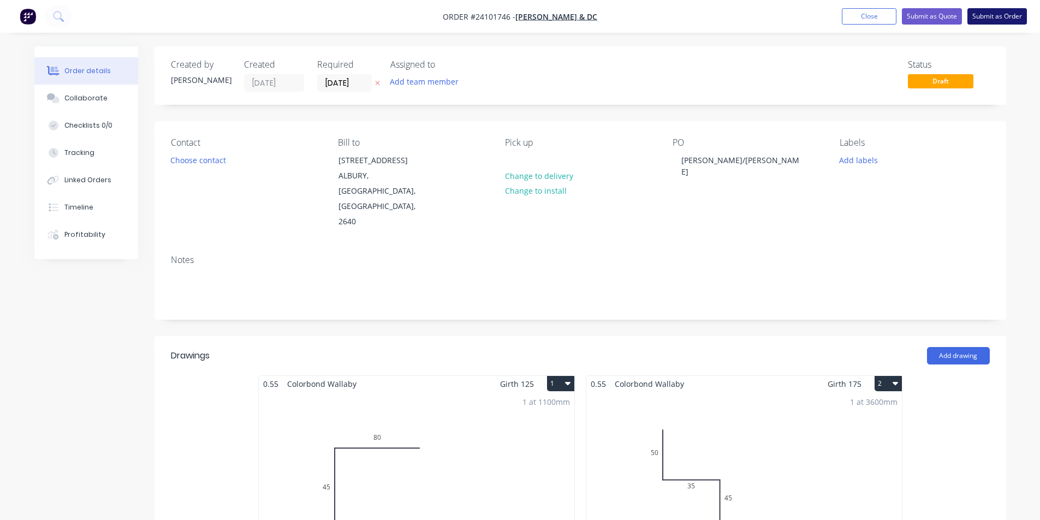
click at [1010, 15] on button "Submit as Order" at bounding box center [996, 16] width 59 height 16
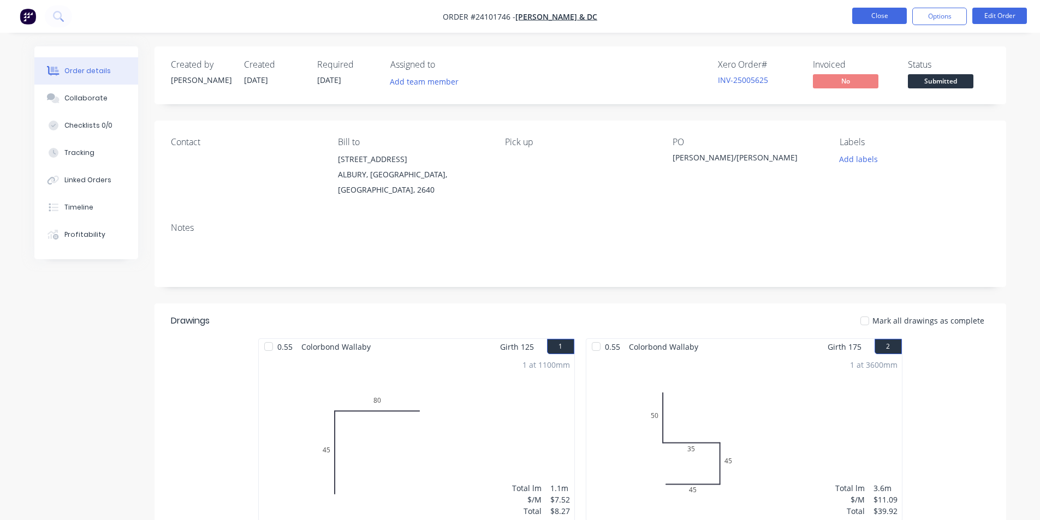
click at [872, 17] on button "Close" at bounding box center [879, 16] width 55 height 16
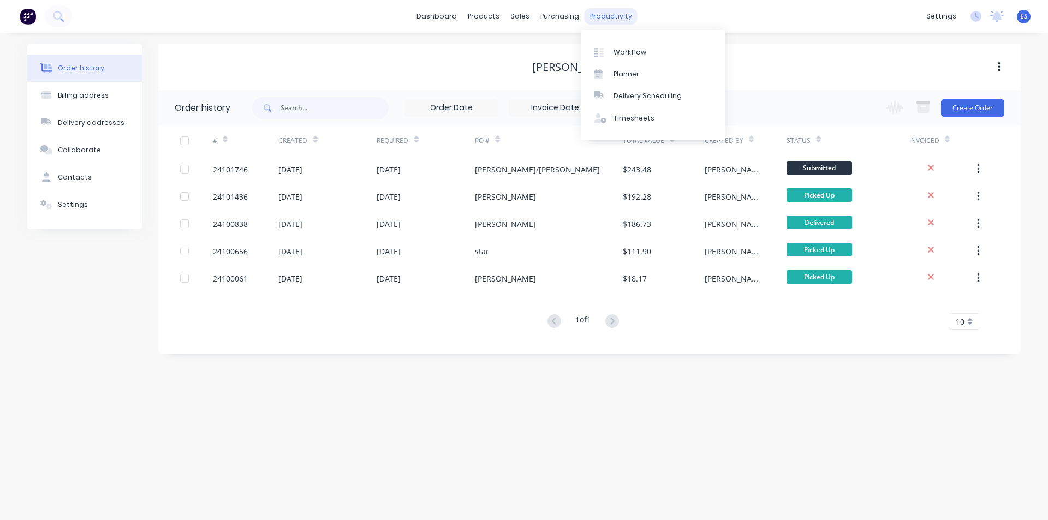
click at [595, 14] on div "productivity" at bounding box center [611, 16] width 53 height 16
click at [605, 51] on div at bounding box center [602, 52] width 16 height 10
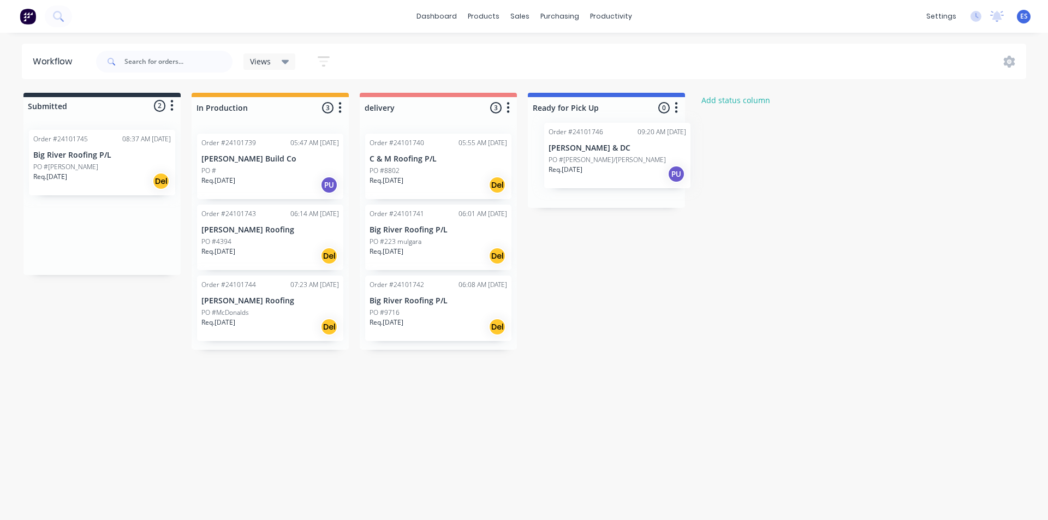
drag, startPoint x: 82, startPoint y: 231, endPoint x: 600, endPoint y: 152, distance: 524.5
click at [600, 152] on div "Submitted 2 Status colour #273444 hex #273444 Save Cancel Summaries Total order…" at bounding box center [506, 221] width 1029 height 257
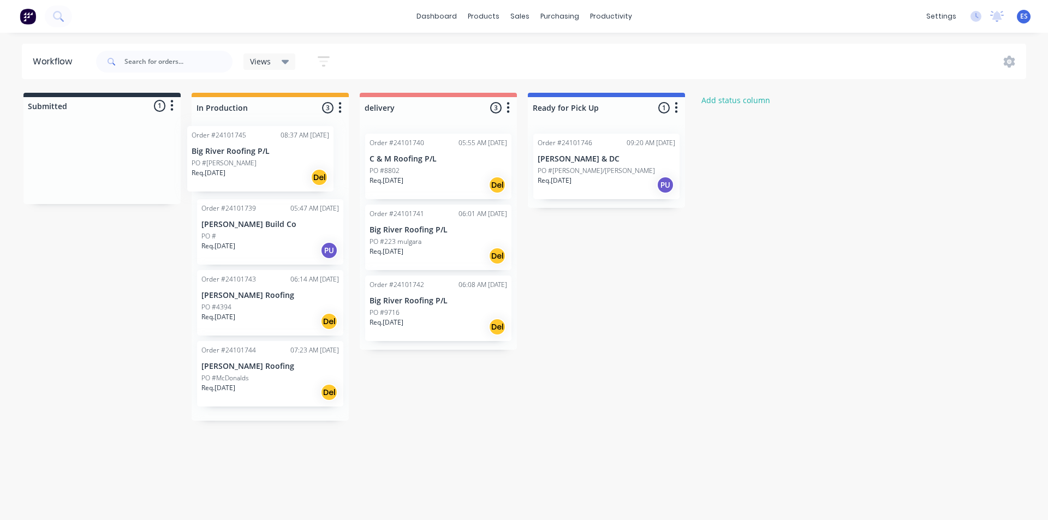
drag, startPoint x: 119, startPoint y: 171, endPoint x: 285, endPoint y: 164, distance: 166.6
click at [285, 164] on div "Submitted 1 Status colour #273444 hex #273444 Save Cancel Summaries Total order…" at bounding box center [506, 257] width 1029 height 328
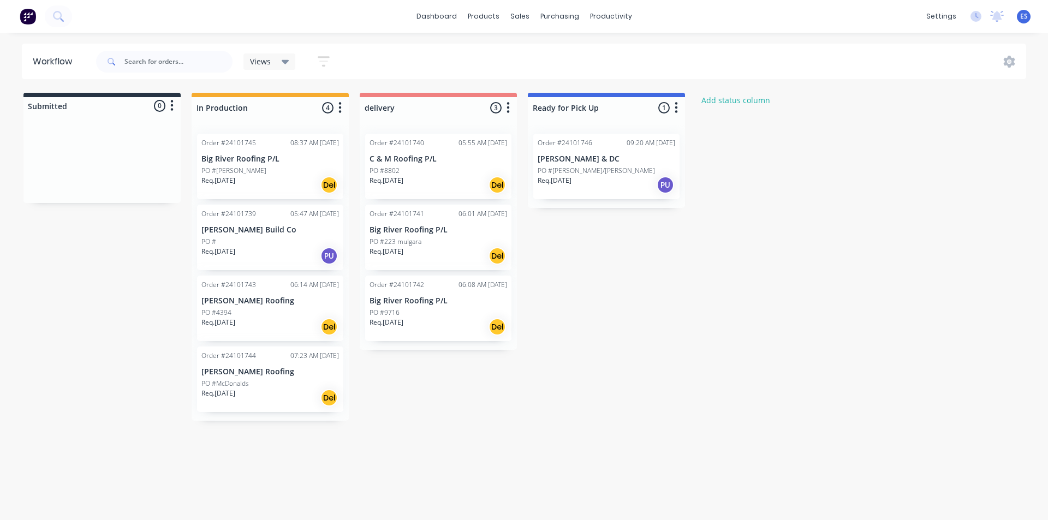
click at [491, 164] on div "Order #24101740 05:55 AM [DATE] C & M Roofing P/L PO #8802 Req. [DATE] Del" at bounding box center [438, 166] width 146 height 65
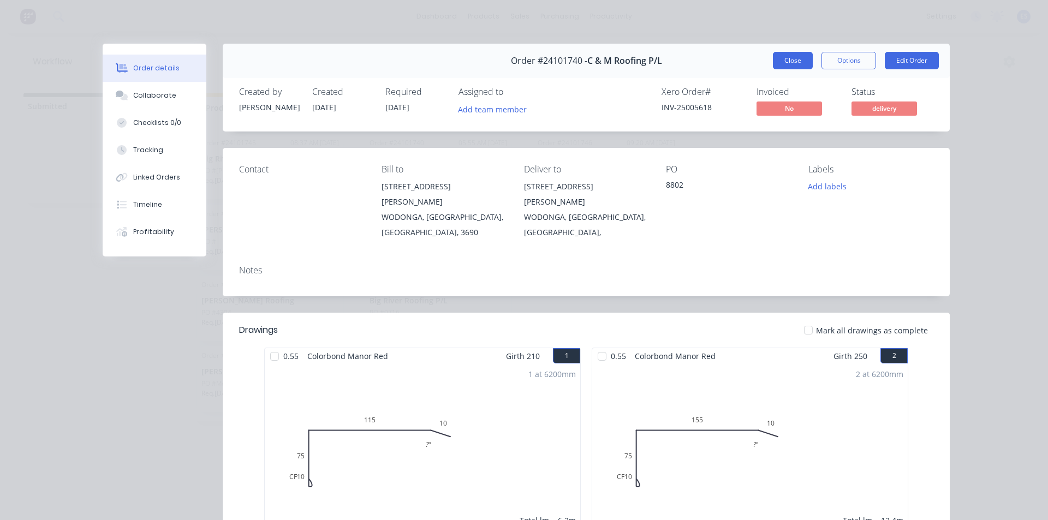
click at [787, 59] on button "Close" at bounding box center [793, 60] width 40 height 17
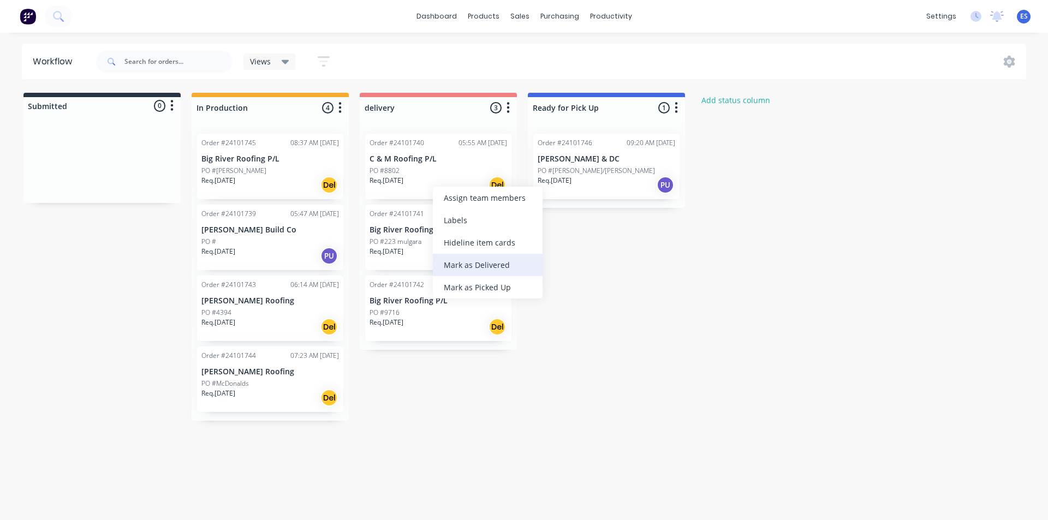
click at [461, 261] on div "Mark as Delivered" at bounding box center [488, 265] width 110 height 22
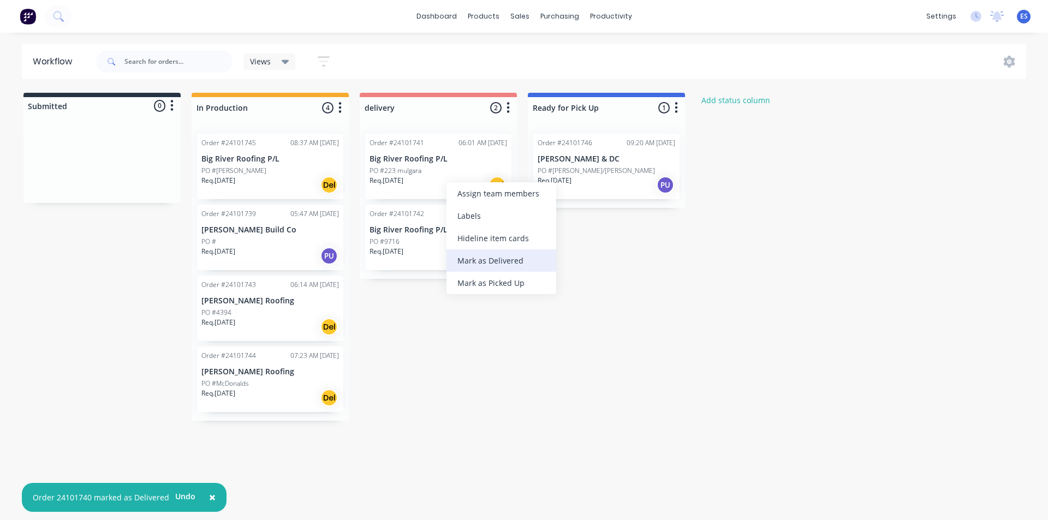
click at [488, 263] on div "Mark as Delivered" at bounding box center [501, 260] width 110 height 22
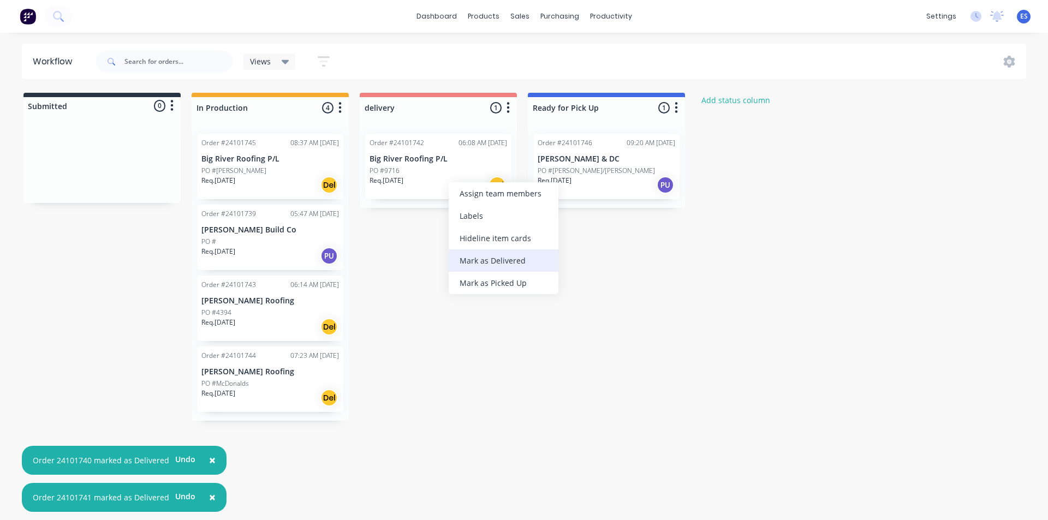
click at [488, 265] on div "Mark as Delivered" at bounding box center [504, 260] width 110 height 22
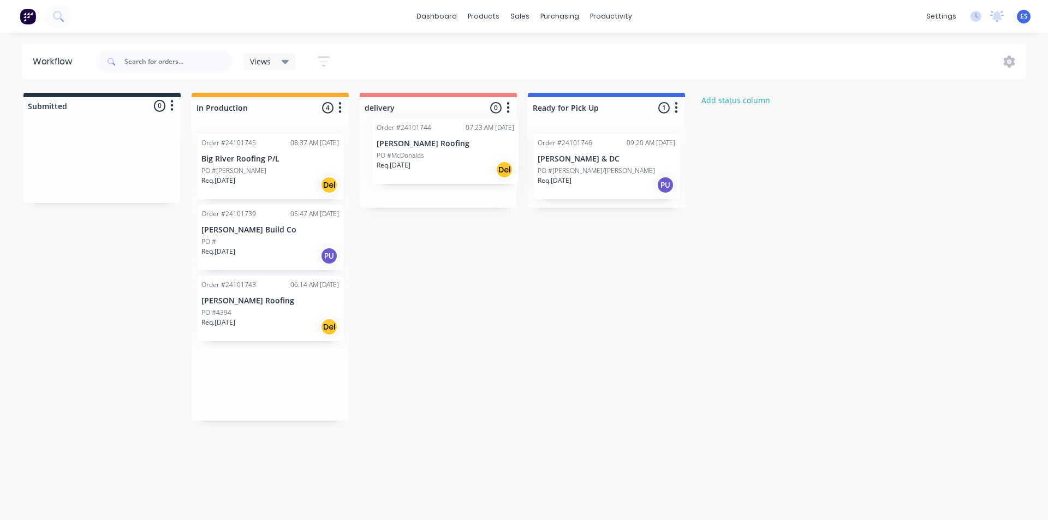
drag, startPoint x: 283, startPoint y: 387, endPoint x: 467, endPoint y: 148, distance: 300.8
click at [467, 148] on div "Submitted 0 Status colour #273444 hex #273444 Save Cancel Summaries Total order…" at bounding box center [506, 257] width 1029 height 328
click at [282, 315] on div "PO #4394" at bounding box center [270, 313] width 138 height 10
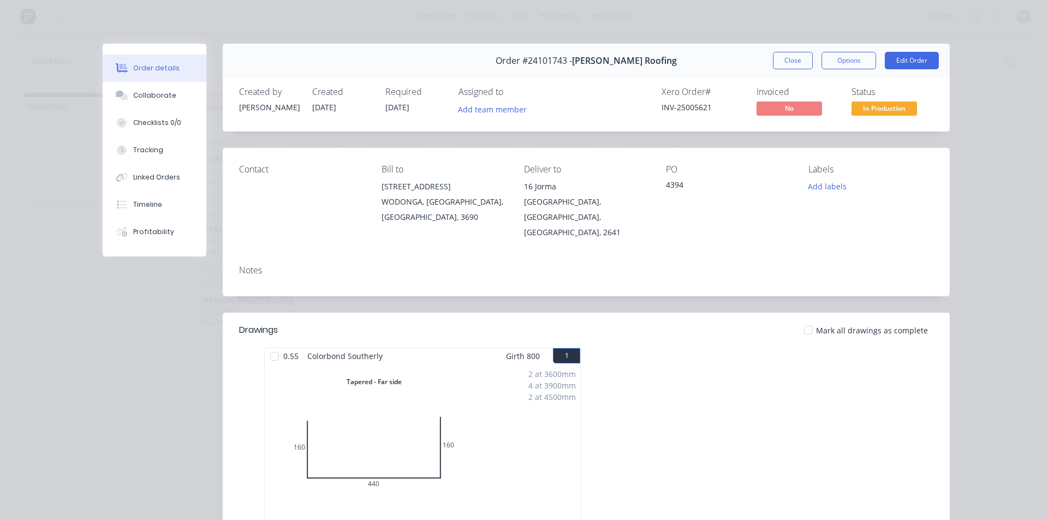
click at [667, 186] on div "4394" at bounding box center [728, 186] width 125 height 15
click at [927, 60] on button "Edit Order" at bounding box center [912, 60] width 54 height 17
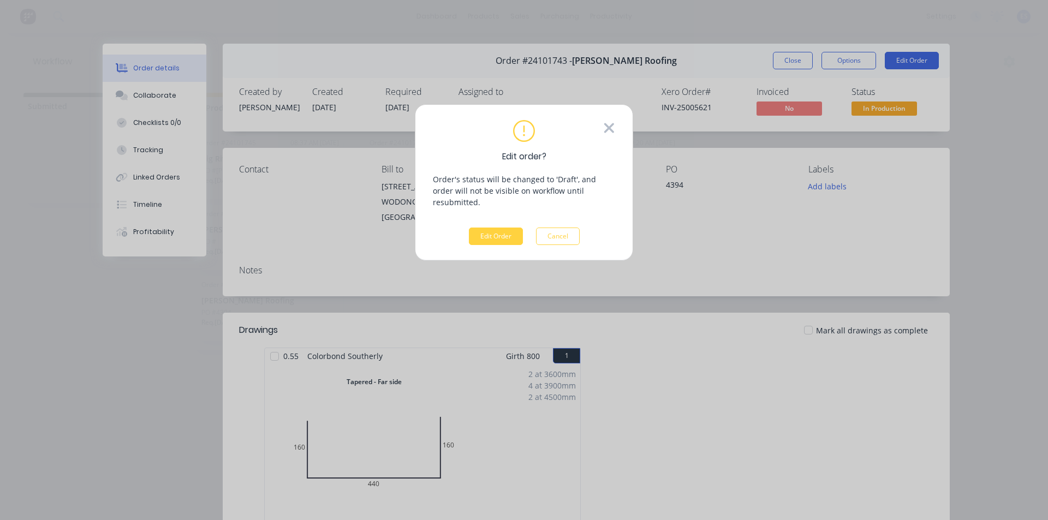
click at [613, 126] on icon at bounding box center [609, 128] width 12 height 16
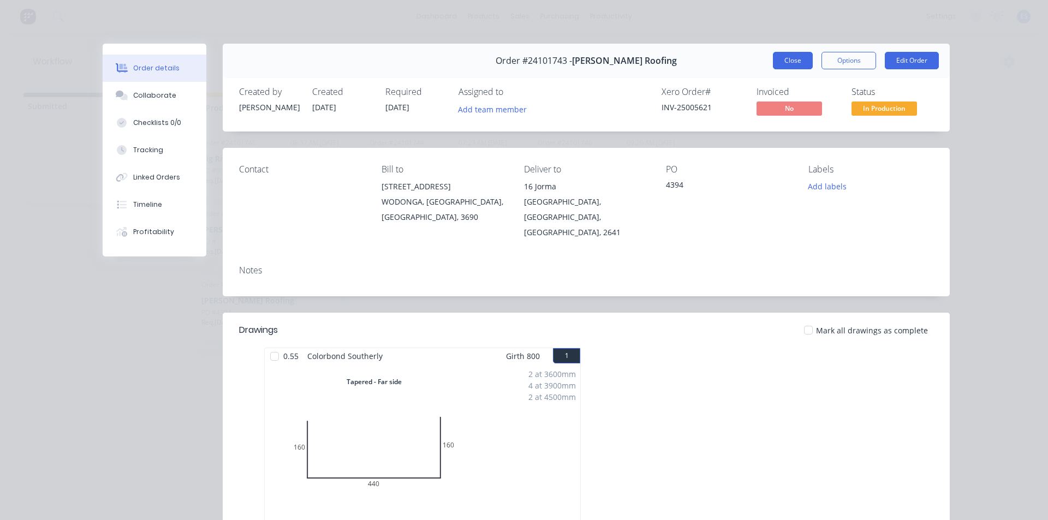
click at [798, 56] on button "Close" at bounding box center [793, 60] width 40 height 17
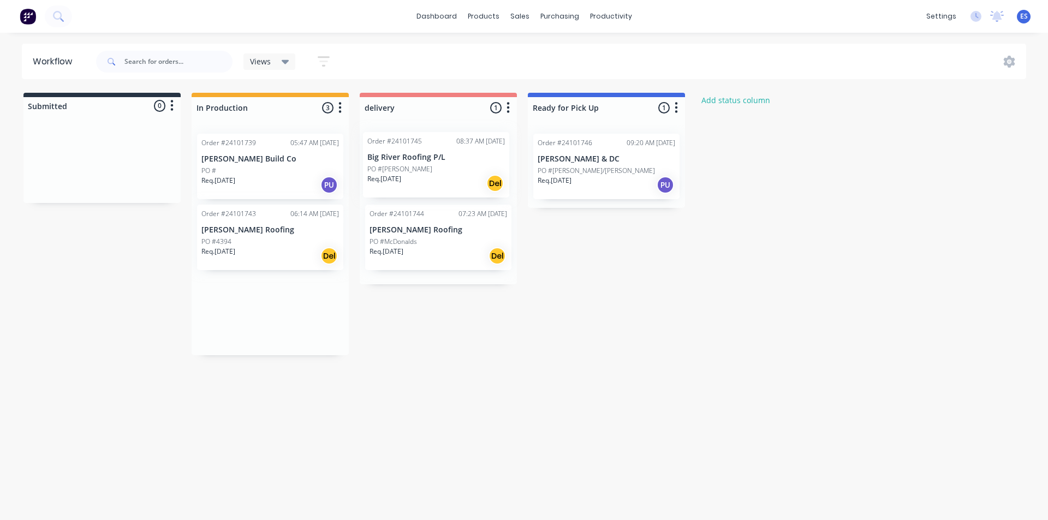
drag, startPoint x: 255, startPoint y: 177, endPoint x: 424, endPoint y: 175, distance: 168.7
click at [424, 175] on div "Submitted 0 Status colour #273444 hex #273444 Save Cancel Summaries Total order…" at bounding box center [506, 224] width 1029 height 263
click at [443, 188] on div "Req. [DATE] Del" at bounding box center [438, 185] width 138 height 19
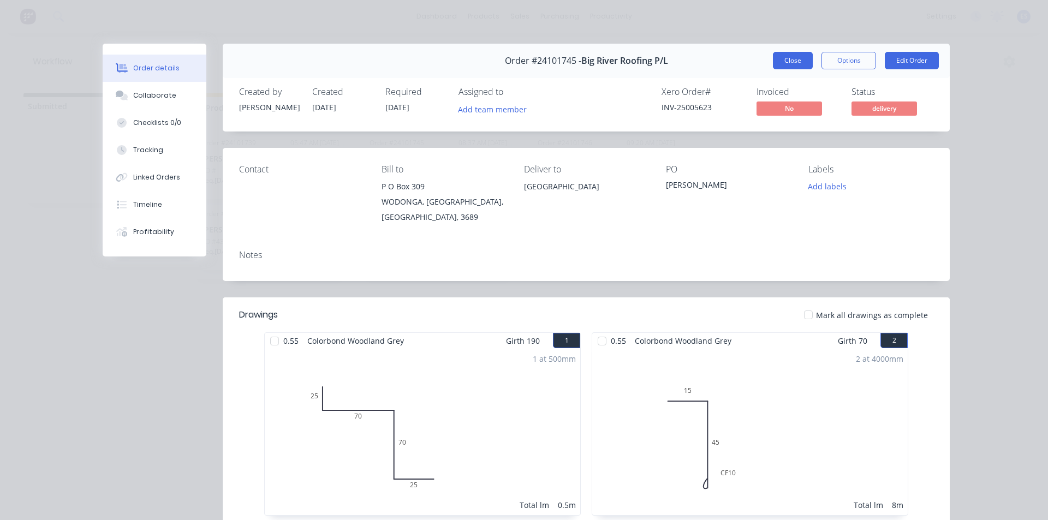
click at [781, 59] on button "Close" at bounding box center [793, 60] width 40 height 17
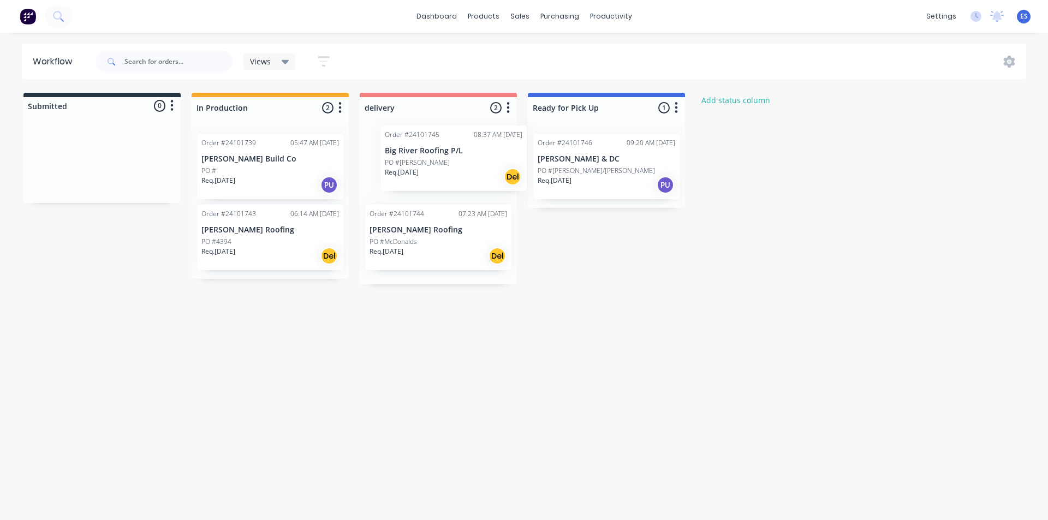
drag, startPoint x: 459, startPoint y: 172, endPoint x: 488, endPoint y: 163, distance: 30.4
click at [488, 163] on div "Order #24101745 08:37 AM [DATE] Big River Roofing P/L PO #[PERSON_NAME] Req. [D…" at bounding box center [438, 204] width 157 height 159
click at [420, 171] on div "PO #[PERSON_NAME]" at bounding box center [438, 171] width 138 height 10
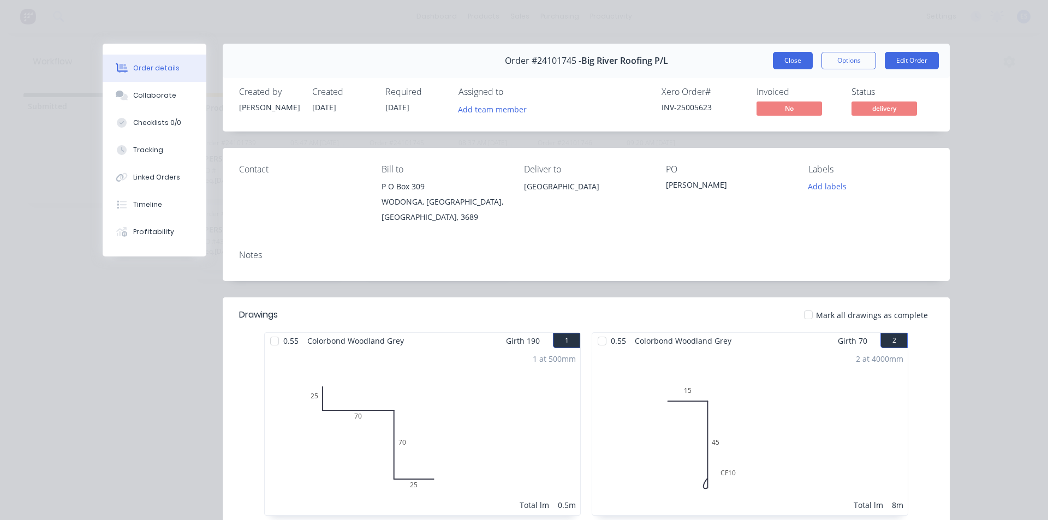
click at [778, 63] on button "Close" at bounding box center [793, 60] width 40 height 17
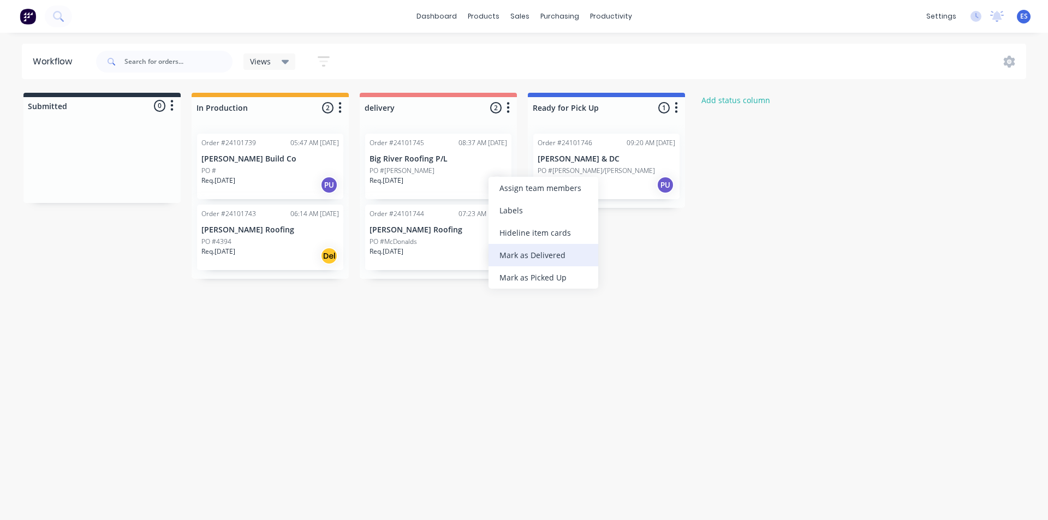
click at [513, 261] on div "Mark as Delivered" at bounding box center [543, 255] width 110 height 22
